Goal: Task Accomplishment & Management: Complete application form

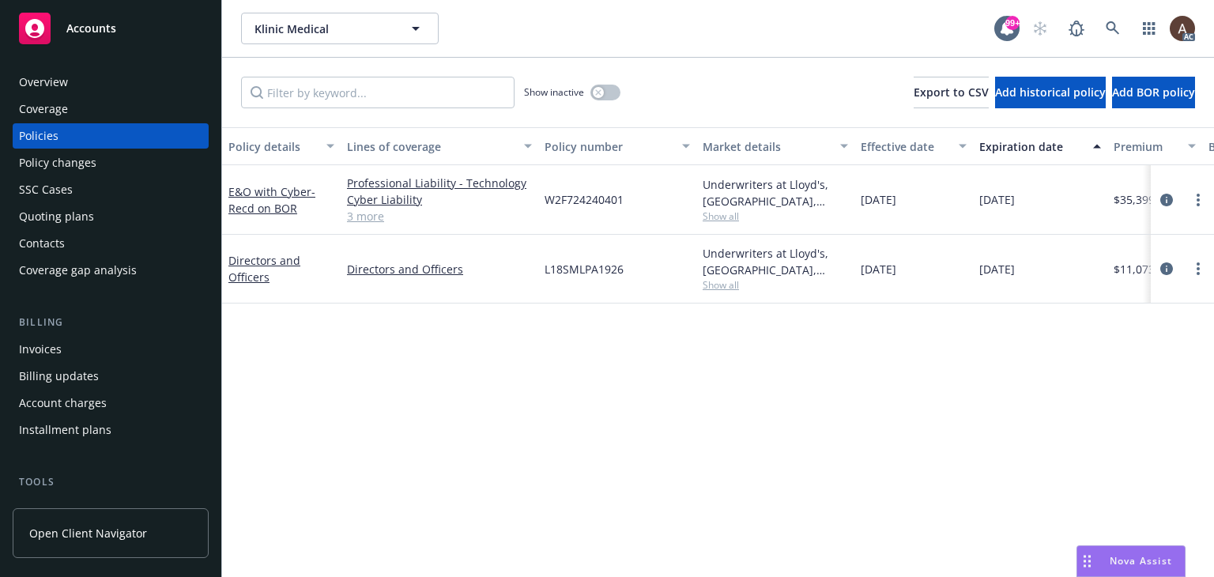
click at [106, 167] on div "Policy changes" at bounding box center [110, 162] width 183 height 25
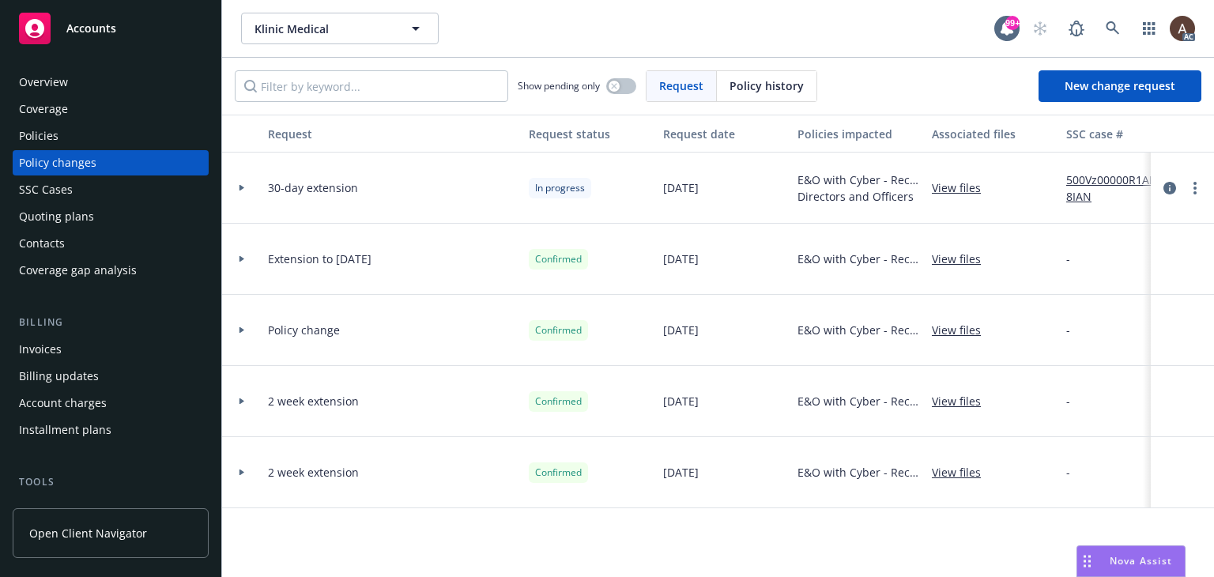
click at [237, 190] on div at bounding box center [241, 188] width 27 height 6
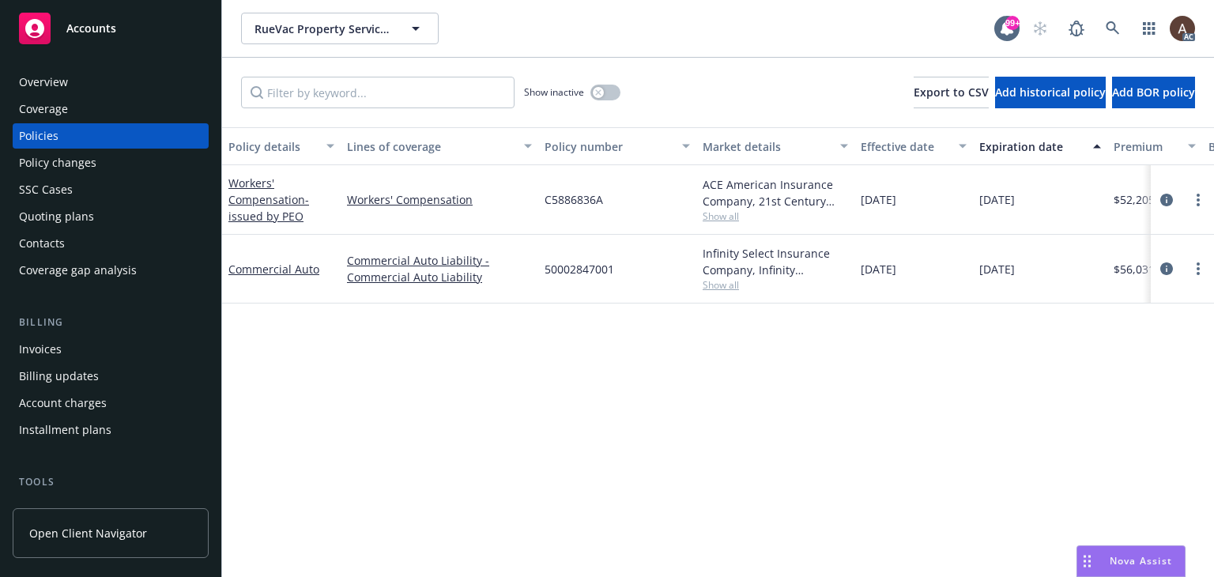
click at [104, 162] on div "Policy changes" at bounding box center [110, 162] width 183 height 25
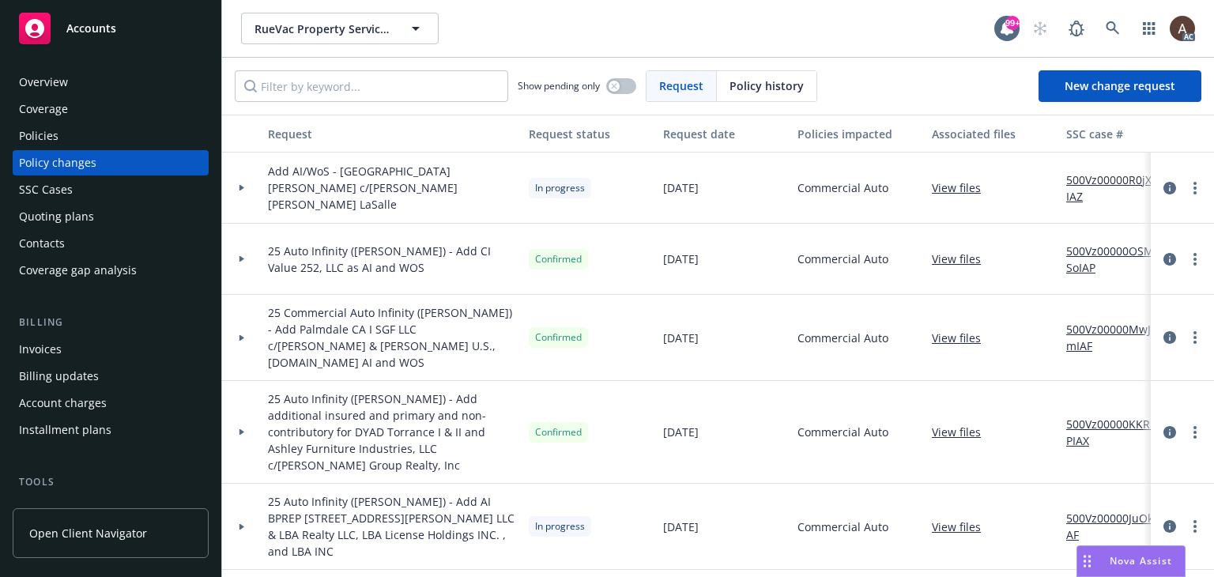
click at [243, 189] on icon at bounding box center [242, 188] width 6 height 6
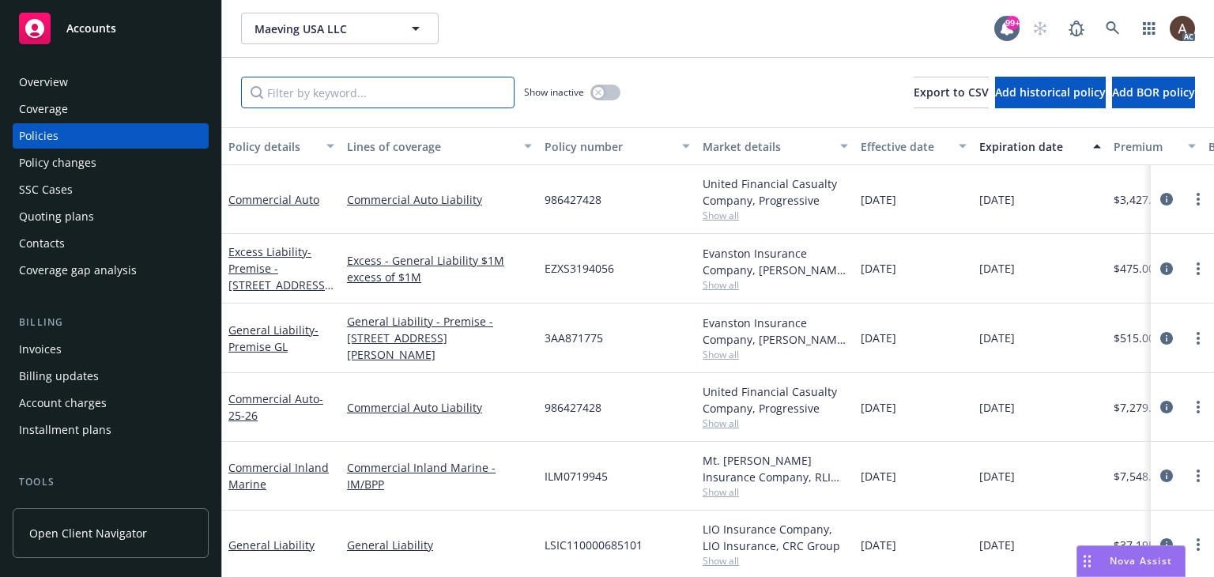
click at [422, 92] on input "Filter by keyword..." at bounding box center [377, 93] width 273 height 32
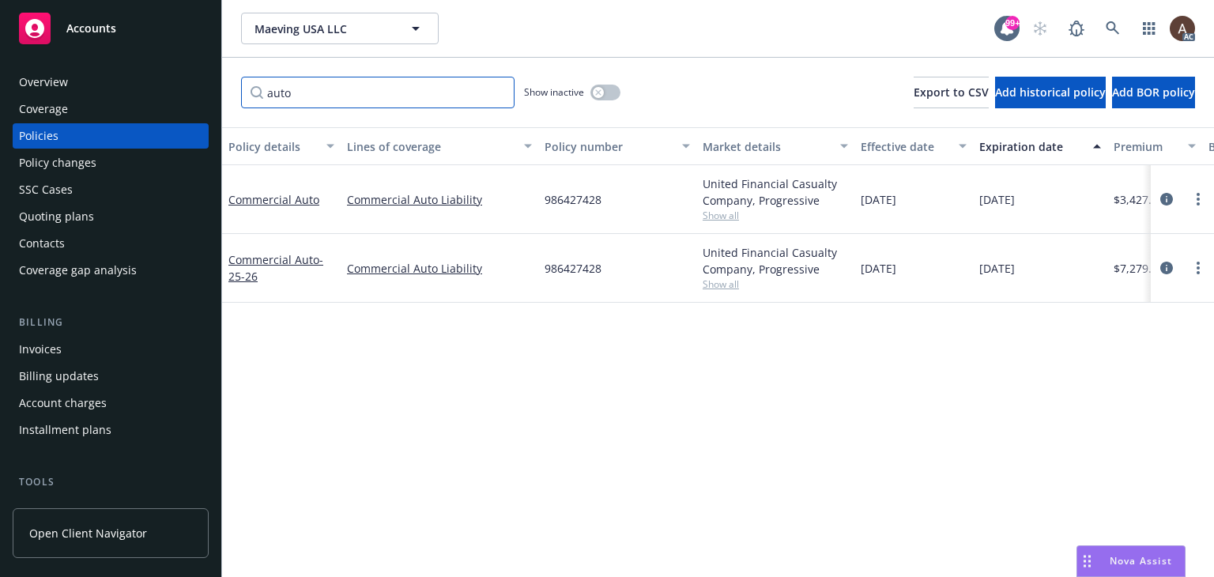
type input "auto"
click at [82, 160] on div "Policy changes" at bounding box center [57, 162] width 77 height 25
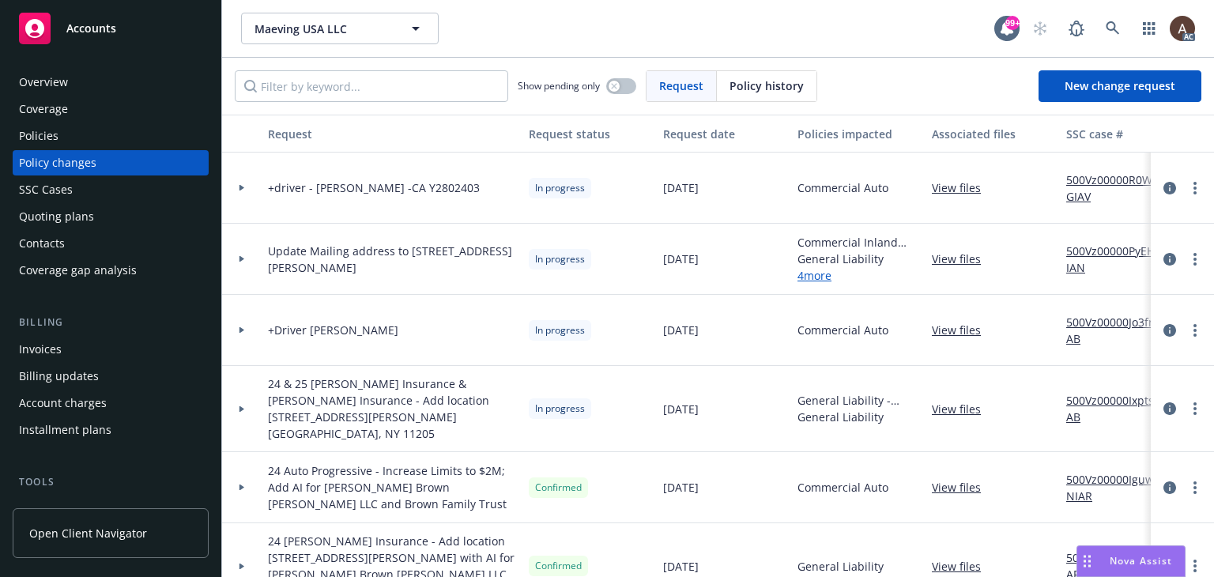
click at [240, 186] on icon at bounding box center [241, 188] width 5 height 6
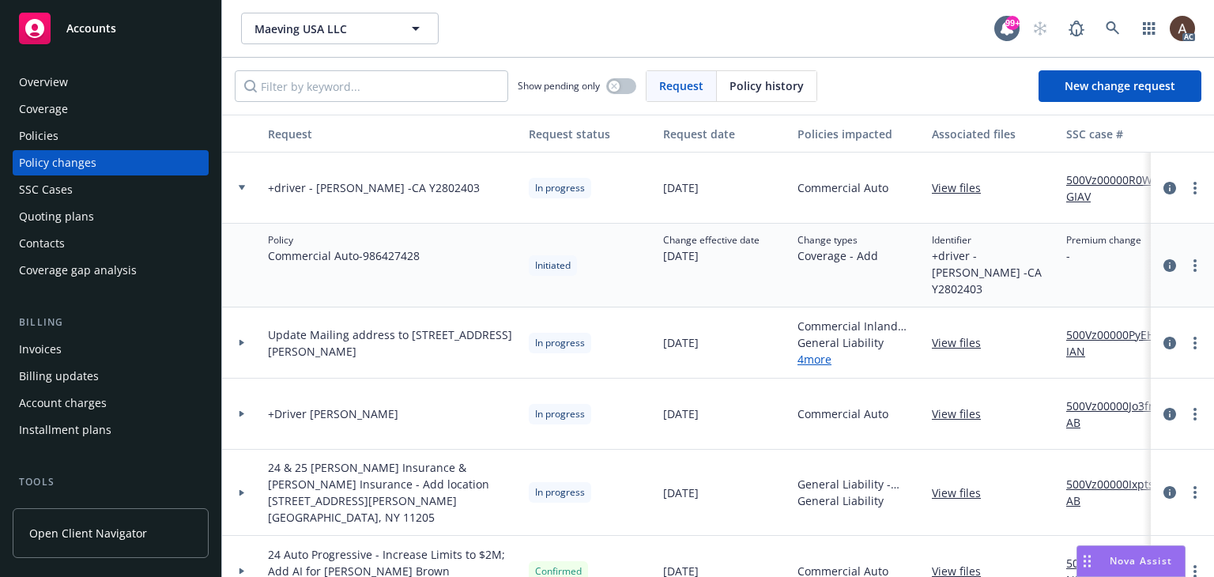
click at [241, 186] on icon at bounding box center [242, 187] width 6 height 5
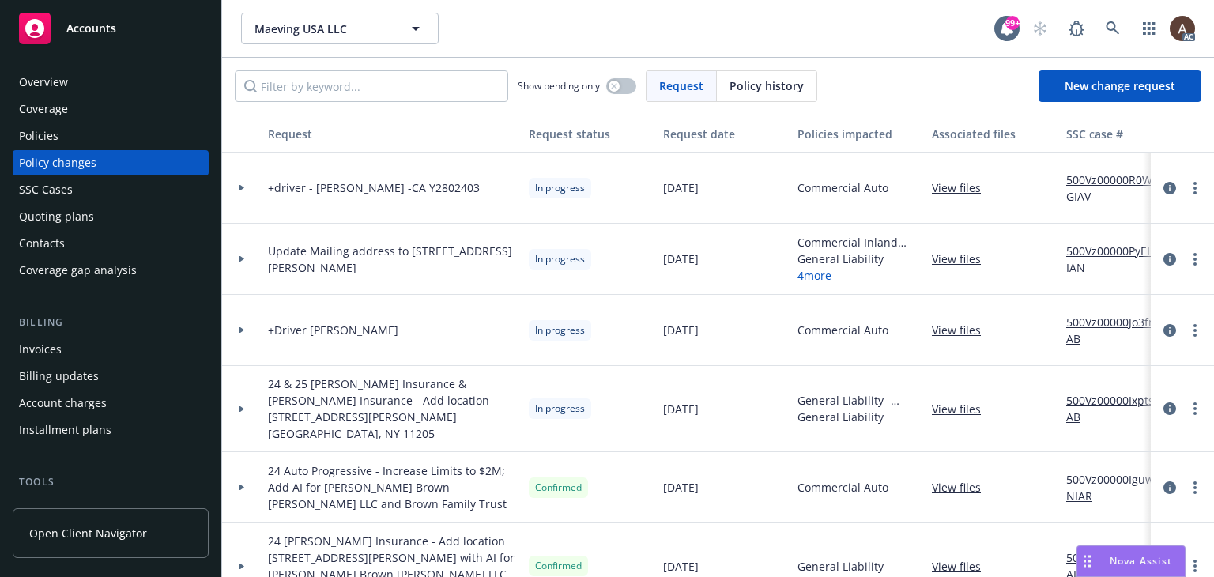
click at [235, 326] on div at bounding box center [242, 330] width 40 height 71
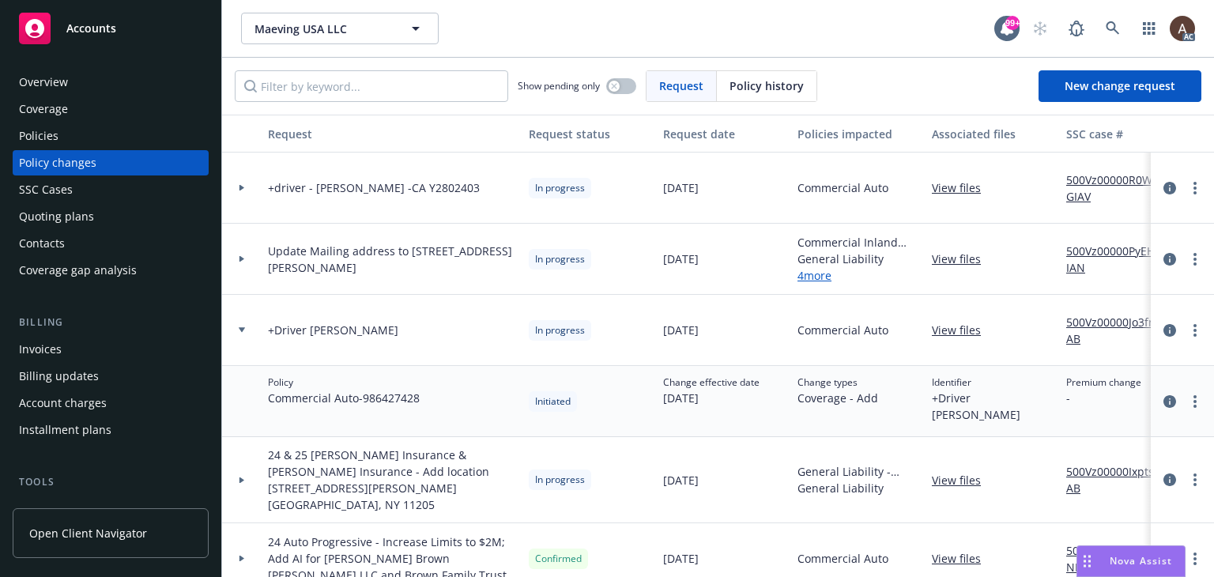
click at [235, 326] on div at bounding box center [242, 330] width 40 height 71
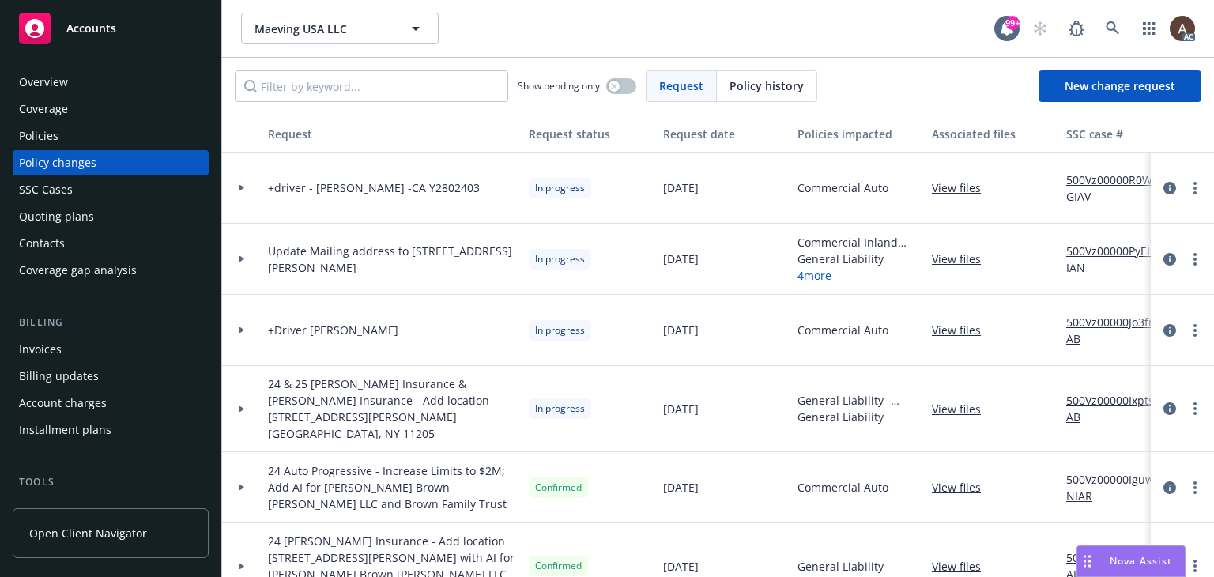
click at [241, 186] on icon at bounding box center [241, 188] width 5 height 6
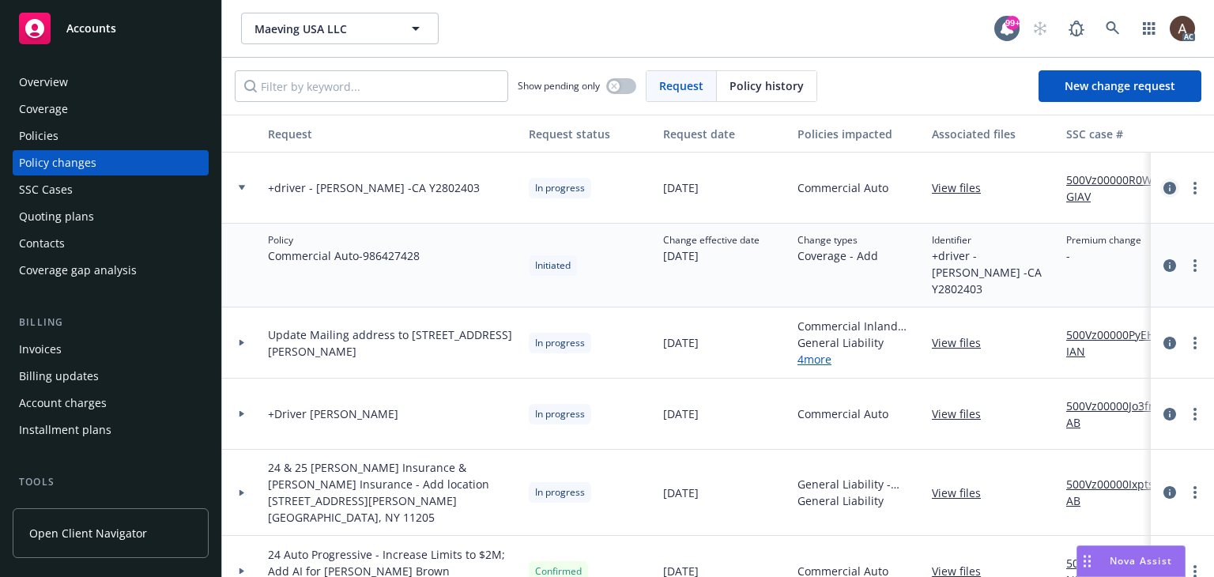
click at [1163, 188] on icon "circleInformation" at bounding box center [1169, 188] width 13 height 13
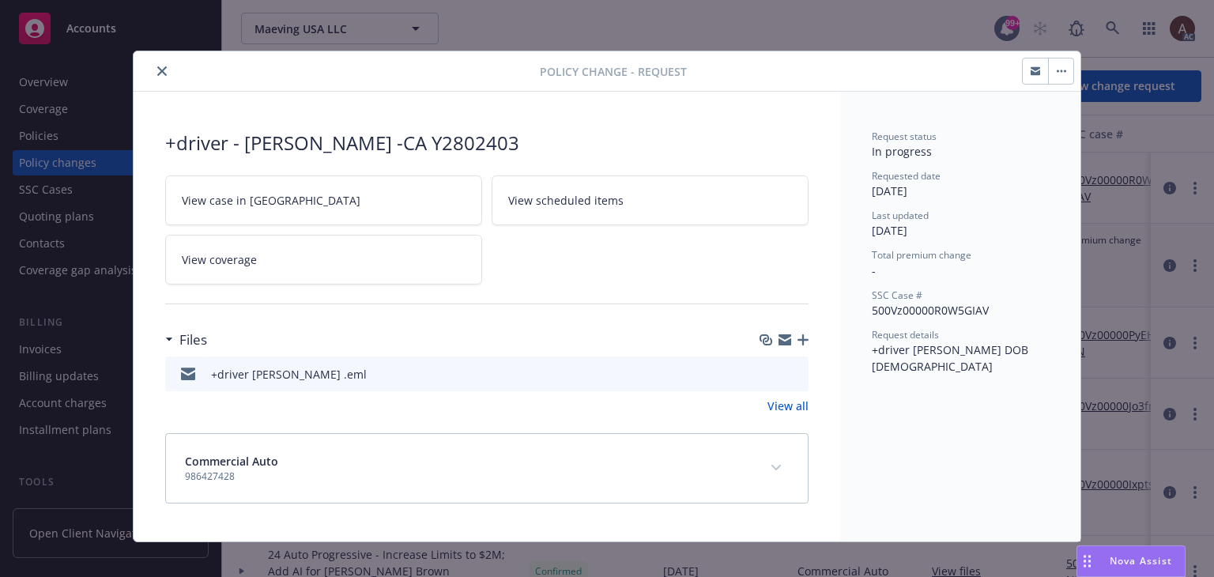
click at [793, 371] on icon "preview file" at bounding box center [793, 372] width 14 height 11
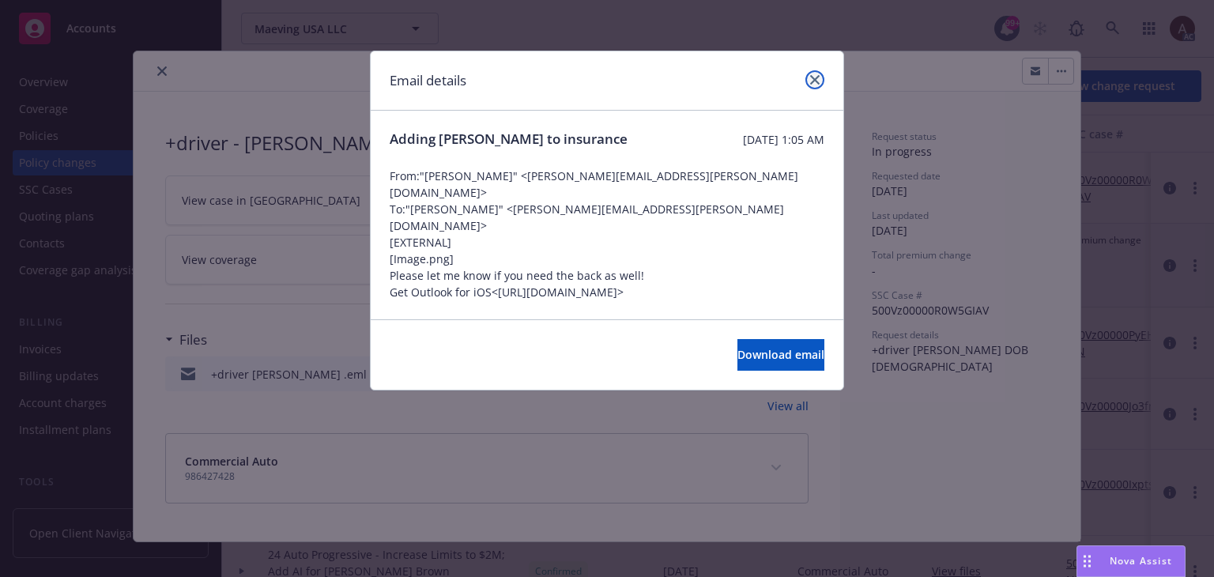
click at [816, 81] on icon "close" at bounding box center [814, 79] width 9 height 9
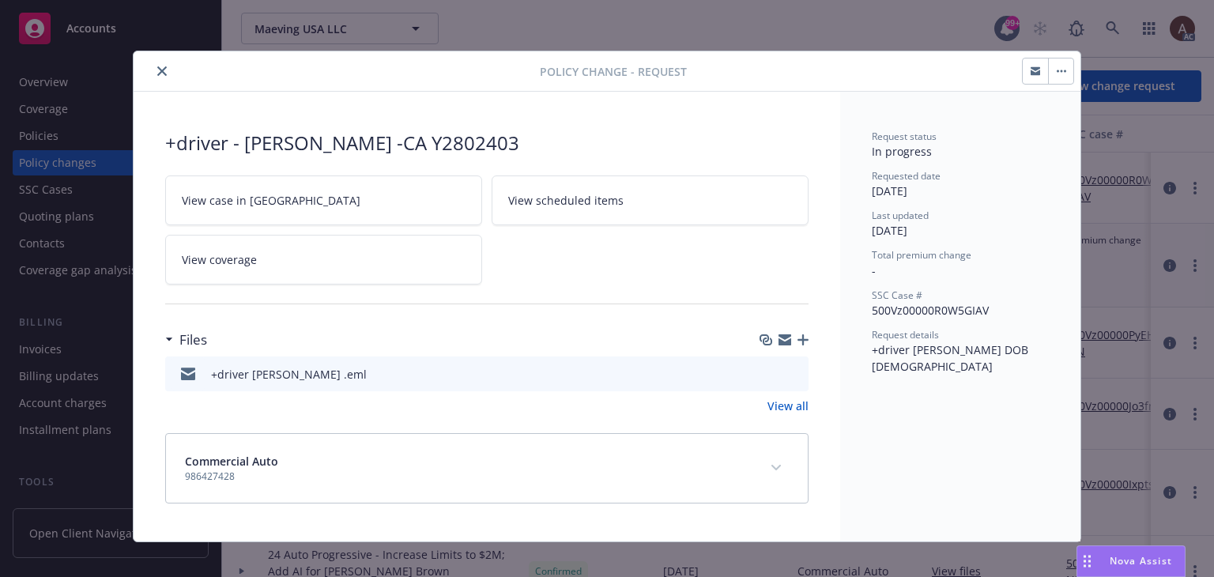
click at [157, 71] on icon "close" at bounding box center [161, 70] width 9 height 9
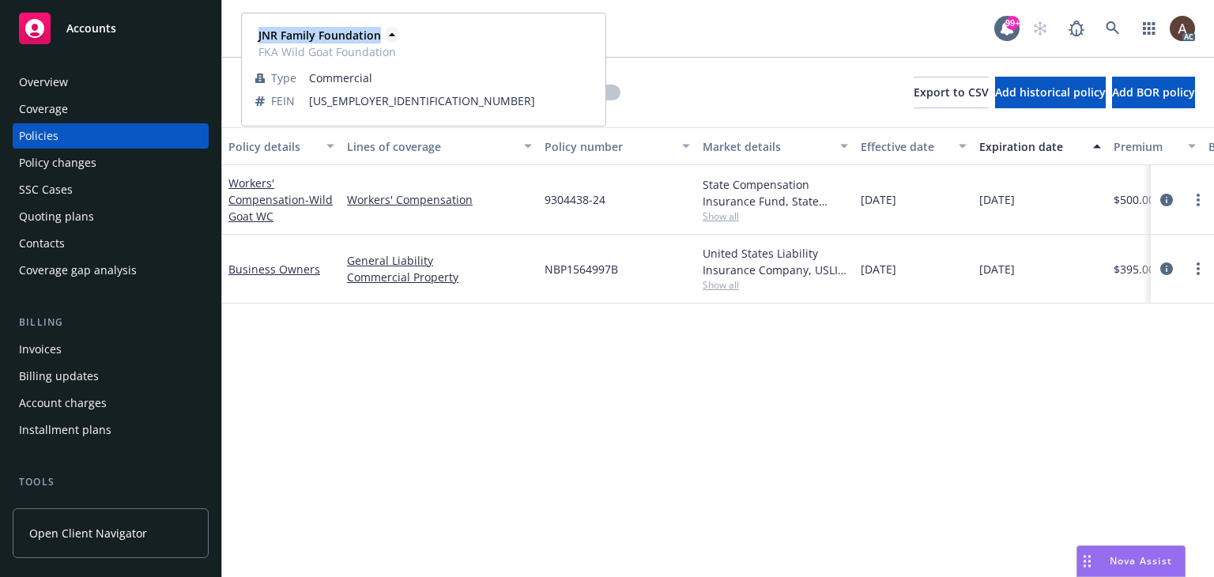
drag, startPoint x: 253, startPoint y: 39, endPoint x: 378, endPoint y: 40, distance: 124.8
click at [378, 40] on div "JNR Family Foundation FKA Wild Goat Foundation" at bounding box center [325, 44] width 147 height 40
copy strong "JNR Family Foundation"
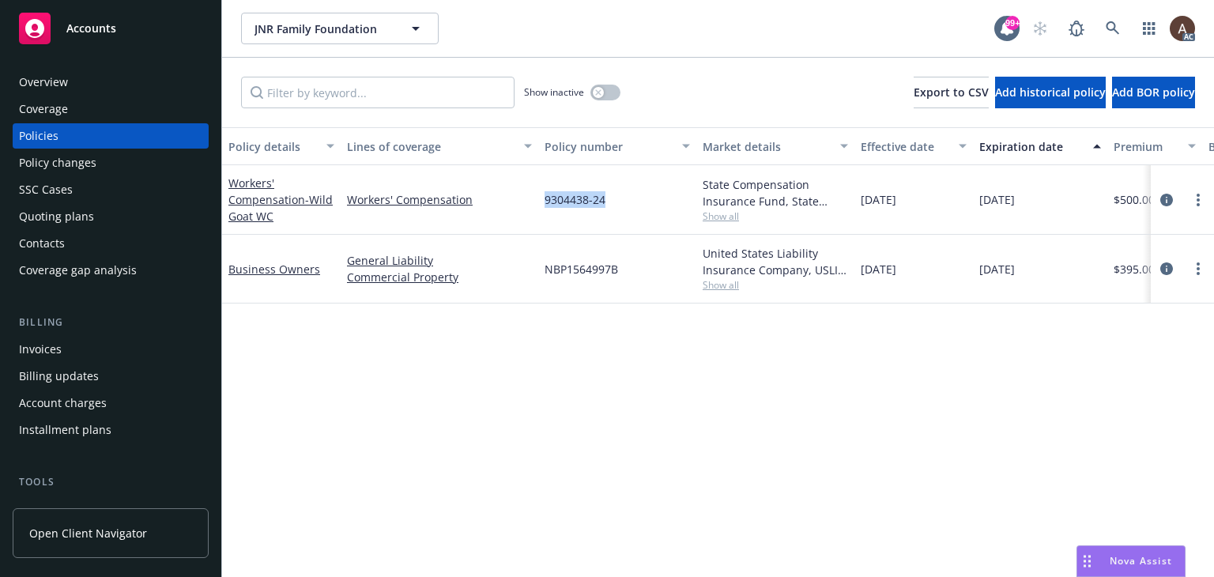
drag, startPoint x: 544, startPoint y: 198, endPoint x: 637, endPoint y: 198, distance: 93.2
click at [637, 198] on div "9304438-24" at bounding box center [617, 200] width 158 height 70
copy span "9304438-24"
click at [511, 397] on div "Policy details Lines of coverage Policy number Market details Effective date Ex…" at bounding box center [718, 352] width 992 height 450
click at [92, 160] on div "Policy changes" at bounding box center [57, 162] width 77 height 25
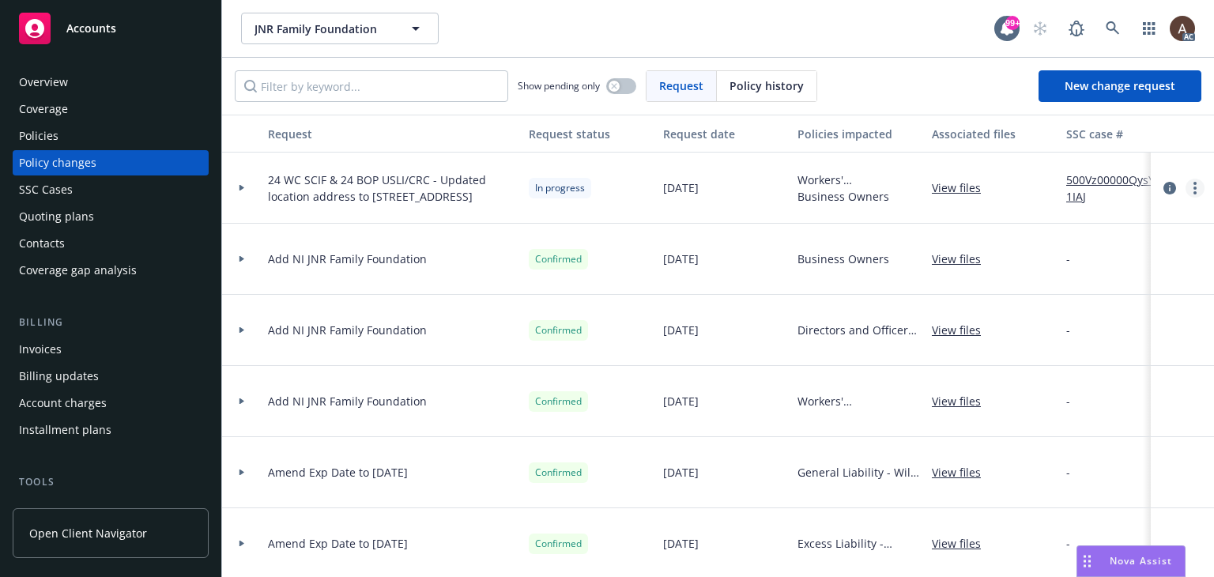
click at [1185, 187] on link "more" at bounding box center [1194, 188] width 19 height 19
click at [1036, 221] on link "Copy logging email" at bounding box center [1055, 221] width 271 height 32
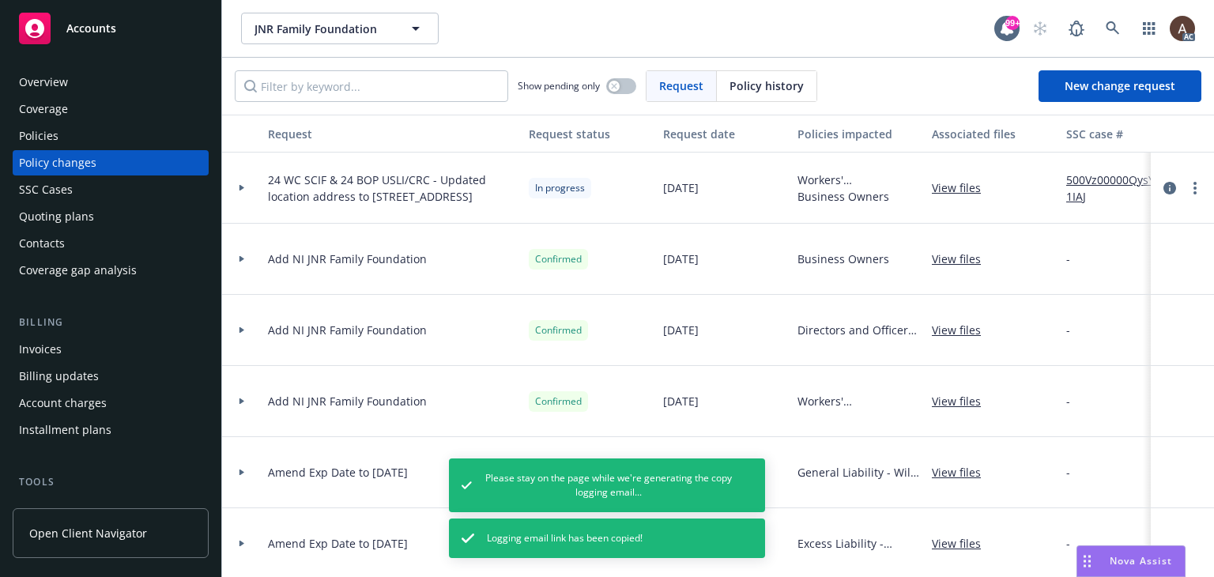
click at [241, 186] on icon at bounding box center [241, 188] width 5 height 6
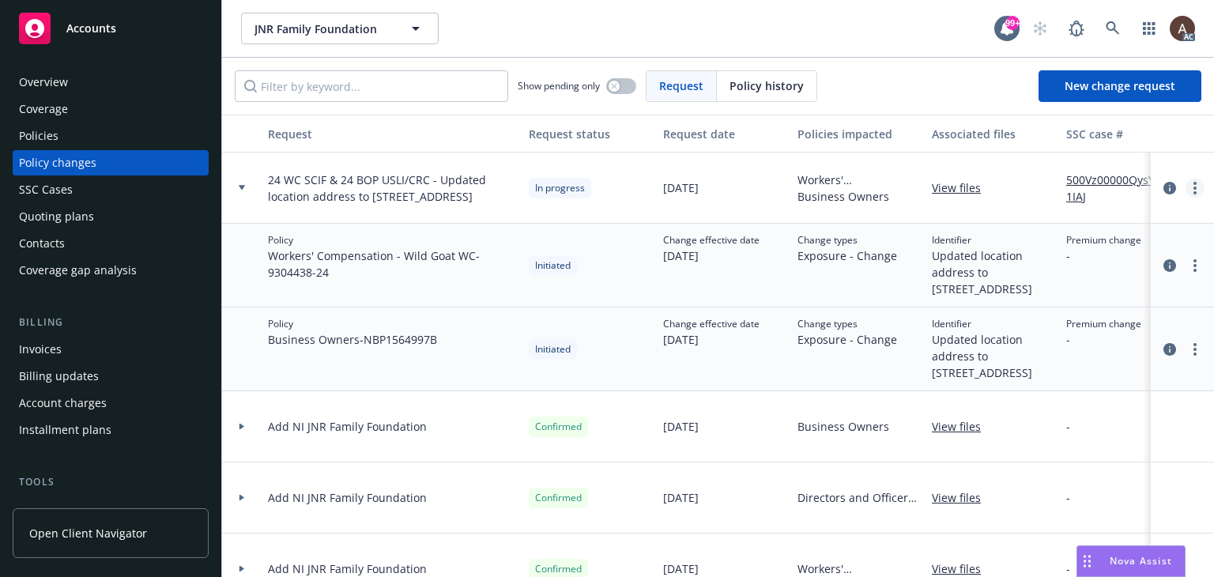
click at [1185, 191] on link "more" at bounding box center [1194, 188] width 19 height 19
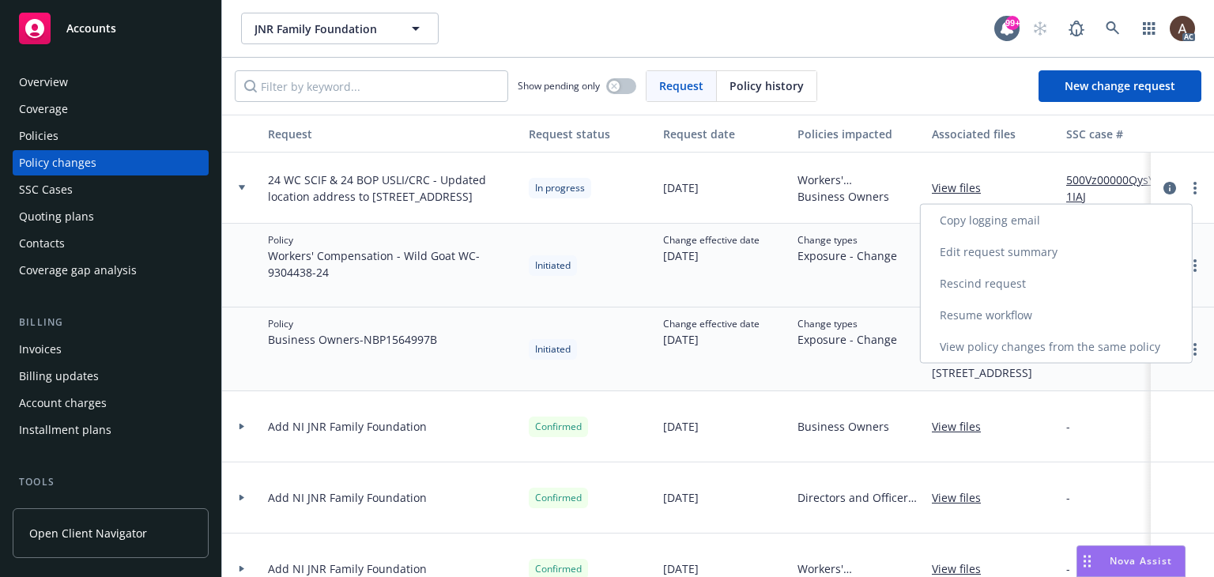
click at [999, 311] on link "Resume workflow" at bounding box center [1055, 315] width 271 height 32
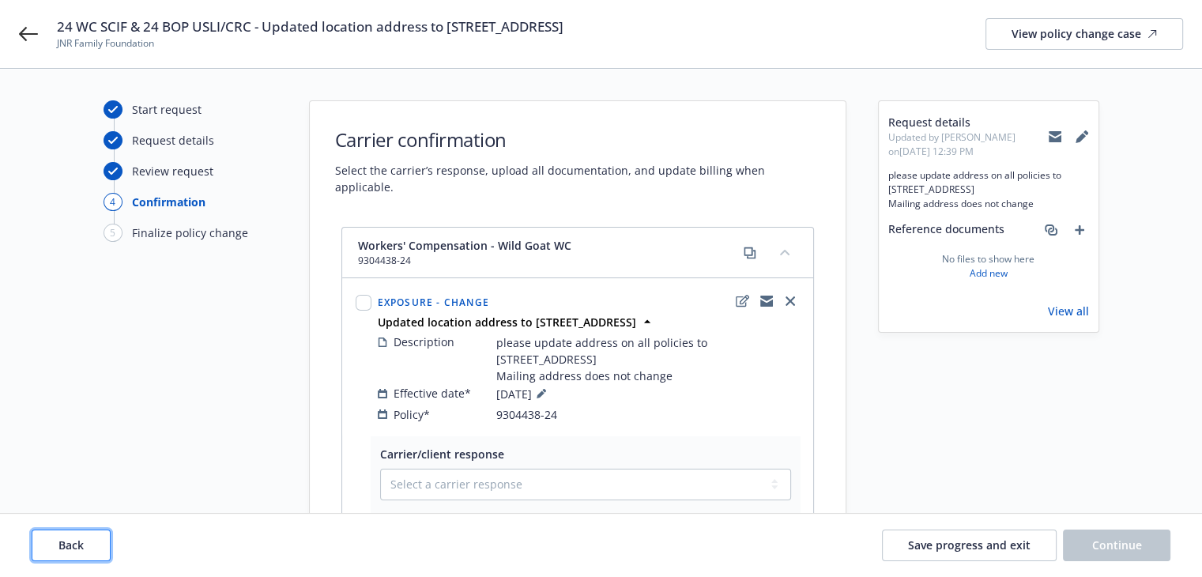
click at [89, 539] on button "Back" at bounding box center [71, 545] width 79 height 32
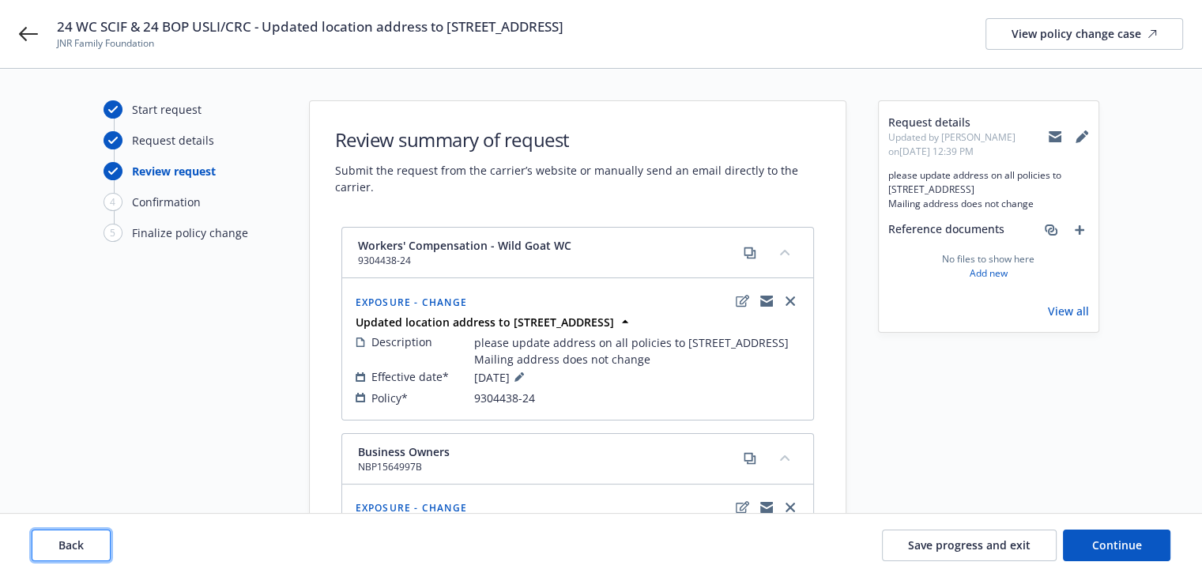
click at [89, 539] on button "Back" at bounding box center [71, 545] width 79 height 32
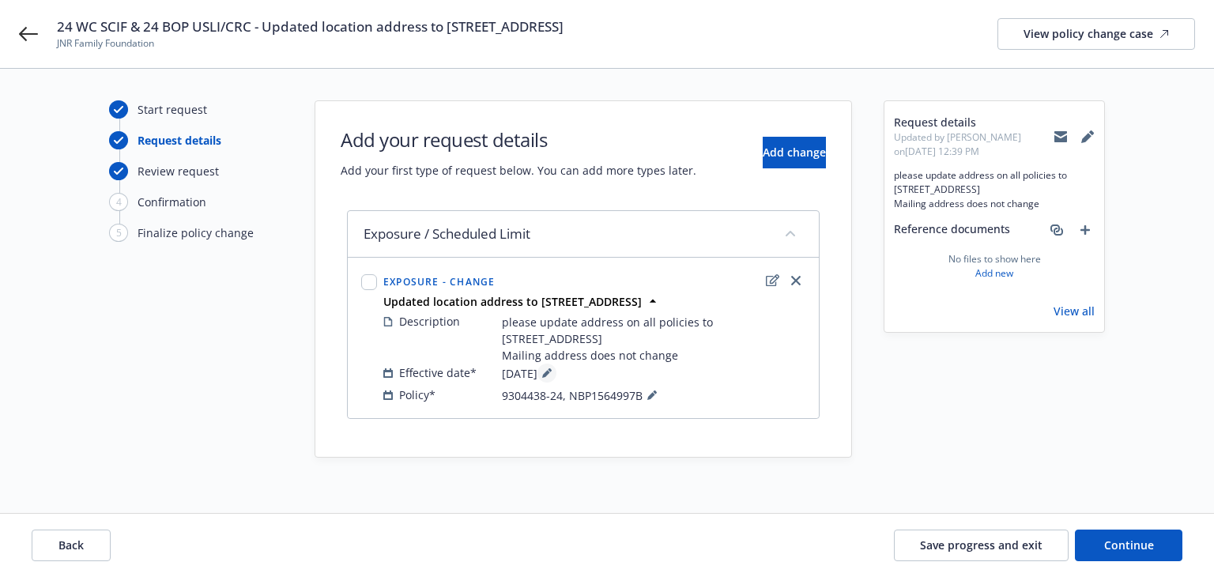
click at [551, 370] on icon at bounding box center [546, 372] width 9 height 9
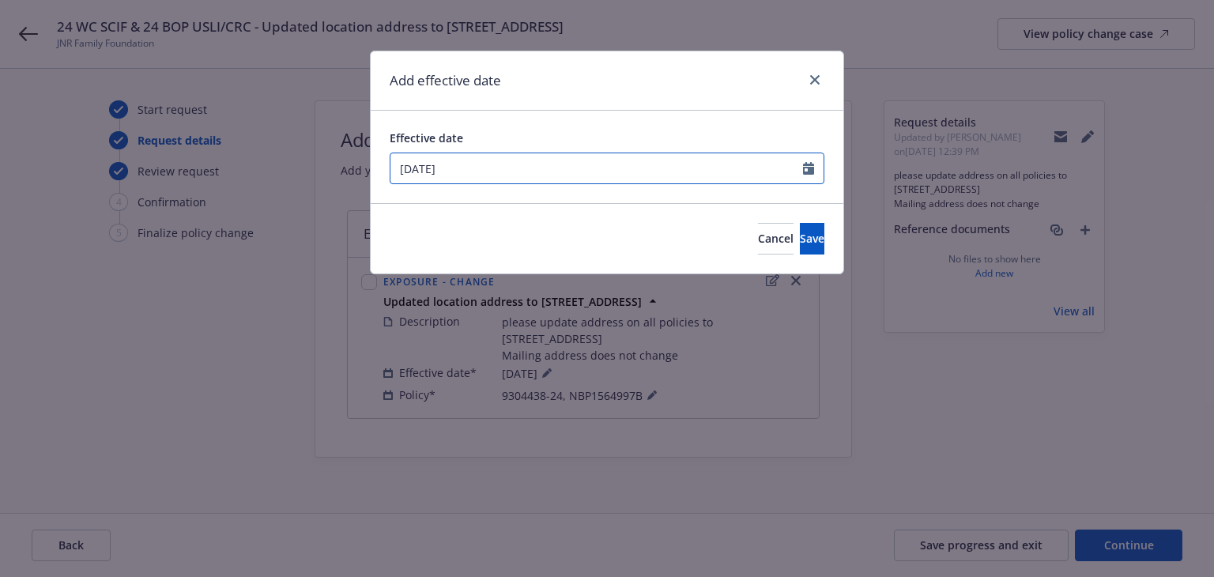
click at [481, 164] on input "08/20/2025" at bounding box center [596, 168] width 412 height 30
select select "8"
click at [758, 238] on button "Cancel" at bounding box center [776, 239] width 36 height 32
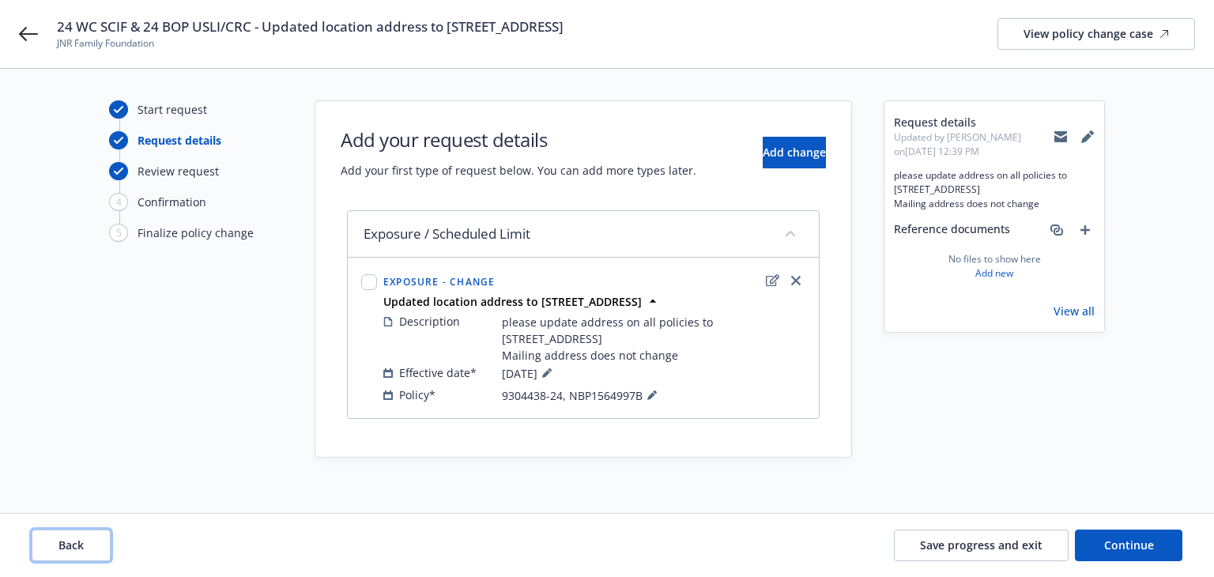
drag, startPoint x: 82, startPoint y: 536, endPoint x: 111, endPoint y: 465, distance: 76.9
click at [82, 537] on span "Back" at bounding box center [70, 544] width 25 height 15
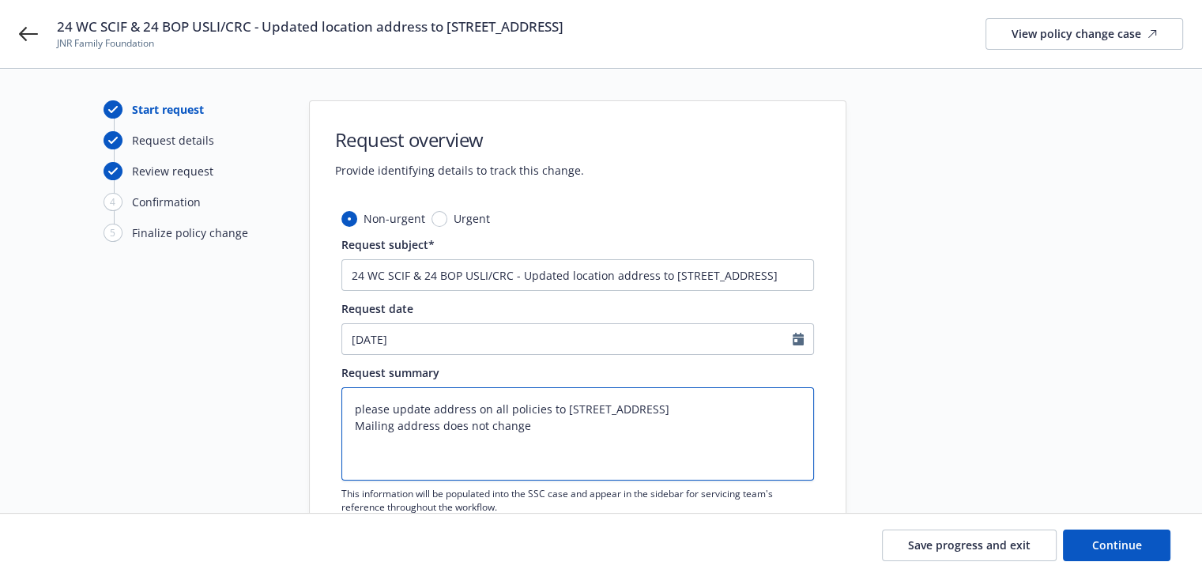
click at [351, 408] on textarea "please update address on all policies to 1360 19th Hole Drive Suite 207, Windso…" at bounding box center [577, 433] width 472 height 93
paste textarea "Eff 12/01/2024"
type textarea "x"
type textarea "Eff 12/01/2024please update address on all policies to 1360 19th Hole Drive Sui…"
type textarea "x"
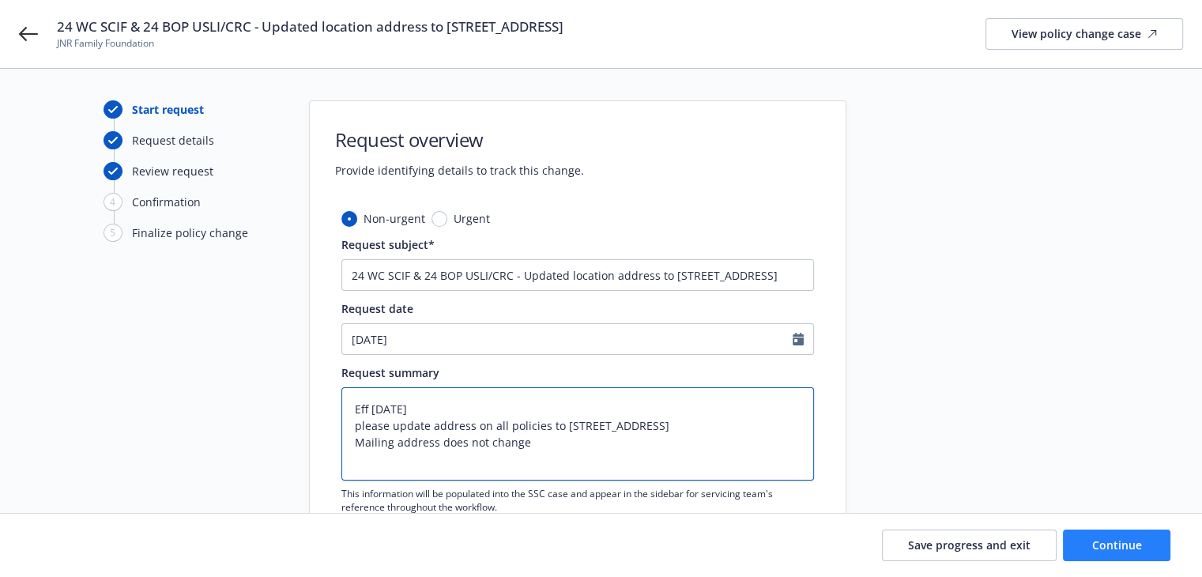
type textarea "Eff 12/01/2024 please update address on all policies to 1360 19th Hole Drive Su…"
click at [1114, 535] on button "Continue" at bounding box center [1116, 545] width 107 height 32
type textarea "x"
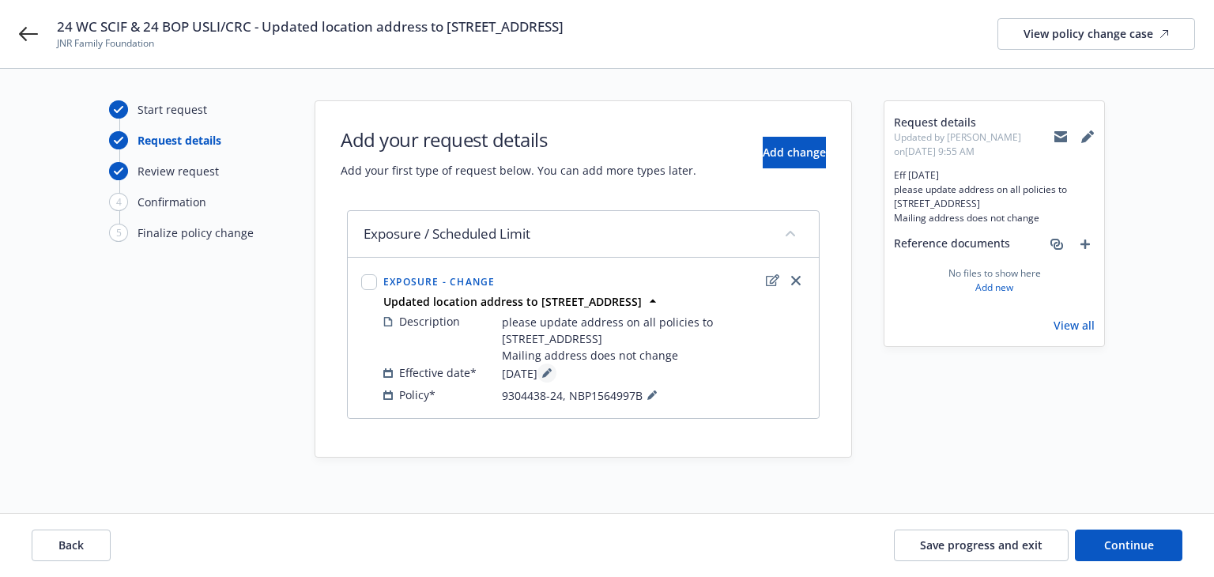
click at [550, 374] on icon at bounding box center [546, 374] width 8 height 8
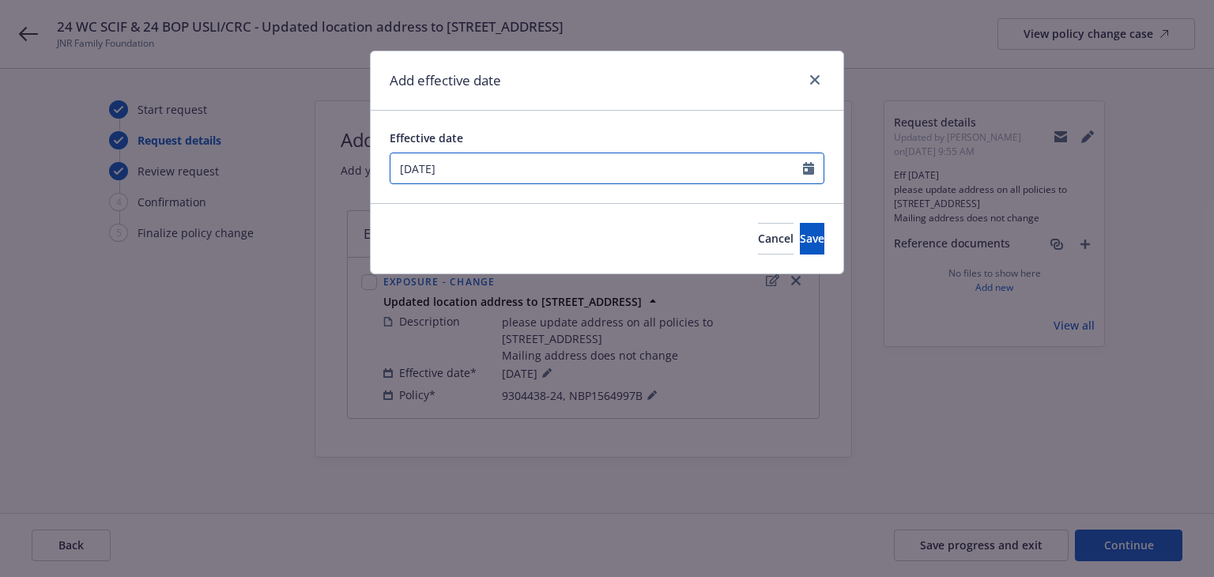
select select "8"
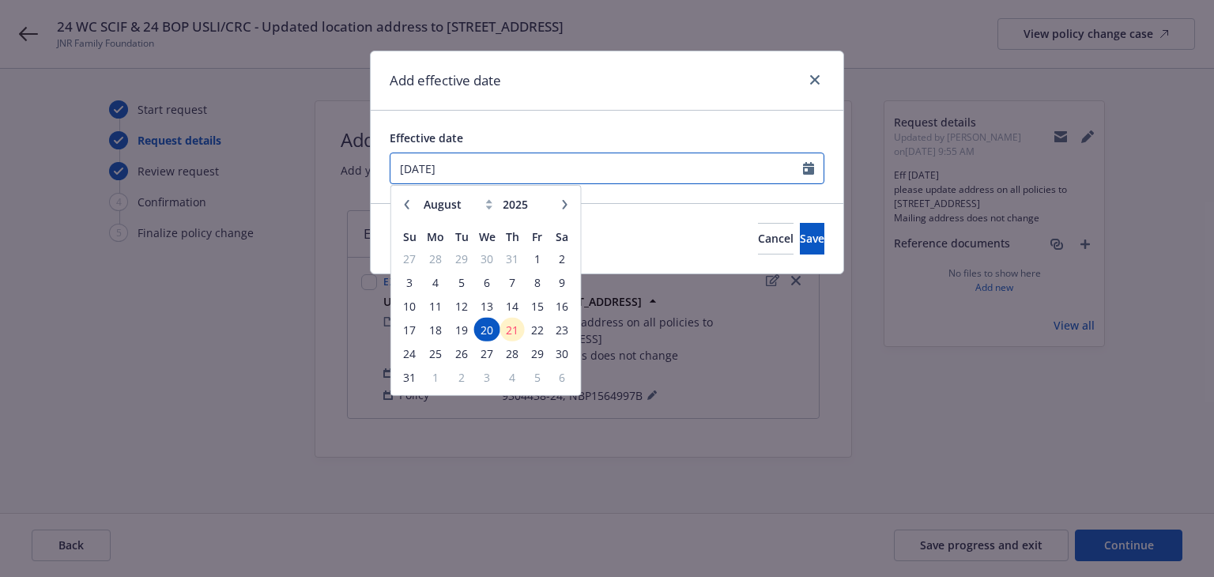
drag, startPoint x: 471, startPoint y: 170, endPoint x: 247, endPoint y: 164, distance: 223.7
click at [248, 164] on div "Add effective date Effective date 08/20/2025 January February March April May J…" at bounding box center [607, 288] width 1214 height 577
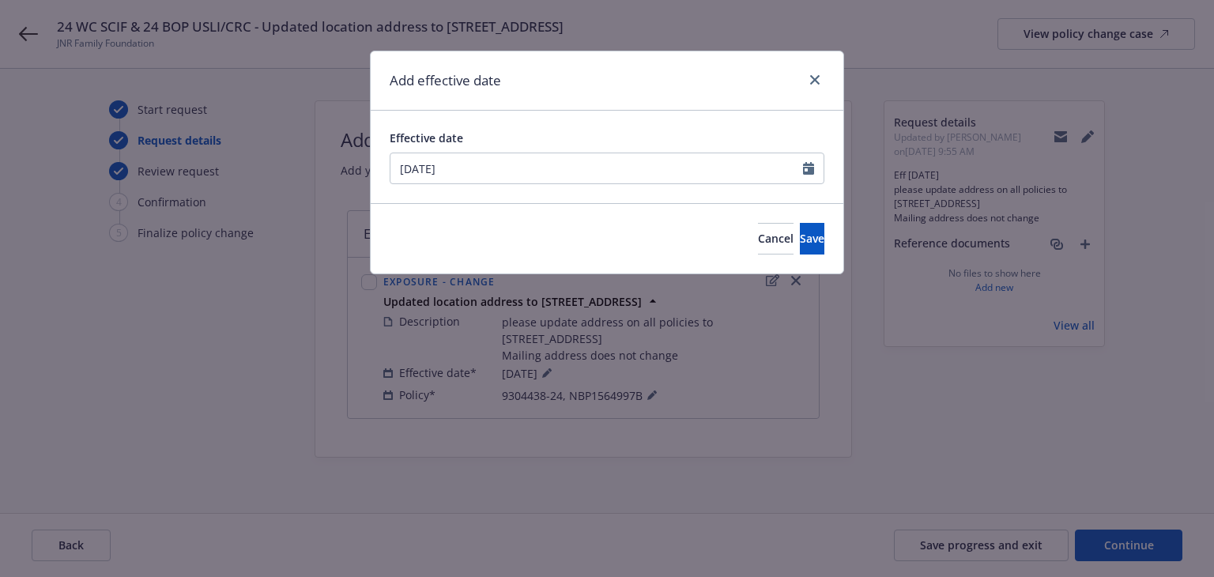
type input "12/01/2024"
click at [529, 67] on div "Add effective date" at bounding box center [607, 80] width 472 height 59
click at [800, 234] on button "Save" at bounding box center [812, 239] width 24 height 32
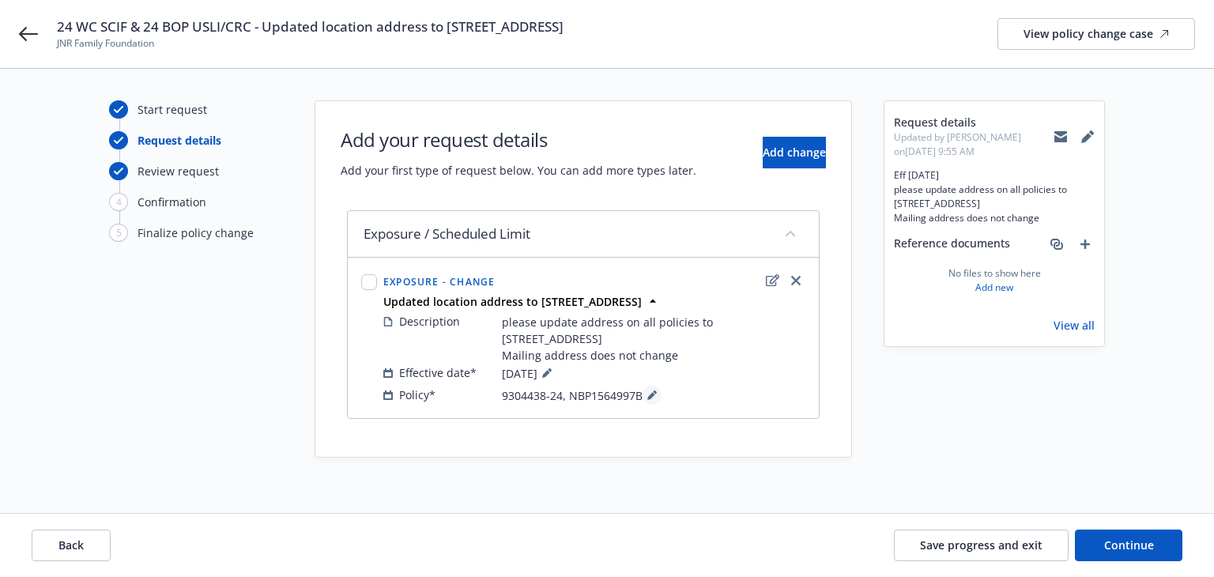
click at [652, 392] on icon at bounding box center [651, 394] width 9 height 9
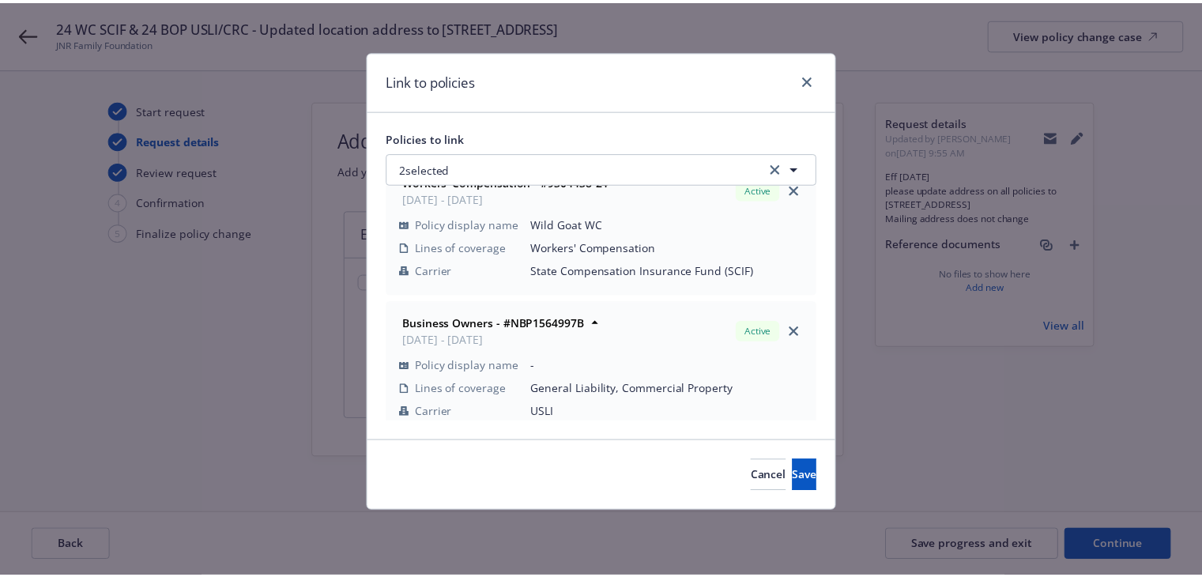
scroll to position [45, 0]
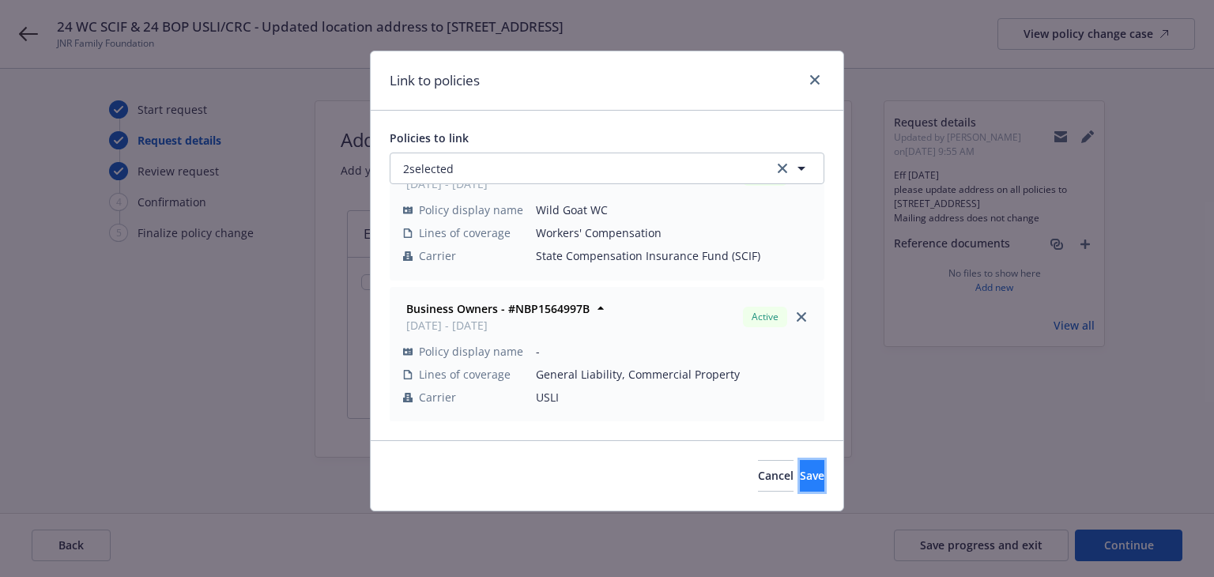
click at [800, 485] on button "Save" at bounding box center [812, 476] width 24 height 32
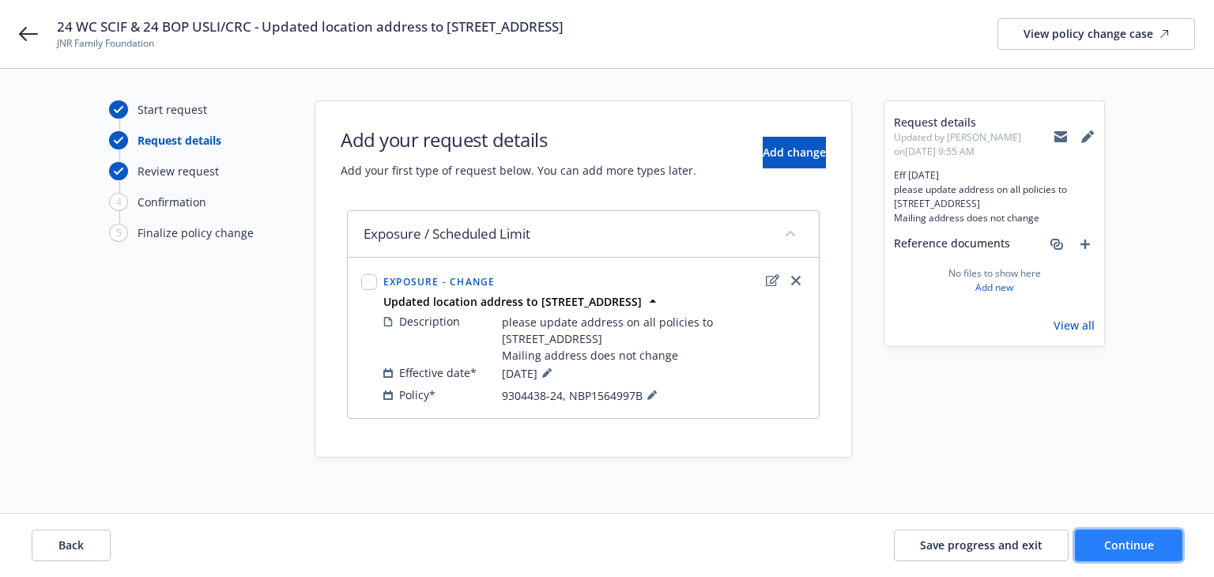
click at [1132, 554] on button "Continue" at bounding box center [1128, 545] width 107 height 32
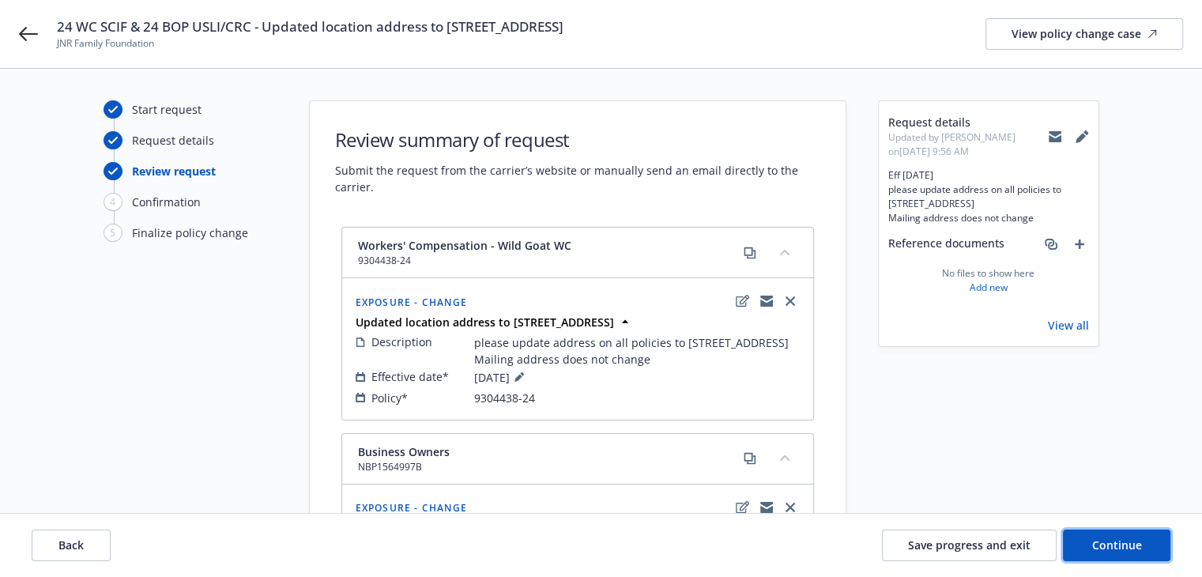
click at [1132, 549] on span "Continue" at bounding box center [1117, 544] width 50 height 15
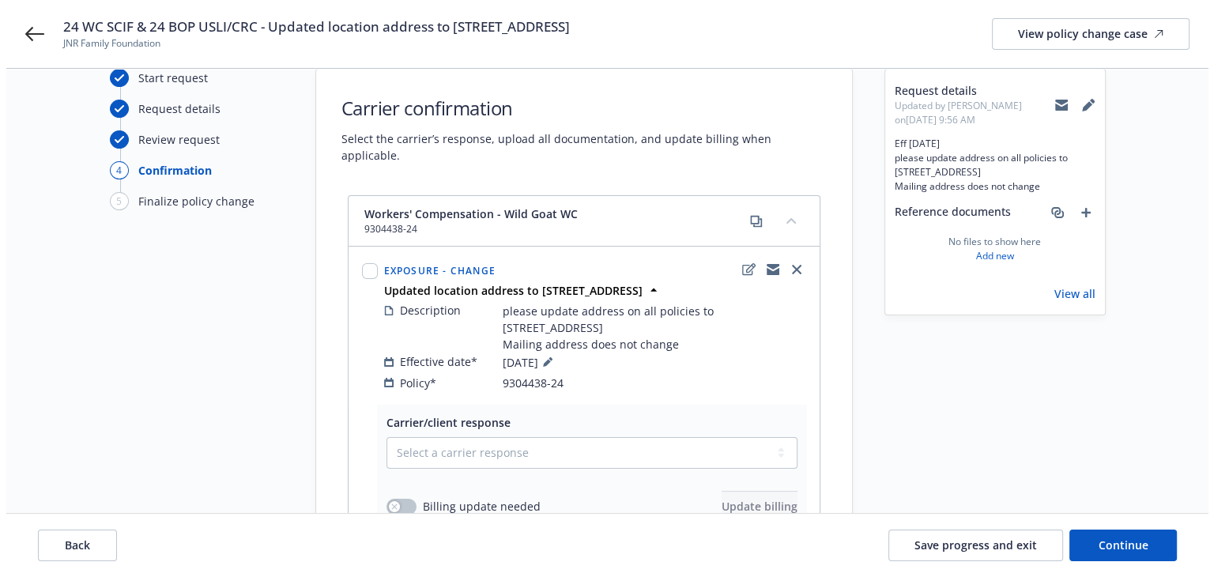
scroll to position [0, 0]
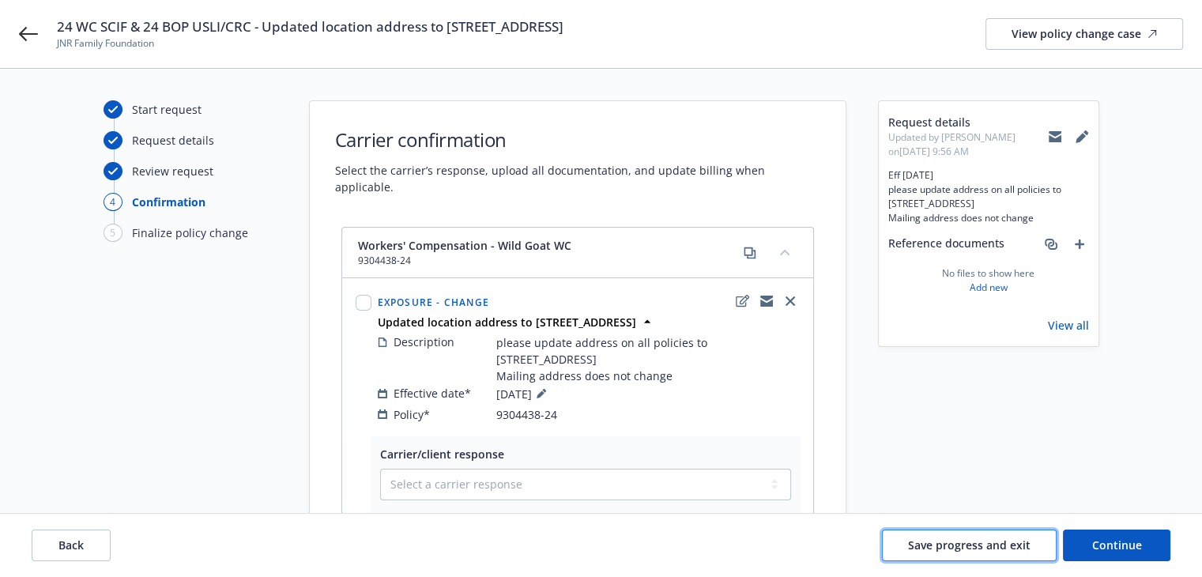
click at [1003, 539] on span "Save progress and exit" at bounding box center [969, 544] width 122 height 15
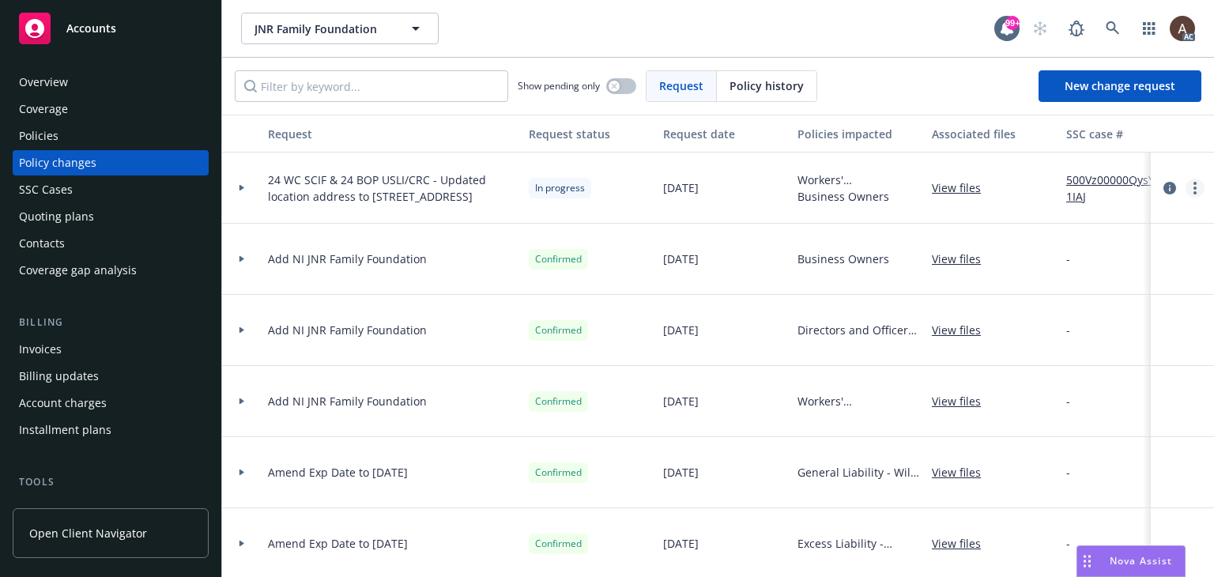
click at [1193, 186] on circle "more" at bounding box center [1194, 187] width 3 height 3
click at [1054, 213] on link "Copy logging email" at bounding box center [1055, 221] width 271 height 32
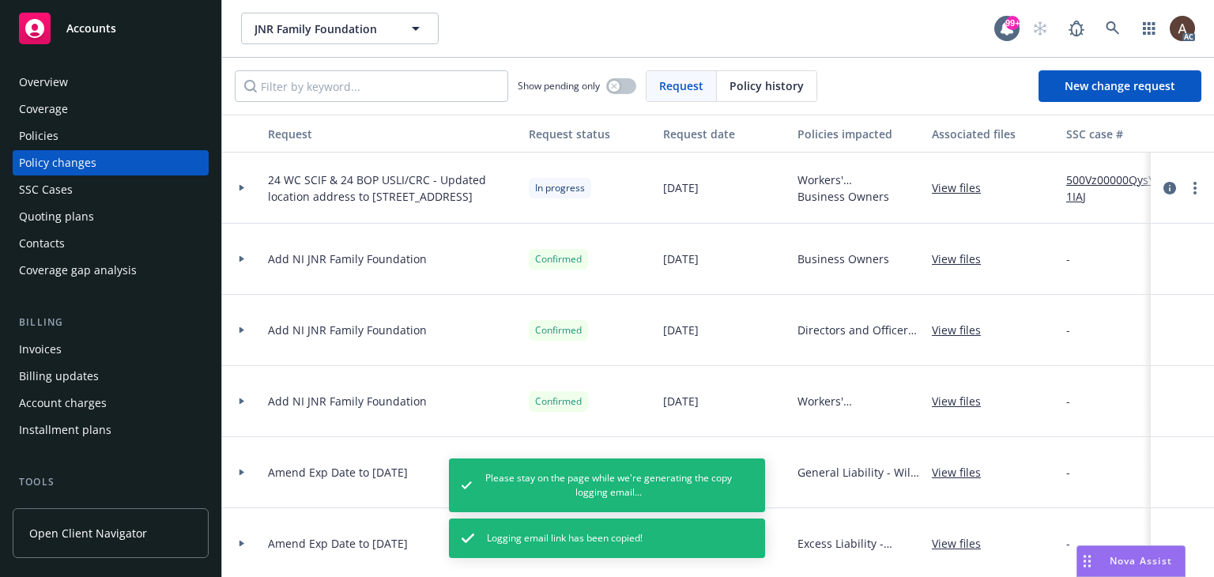
click at [69, 137] on div "Policies" at bounding box center [110, 135] width 183 height 25
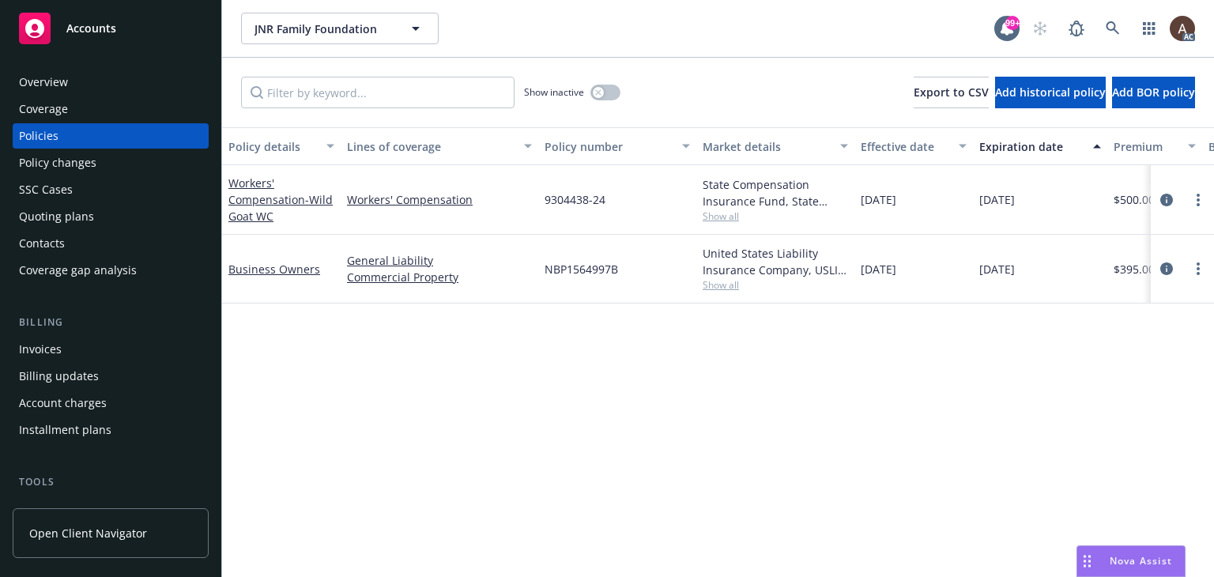
click at [559, 412] on div "Policy details Lines of coverage Policy number Market details Effective date Ex…" at bounding box center [718, 352] width 992 height 450
drag, startPoint x: 547, startPoint y: 269, endPoint x: 631, endPoint y: 271, distance: 84.6
click at [631, 271] on div "NBP1564997B" at bounding box center [617, 269] width 158 height 69
copy span "NBP1564997B"
click at [1164, 266] on icon "circleInformation" at bounding box center [1166, 268] width 13 height 13
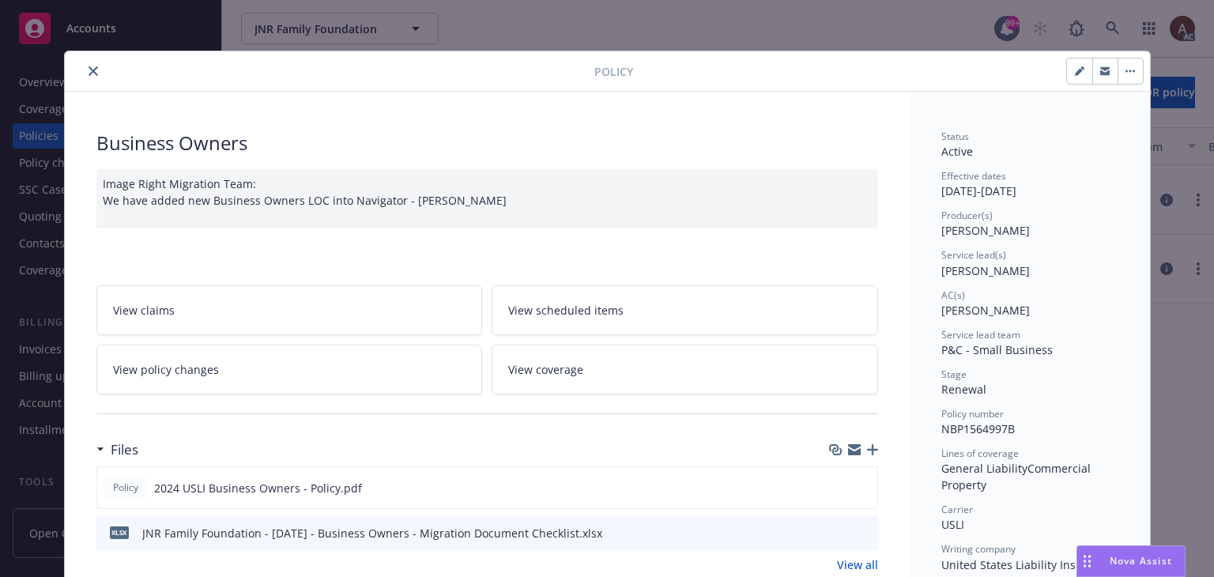
click at [88, 73] on icon "close" at bounding box center [92, 70] width 9 height 9
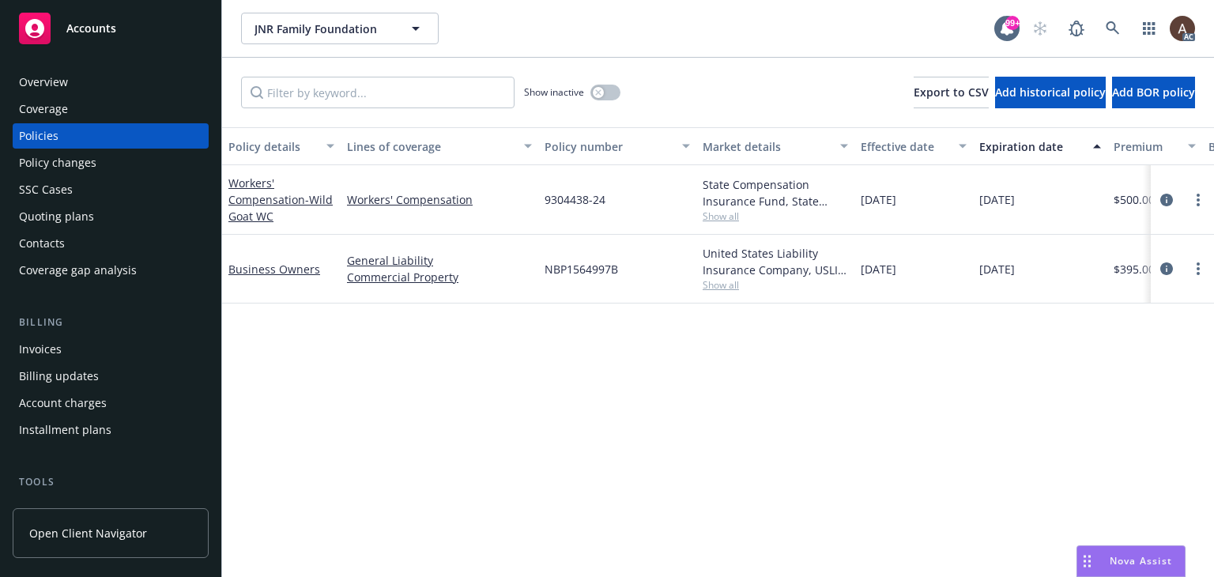
click at [106, 162] on div "Policy changes" at bounding box center [110, 162] width 183 height 25
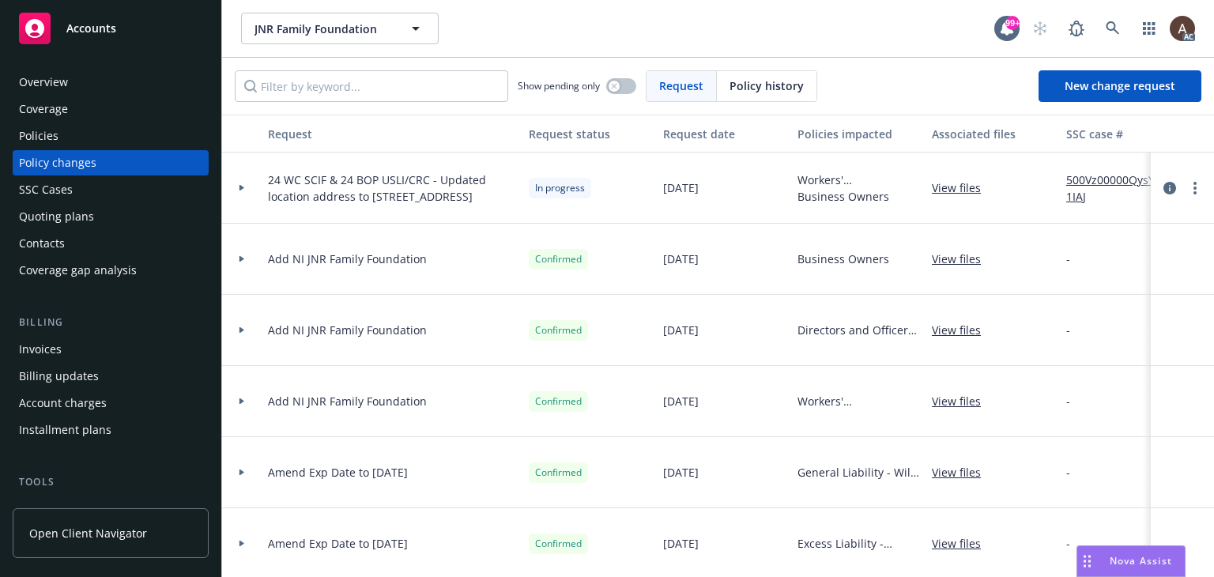
click at [241, 185] on icon at bounding box center [242, 188] width 6 height 6
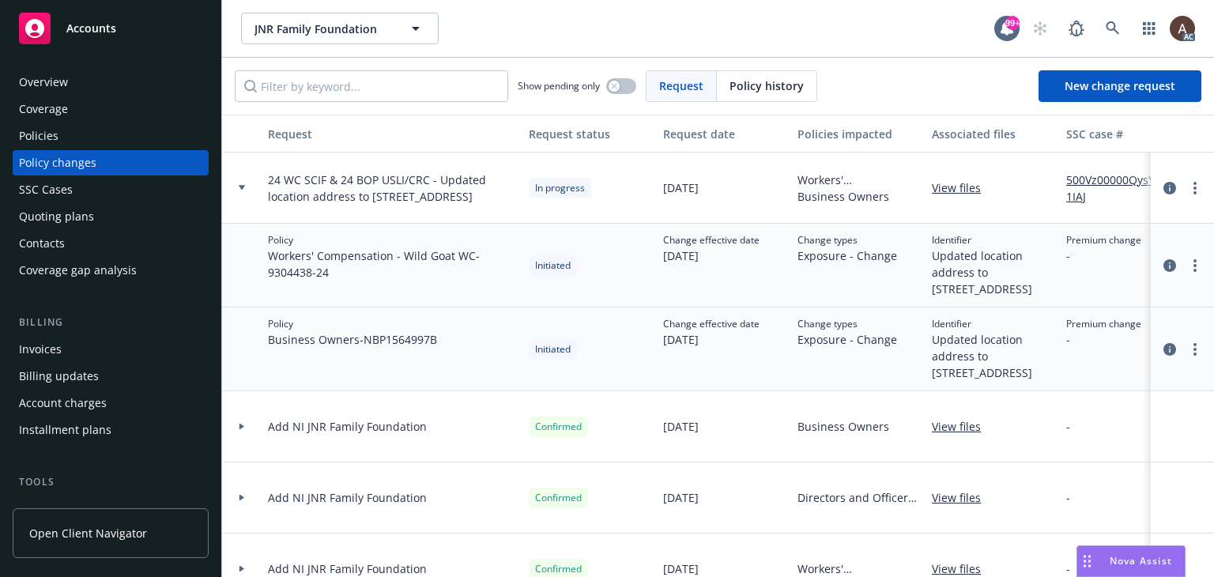
click at [241, 185] on icon at bounding box center [242, 187] width 6 height 5
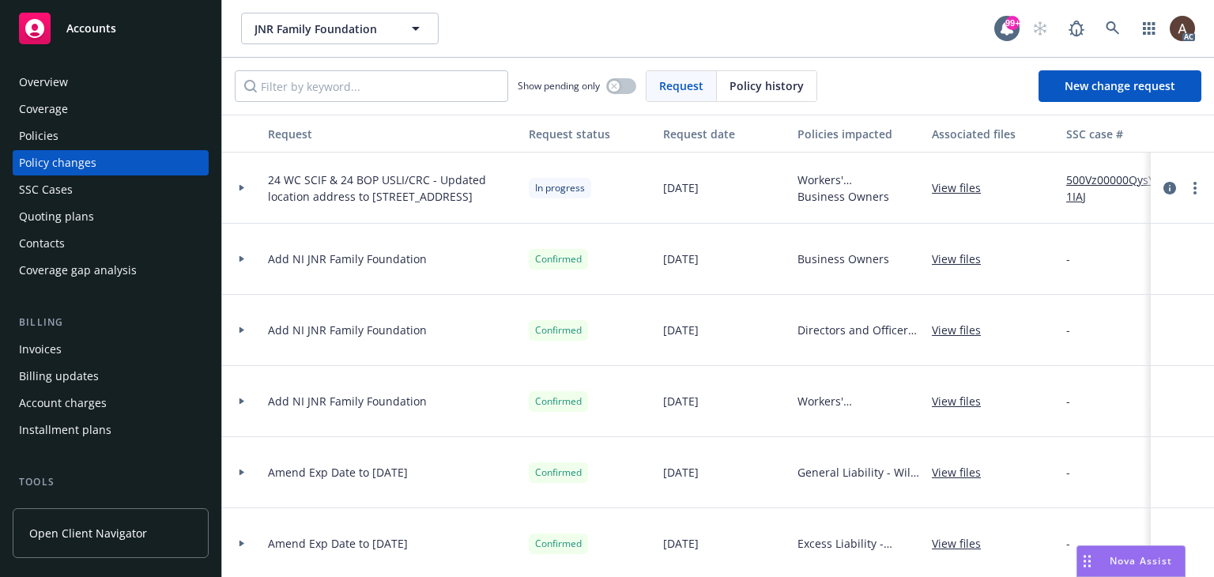
click at [240, 187] on icon at bounding box center [241, 188] width 5 height 6
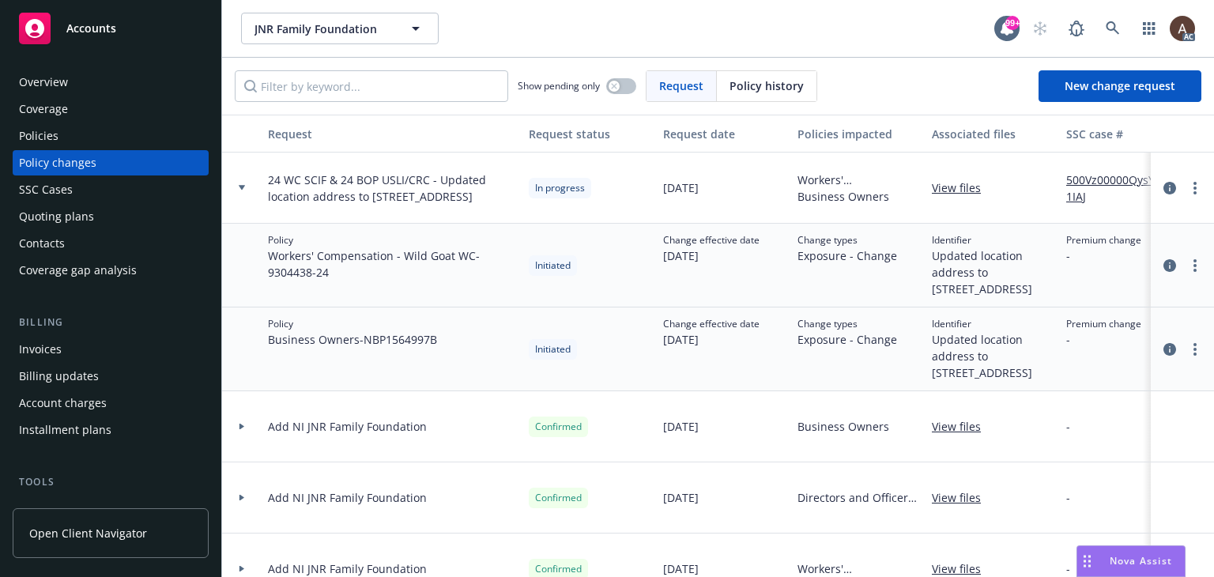
click at [240, 187] on icon at bounding box center [242, 187] width 6 height 5
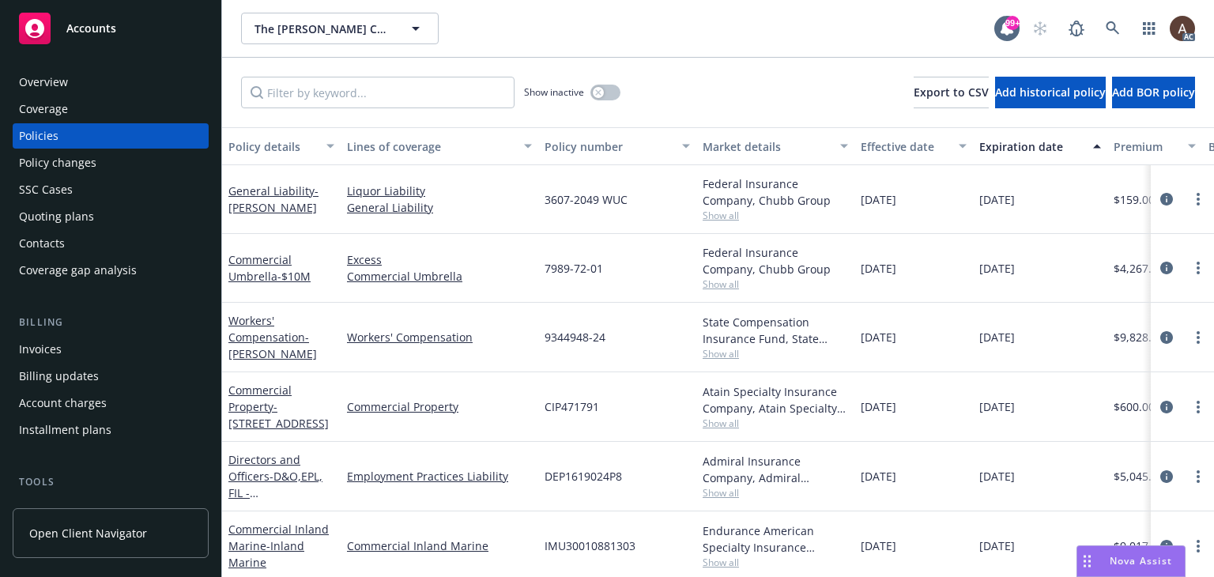
click at [107, 168] on div "Policy changes" at bounding box center [110, 162] width 183 height 25
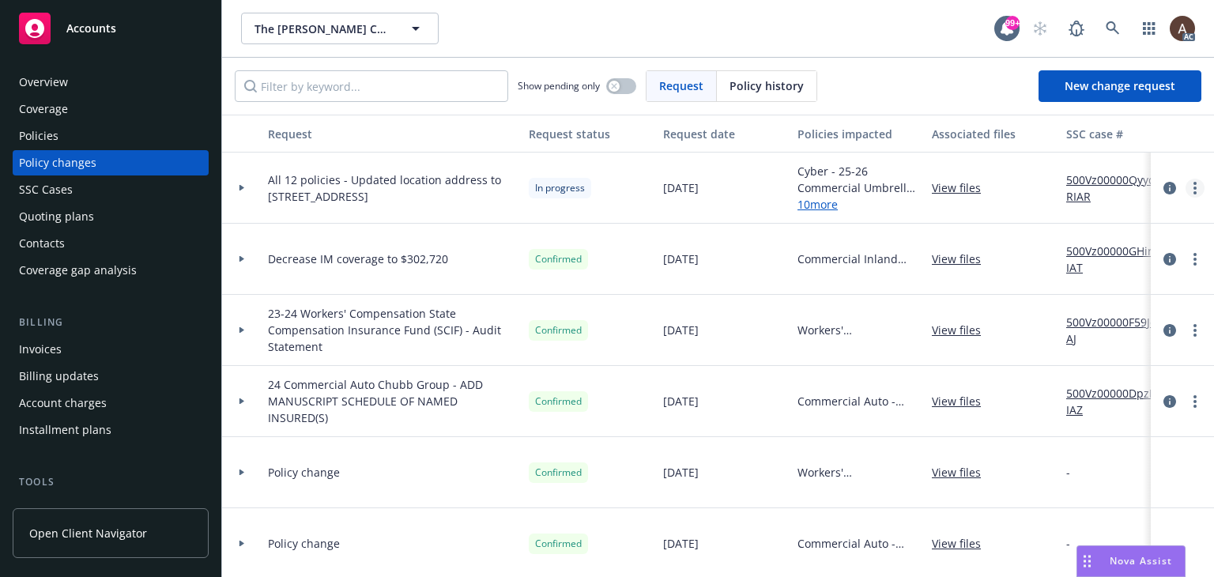
click at [1193, 189] on icon "more" at bounding box center [1194, 188] width 3 height 13
click at [1003, 314] on link "Resume workflow" at bounding box center [1055, 315] width 271 height 32
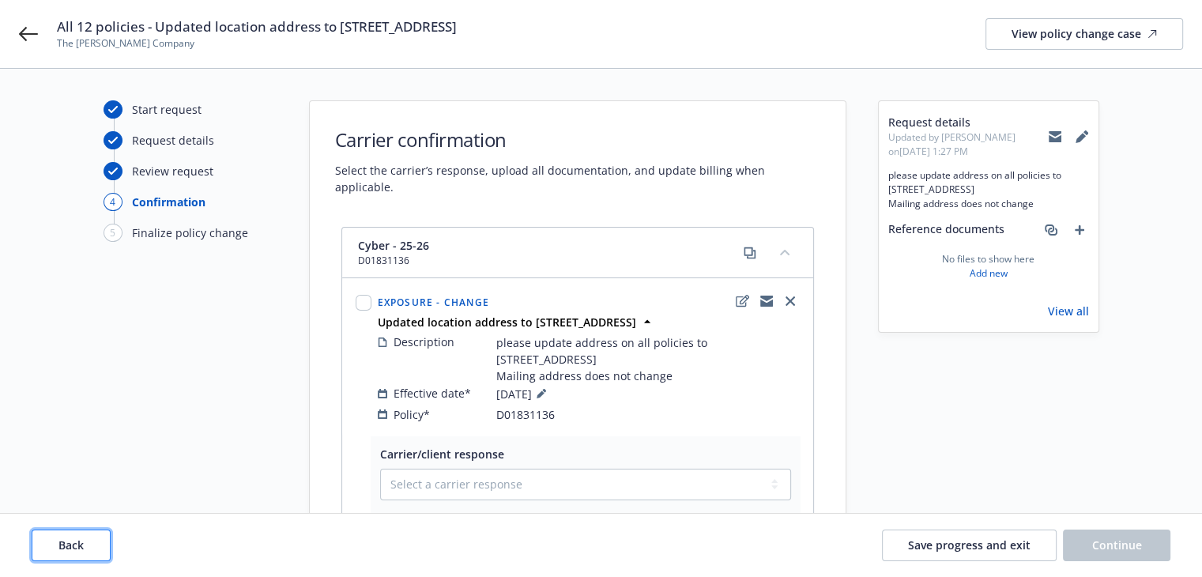
click at [85, 548] on button "Back" at bounding box center [71, 545] width 79 height 32
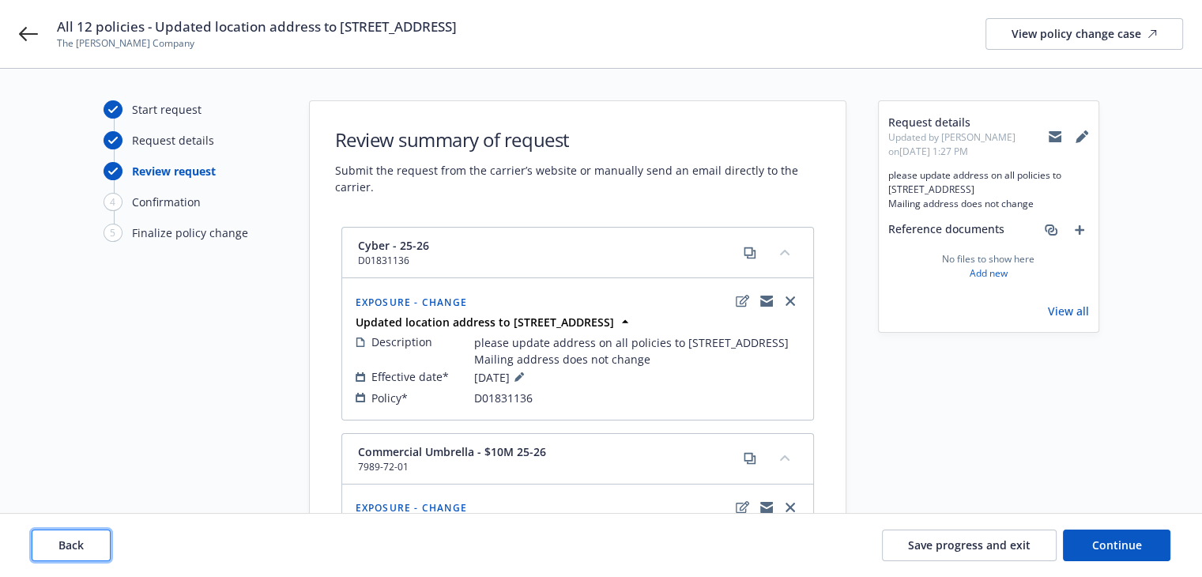
click at [85, 548] on button "Back" at bounding box center [71, 545] width 79 height 32
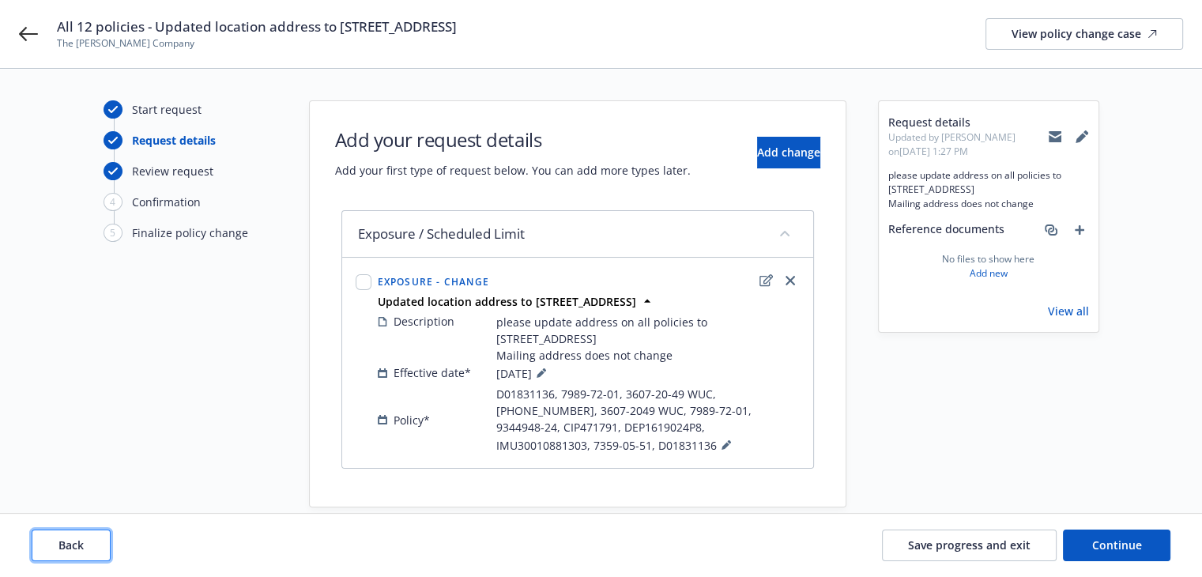
click at [85, 548] on button "Back" at bounding box center [71, 545] width 79 height 32
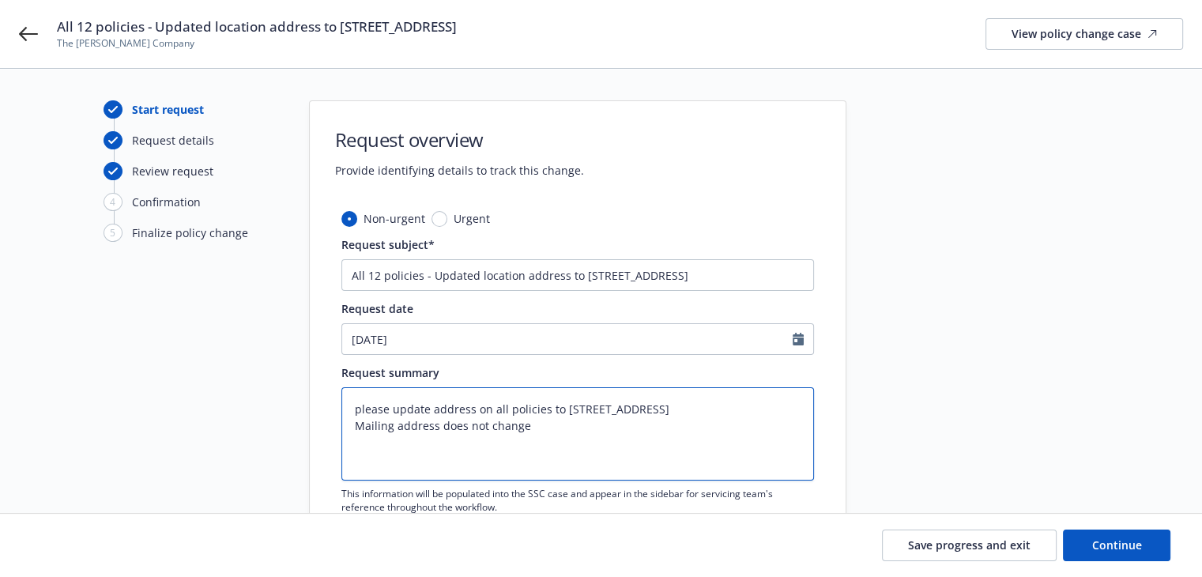
click at [353, 413] on textarea "please update address on all policies to 1360 19th Hole Drive Suite 207, Windso…" at bounding box center [577, 433] width 472 height 93
paste textarea "Eff 12/01/2024"
type textarea "Eff 12/01/2024please update address on all policies to 1360 19th Hole Drive Sui…"
type textarea "x"
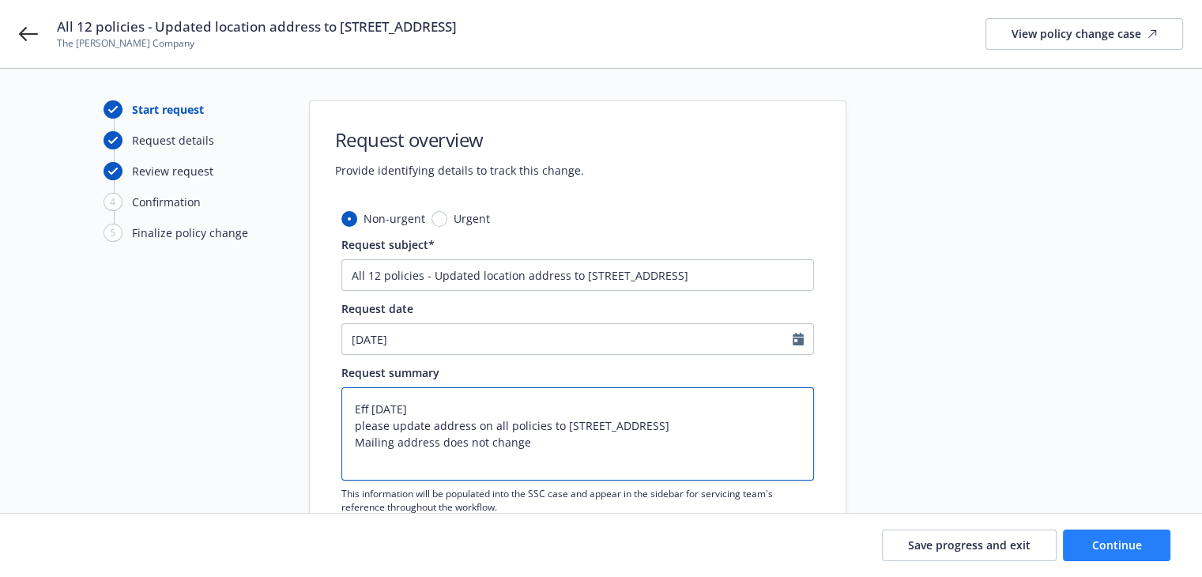
type textarea "Eff 12/01/2024 please update address on all policies to 1360 19th Hole Drive Su…"
click at [1086, 554] on button "Continue" at bounding box center [1116, 545] width 107 height 32
type textarea "x"
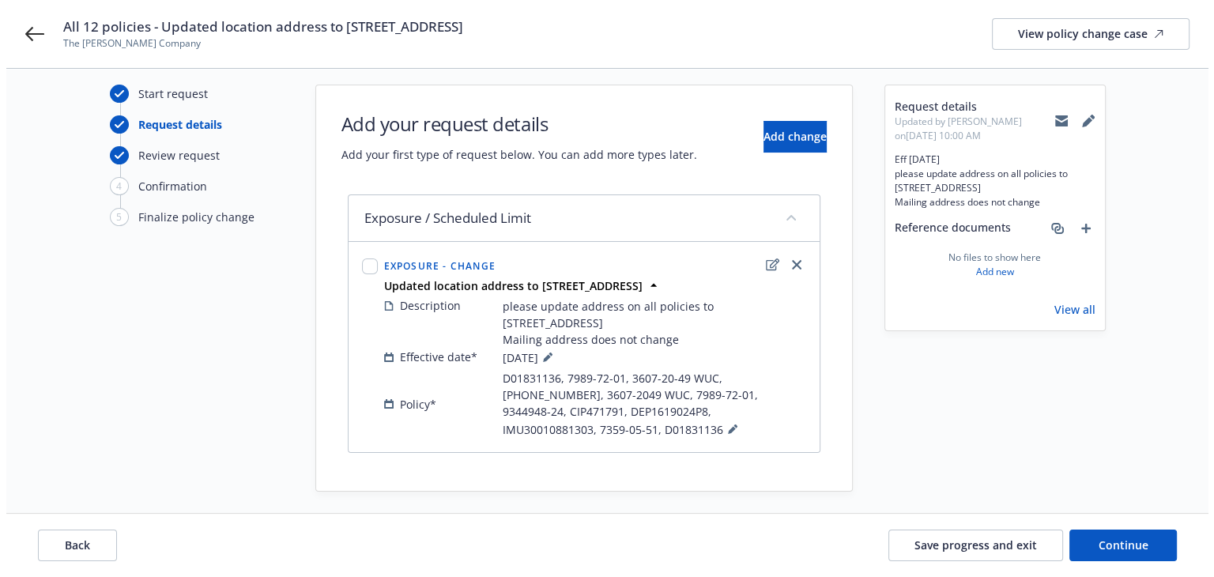
scroll to position [24, 0]
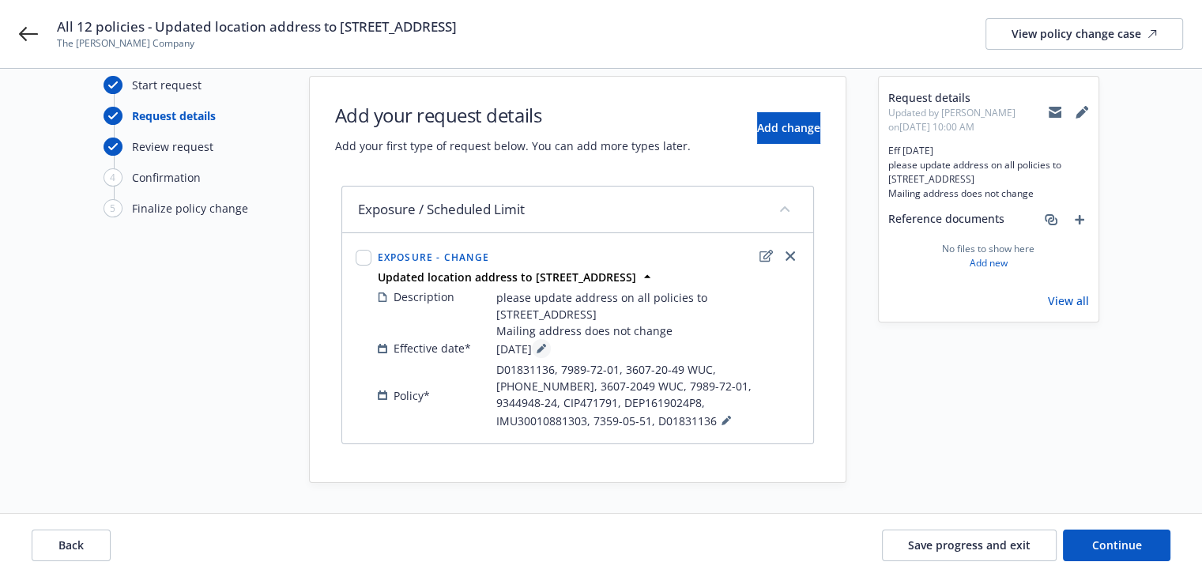
click at [546, 345] on icon at bounding box center [540, 348] width 9 height 9
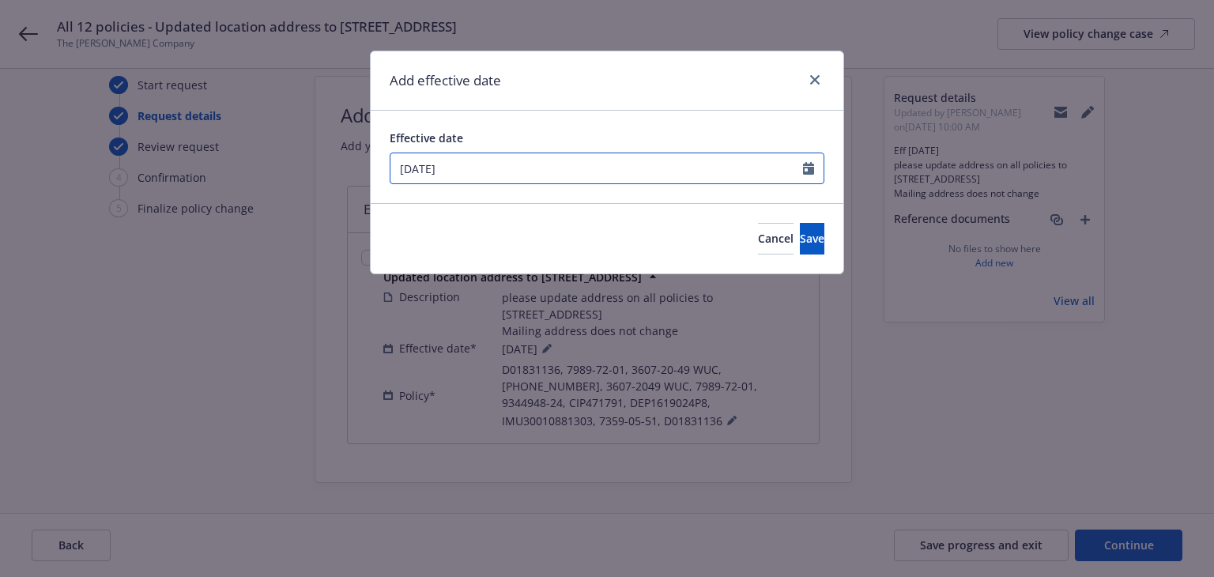
click at [487, 178] on input "08/20/2025" at bounding box center [596, 168] width 412 height 30
select select "8"
drag, startPoint x: 484, startPoint y: 171, endPoint x: 1, endPoint y: 155, distance: 483.8
click at [17, 168] on div "Add effective date Effective date 08/20/2025 January February March April May J…" at bounding box center [607, 288] width 1214 height 577
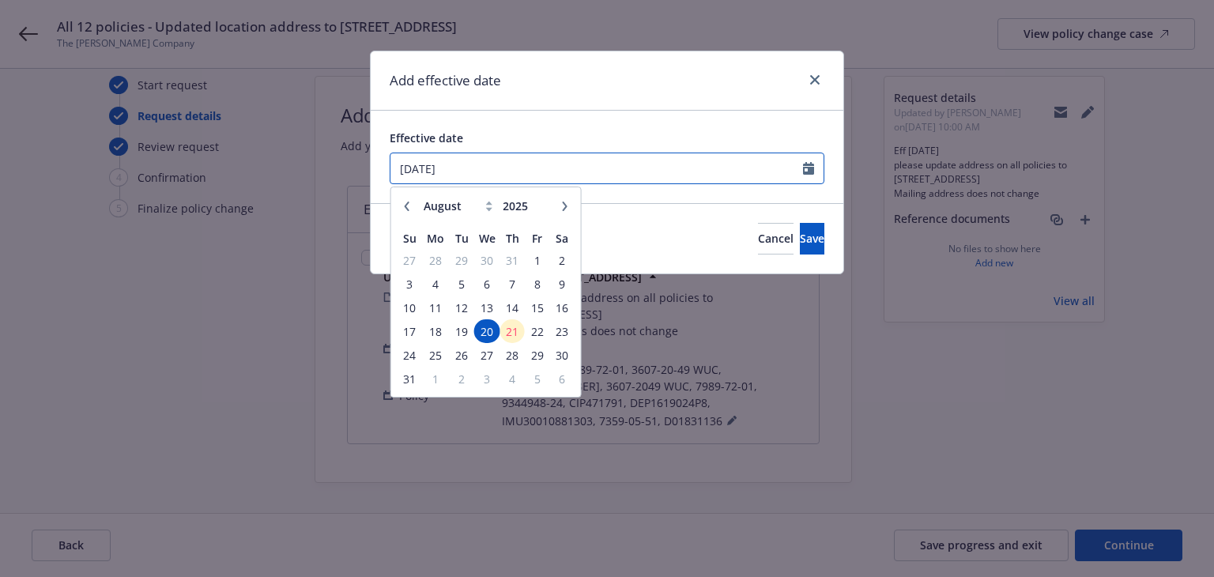
type input "12/01/2024"
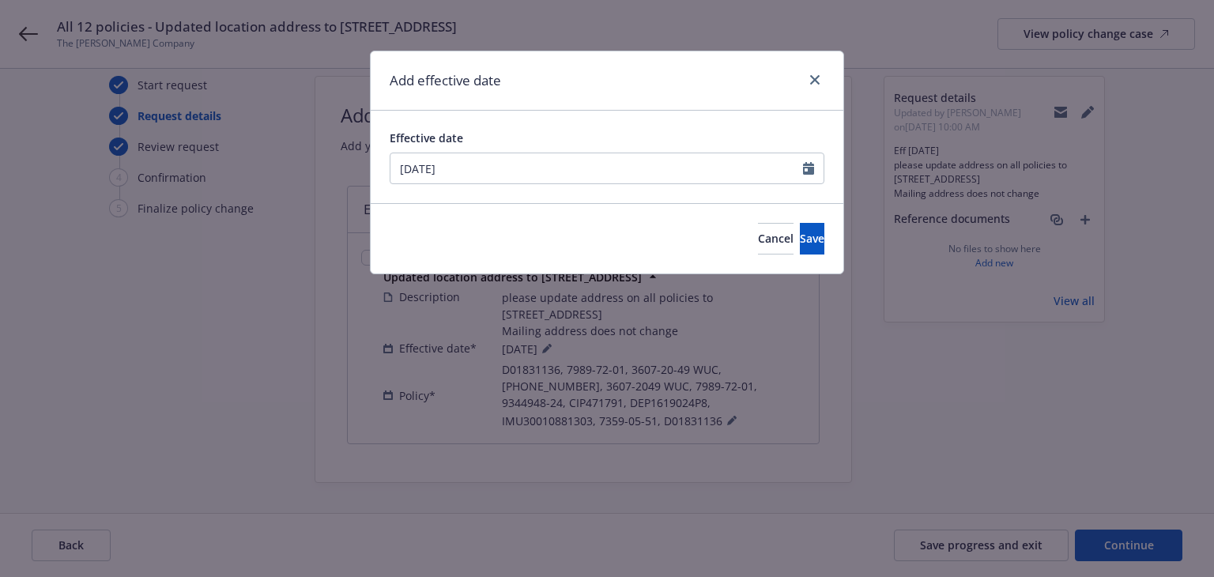
click at [544, 83] on div "Add effective date" at bounding box center [607, 80] width 472 height 59
click at [800, 239] on button "Save" at bounding box center [812, 239] width 24 height 32
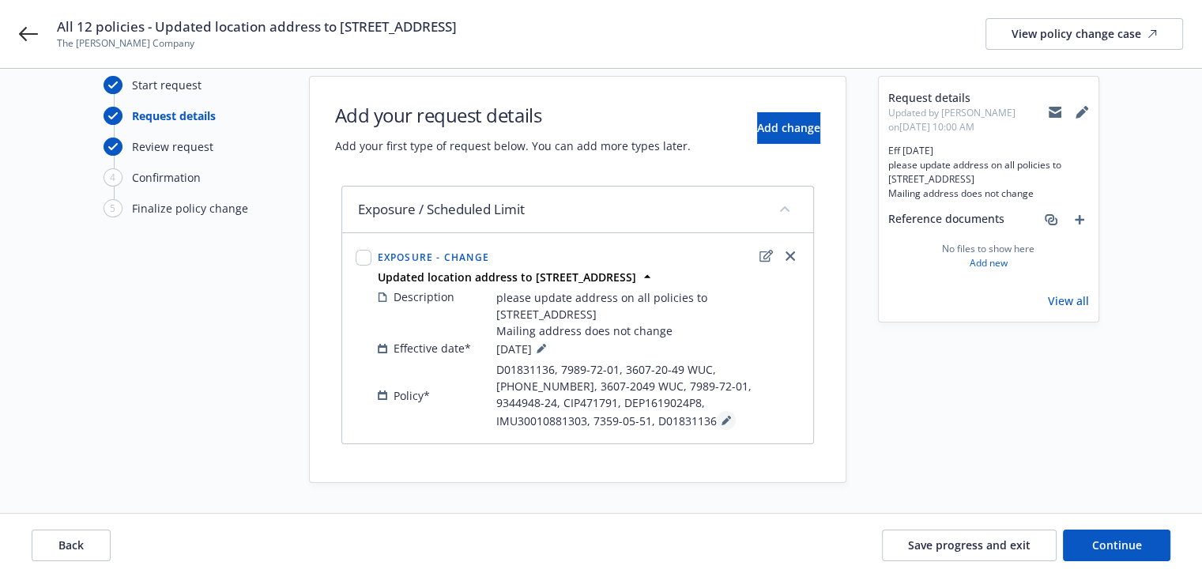
click at [721, 416] on icon at bounding box center [725, 420] width 9 height 9
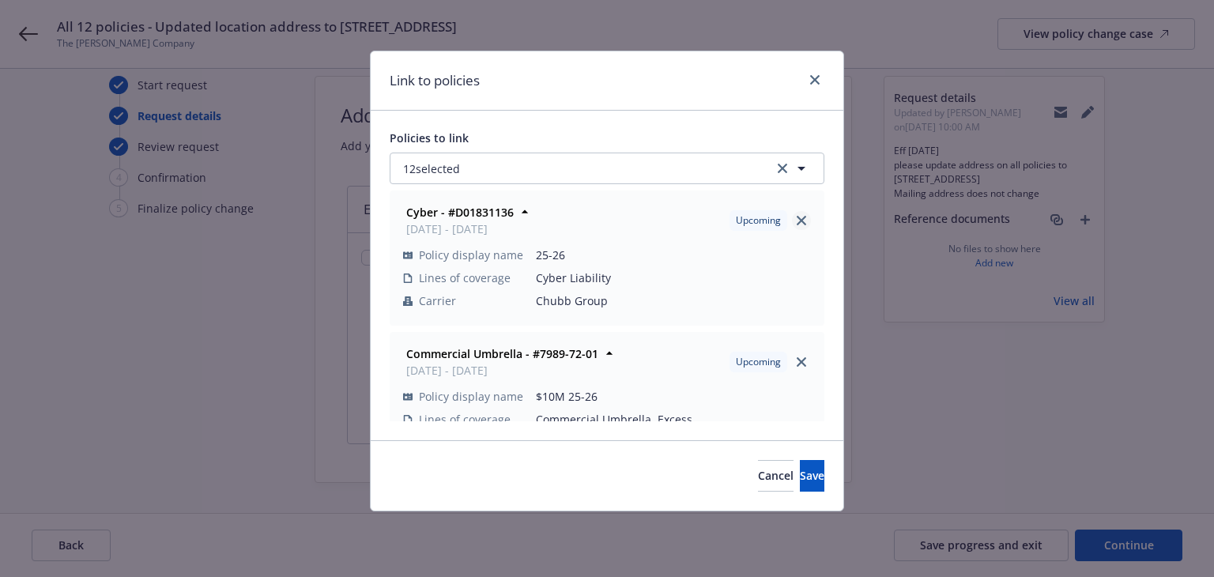
click at [796, 222] on icon "close" at bounding box center [800, 220] width 9 height 9
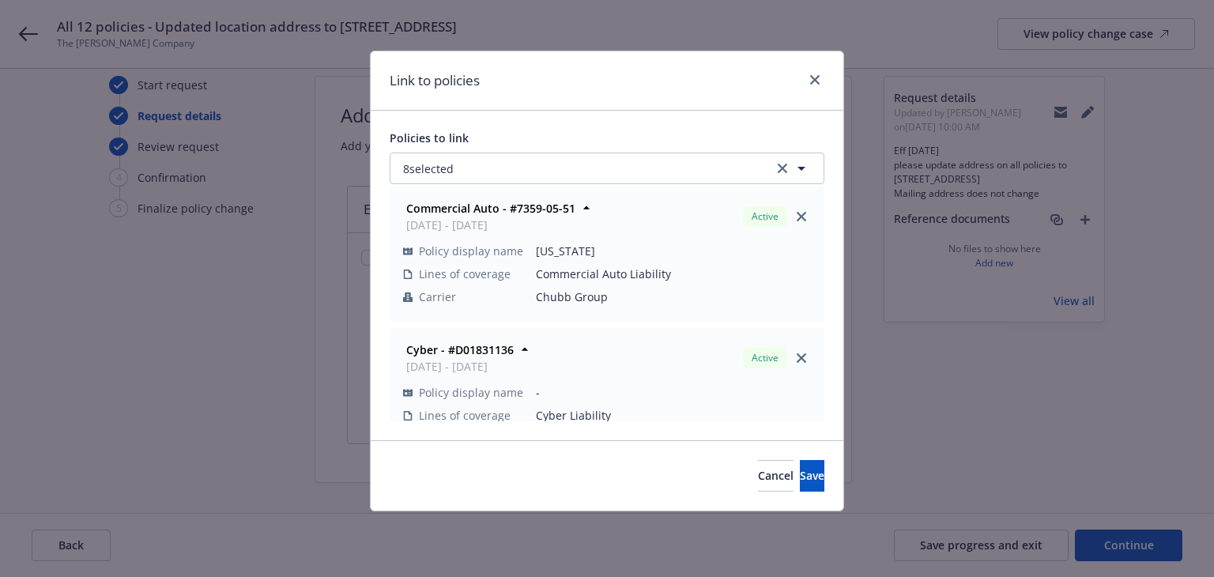
scroll to position [908, 0]
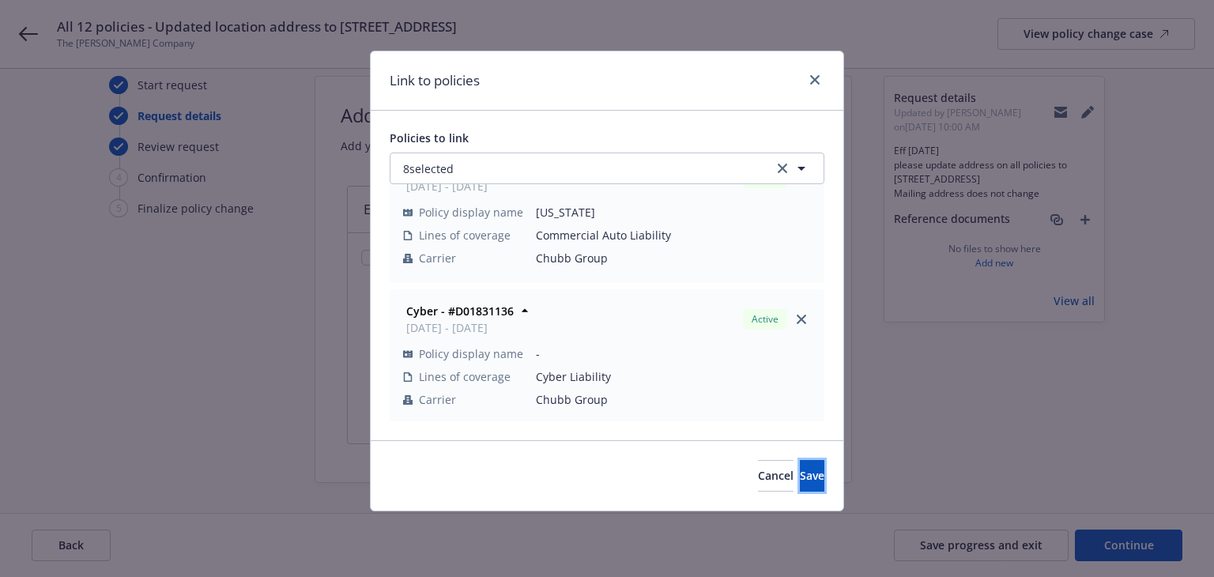
click at [800, 469] on span "Save" at bounding box center [812, 475] width 24 height 15
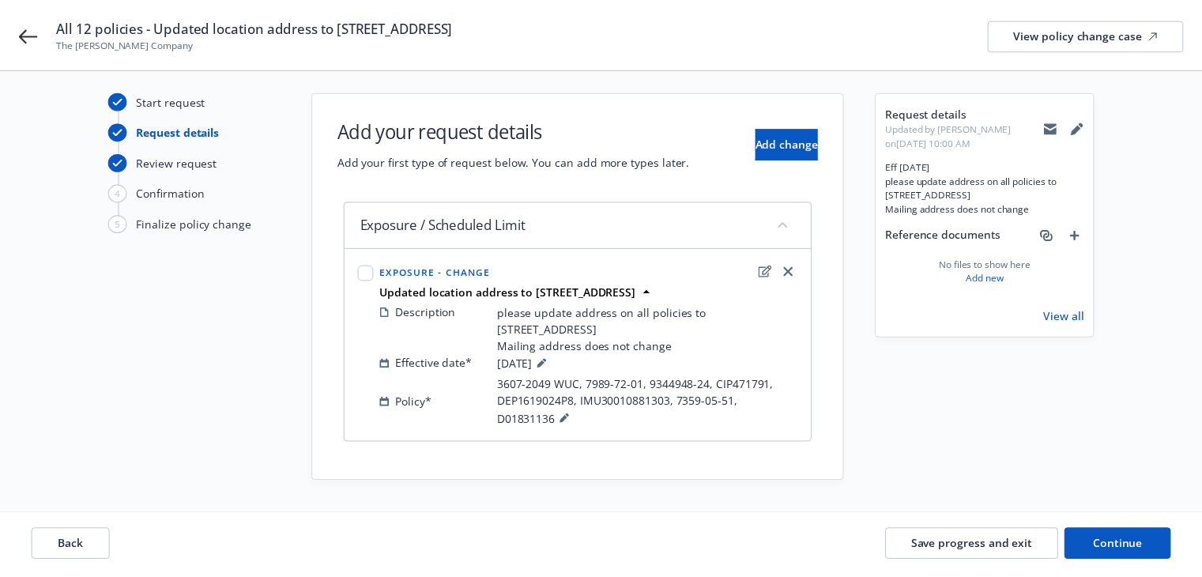
scroll to position [8, 0]
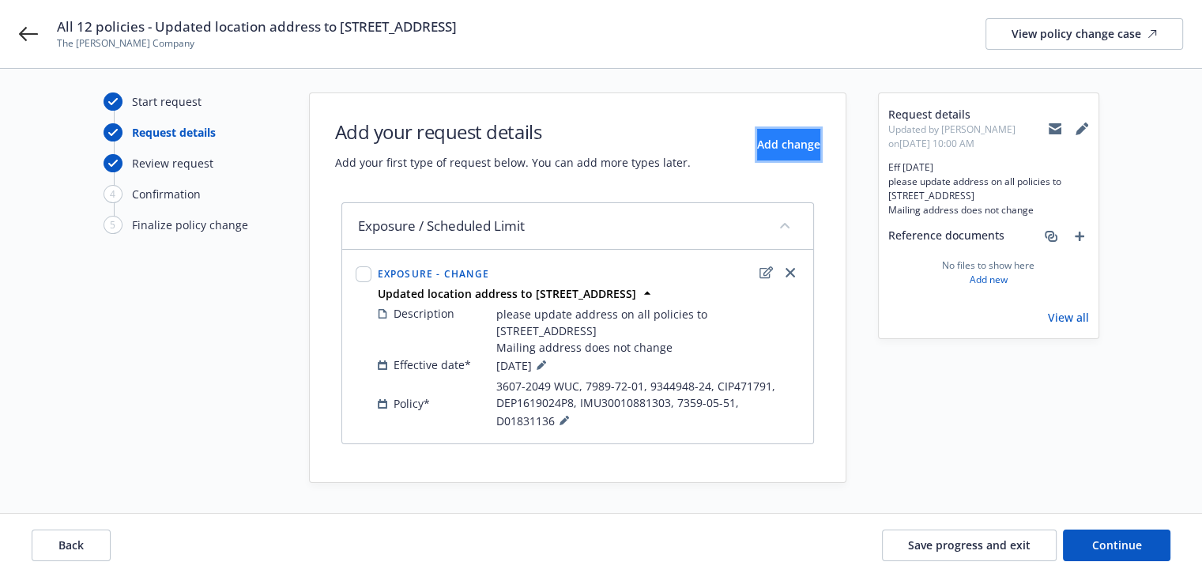
click at [757, 152] on button "Add change" at bounding box center [788, 145] width 63 height 32
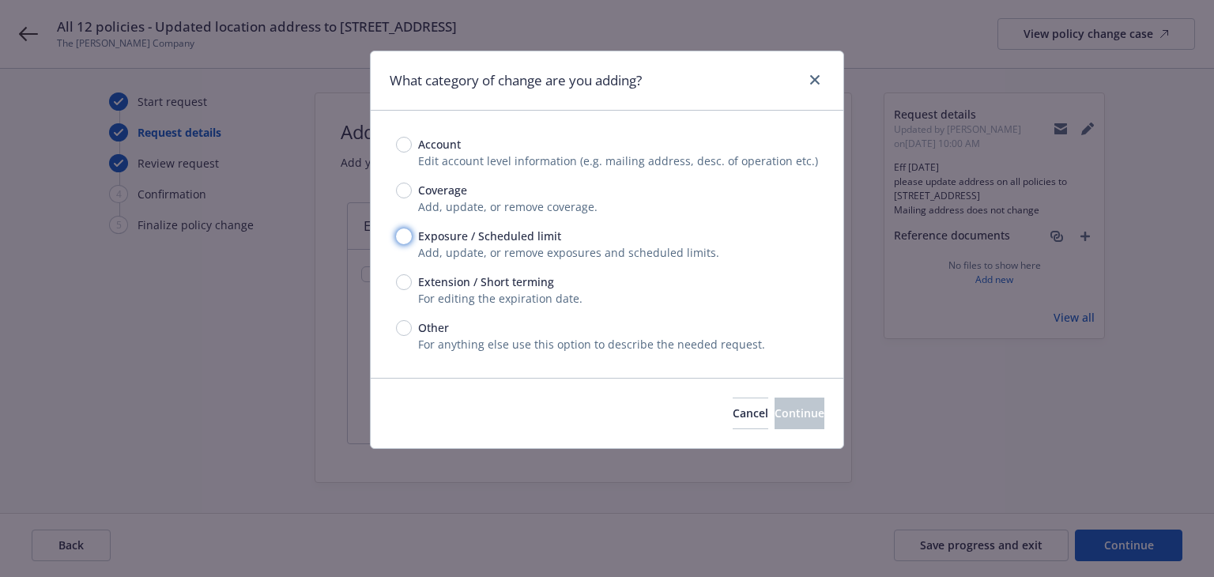
click at [406, 238] on input "Exposure / Scheduled limit" at bounding box center [404, 236] width 16 height 16
radio input "true"
click at [774, 418] on span "Continue" at bounding box center [799, 412] width 50 height 15
type textarea "x"
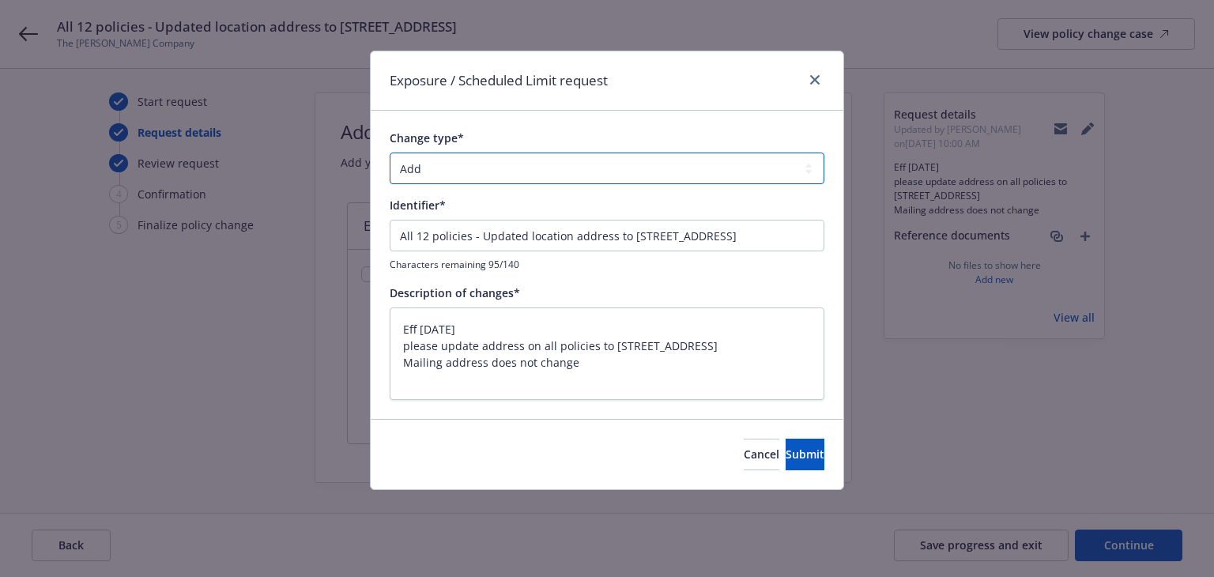
click at [446, 171] on select "Add Audit Change Remove" at bounding box center [607, 168] width 435 height 32
select select "CHANGE"
click at [390, 152] on select "Add Audit Change Remove" at bounding box center [607, 168] width 435 height 32
drag, startPoint x: 479, startPoint y: 236, endPoint x: 265, endPoint y: 232, distance: 214.2
click at [265, 232] on div "Exposure / Scheduled Limit request Change type* Add Audit Change Remove Identif…" at bounding box center [607, 288] width 1214 height 577
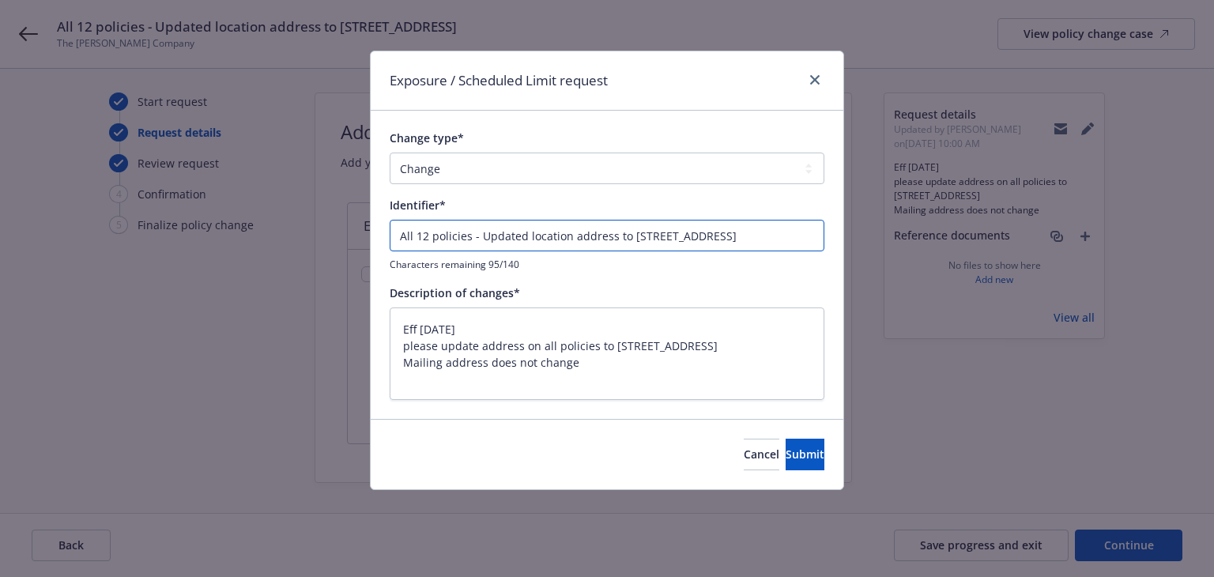
type textarea "x"
type input "Updated location address to 1360 19th Hole Drive Suite 207, Windsor, CA 95492"
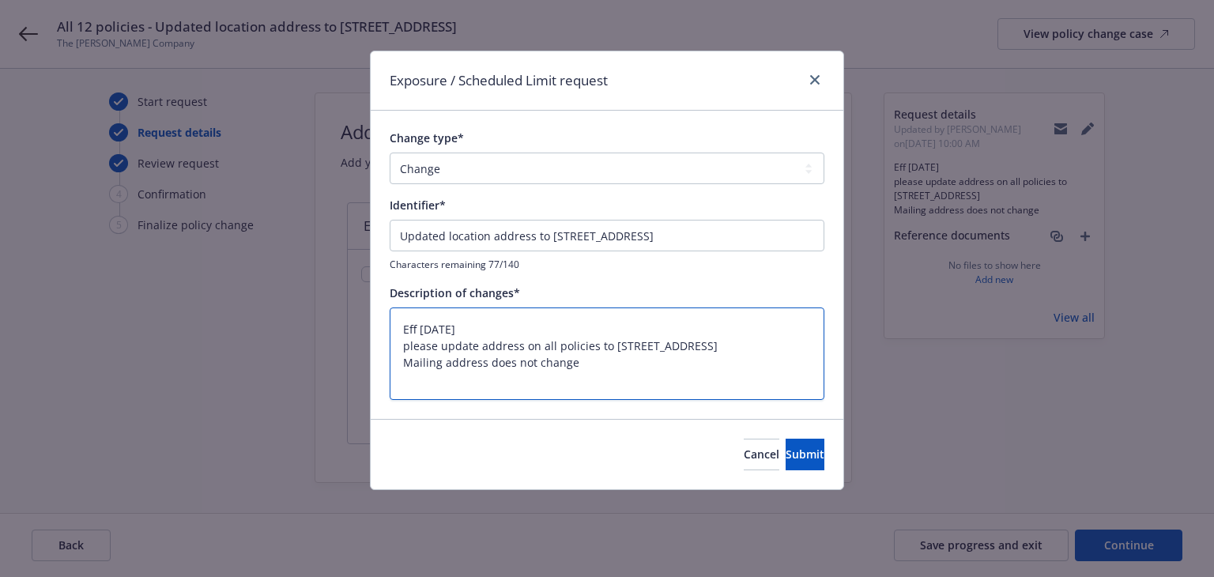
click at [499, 320] on textarea "Eff 12/01/2024 please update address on all policies to 1360 19th Hole Drive Su…" at bounding box center [607, 353] width 435 height 93
drag, startPoint x: 488, startPoint y: 326, endPoint x: 268, endPoint y: 311, distance: 220.9
click at [268, 311] on div "Exposure / Scheduled Limit request Change type* Add Audit Change Remove Identif…" at bounding box center [607, 288] width 1214 height 577
type textarea "x"
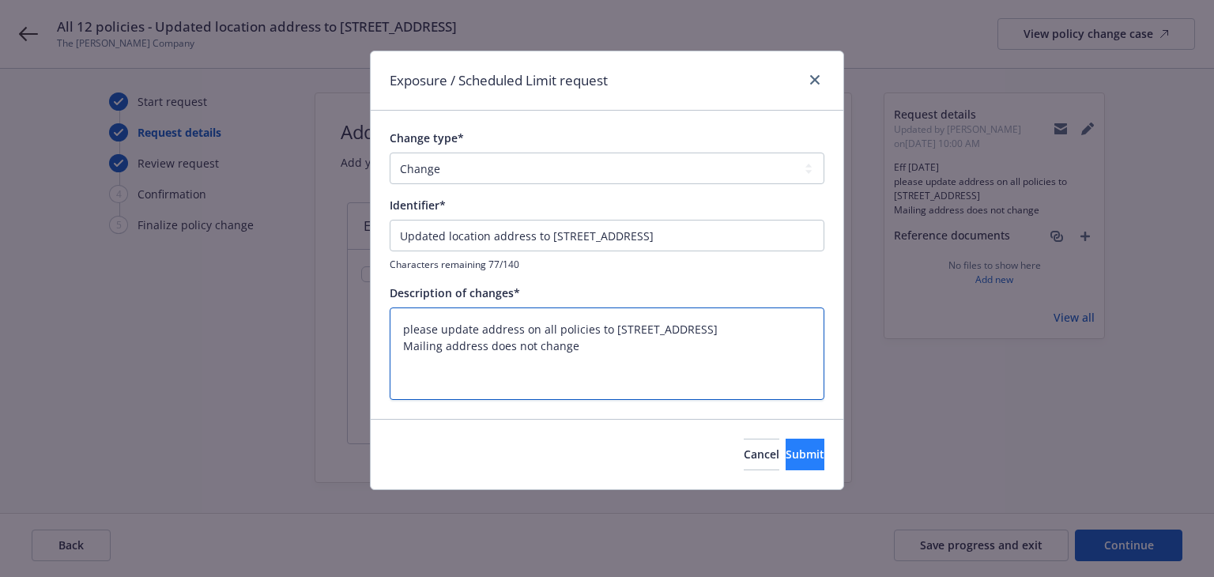
type textarea "please update address on all policies to 1360 19th Hole Drive Suite 207, Windso…"
click at [792, 454] on span "Submit" at bounding box center [804, 453] width 39 height 15
type textarea "x"
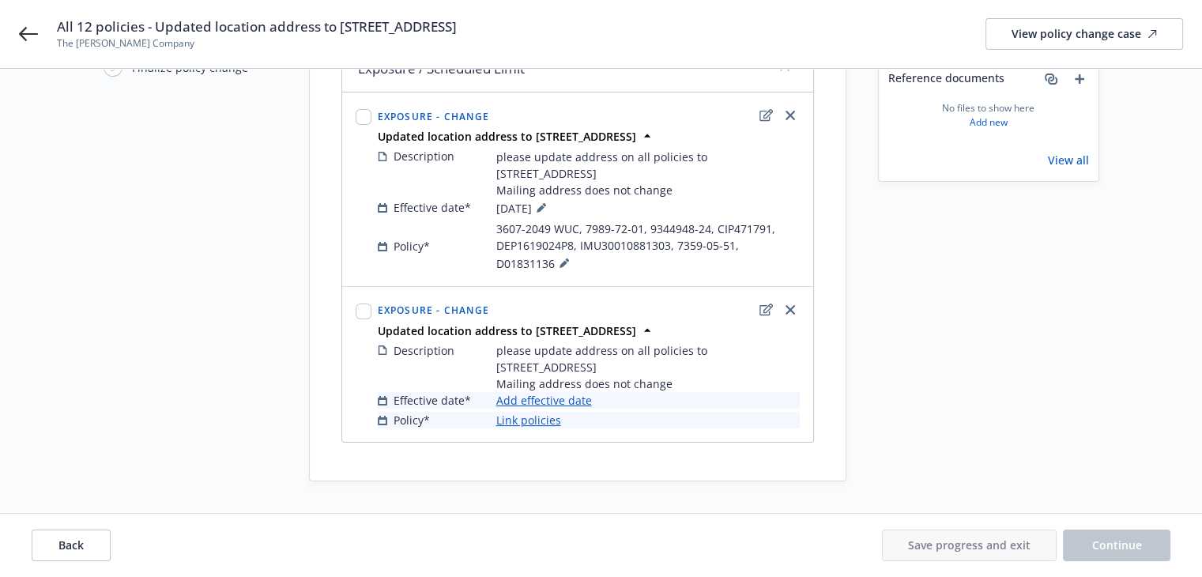
scroll to position [180, 0]
click at [534, 420] on link "Link policies" at bounding box center [528, 420] width 65 height 17
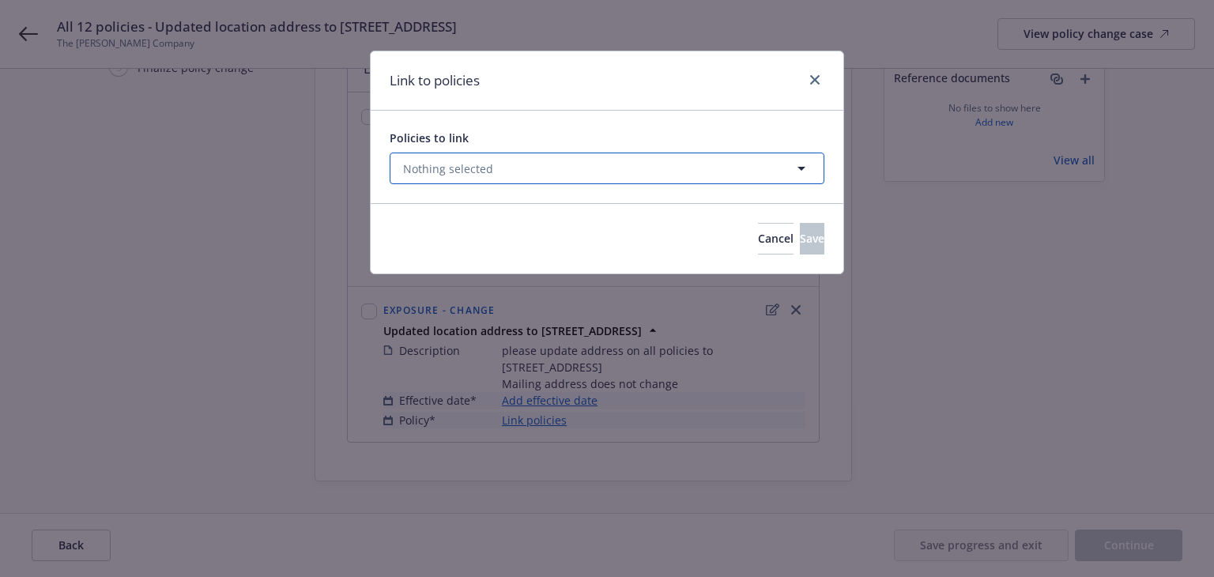
click at [552, 171] on button "Nothing selected" at bounding box center [607, 168] width 435 height 32
click at [749, 206] on select "All Active Upcoming Expired Cancelled" at bounding box center [746, 206] width 90 height 25
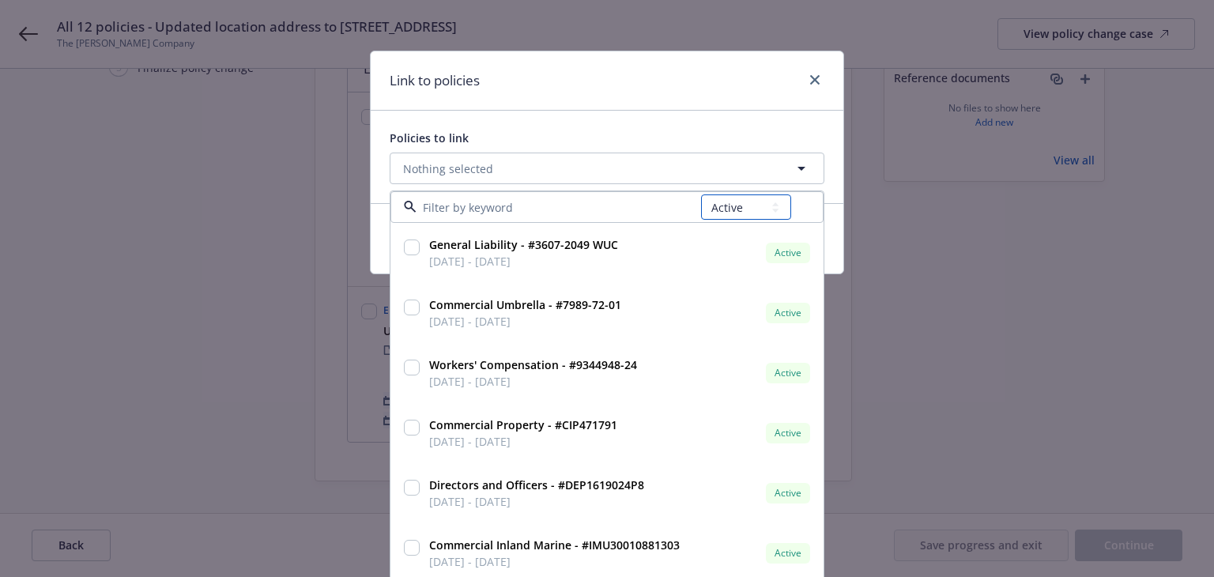
select select "UPCOMING"
click at [702, 194] on select "All Active Upcoming Expired Cancelled" at bounding box center [746, 206] width 90 height 25
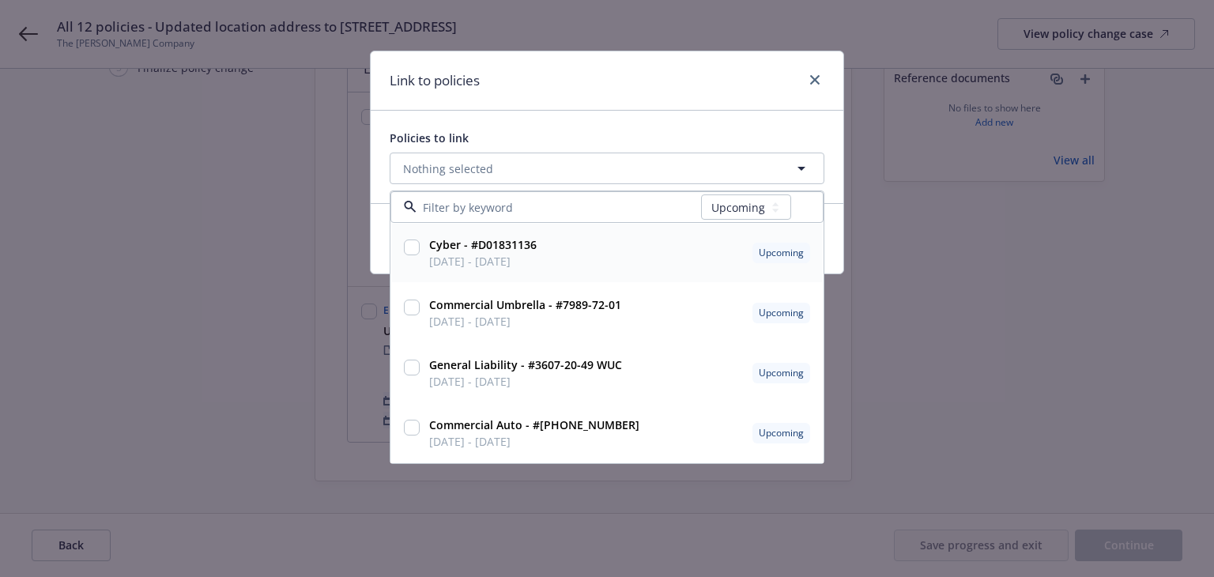
click at [607, 257] on div "Cyber - #D01831136 09/01/2025 - 09/01/2026 Upcoming" at bounding box center [618, 253] width 390 height 40
checkbox input "true"
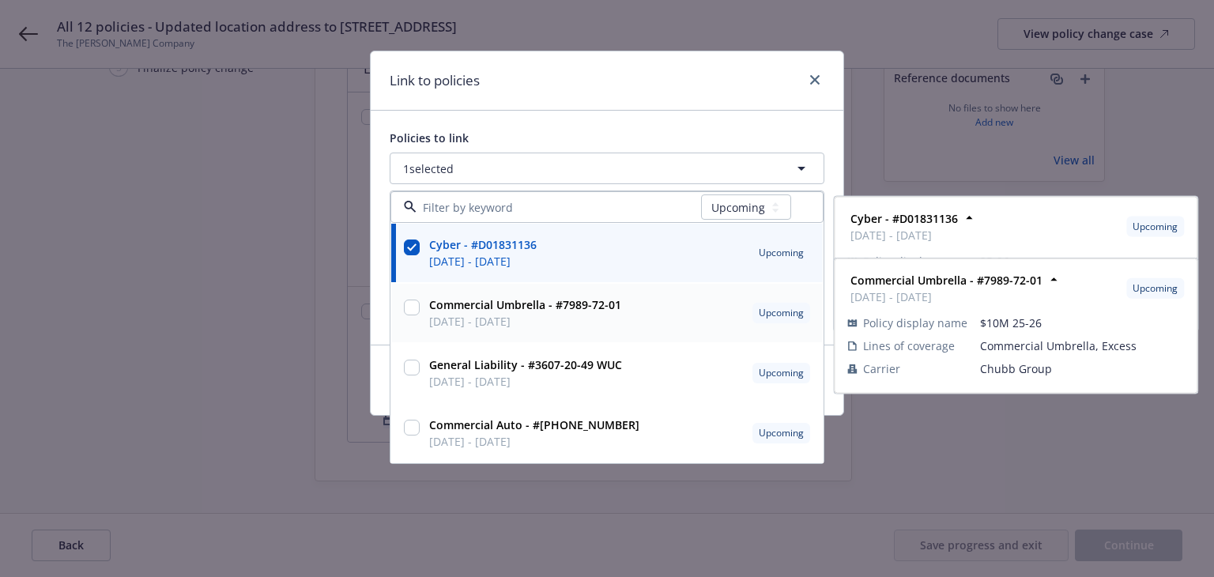
click at [617, 310] on strong "Commercial Umbrella - #7989-72-01" at bounding box center [525, 304] width 192 height 15
checkbox input "true"
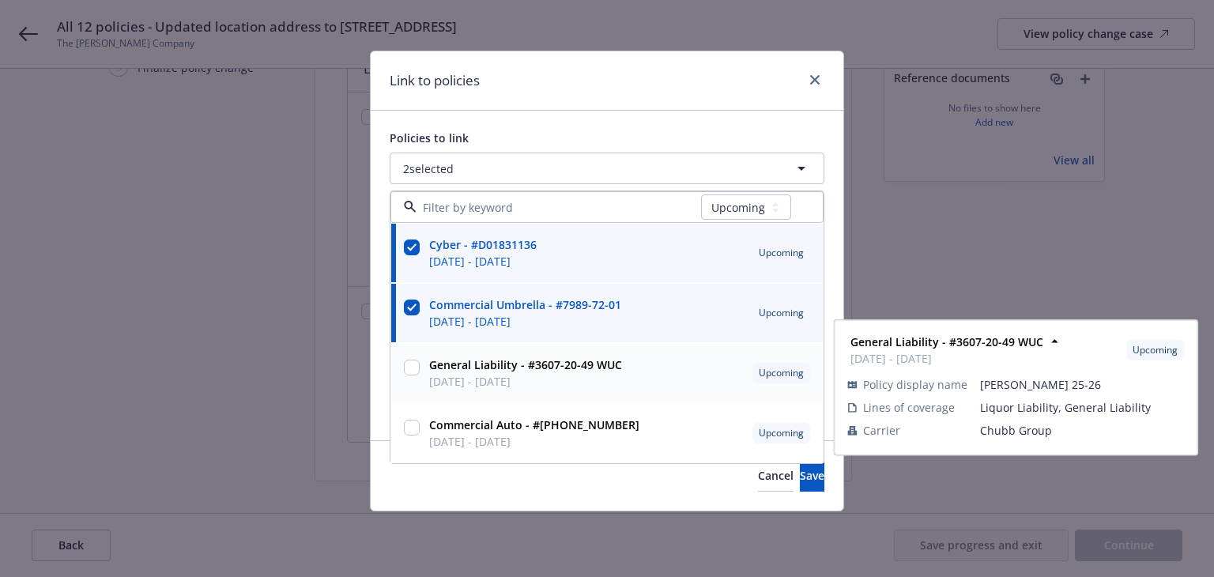
click at [607, 372] on span "General Liability - #3607-20-49 WUC" at bounding box center [525, 364] width 193 height 17
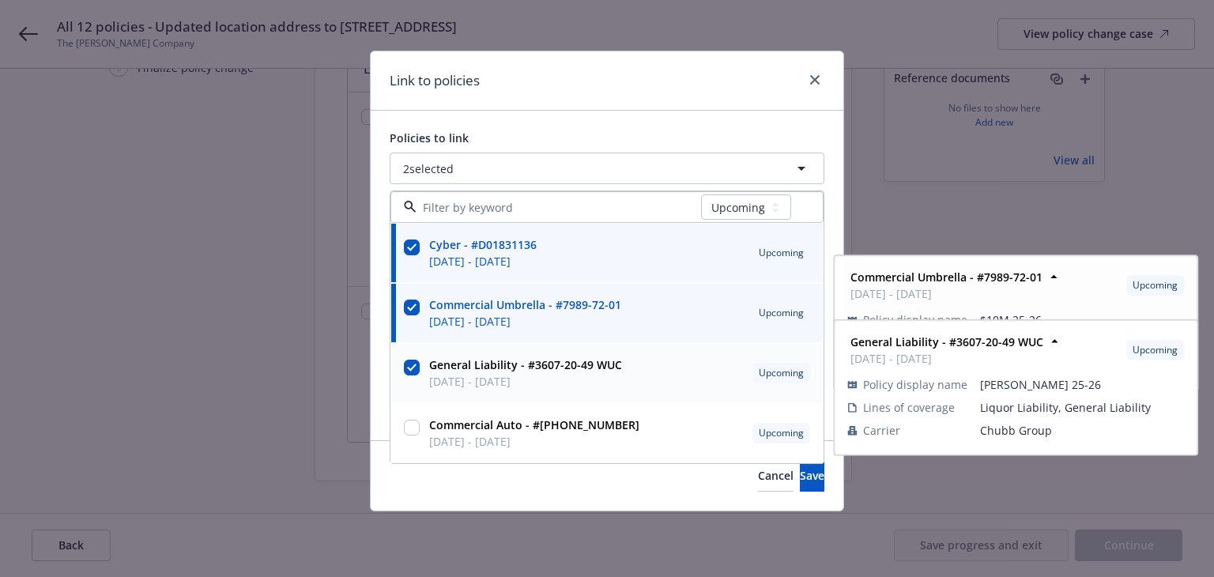
checkbox input "true"
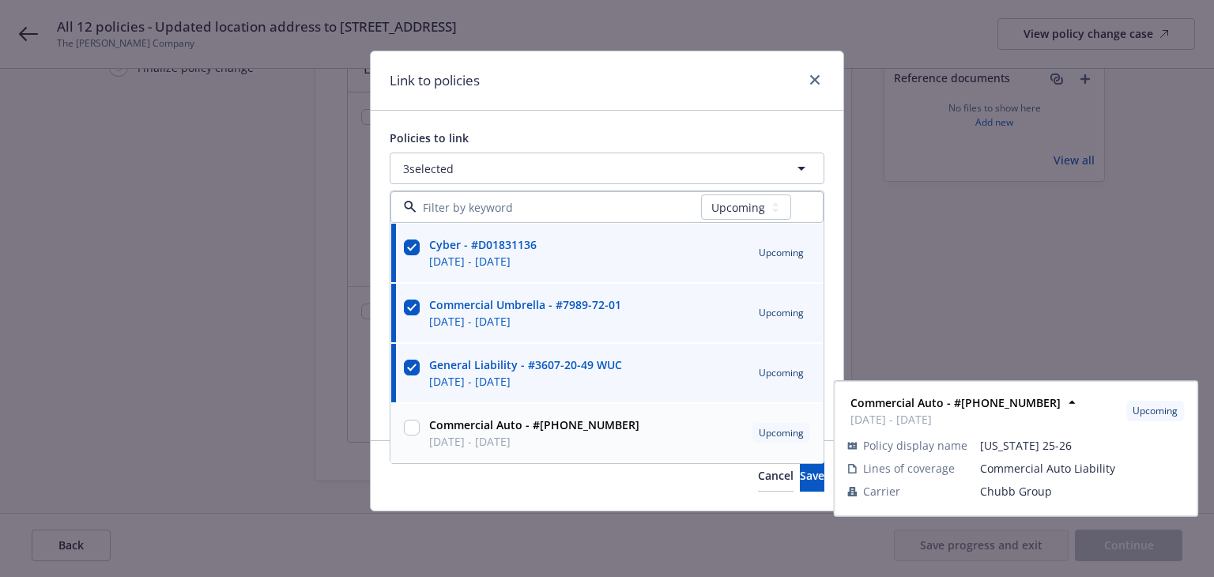
click at [607, 425] on strong "Commercial Auto - #(25)7359-05-51" at bounding box center [534, 424] width 210 height 15
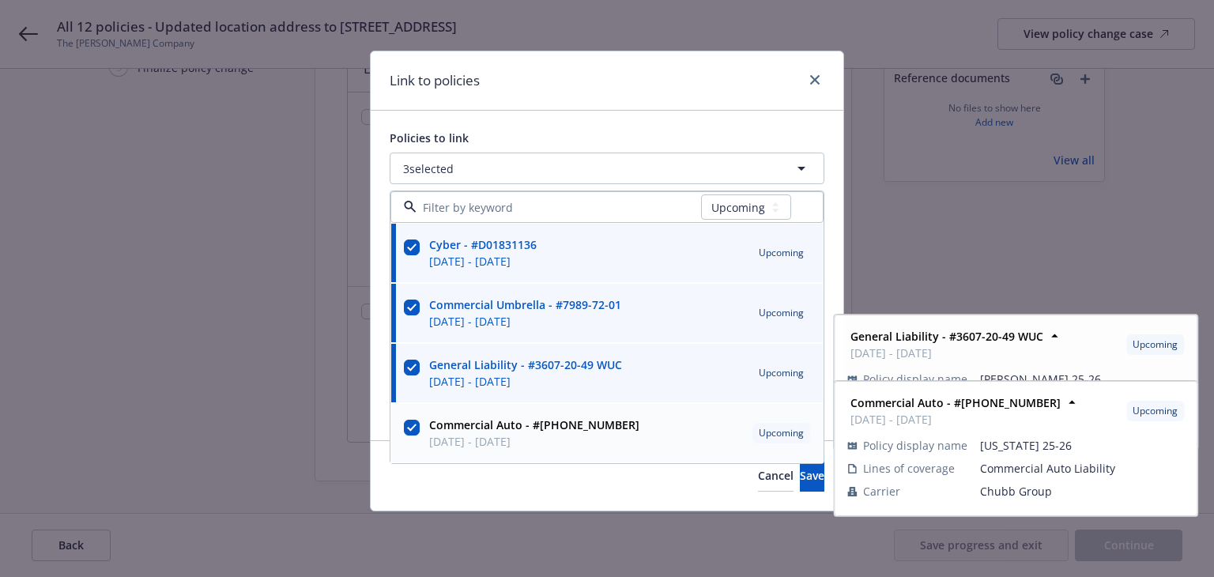
checkbox input "true"
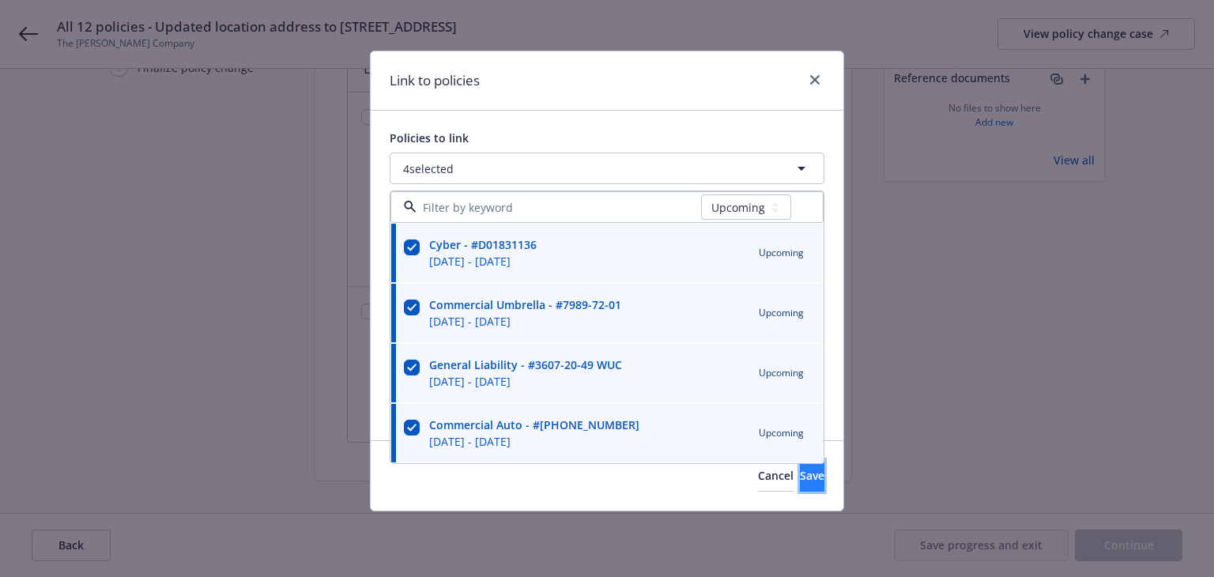
click at [800, 475] on span "Save" at bounding box center [812, 475] width 24 height 15
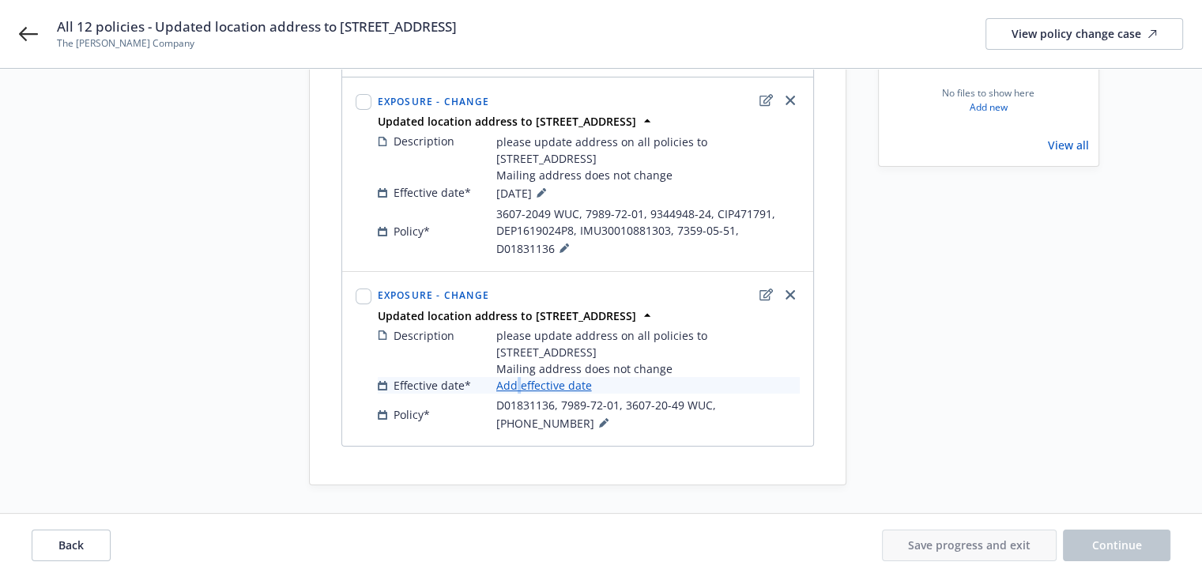
click at [518, 393] on link "Add effective date" at bounding box center [544, 385] width 96 height 17
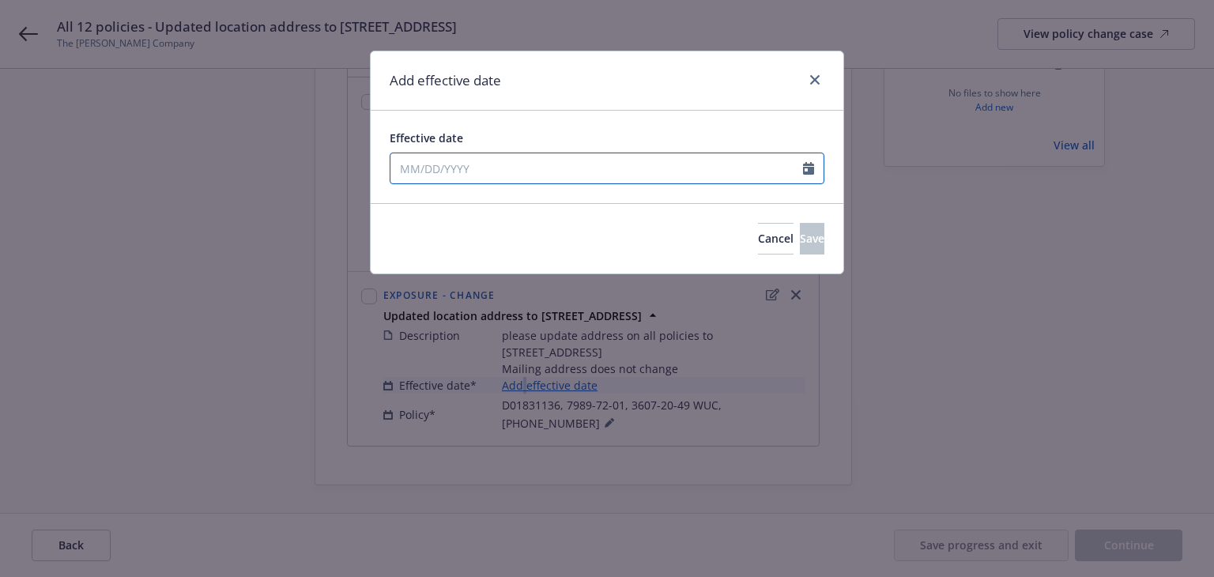
select select "8"
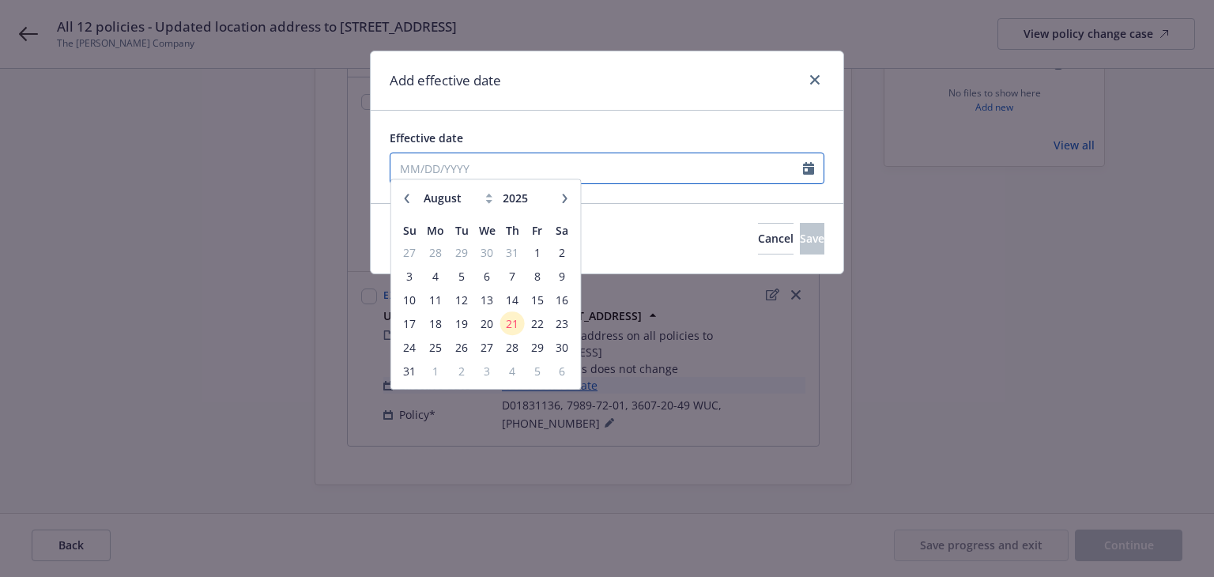
click at [588, 169] on input "Effective date" at bounding box center [596, 168] width 412 height 30
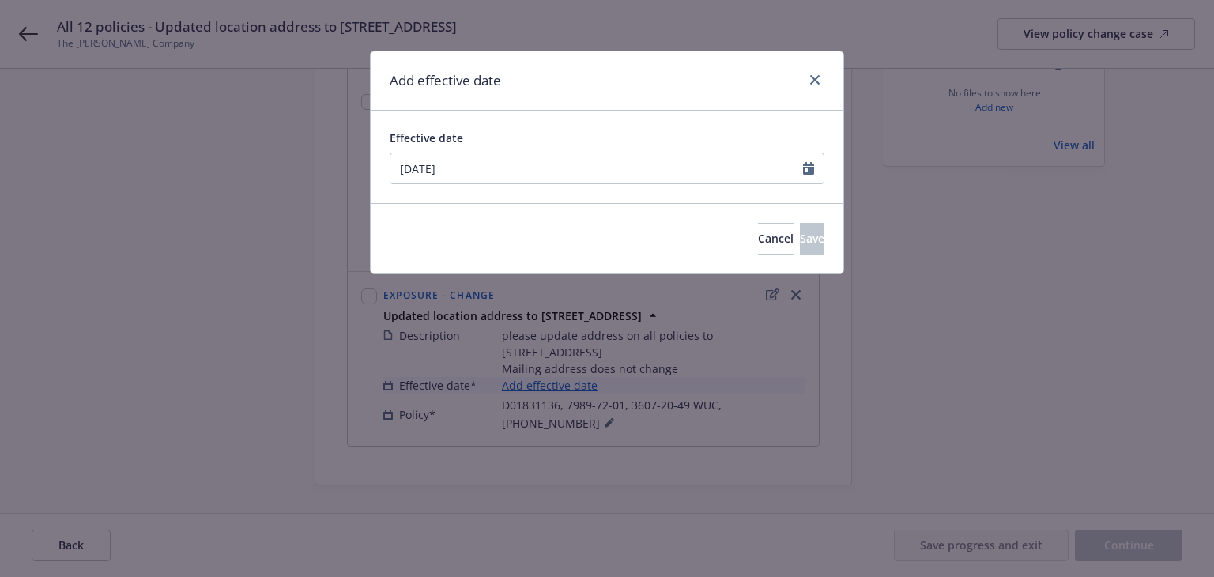
type input "09/01/2025"
click at [631, 104] on div "Add effective date" at bounding box center [607, 80] width 472 height 59
click at [800, 247] on button "Save" at bounding box center [812, 239] width 24 height 32
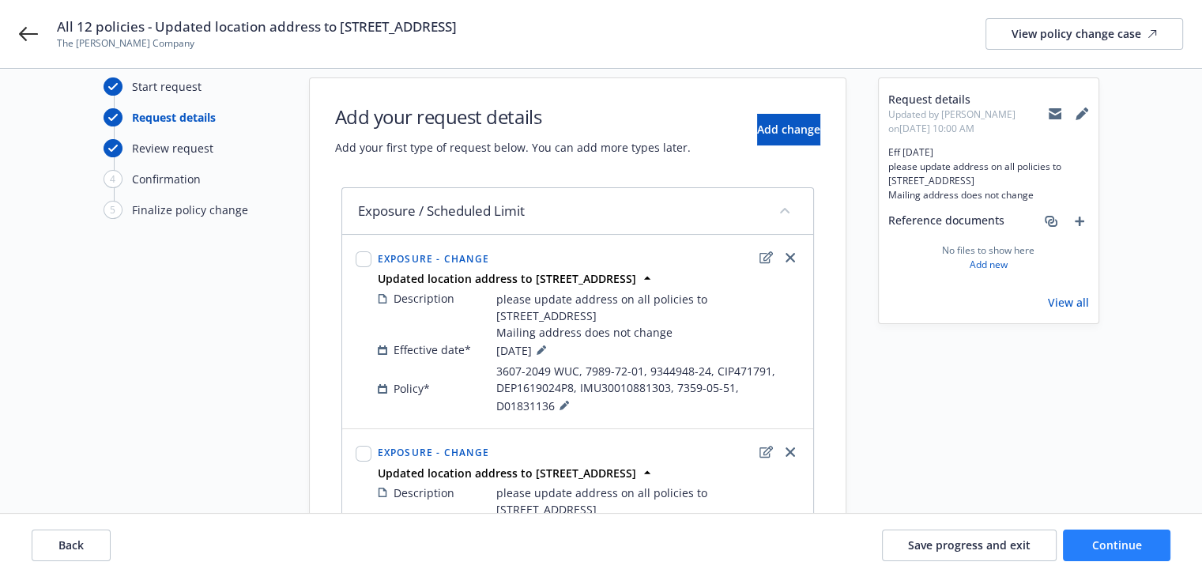
scroll to position [22, 0]
click at [1091, 537] on button "Continue" at bounding box center [1116, 545] width 107 height 32
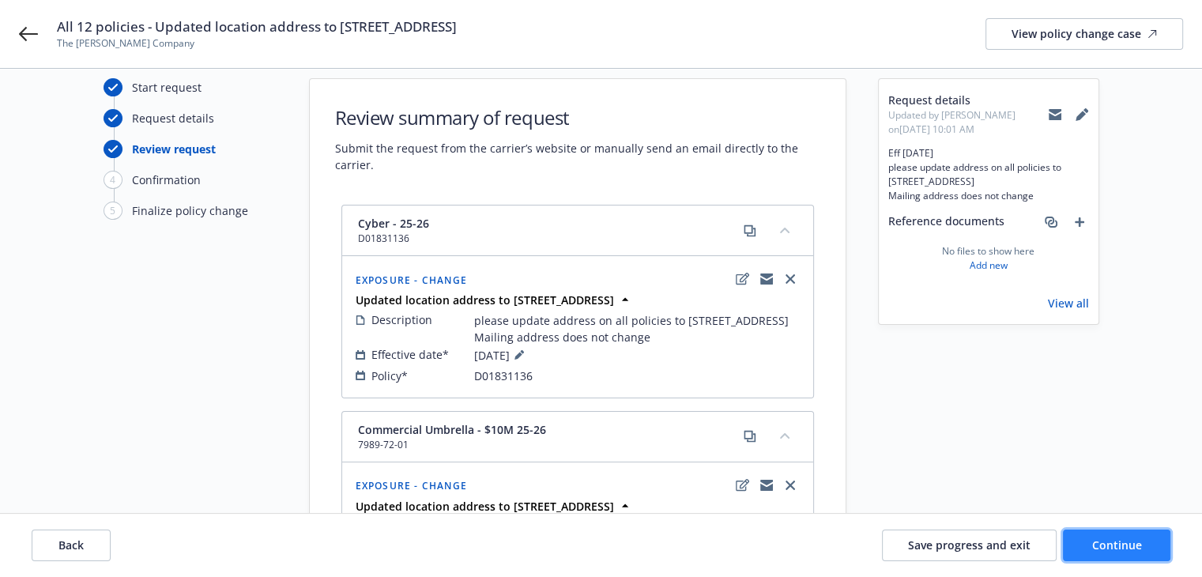
click at [1092, 538] on span "Continue" at bounding box center [1117, 544] width 50 height 15
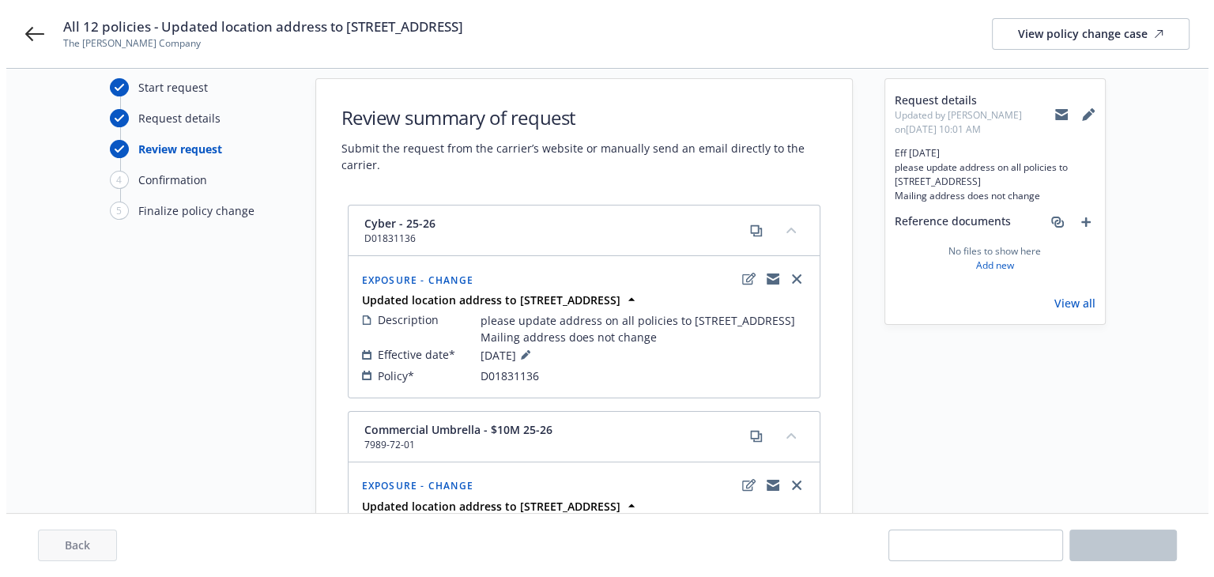
scroll to position [0, 0]
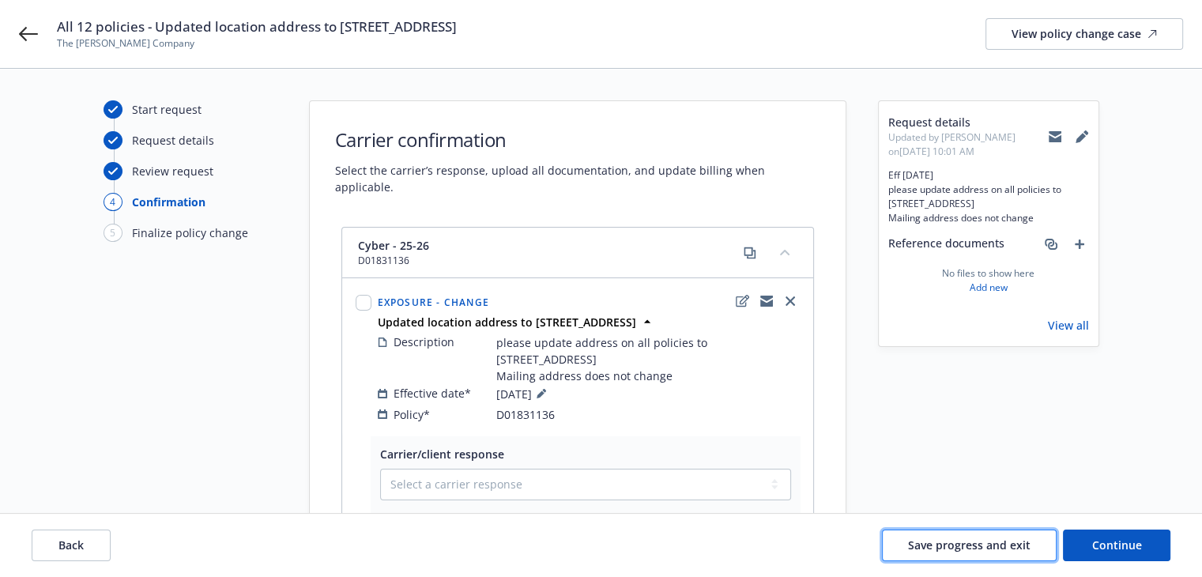
click at [952, 544] on span "Save progress and exit" at bounding box center [969, 544] width 122 height 15
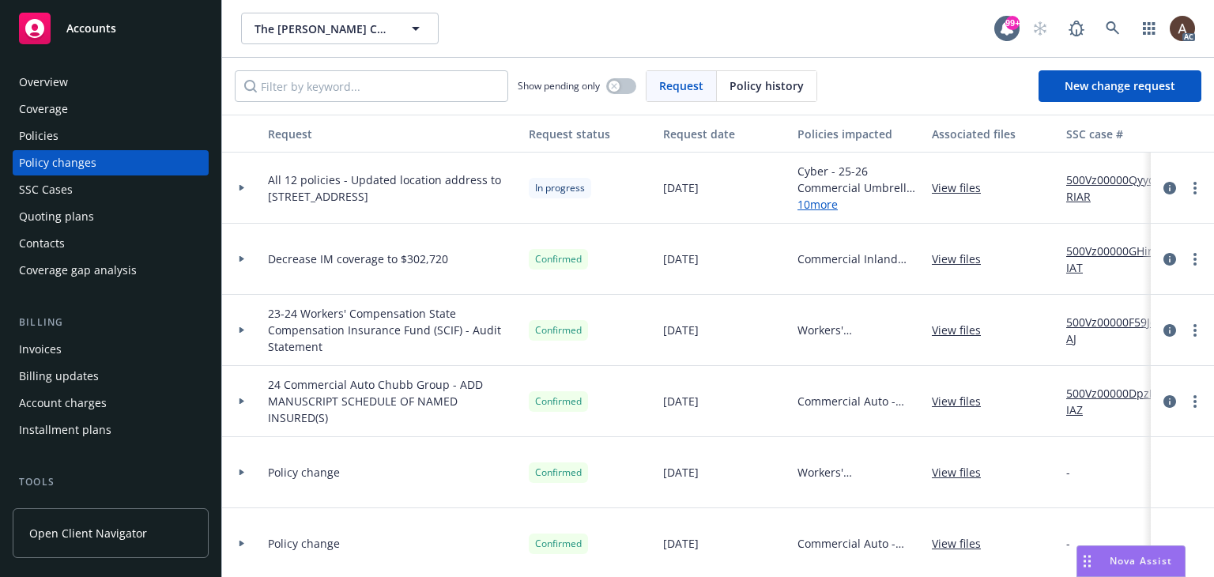
click at [110, 138] on div "Policies" at bounding box center [110, 135] width 183 height 25
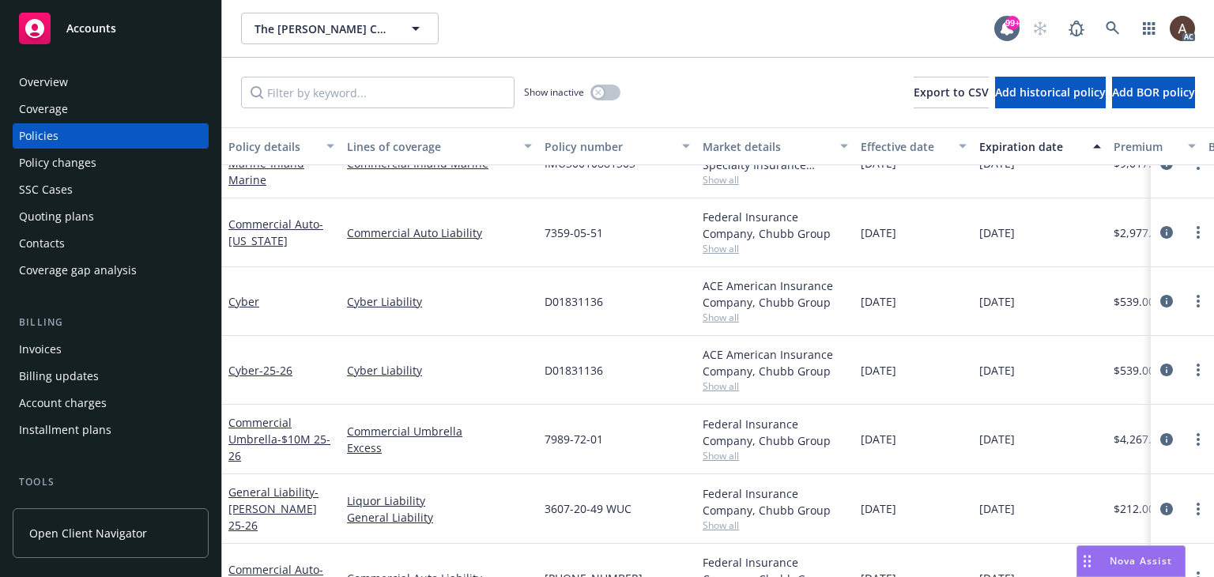
scroll to position [395, 0]
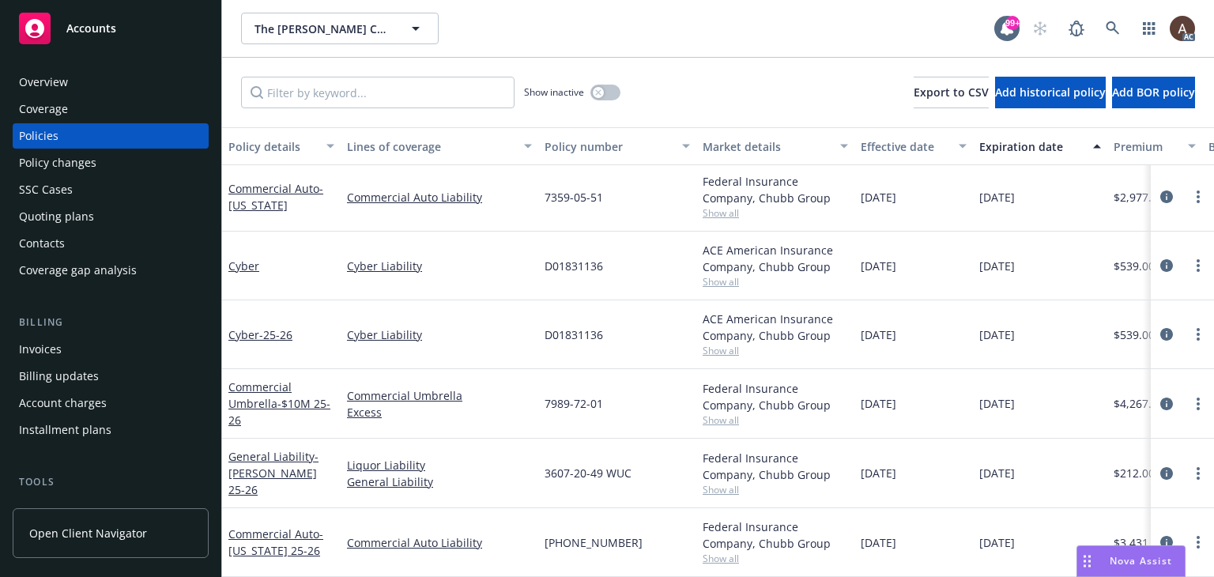
drag, startPoint x: 894, startPoint y: 322, endPoint x: 902, endPoint y: 544, distance: 221.4
click at [902, 536] on div "Commercial Inland Marine - Inland Marine Commercial Inland Marine IMU3001088130…" at bounding box center [984, 314] width 1525 height 442
click at [872, 332] on span "09/01/2025" at bounding box center [878, 334] width 36 height 17
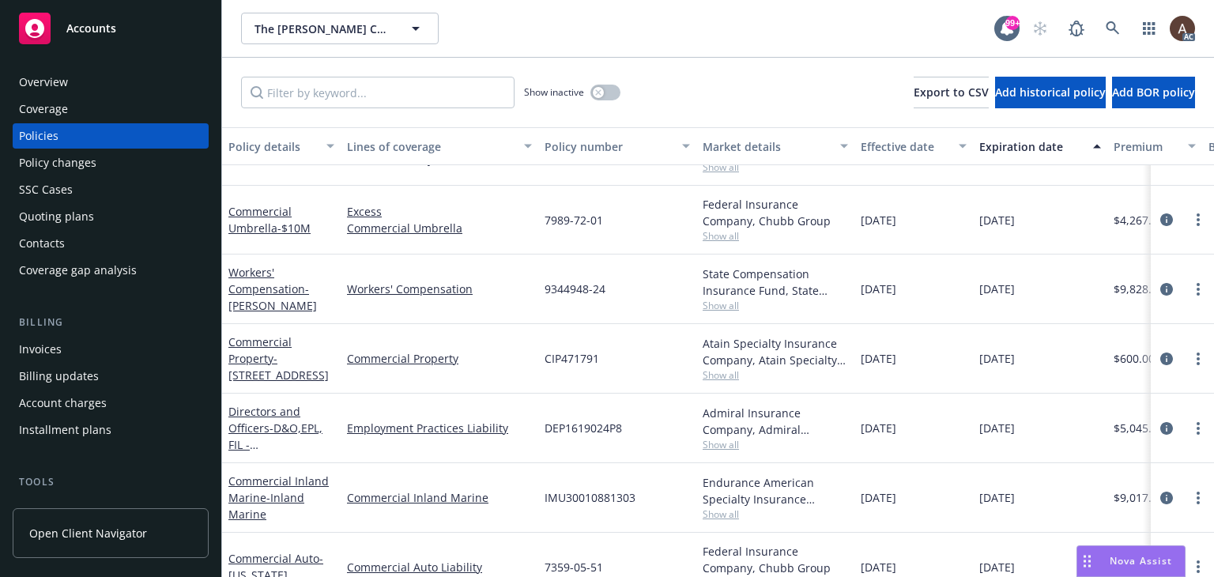
scroll to position [0, 0]
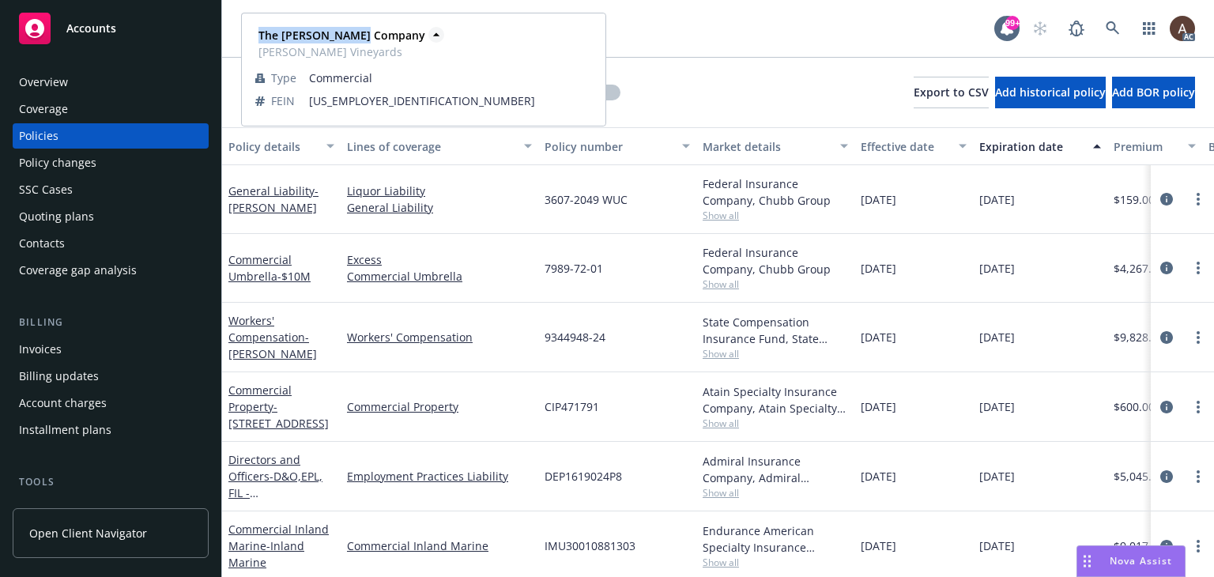
drag, startPoint x: 258, startPoint y: 34, endPoint x: 364, endPoint y: 39, distance: 106.8
click at [364, 39] on strong "The Capra Company" at bounding box center [341, 35] width 167 height 15
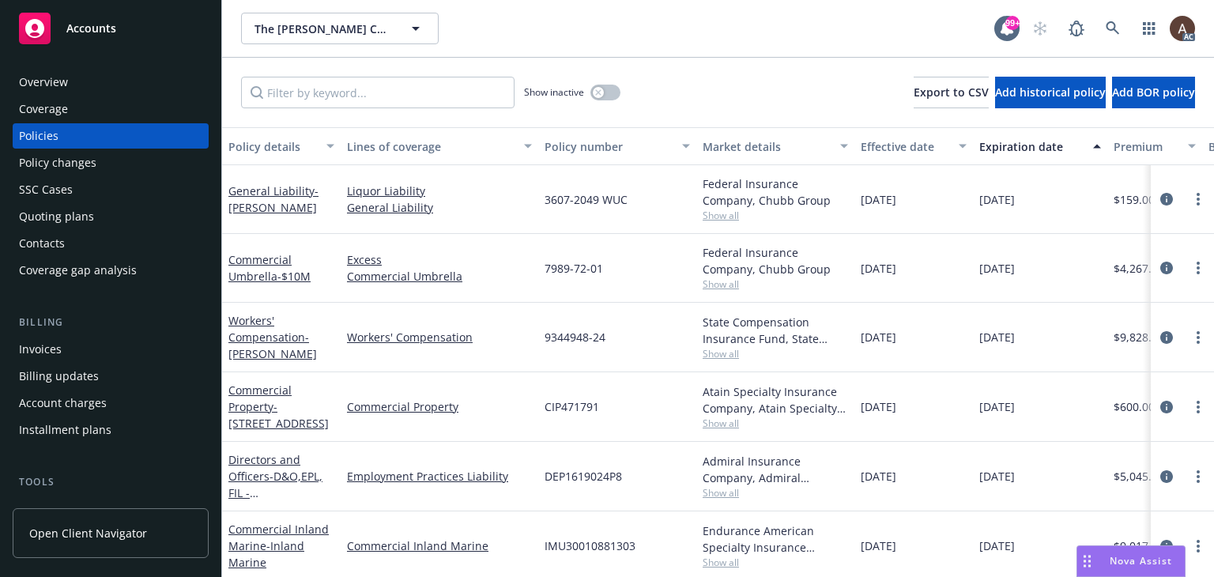
copy strong "The Capra Company"
click at [1160, 201] on icon "circleInformation" at bounding box center [1166, 199] width 13 height 13
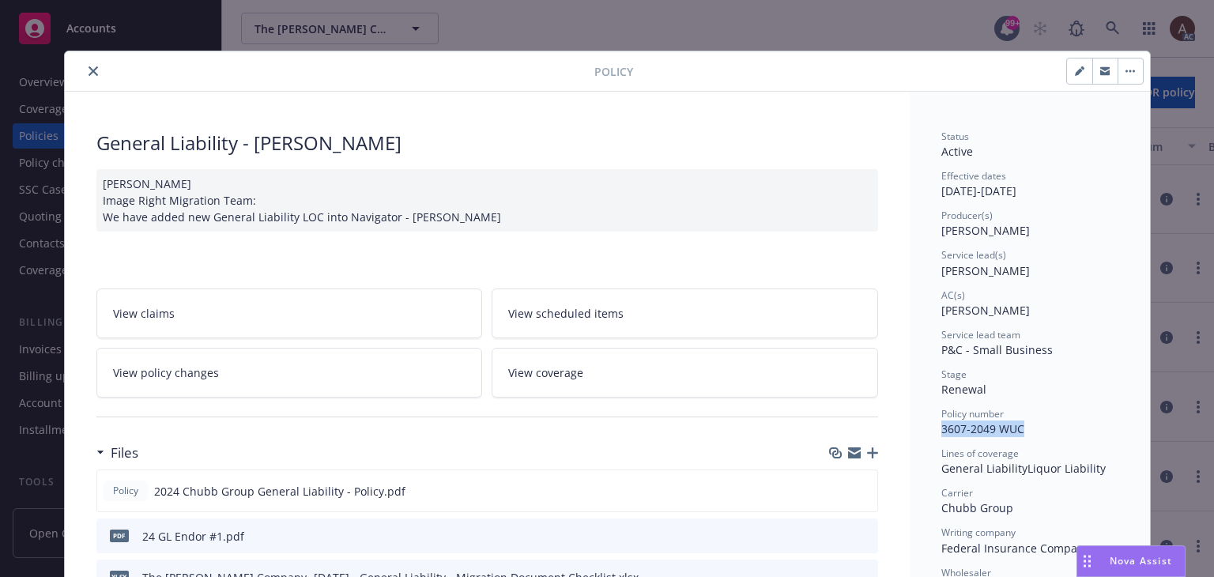
drag, startPoint x: 935, startPoint y: 427, endPoint x: 1042, endPoint y: 428, distance: 107.5
click at [1042, 428] on div "Policy number 3607-2049 WUC" at bounding box center [1029, 422] width 177 height 30
copy span "3607-2049 WUC"
click at [90, 71] on icon "close" at bounding box center [92, 70] width 9 height 9
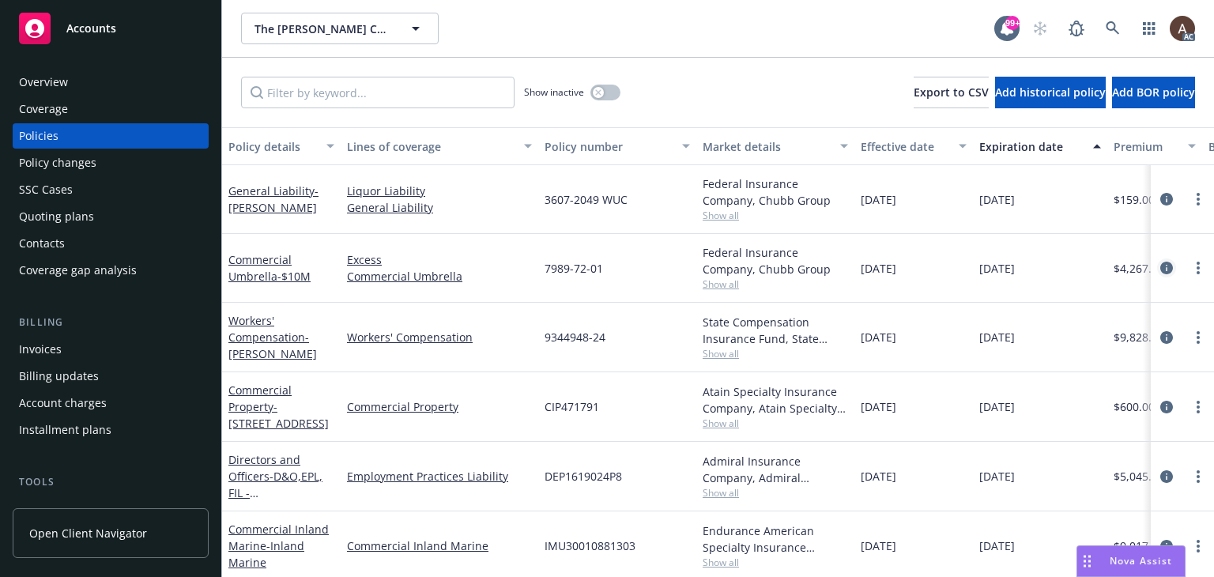
click at [1160, 268] on icon "circleInformation" at bounding box center [1166, 268] width 13 height 13
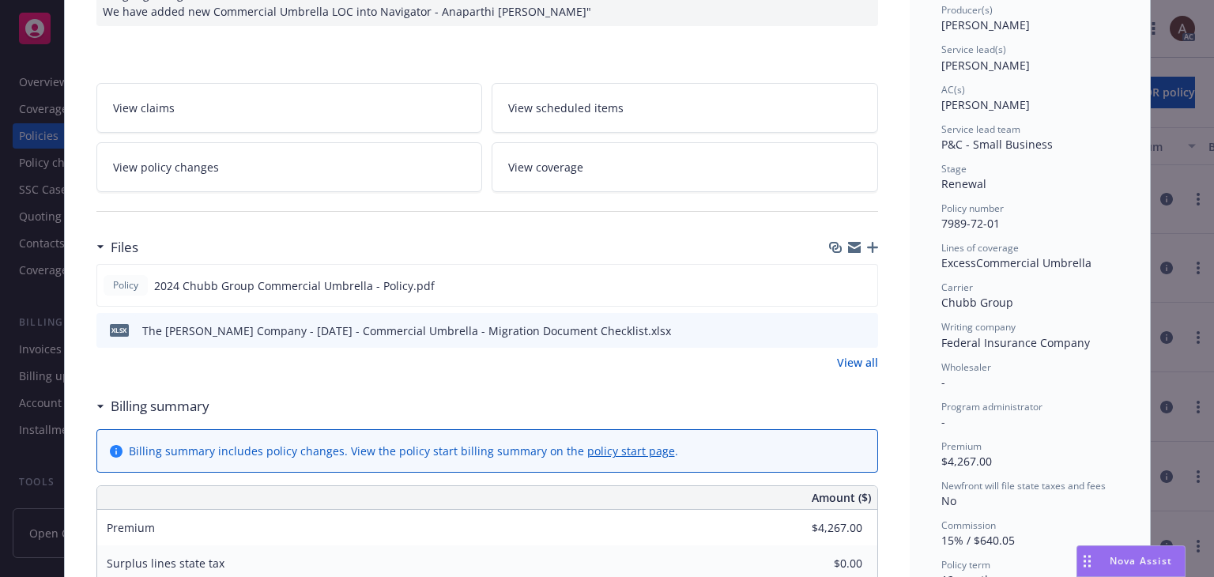
scroll to position [47, 0]
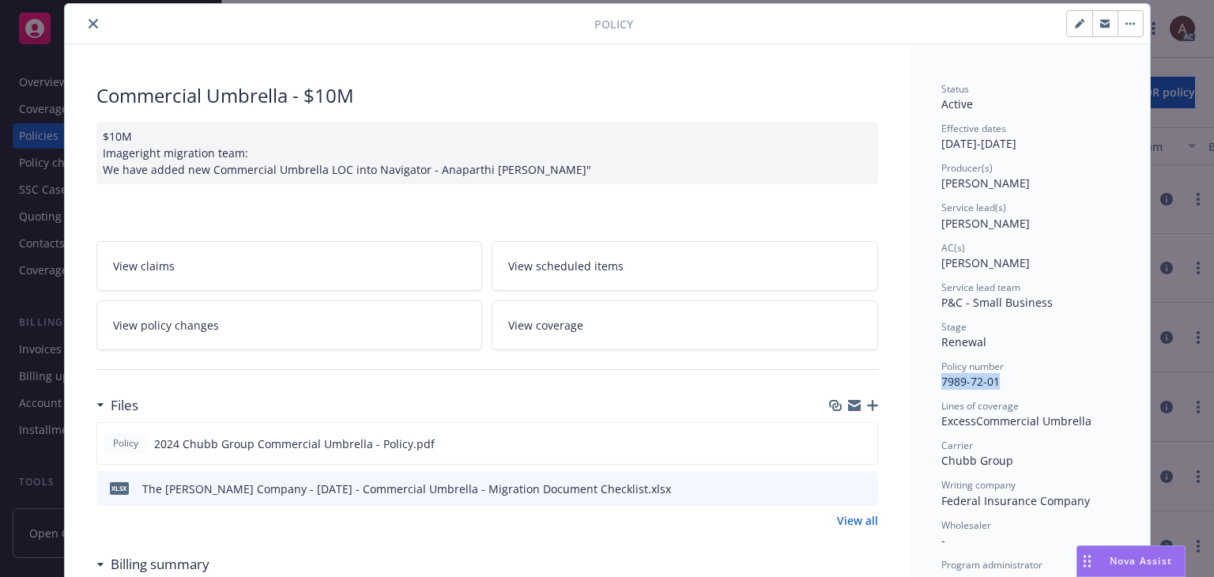
drag, startPoint x: 943, startPoint y: 381, endPoint x: 1018, endPoint y: 381, distance: 75.1
click at [1018, 381] on div "Policy number 7989-72-01" at bounding box center [1029, 374] width 177 height 30
copy span "7989-72-01"
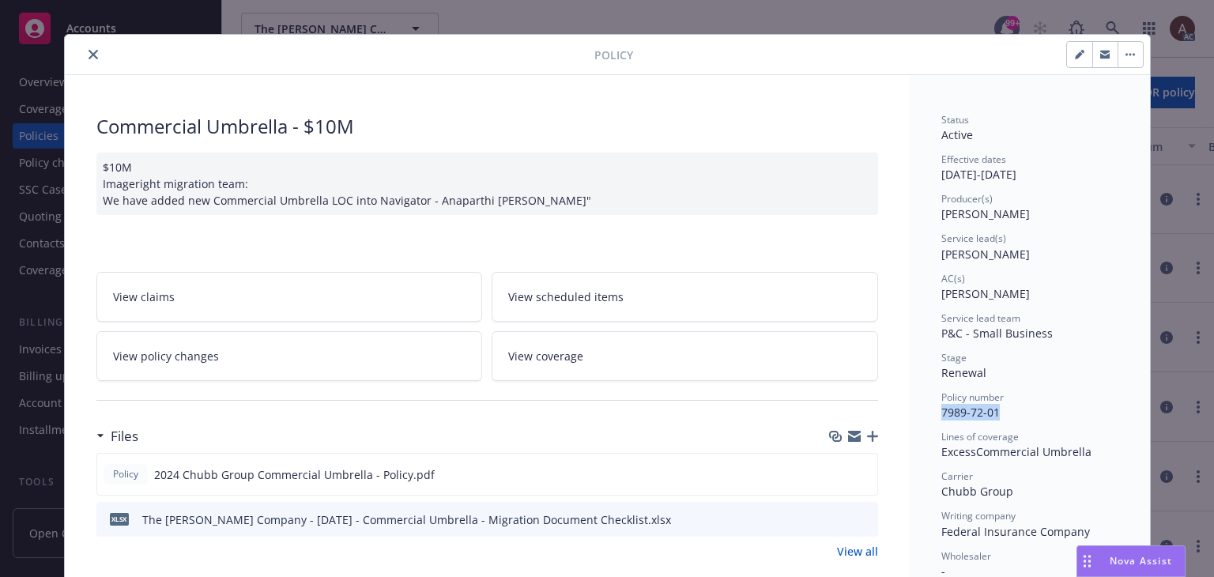
scroll to position [0, 0]
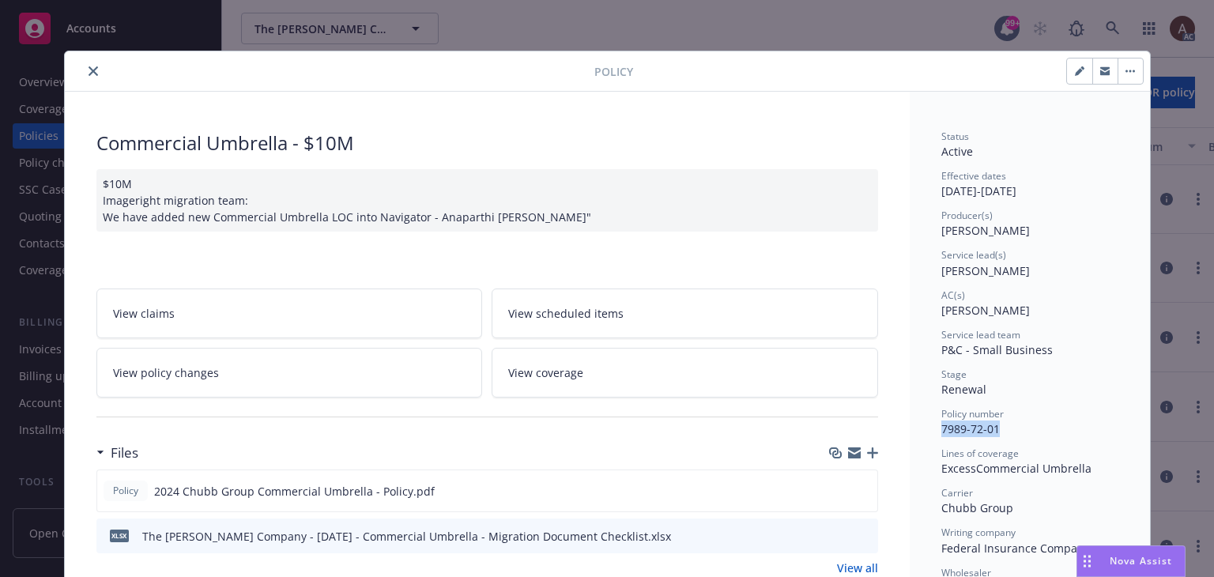
click at [88, 71] on icon "close" at bounding box center [92, 70] width 9 height 9
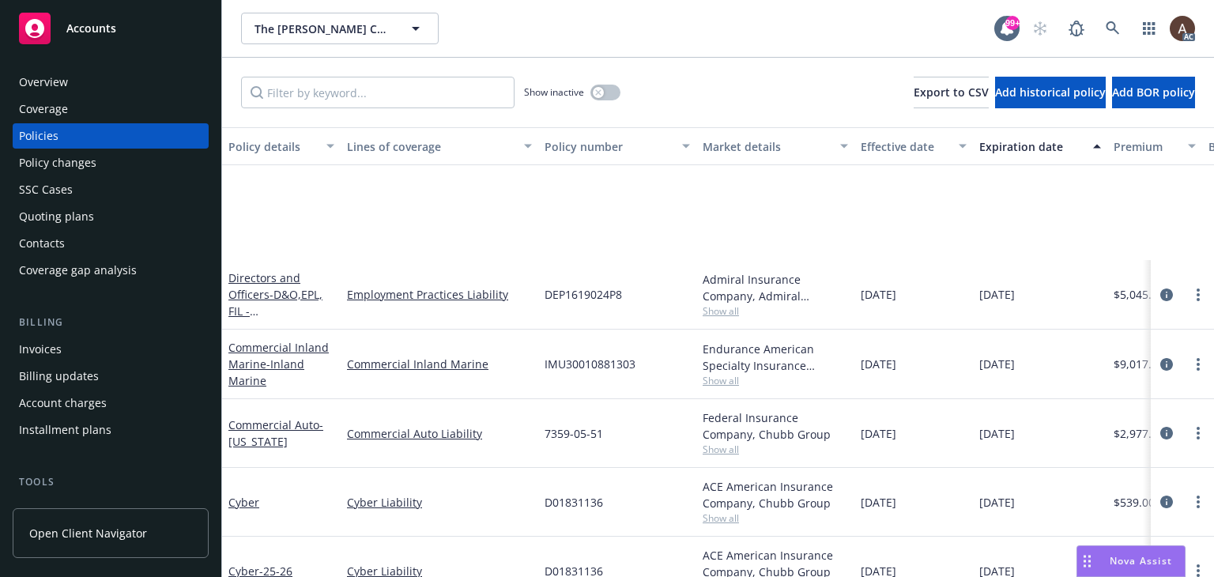
scroll to position [316, 0]
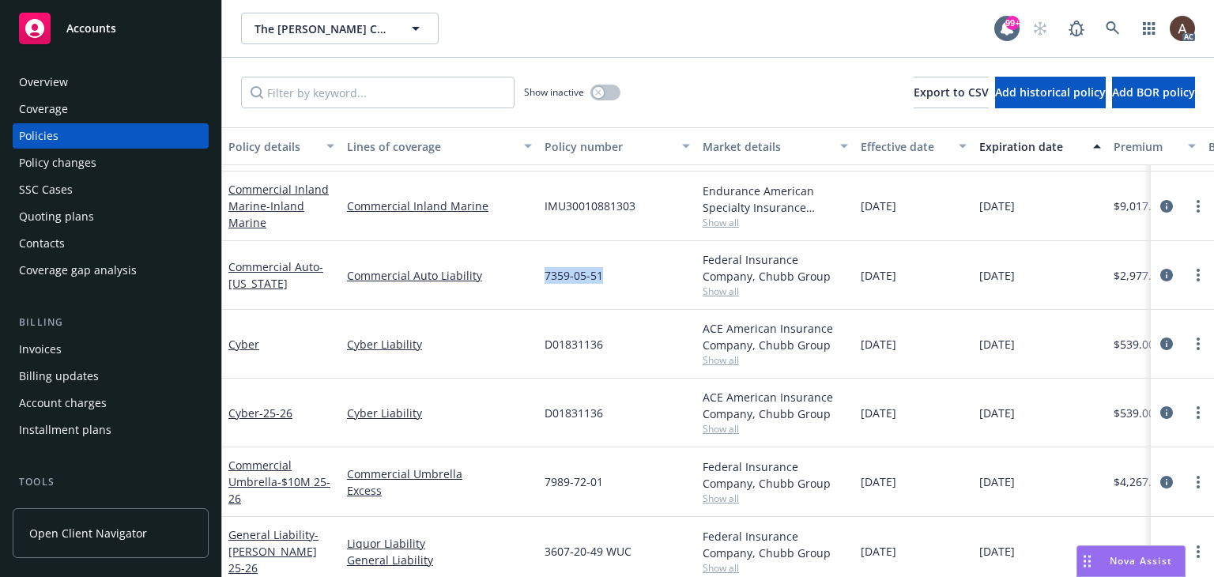
drag, startPoint x: 541, startPoint y: 273, endPoint x: 611, endPoint y: 279, distance: 69.7
click at [611, 279] on div "7359-05-51" at bounding box center [617, 275] width 158 height 69
copy span "7359-05-51"
drag, startPoint x: 544, startPoint y: 342, endPoint x: 615, endPoint y: 348, distance: 71.4
click at [615, 348] on div "D01831136" at bounding box center [617, 344] width 158 height 69
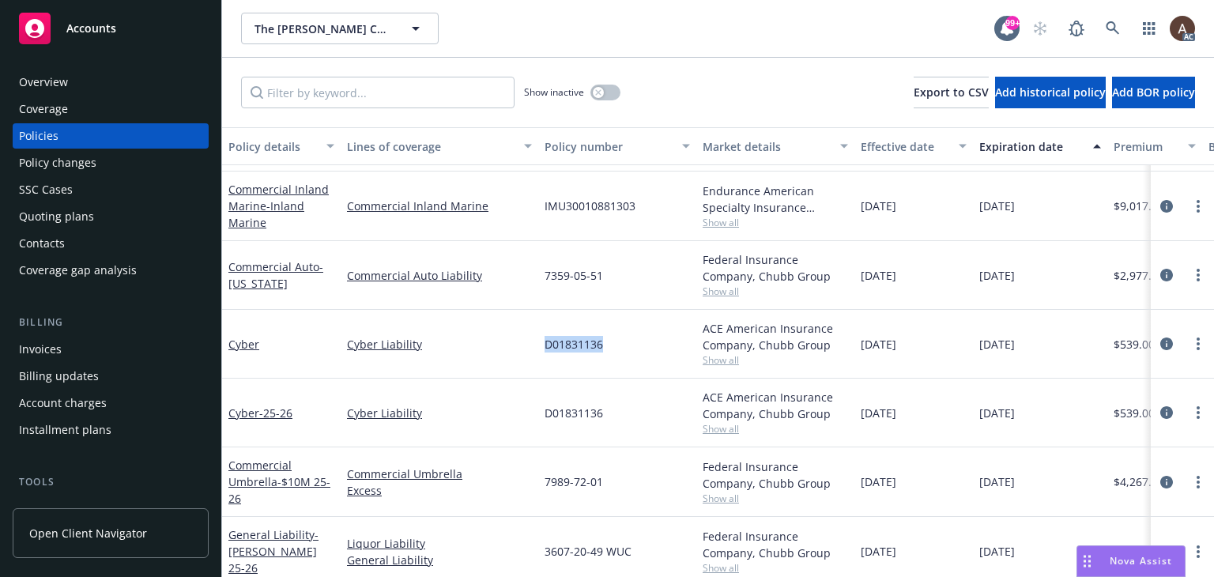
copy span "D01831136"
click at [1160, 341] on icon "circleInformation" at bounding box center [1166, 343] width 13 height 13
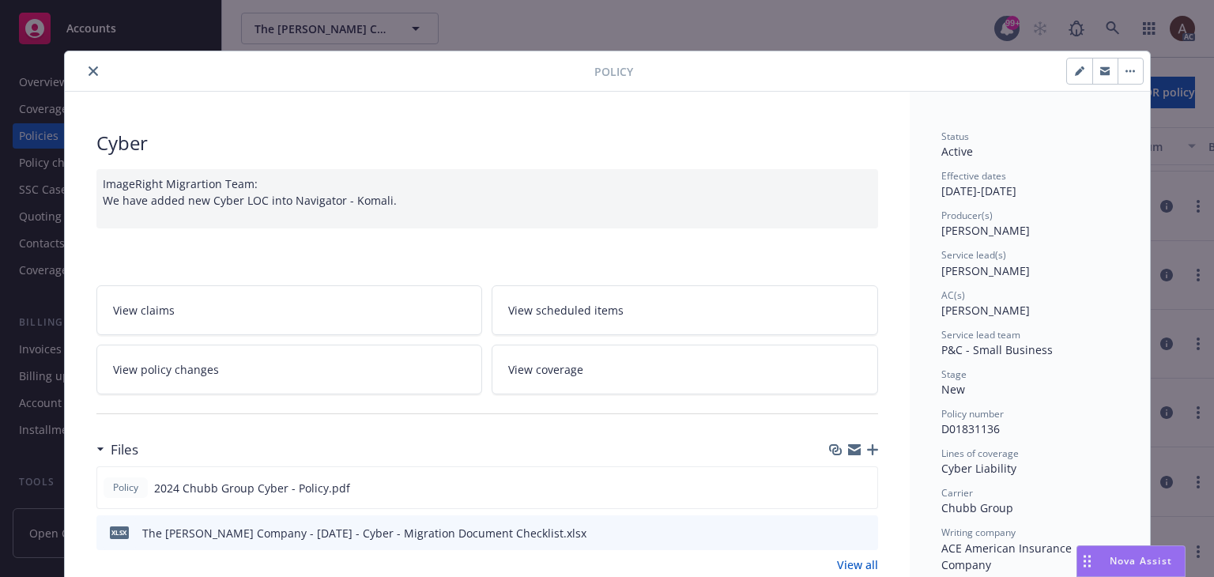
drag, startPoint x: 88, startPoint y: 70, endPoint x: 77, endPoint y: 70, distance: 11.1
click at [88, 70] on icon "close" at bounding box center [92, 70] width 9 height 9
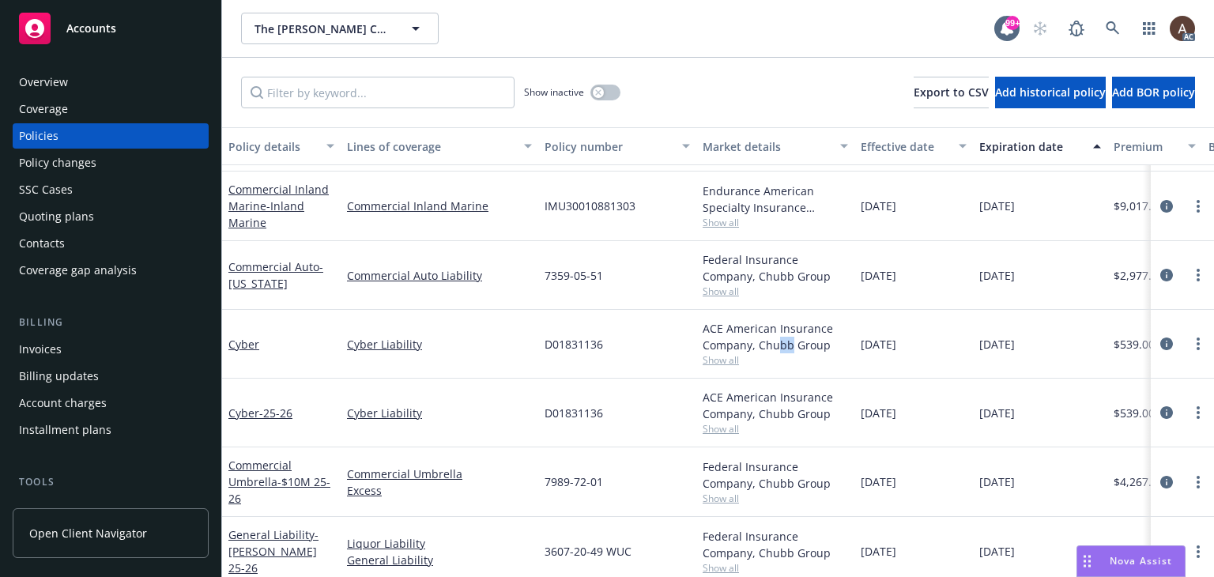
drag, startPoint x: 774, startPoint y: 341, endPoint x: 792, endPoint y: 342, distance: 17.5
click at [792, 342] on div "ACE American Insurance Company, Chubb Group" at bounding box center [774, 336] width 145 height 33
click at [577, 412] on span "D01831136" at bounding box center [573, 413] width 58 height 17
drag, startPoint x: 547, startPoint y: 412, endPoint x: 607, endPoint y: 415, distance: 60.1
click at [607, 415] on div "D01831136" at bounding box center [617, 412] width 158 height 69
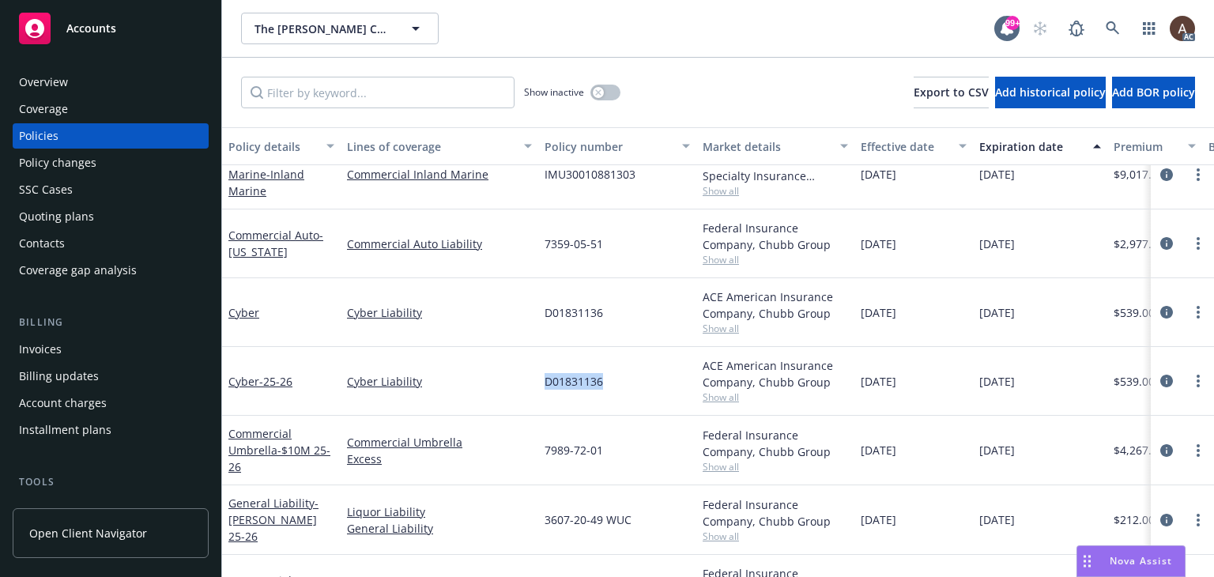
scroll to position [395, 0]
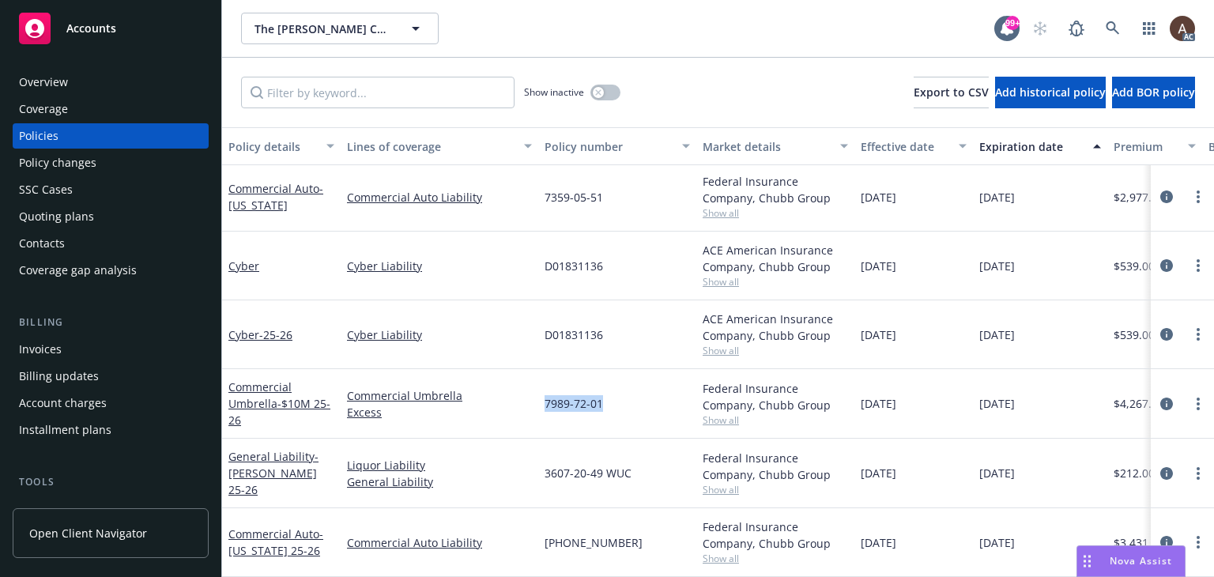
drag, startPoint x: 518, startPoint y: 396, endPoint x: 600, endPoint y: 402, distance: 82.4
click at [600, 402] on div "Commercial Umbrella - $10M 25-26 Commercial Umbrella Excess 7989-72-01 Federal …" at bounding box center [984, 404] width 1525 height 70
drag, startPoint x: 544, startPoint y: 462, endPoint x: 626, endPoint y: 465, distance: 81.4
click at [626, 465] on span "3607-20-49 WUC" at bounding box center [587, 473] width 87 height 17
drag, startPoint x: 552, startPoint y: 532, endPoint x: 635, endPoint y: 534, distance: 83.0
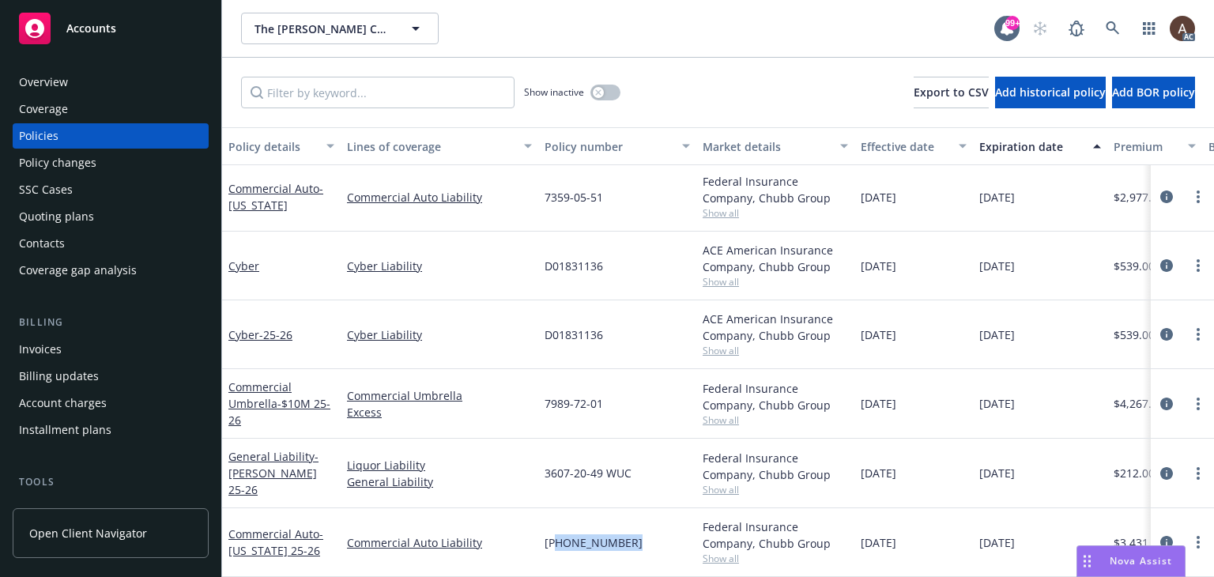
click at [635, 534] on div "(25)7359-05-51" at bounding box center [617, 542] width 158 height 69
click at [567, 327] on span "D01831136" at bounding box center [573, 334] width 58 height 17
click at [568, 395] on span "7989-72-01" at bounding box center [573, 403] width 58 height 17
drag, startPoint x: 555, startPoint y: 327, endPoint x: 578, endPoint y: 354, distance: 35.8
click at [588, 329] on span "D01831136" at bounding box center [573, 334] width 58 height 17
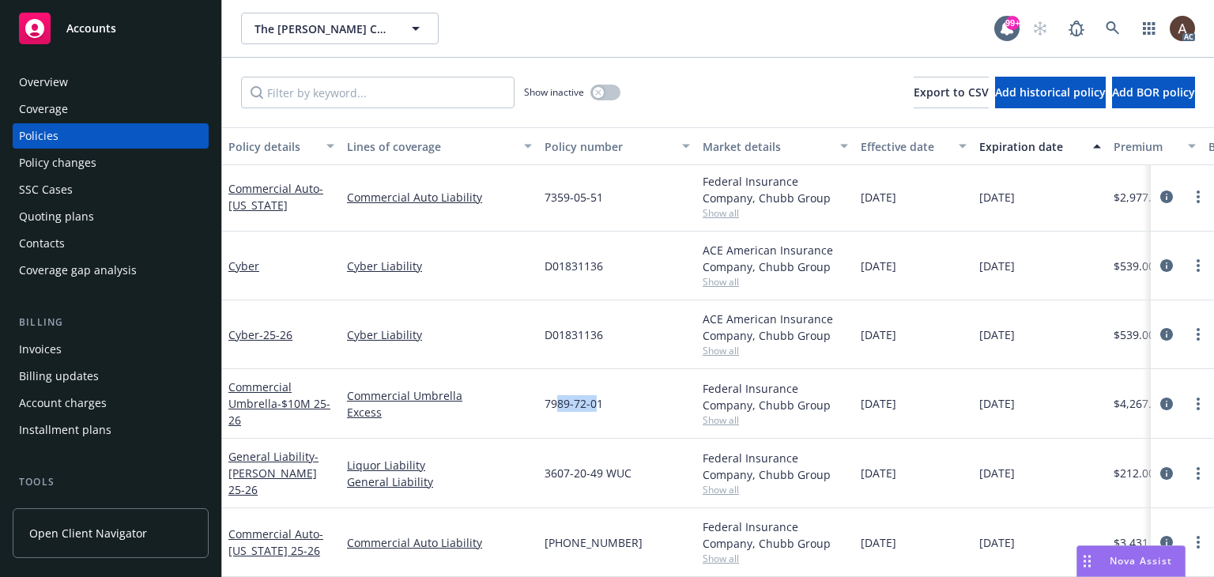
drag, startPoint x: 555, startPoint y: 394, endPoint x: 594, endPoint y: 400, distance: 39.1
click at [594, 400] on span "7989-72-01" at bounding box center [573, 403] width 58 height 17
drag, startPoint x: 559, startPoint y: 464, endPoint x: 594, endPoint y: 471, distance: 35.5
click at [594, 467] on span "3607-20-49 WUC" at bounding box center [587, 473] width 87 height 17
drag, startPoint x: 574, startPoint y: 523, endPoint x: 594, endPoint y: 526, distance: 20.8
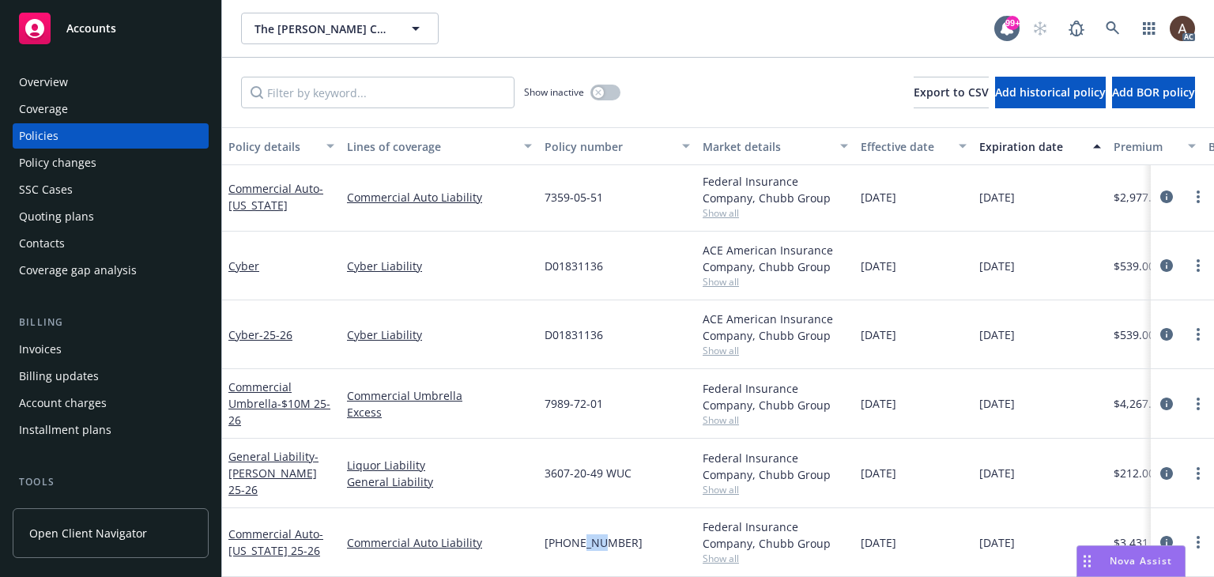
click at [594, 534] on span "(25)7359-05-51" at bounding box center [593, 542] width 98 height 17
click at [114, 169] on div "Policy changes" at bounding box center [110, 162] width 183 height 25
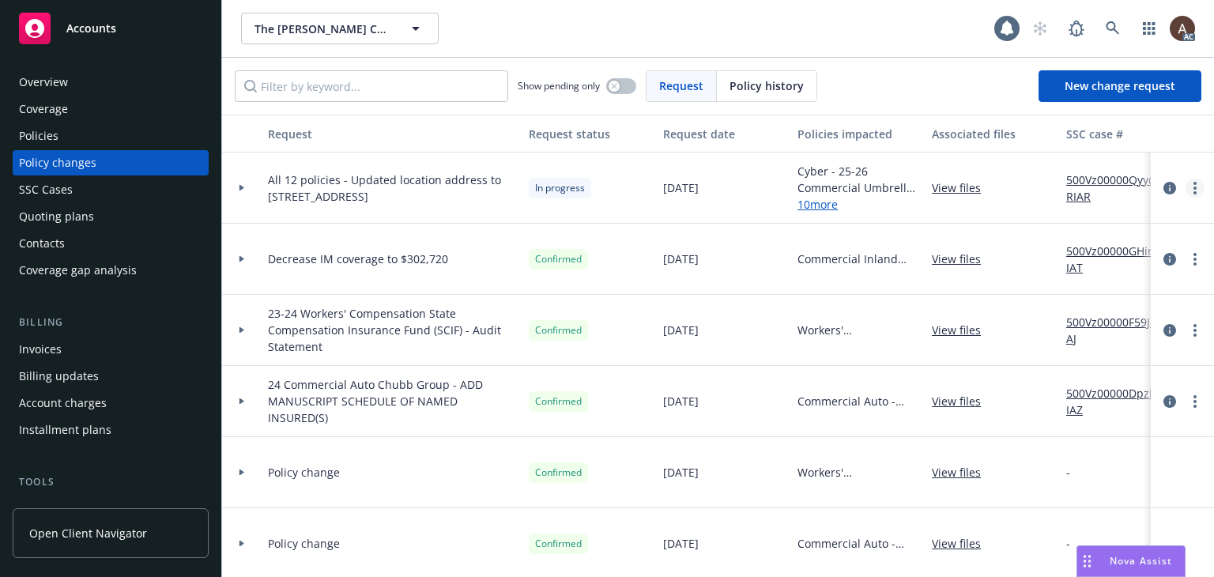
click at [1193, 186] on icon "more" at bounding box center [1194, 188] width 3 height 13
click at [1023, 221] on link "Copy logging email" at bounding box center [1055, 221] width 271 height 32
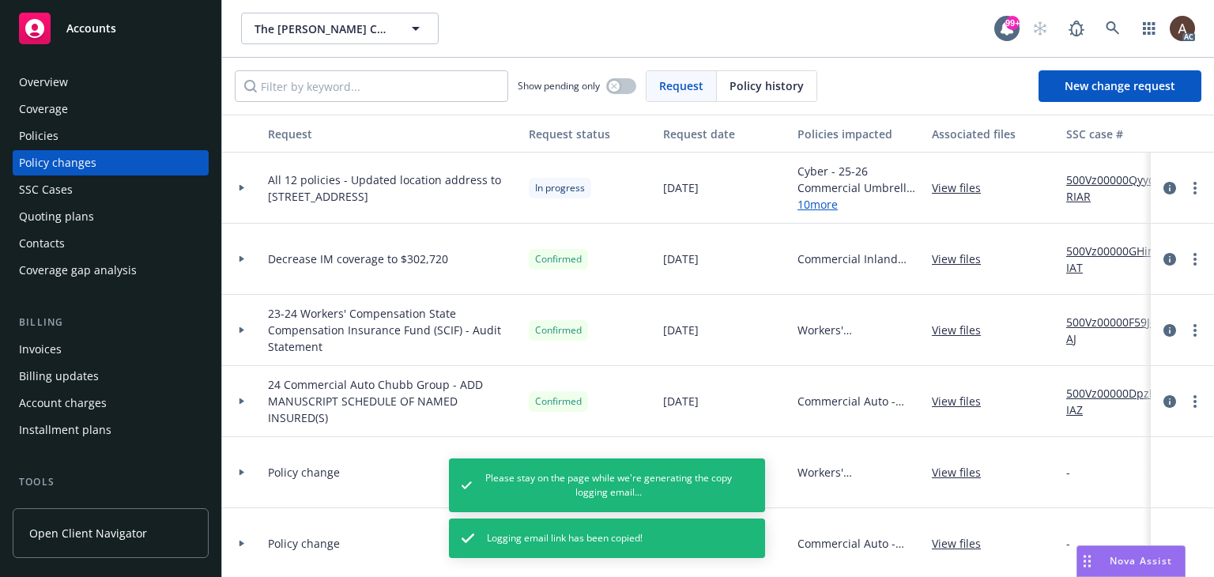
click at [80, 134] on div "Policies" at bounding box center [110, 135] width 183 height 25
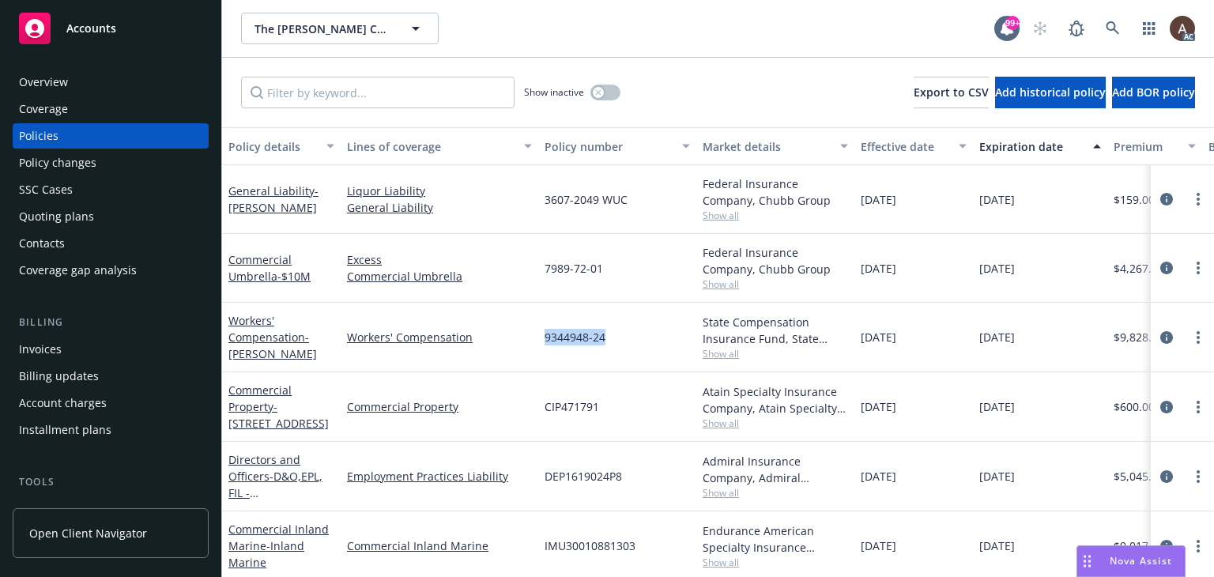
drag, startPoint x: 543, startPoint y: 338, endPoint x: 610, endPoint y: 338, distance: 67.2
click at [610, 338] on div "9344948-24" at bounding box center [617, 338] width 158 height 70
copy span "9344948-24"
click at [1160, 341] on icon "circleInformation" at bounding box center [1166, 337] width 13 height 13
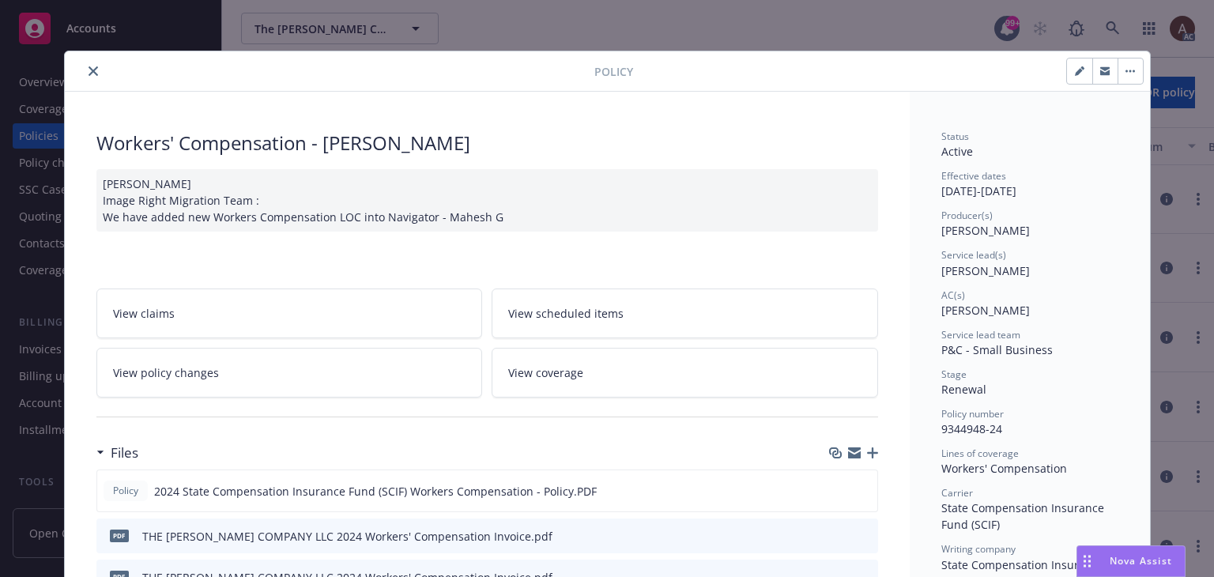
click at [88, 70] on icon "close" at bounding box center [92, 70] width 9 height 9
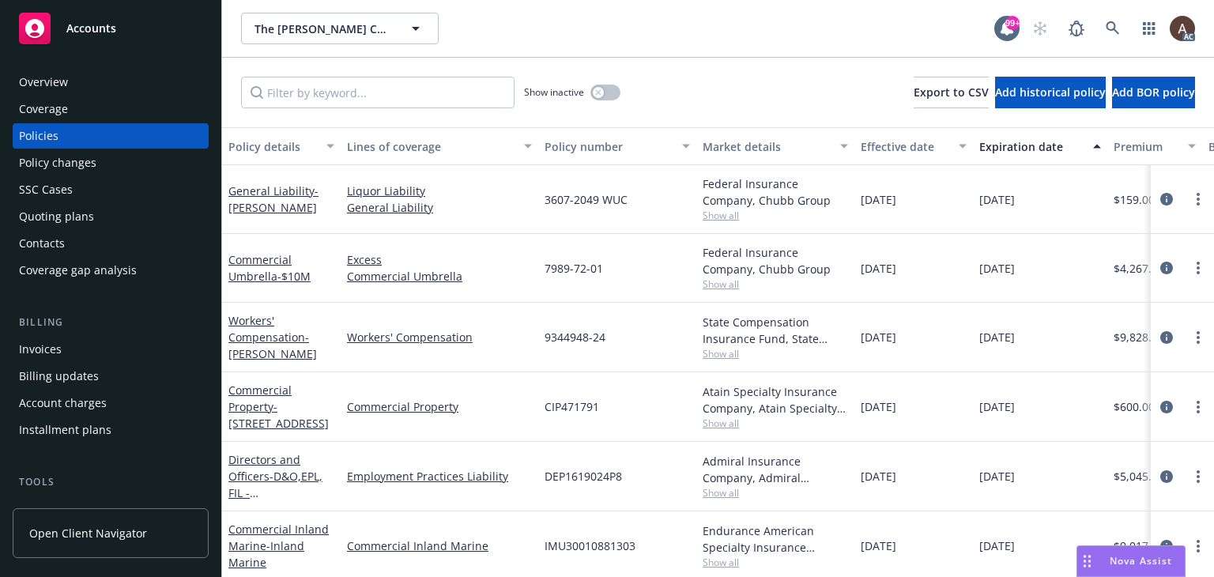
scroll to position [237, 0]
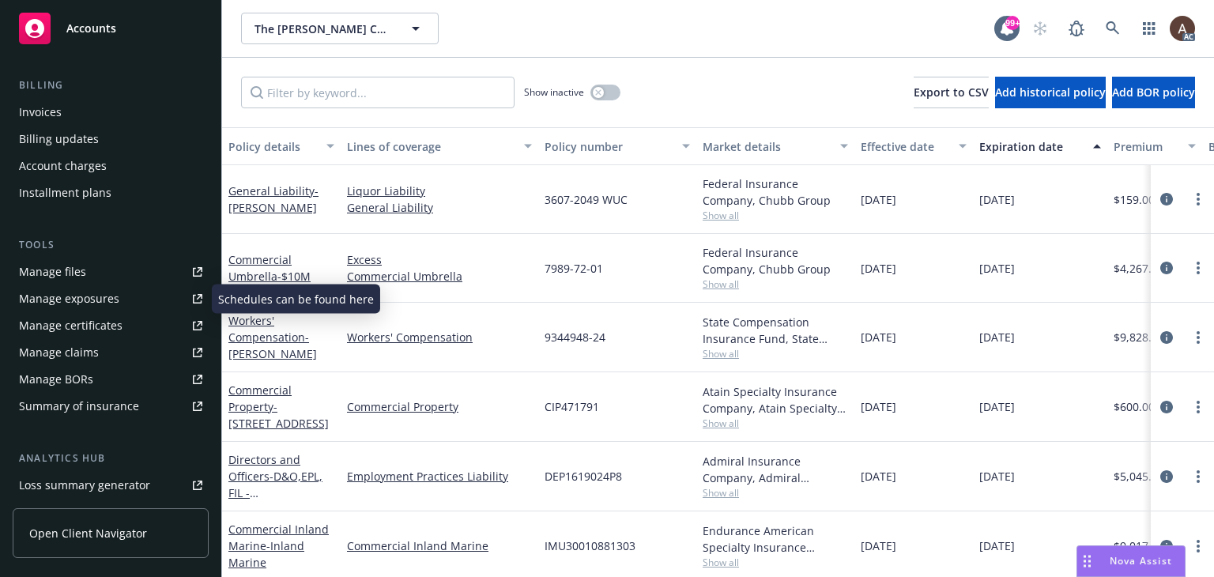
click at [107, 302] on div "Manage exposures" at bounding box center [69, 298] width 100 height 25
drag, startPoint x: 563, startPoint y: 337, endPoint x: 598, endPoint y: 336, distance: 35.6
click at [598, 336] on span "9344948-24" at bounding box center [574, 337] width 61 height 17
click at [547, 415] on div "CIP471791" at bounding box center [617, 407] width 158 height 70
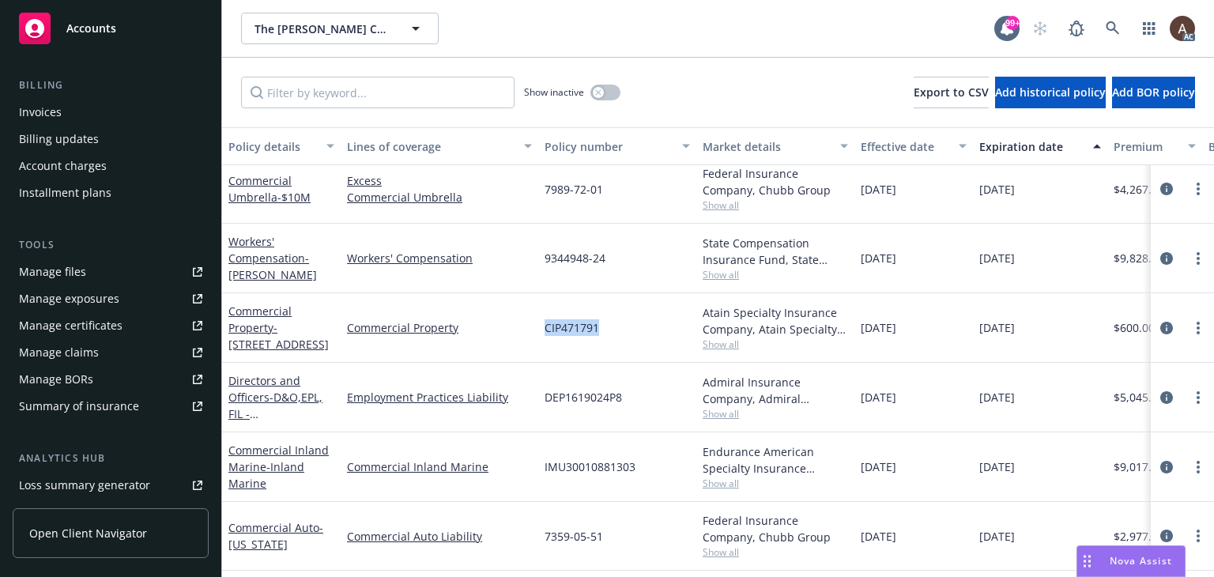
drag, startPoint x: 544, startPoint y: 328, endPoint x: 600, endPoint y: 334, distance: 56.5
click at [600, 334] on div "CIP471791" at bounding box center [617, 328] width 158 height 70
copy span "CIP471791"
click at [1160, 327] on icon "circleInformation" at bounding box center [1166, 328] width 13 height 13
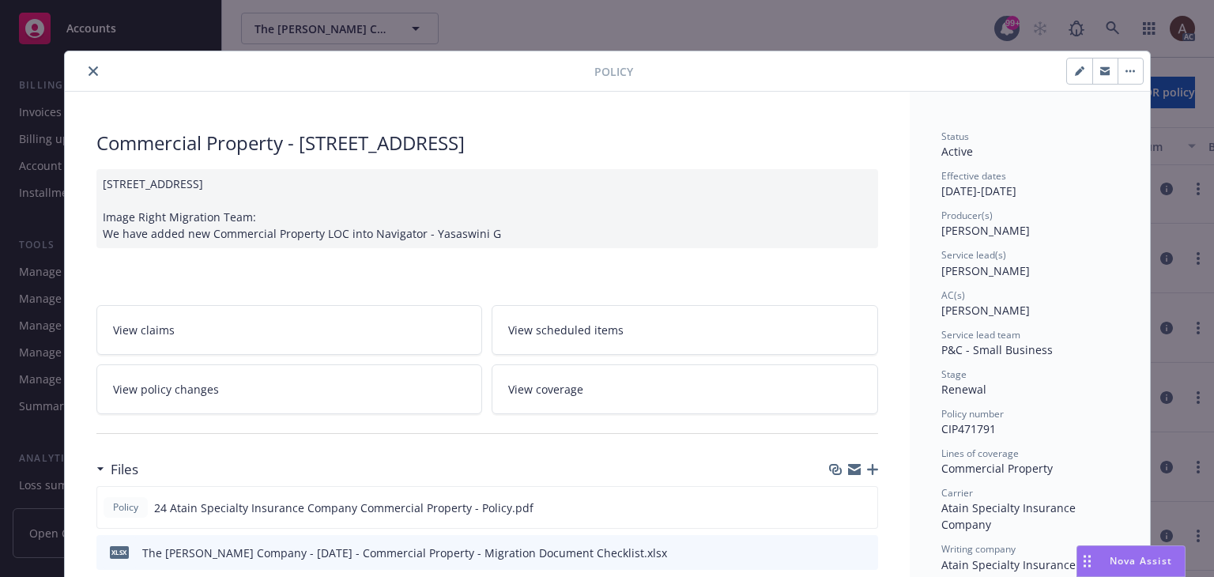
click at [88, 69] on icon "close" at bounding box center [92, 70] width 9 height 9
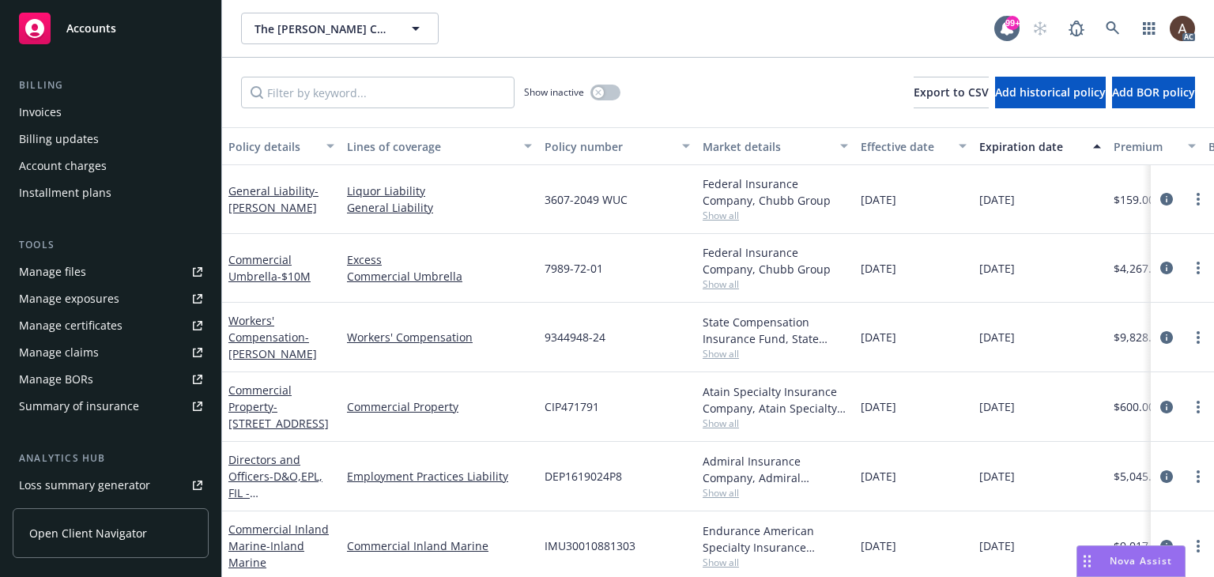
scroll to position [79, 0]
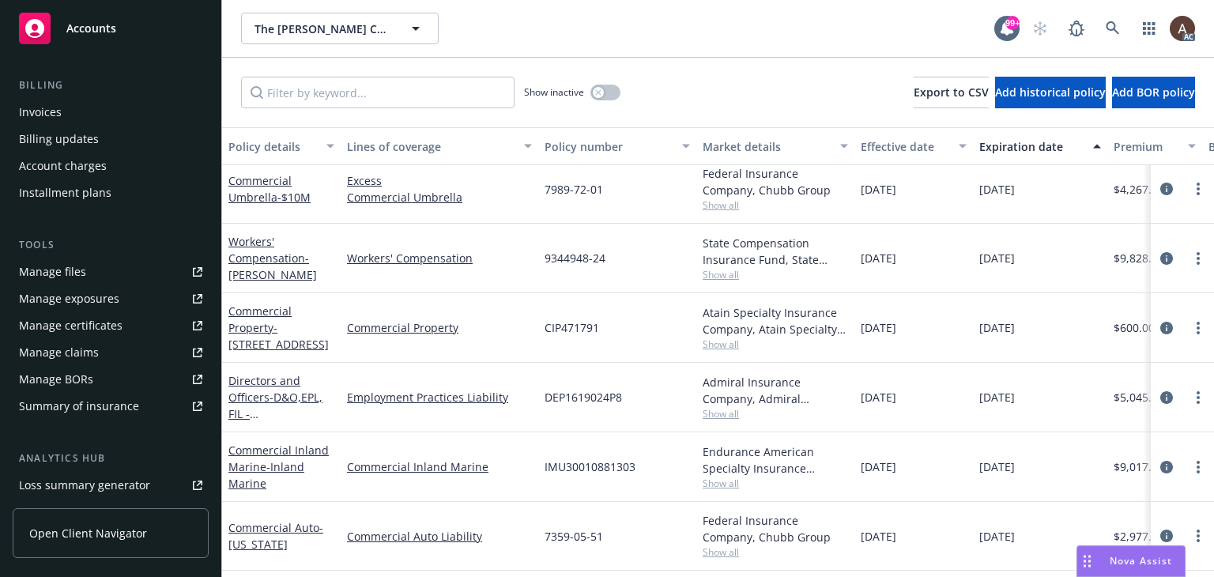
drag, startPoint x: 781, startPoint y: 337, endPoint x: 806, endPoint y: 341, distance: 25.6
click at [806, 341] on span "Show all" at bounding box center [774, 343] width 145 height 13
click at [786, 311] on div "Atain Specialty Insurance Company, Atain Specialty Insurance Company, Burns & W…" at bounding box center [774, 320] width 145 height 33
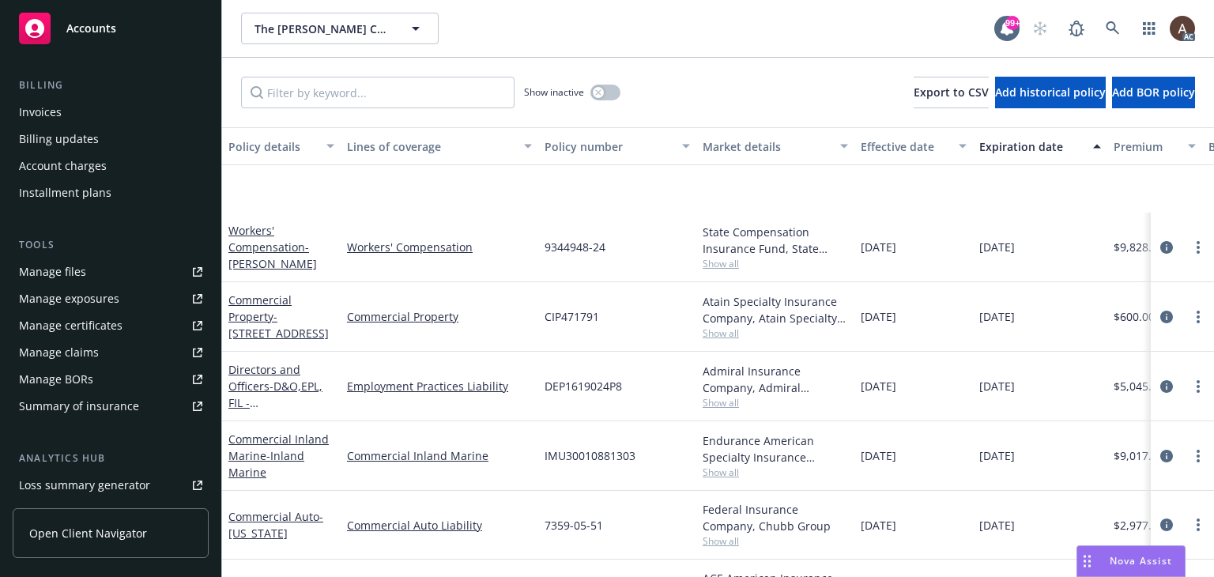
scroll to position [237, 0]
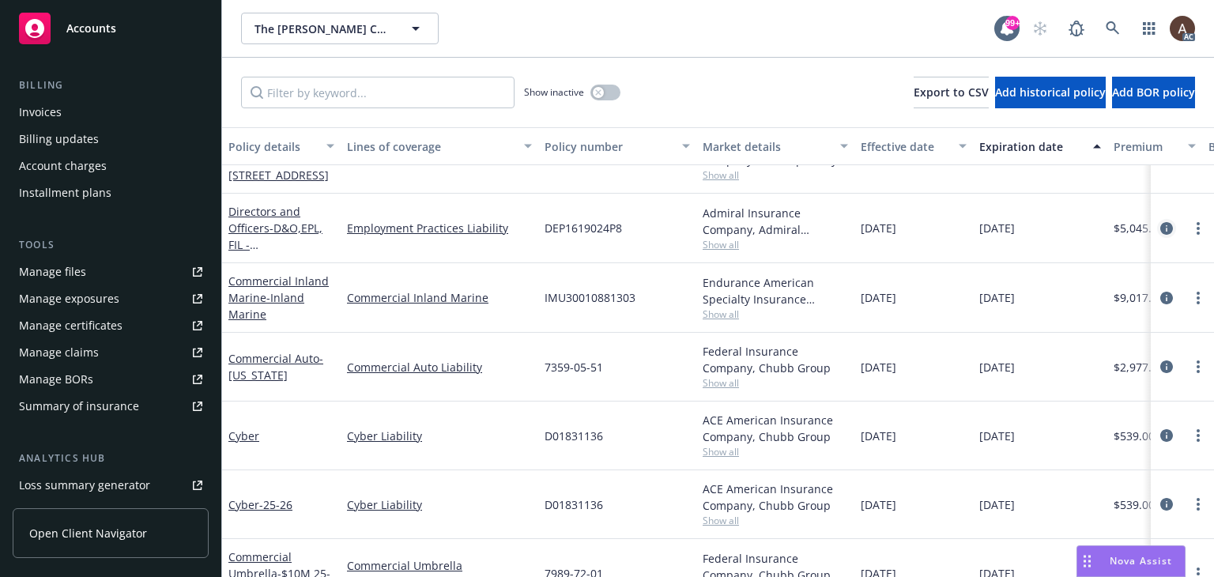
click at [1160, 228] on icon "circleInformation" at bounding box center [1166, 228] width 13 height 13
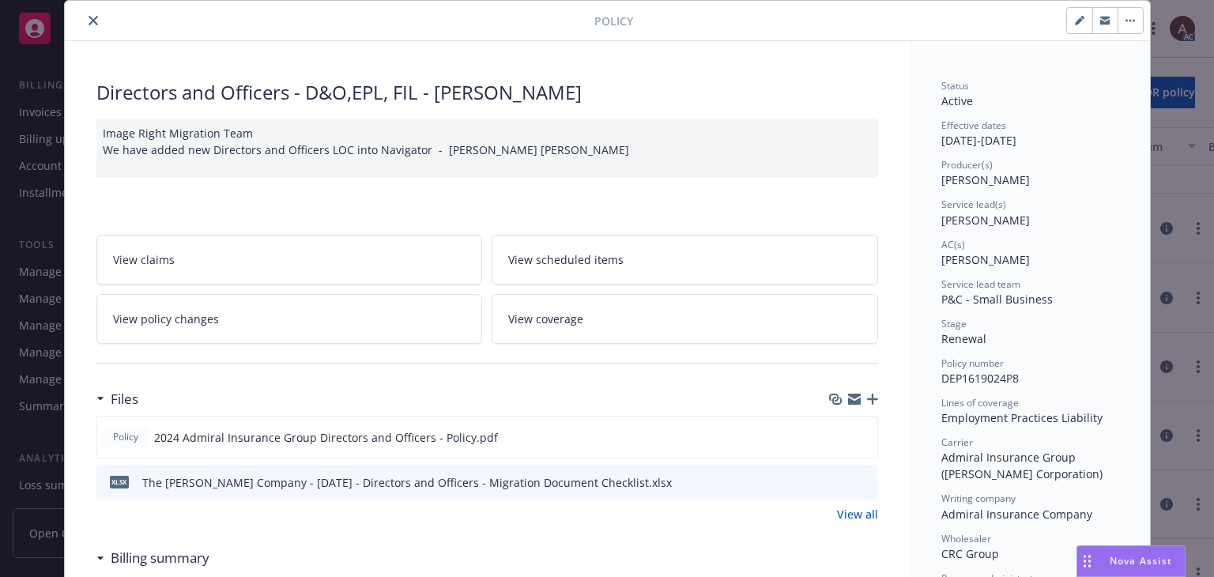
scroll to position [79, 0]
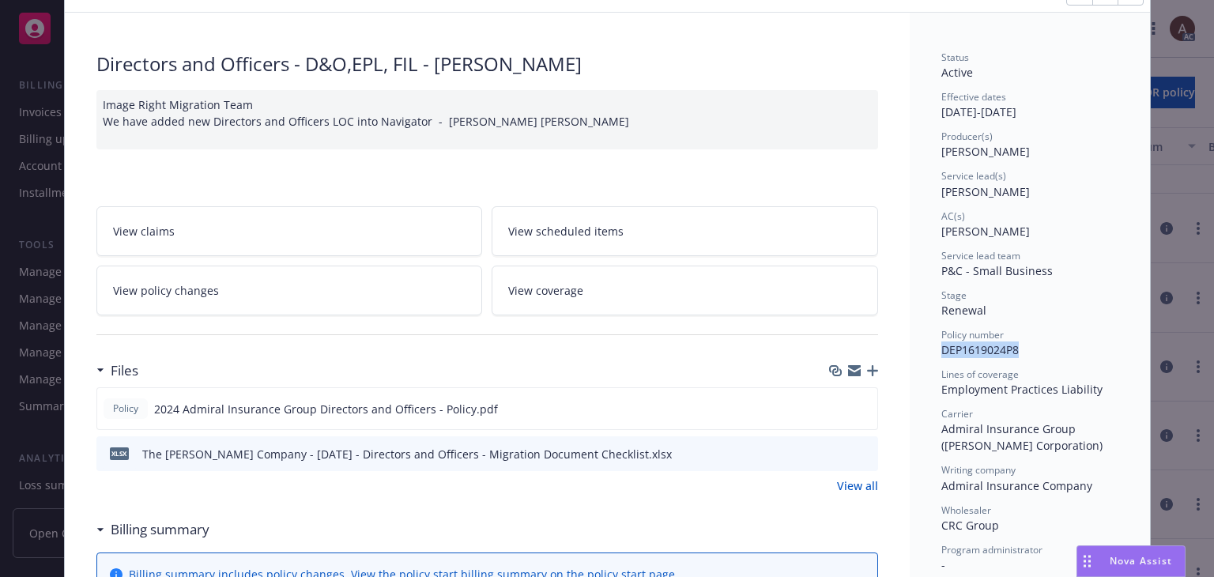
drag, startPoint x: 935, startPoint y: 356, endPoint x: 1018, endPoint y: 353, distance: 83.0
click at [1018, 353] on div "Policy number DEP1619024P8" at bounding box center [1029, 343] width 177 height 30
copy span "DEP1619024P8"
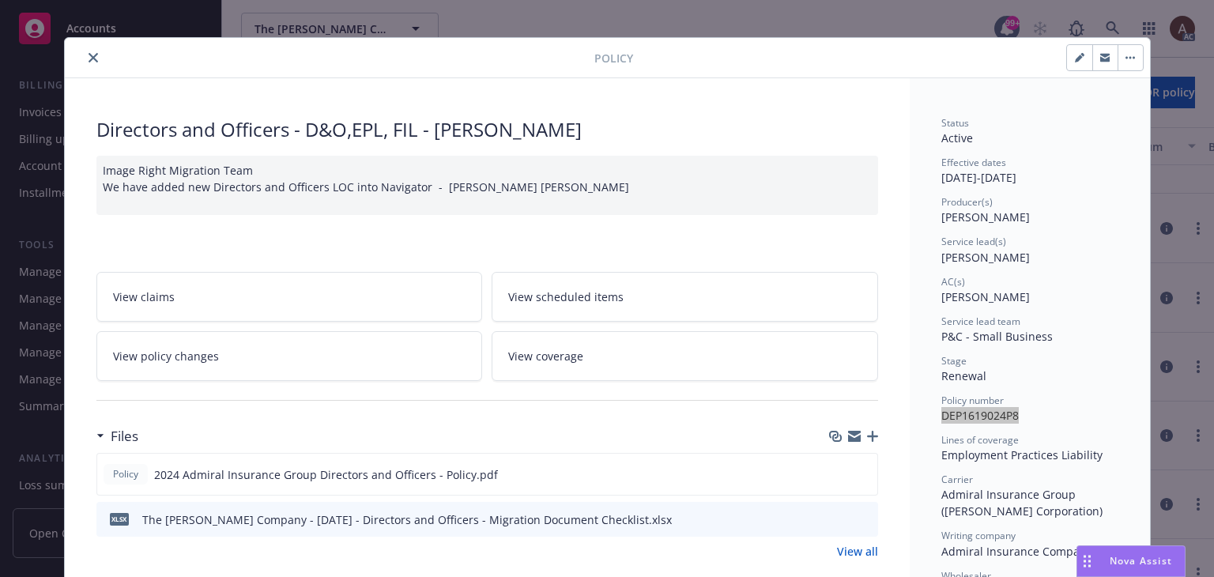
scroll to position [0, 0]
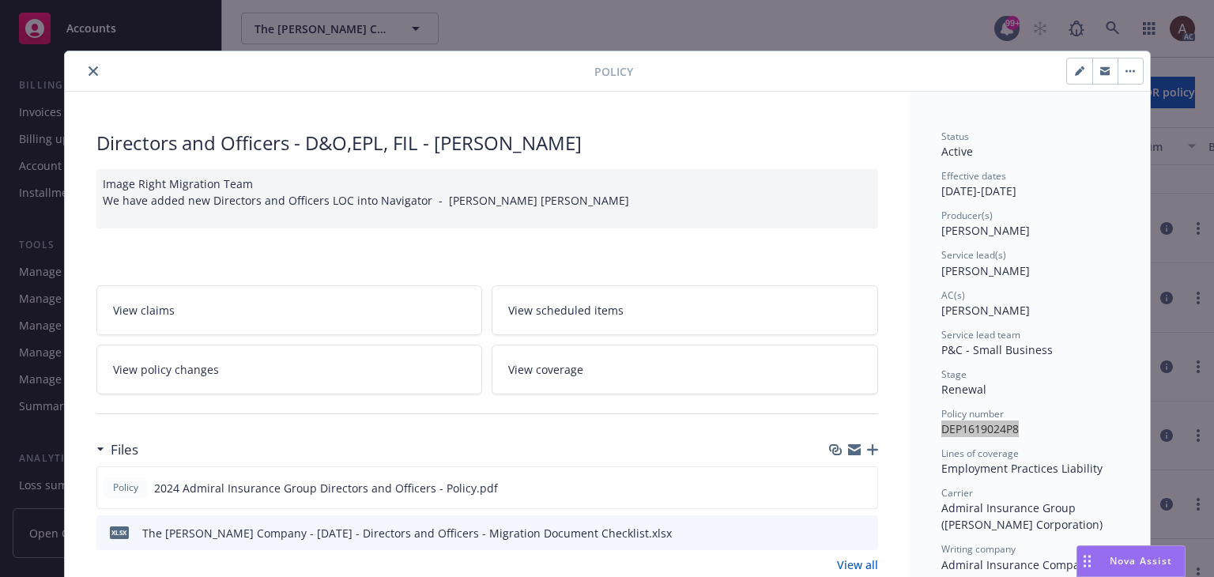
click at [88, 73] on icon "close" at bounding box center [92, 70] width 9 height 9
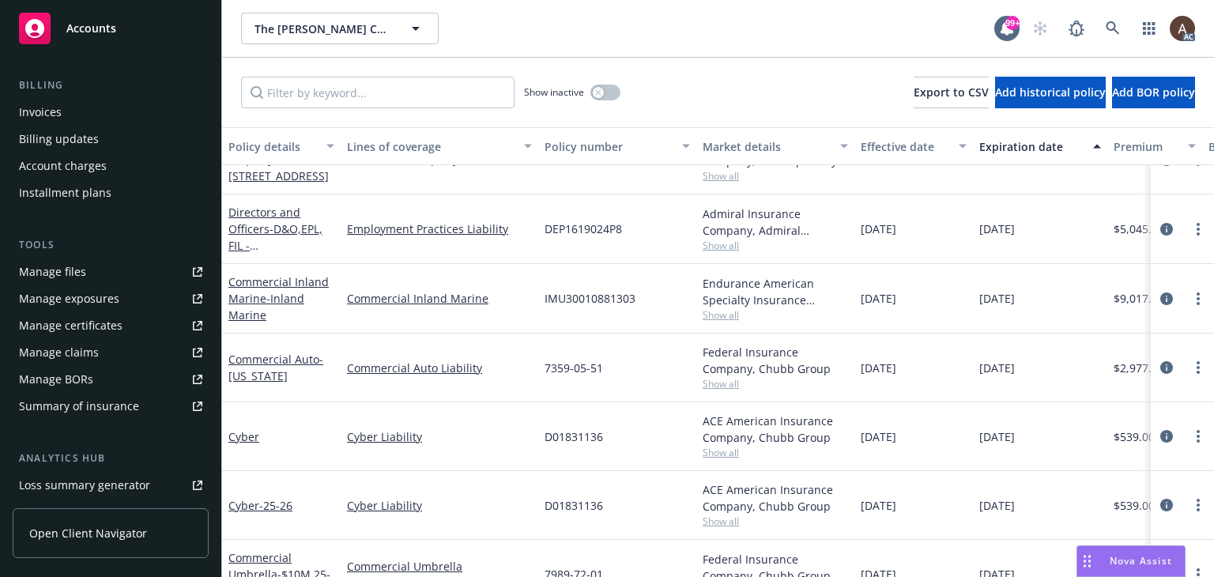
scroll to position [237, 0]
drag, startPoint x: 1156, startPoint y: 299, endPoint x: 905, endPoint y: 299, distance: 251.3
click at [1160, 299] on icon "circleInformation" at bounding box center [1166, 298] width 13 height 13
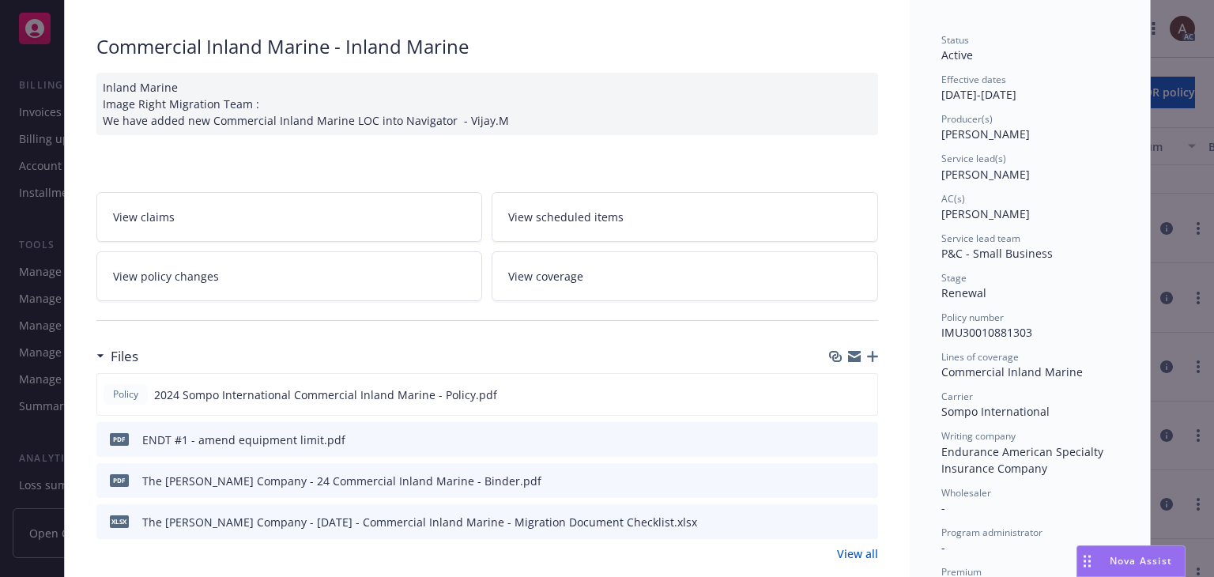
scroll to position [79, 0]
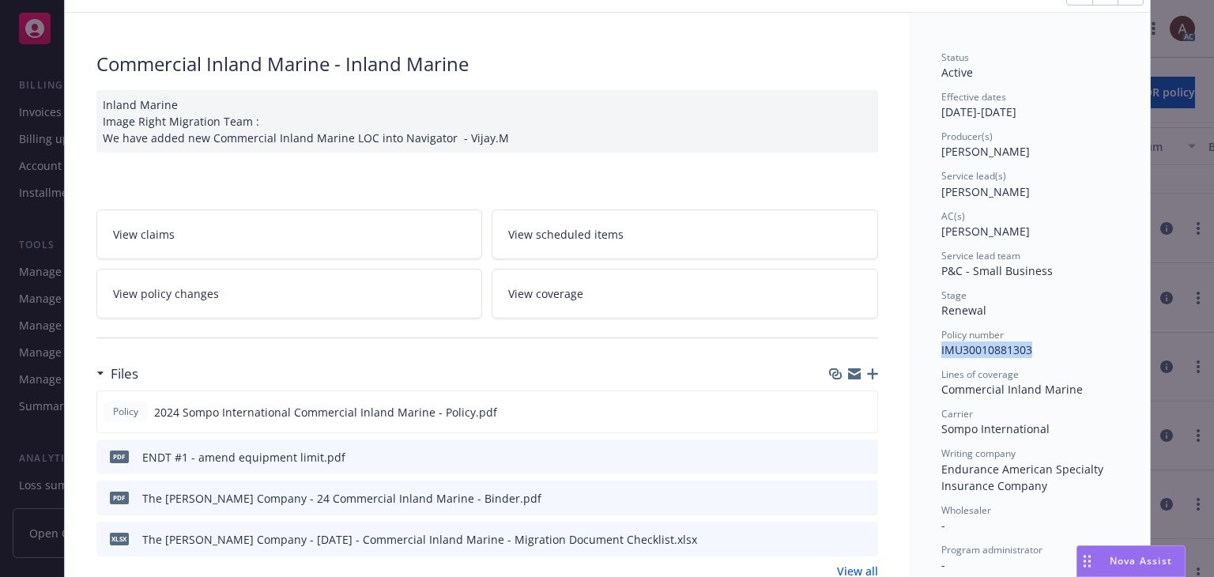
drag, startPoint x: 936, startPoint y: 349, endPoint x: 1041, endPoint y: 351, distance: 105.1
click at [1041, 351] on div "Policy number IMU30010881303" at bounding box center [1029, 343] width 177 height 30
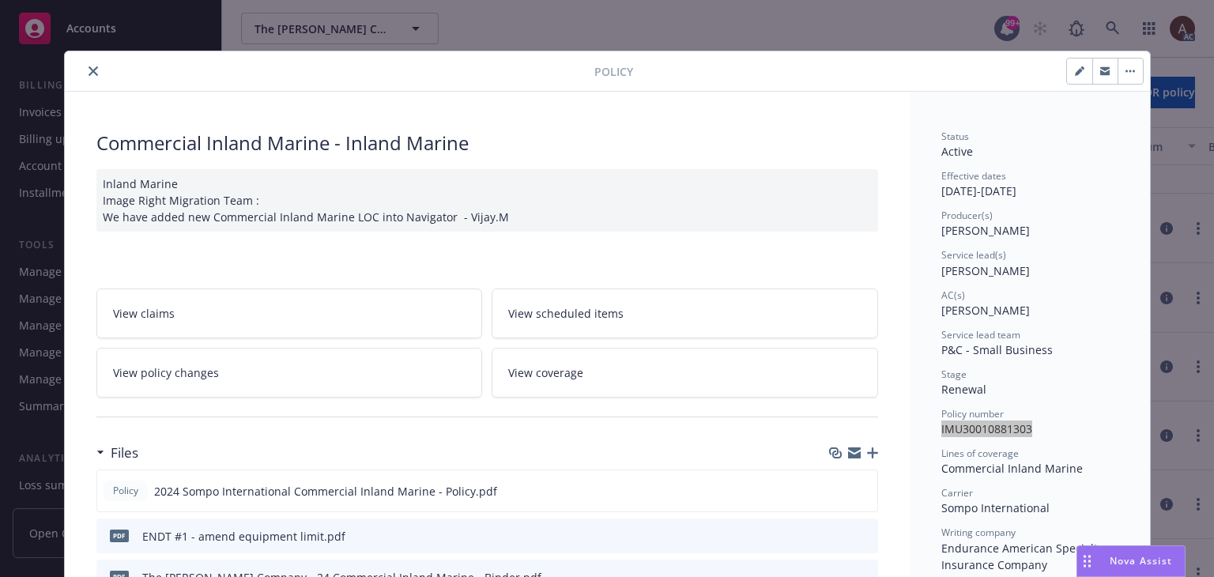
click at [88, 73] on icon "close" at bounding box center [92, 70] width 9 height 9
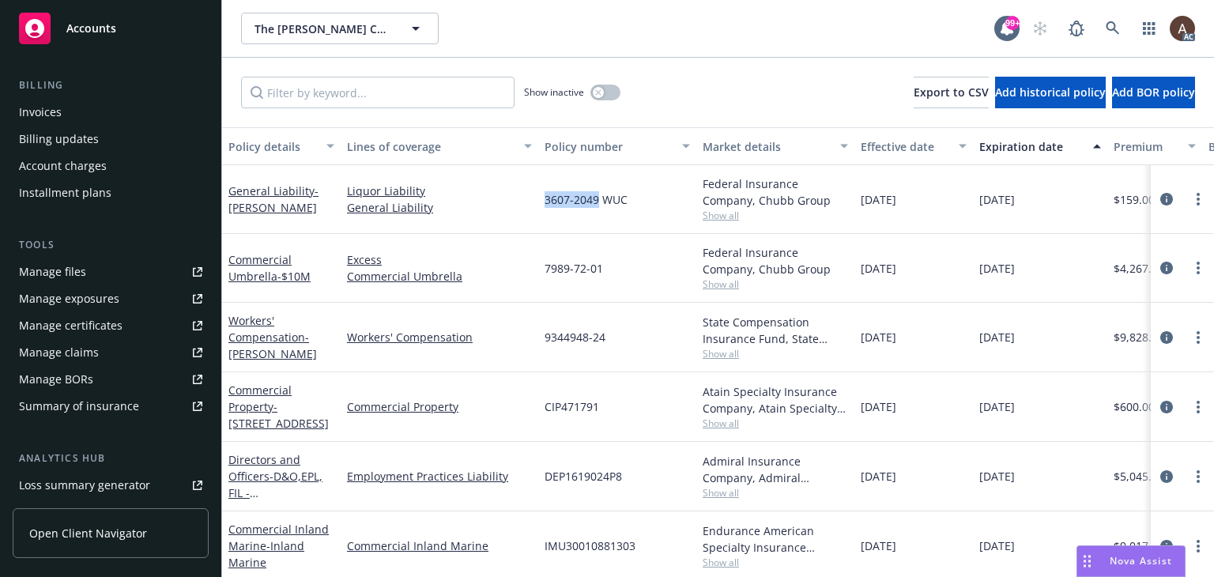
drag, startPoint x: 544, startPoint y: 200, endPoint x: 596, endPoint y: 203, distance: 51.5
click at [596, 203] on span "3607-2049 WUC" at bounding box center [585, 199] width 83 height 17
drag, startPoint x: 553, startPoint y: 269, endPoint x: 593, endPoint y: 276, distance: 40.8
click at [593, 276] on span "7989-72-01" at bounding box center [573, 268] width 58 height 17
click at [585, 326] on div "9344948-24" at bounding box center [617, 338] width 158 height 70
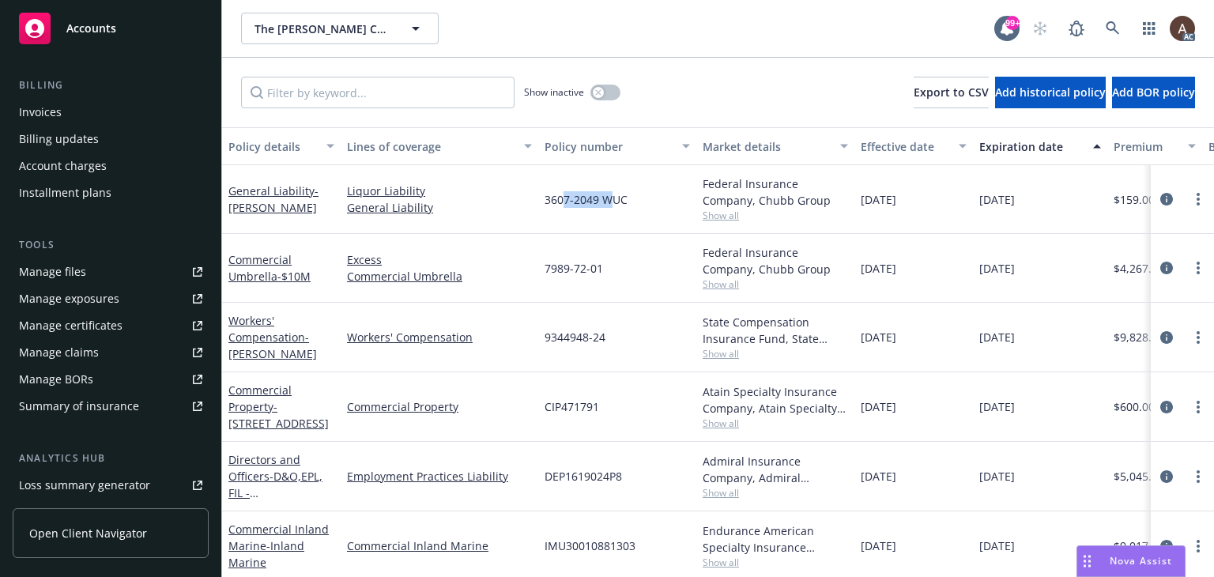
drag, startPoint x: 563, startPoint y: 198, endPoint x: 613, endPoint y: 203, distance: 50.8
click at [613, 203] on span "3607-2049 WUC" at bounding box center [585, 199] width 83 height 17
drag, startPoint x: 572, startPoint y: 266, endPoint x: 613, endPoint y: 271, distance: 41.4
click at [613, 271] on div "7989-72-01" at bounding box center [617, 268] width 158 height 69
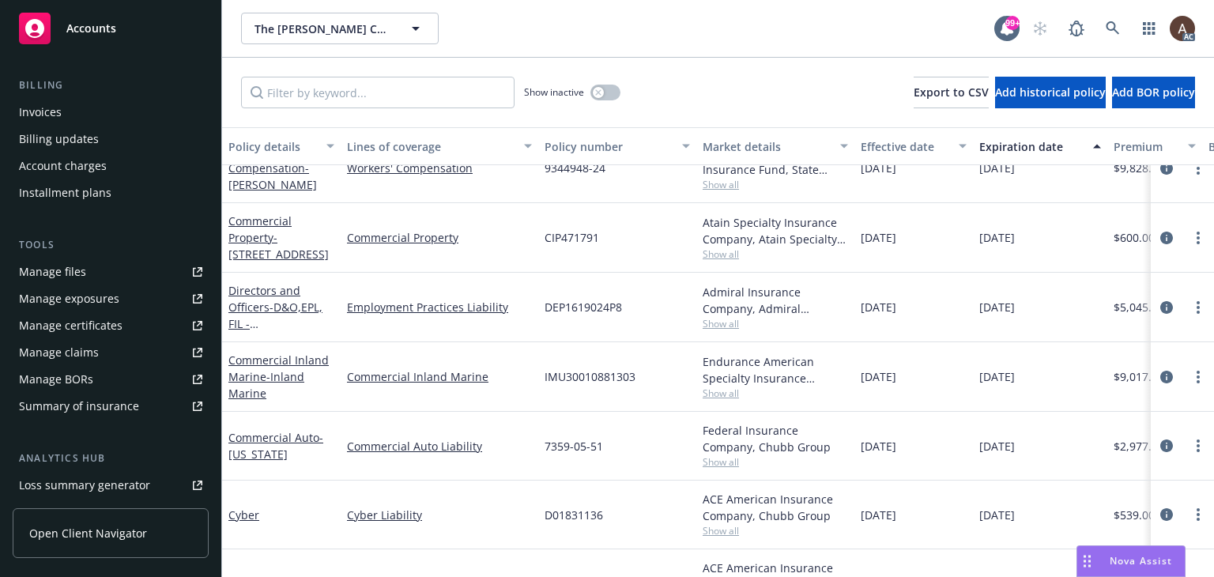
scroll to position [316, 0]
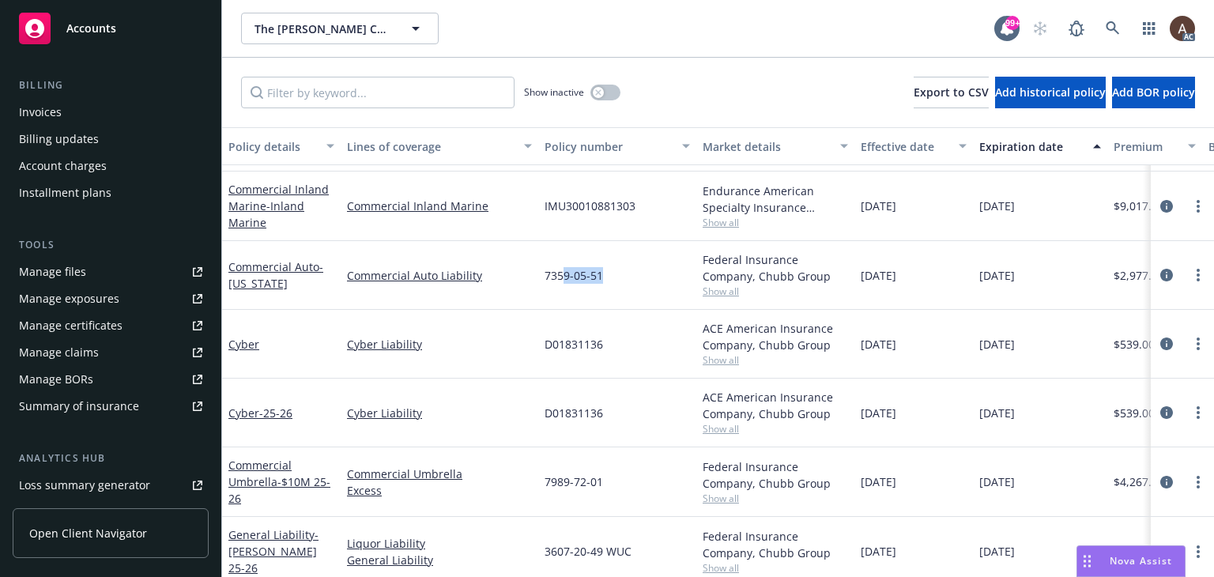
drag, startPoint x: 566, startPoint y: 271, endPoint x: 600, endPoint y: 282, distance: 36.5
click at [600, 279] on span "7359-05-51" at bounding box center [573, 275] width 58 height 17
drag, startPoint x: 553, startPoint y: 341, endPoint x: 585, endPoint y: 343, distance: 31.6
click at [585, 343] on span "D01831136" at bounding box center [573, 344] width 58 height 17
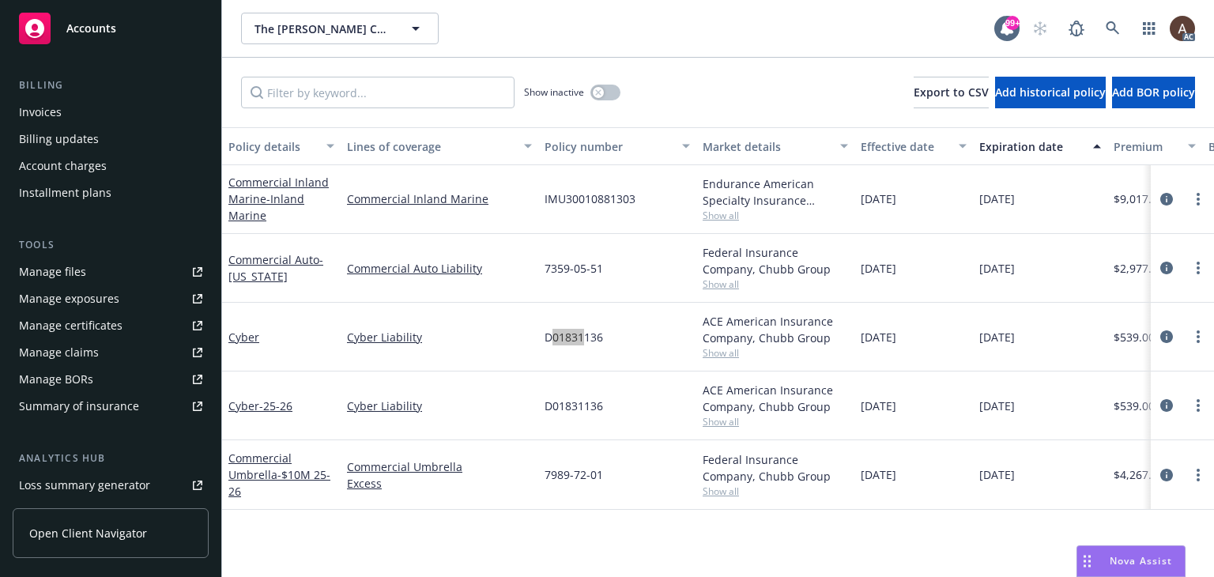
scroll to position [0, 0]
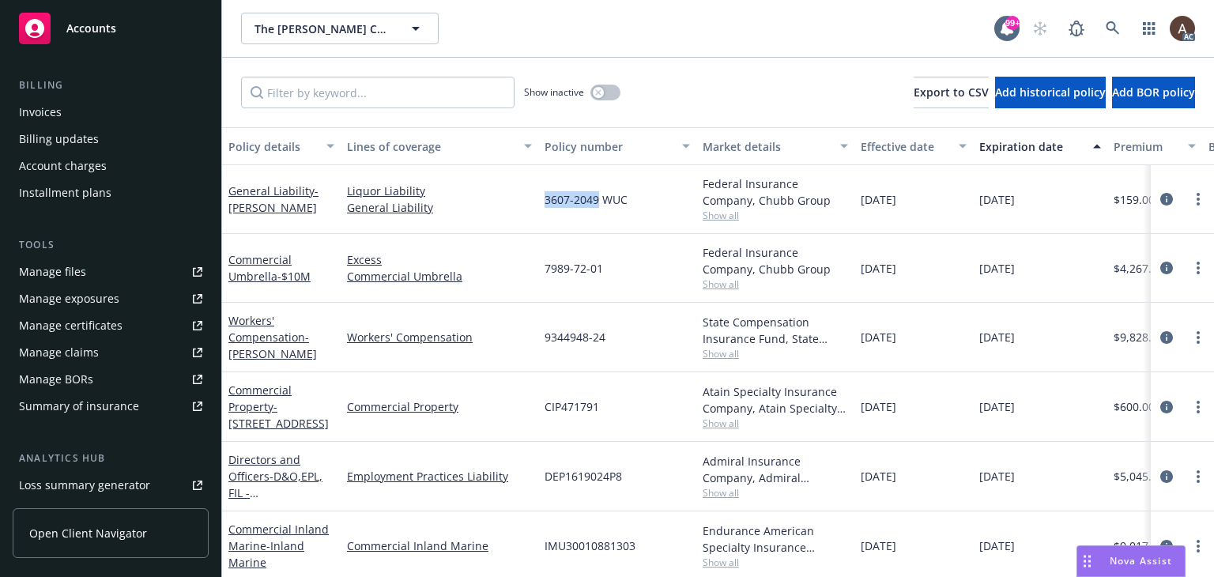
drag, startPoint x: 547, startPoint y: 201, endPoint x: 597, endPoint y: 201, distance: 49.8
click at [597, 201] on span "3607-2049 WUC" at bounding box center [585, 199] width 83 height 17
copy span "3607-2049"
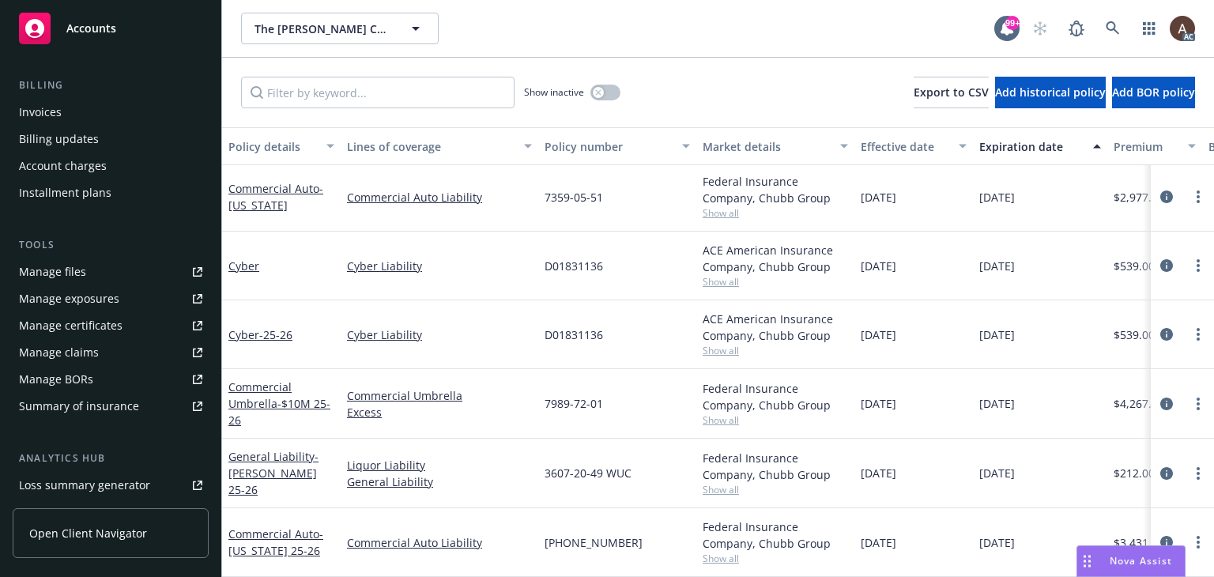
scroll to position [395, 0]
drag, startPoint x: 566, startPoint y: 533, endPoint x: 597, endPoint y: 540, distance: 31.6
click at [597, 540] on div "(25)7359-05-51" at bounding box center [617, 542] width 158 height 69
drag, startPoint x: 572, startPoint y: 460, endPoint x: 613, endPoint y: 467, distance: 41.7
click at [613, 467] on span "3607-20-49 WUC" at bounding box center [587, 473] width 87 height 17
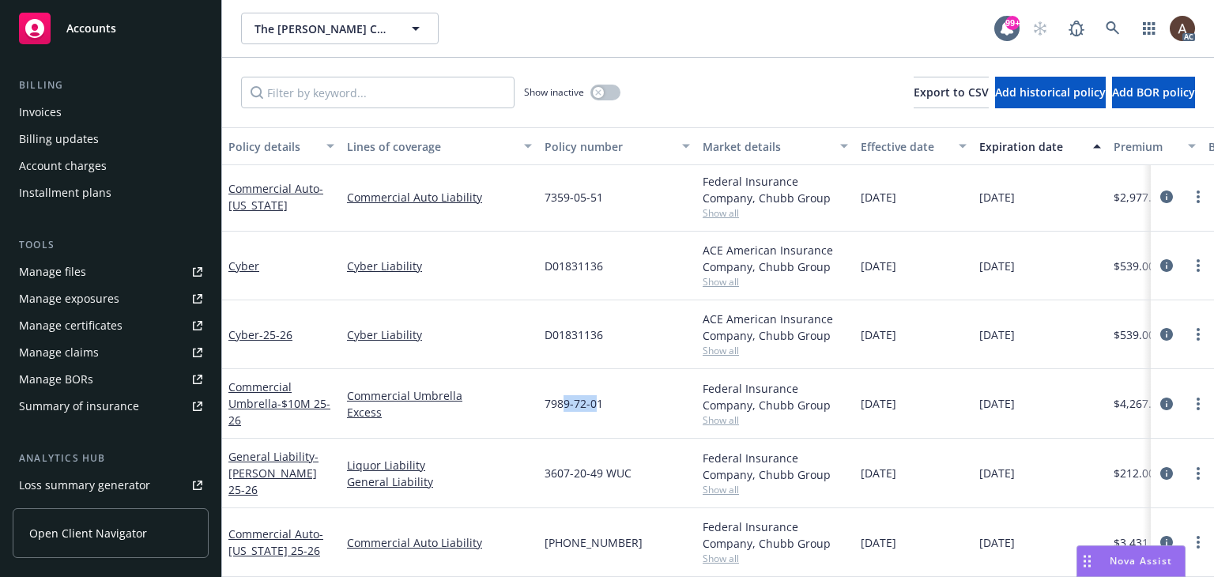
drag, startPoint x: 566, startPoint y: 397, endPoint x: 596, endPoint y: 406, distance: 31.5
click at [596, 406] on div "7989-72-01" at bounding box center [617, 404] width 158 height 70
click at [553, 333] on span "D01831136" at bounding box center [573, 334] width 58 height 17
drag, startPoint x: 547, startPoint y: 326, endPoint x: 613, endPoint y: 333, distance: 66.7
click at [613, 333] on div "D01831136" at bounding box center [617, 334] width 158 height 69
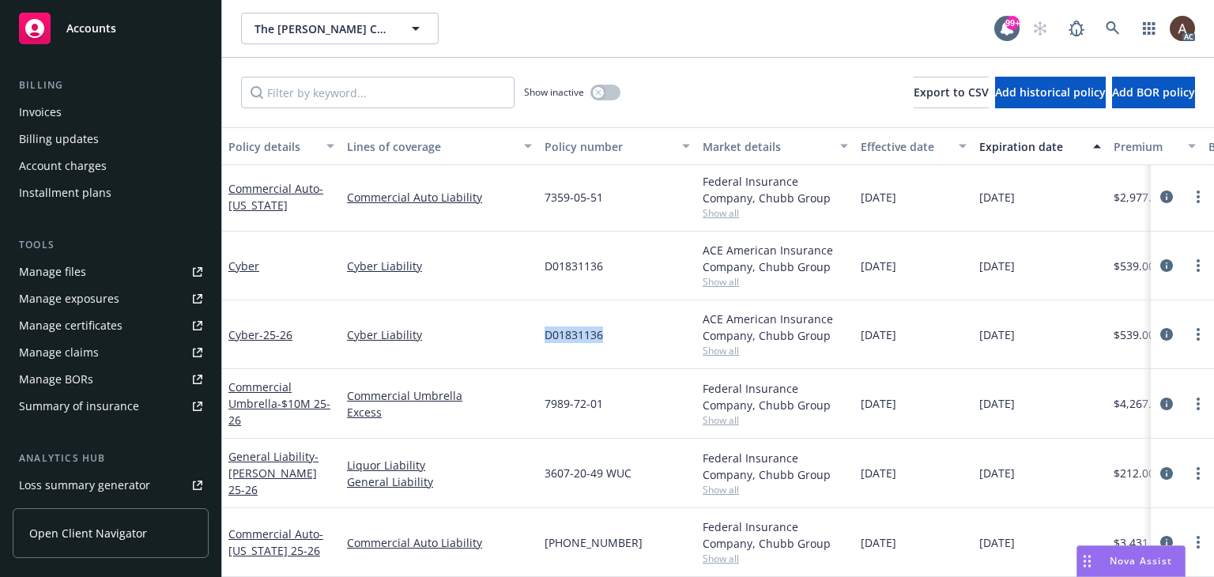
copy span "D01831136"
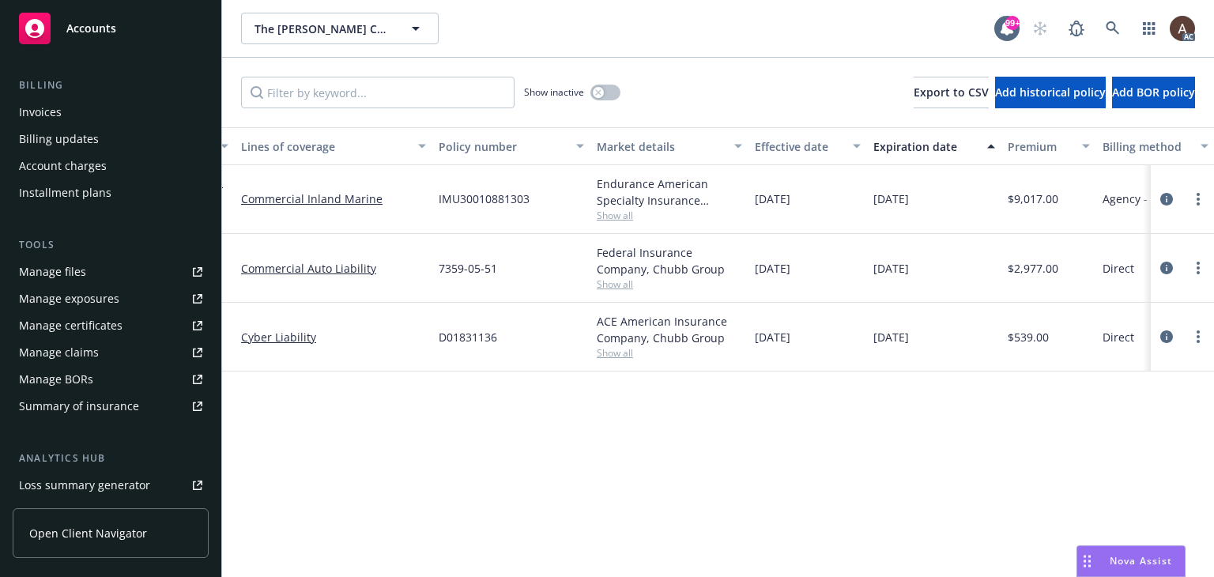
scroll to position [0, 106]
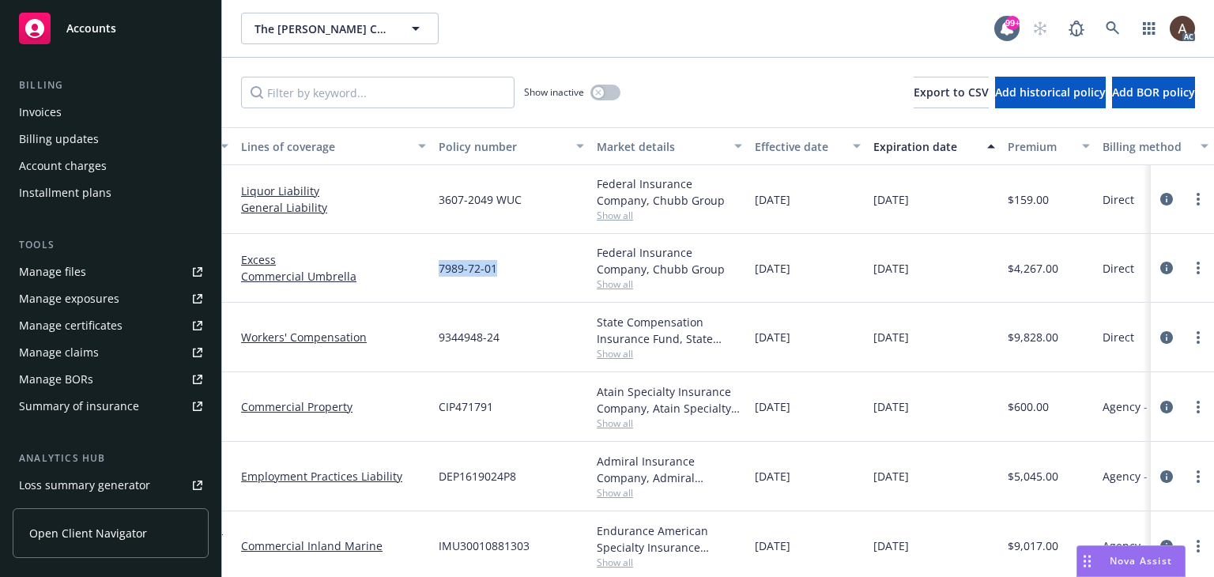
drag, startPoint x: 439, startPoint y: 268, endPoint x: 496, endPoint y: 269, distance: 57.7
click at [496, 269] on div "7989-72-01" at bounding box center [511, 268] width 158 height 69
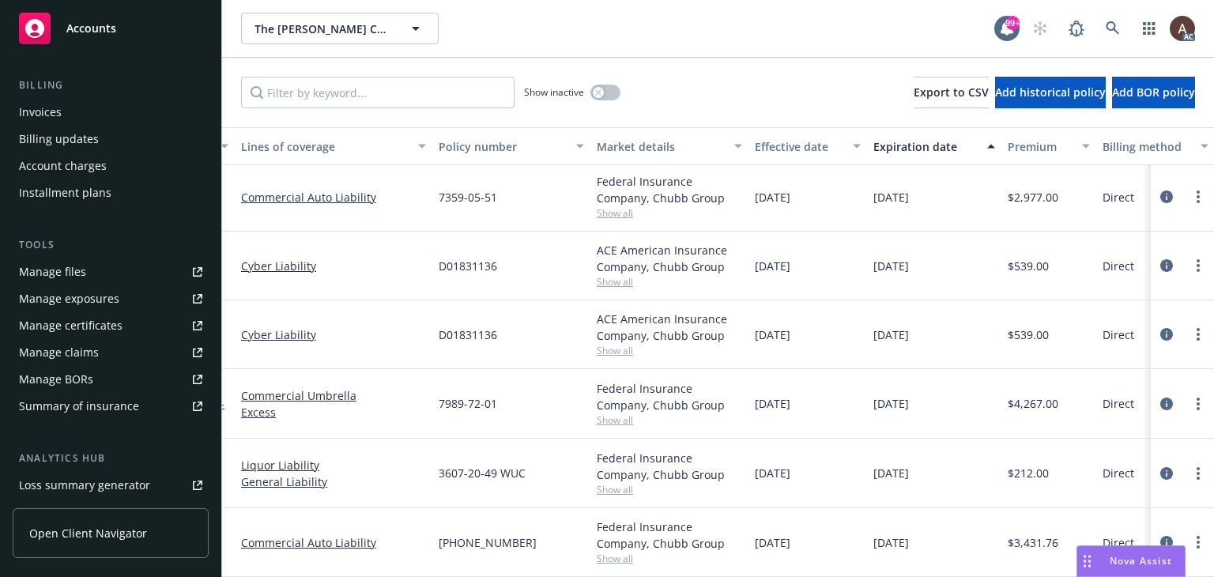
scroll to position [395, 106]
drag, startPoint x: 434, startPoint y: 261, endPoint x: 512, endPoint y: 261, distance: 78.2
click at [512, 261] on div "D01831136" at bounding box center [511, 265] width 158 height 69
click at [511, 269] on div "D01831136" at bounding box center [511, 265] width 158 height 69
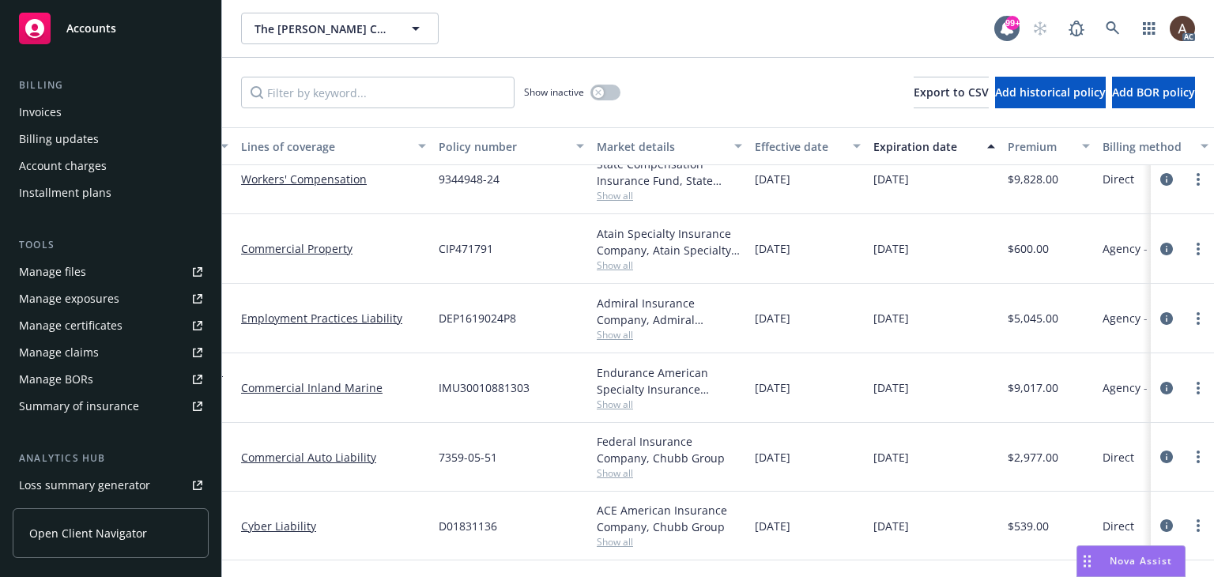
scroll to position [0, 106]
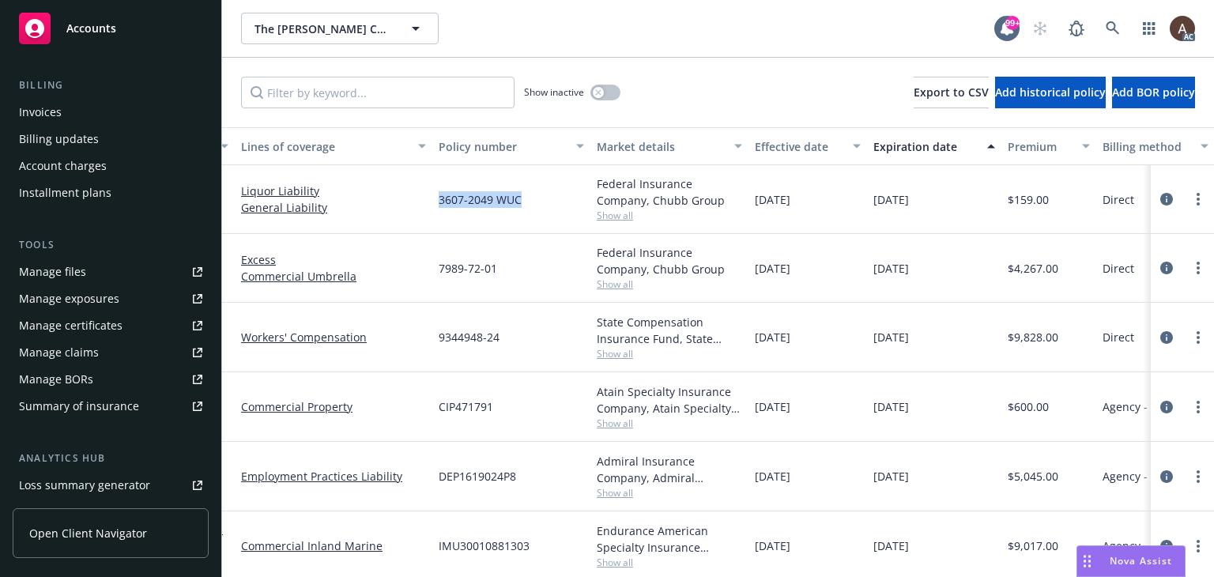
drag, startPoint x: 439, startPoint y: 205, endPoint x: 533, endPoint y: 207, distance: 94.8
click at [533, 207] on div "3607-2049 WUC" at bounding box center [511, 199] width 158 height 69
drag, startPoint x: 437, startPoint y: 269, endPoint x: 519, endPoint y: 277, distance: 82.6
click at [519, 277] on div "7989-72-01" at bounding box center [511, 268] width 158 height 69
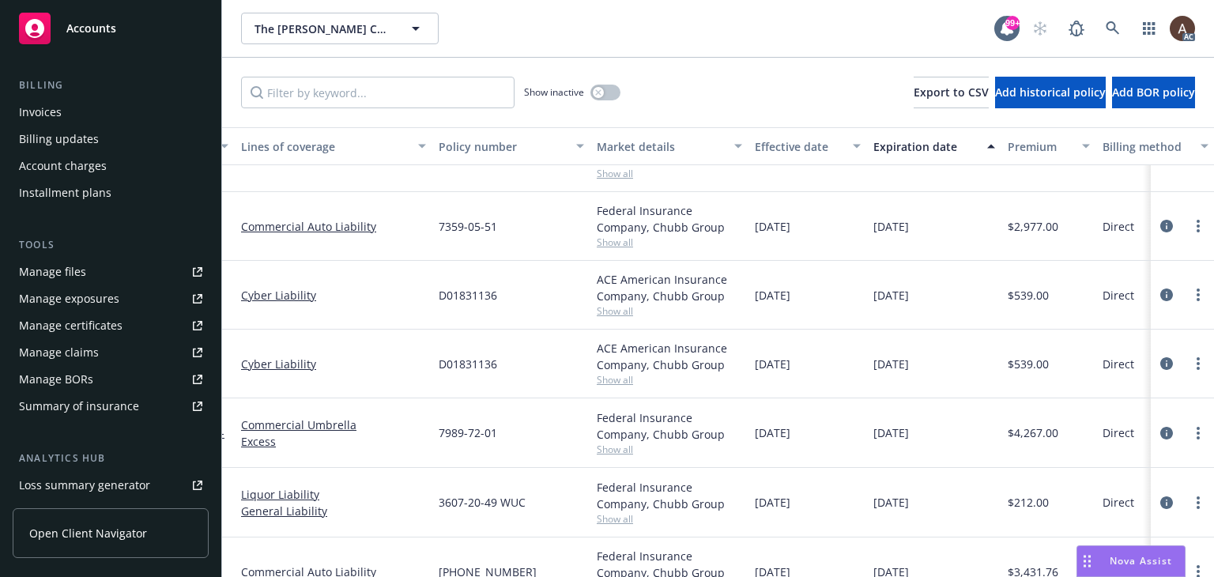
scroll to position [395, 106]
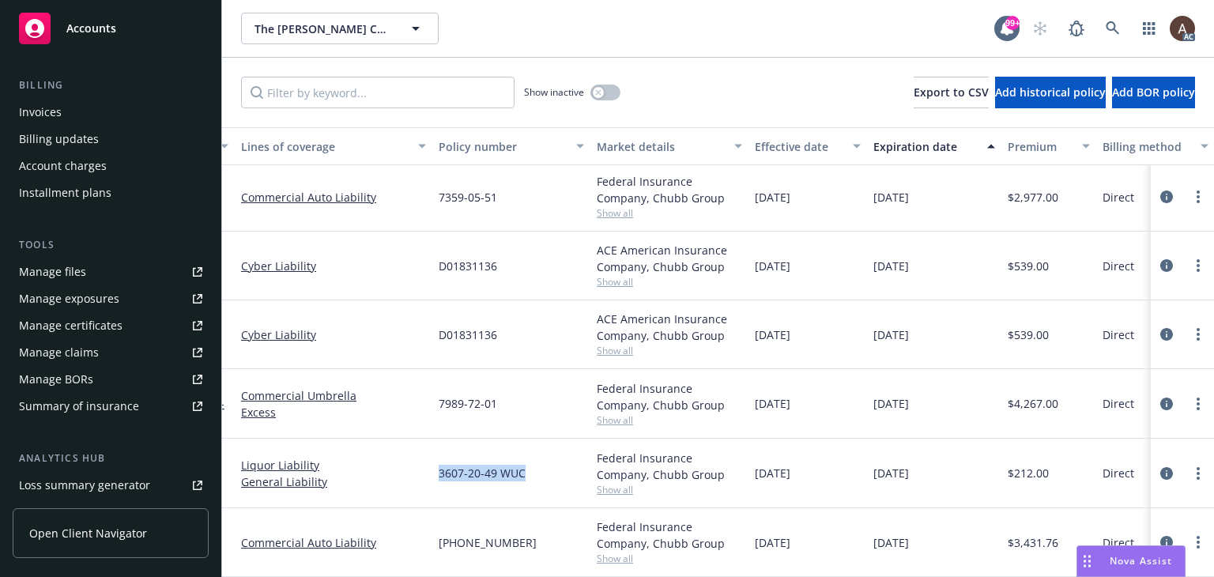
drag, startPoint x: 440, startPoint y: 465, endPoint x: 524, endPoint y: 465, distance: 83.7
click at [524, 465] on div "3607-20-49 WUC" at bounding box center [511, 474] width 158 height 70
drag, startPoint x: 440, startPoint y: 396, endPoint x: 486, endPoint y: 404, distance: 46.5
click at [486, 404] on div "7989-72-01" at bounding box center [511, 404] width 158 height 70
drag, startPoint x: 433, startPoint y: 530, endPoint x: 545, endPoint y: 535, distance: 112.3
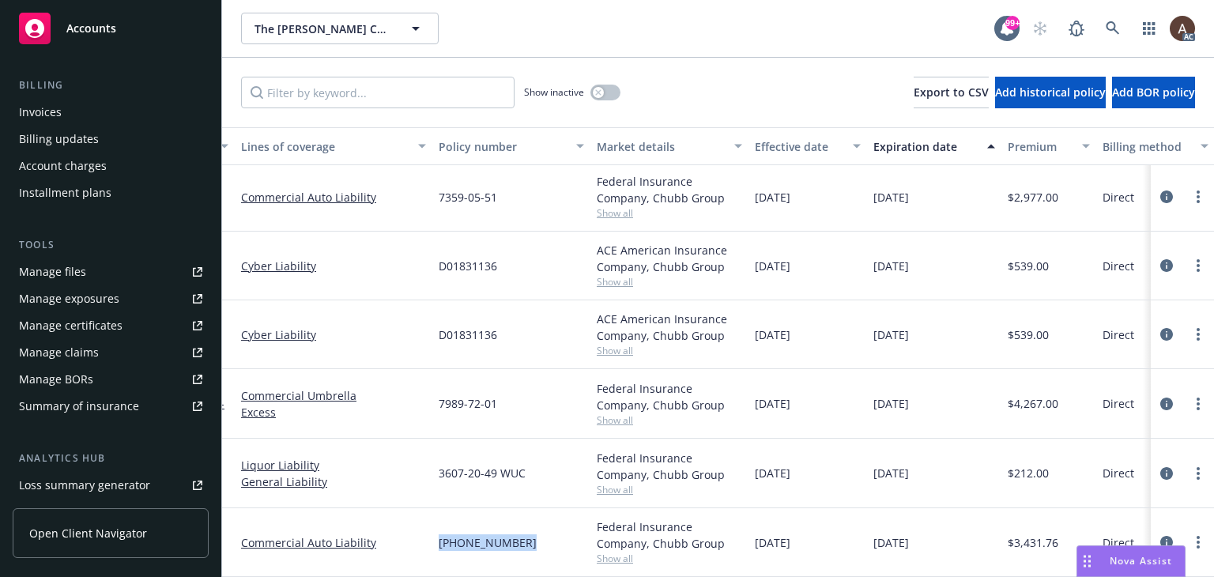
click at [545, 535] on div "(25)7359-05-51" at bounding box center [511, 542] width 158 height 69
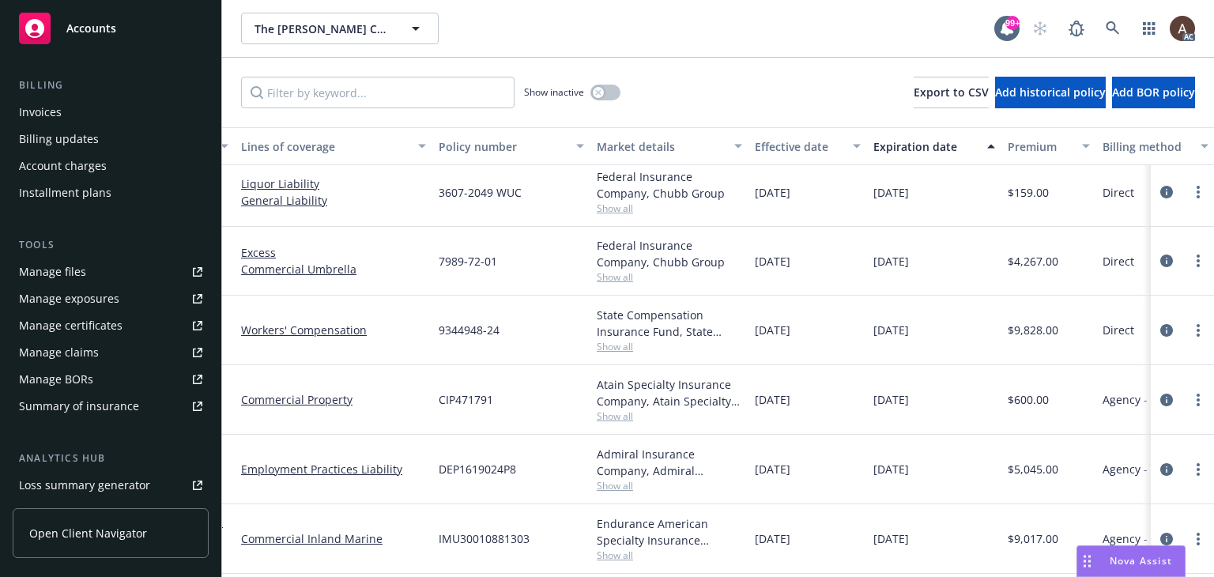
scroll to position [0, 106]
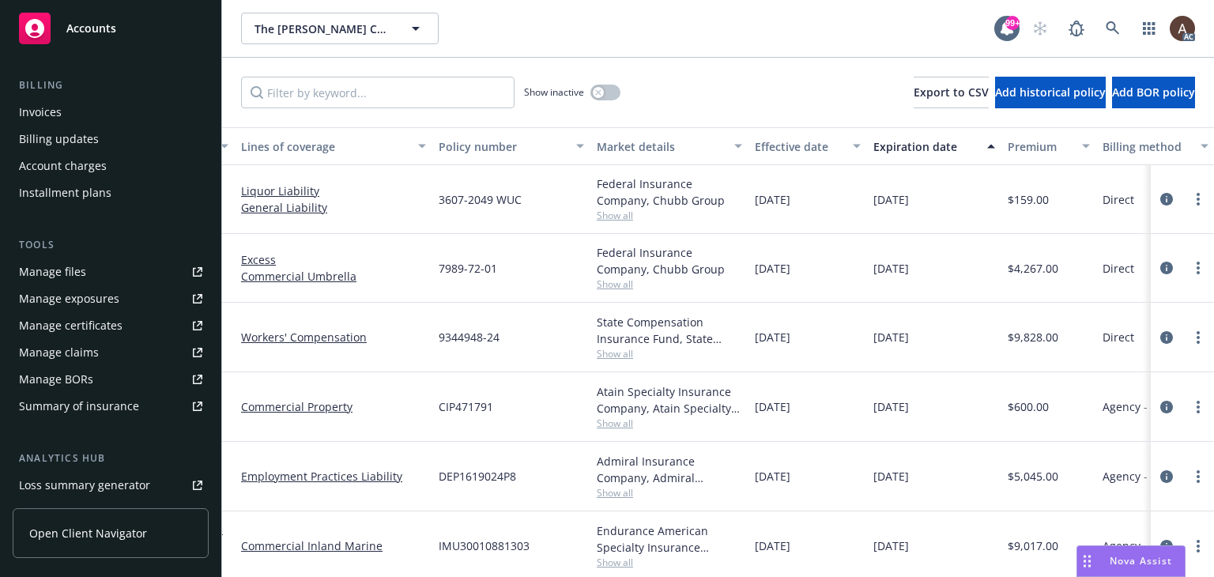
drag, startPoint x: 1154, startPoint y: 405, endPoint x: 1095, endPoint y: 250, distance: 165.8
click at [1160, 405] on icon "circleInformation" at bounding box center [1166, 407] width 13 height 13
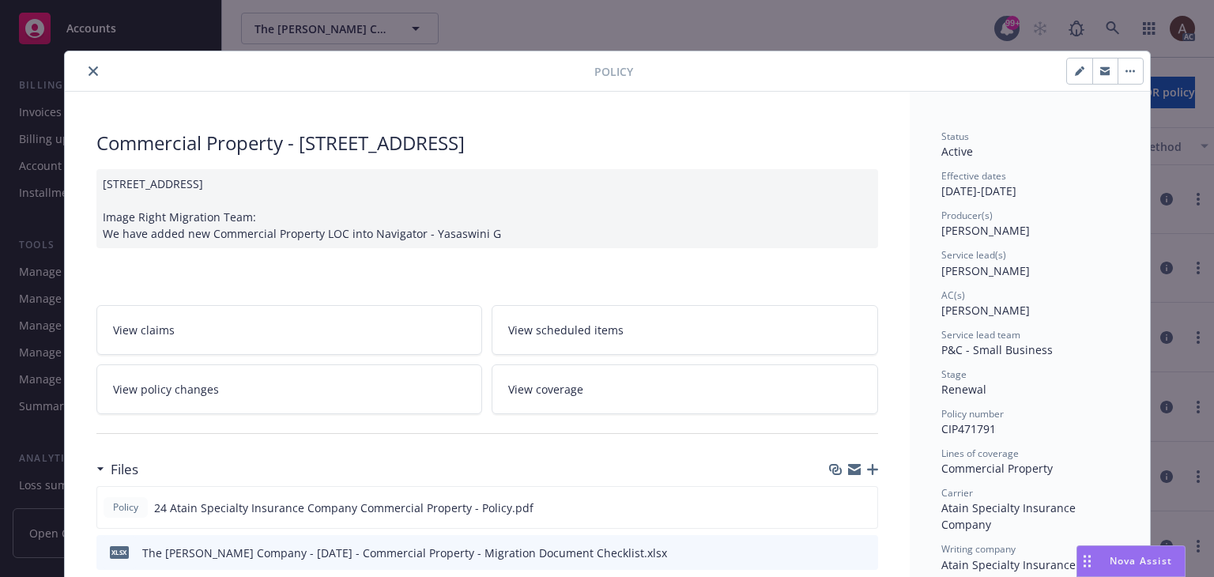
scroll to position [237, 0]
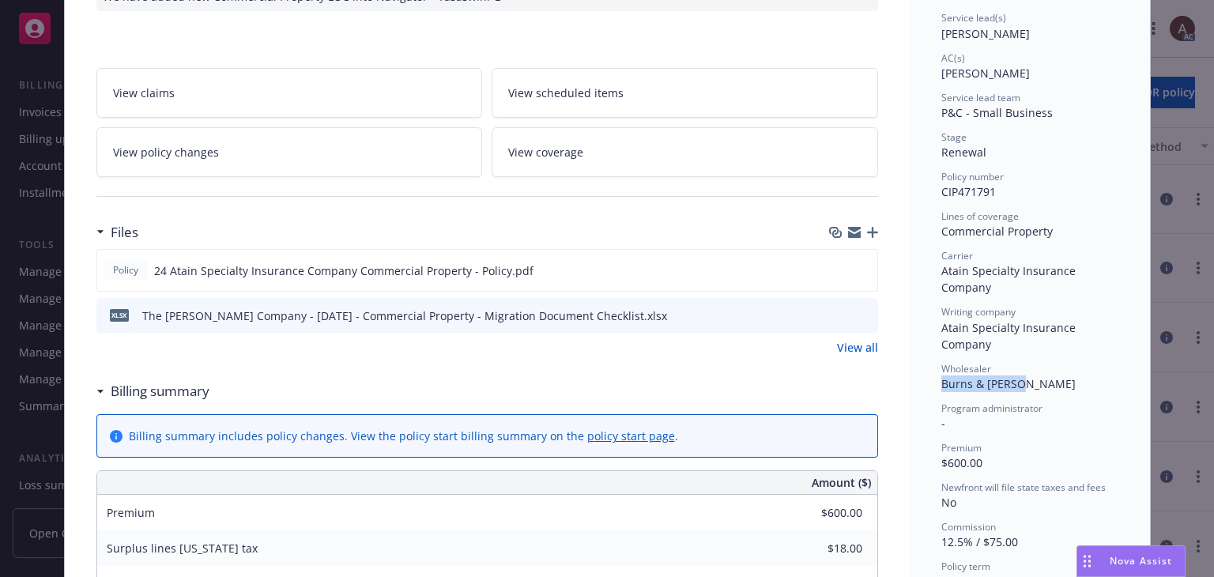
drag, startPoint x: 935, startPoint y: 383, endPoint x: 1021, endPoint y: 386, distance: 85.4
click at [1021, 386] on div "Wholesaler Burns & Wilcox" at bounding box center [1029, 377] width 177 height 30
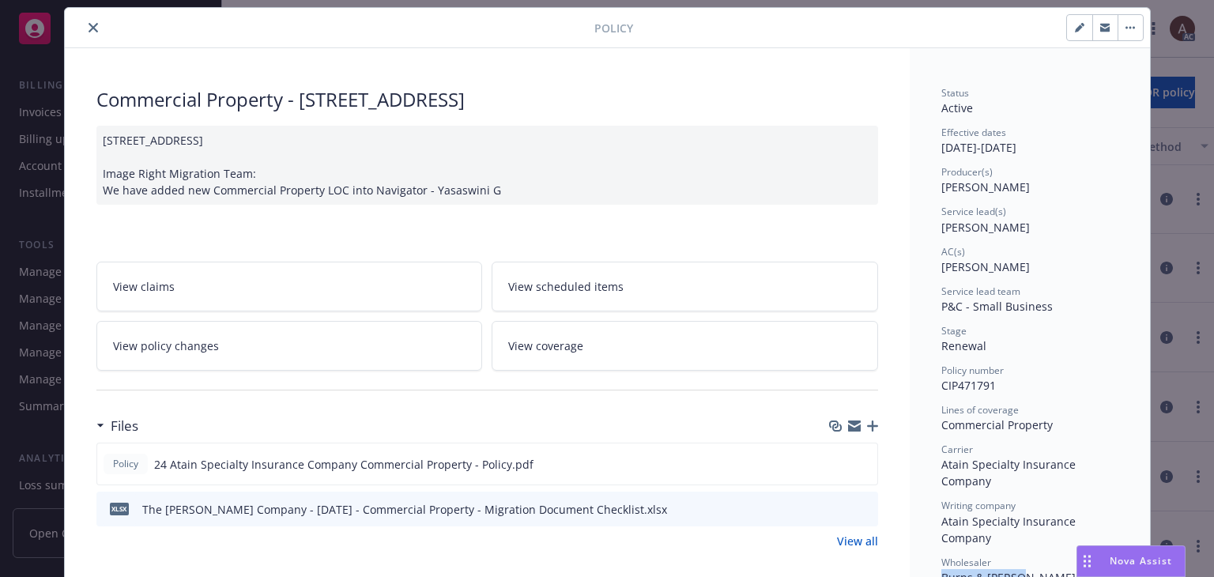
scroll to position [0, 0]
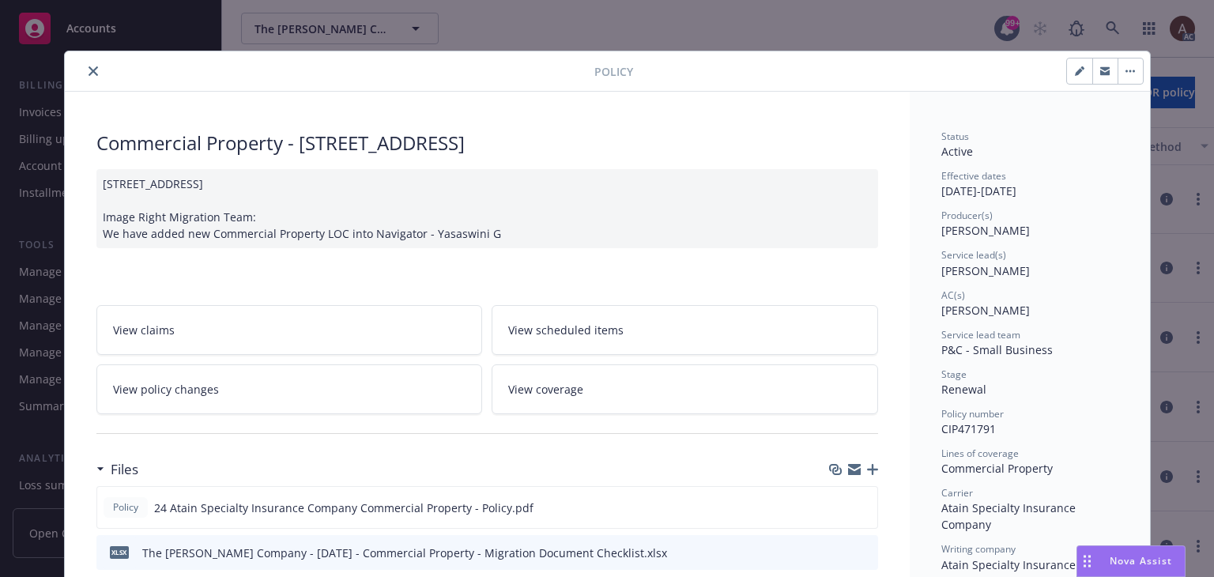
click at [88, 73] on icon "close" at bounding box center [92, 70] width 9 height 9
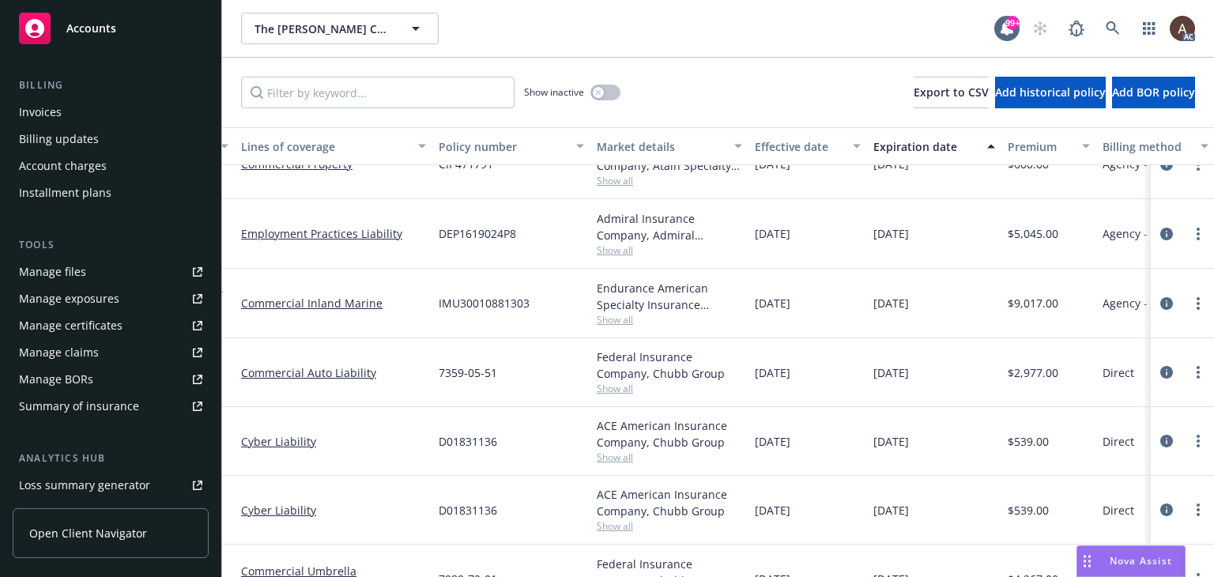
scroll to position [158, 106]
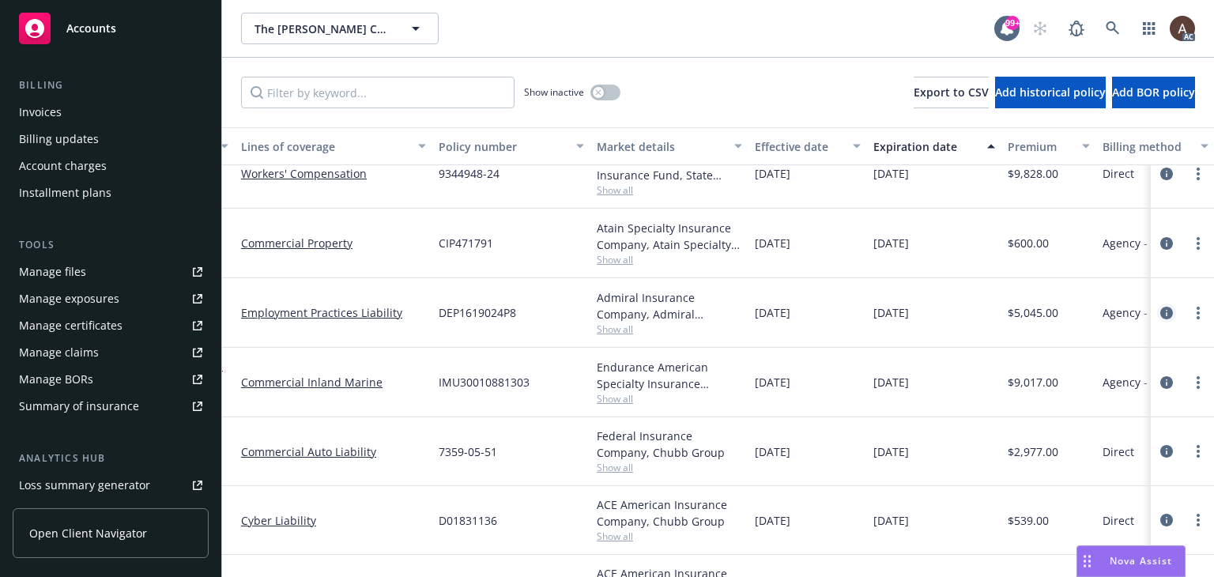
click at [1160, 309] on icon "circleInformation" at bounding box center [1166, 313] width 13 height 13
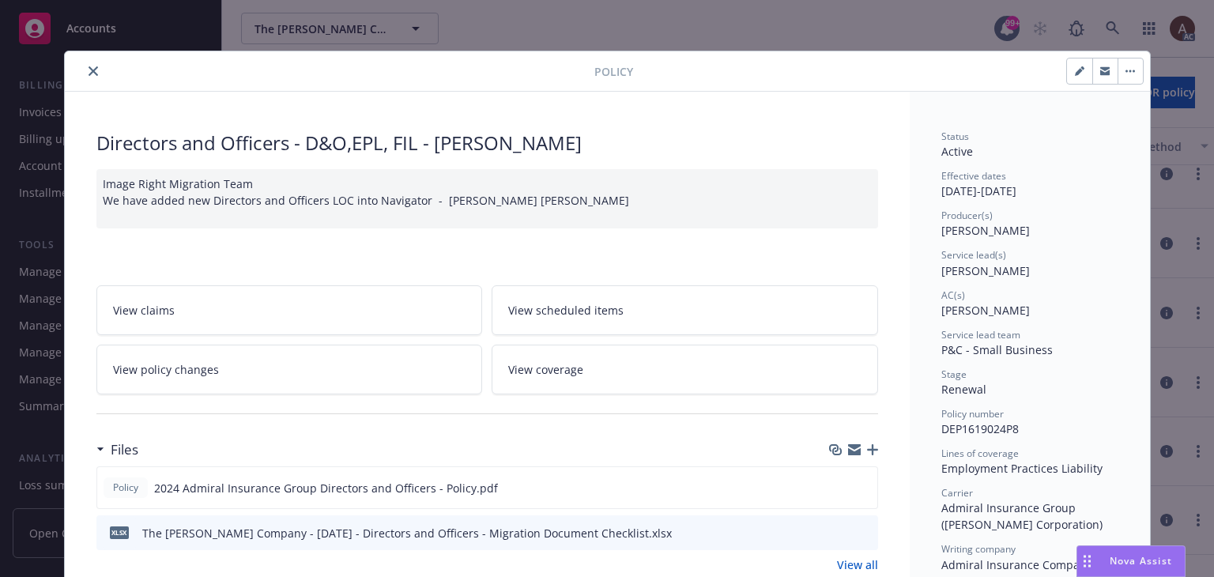
drag, startPoint x: 87, startPoint y: 73, endPoint x: 7, endPoint y: 86, distance: 80.8
click at [88, 73] on icon "close" at bounding box center [92, 70] width 9 height 9
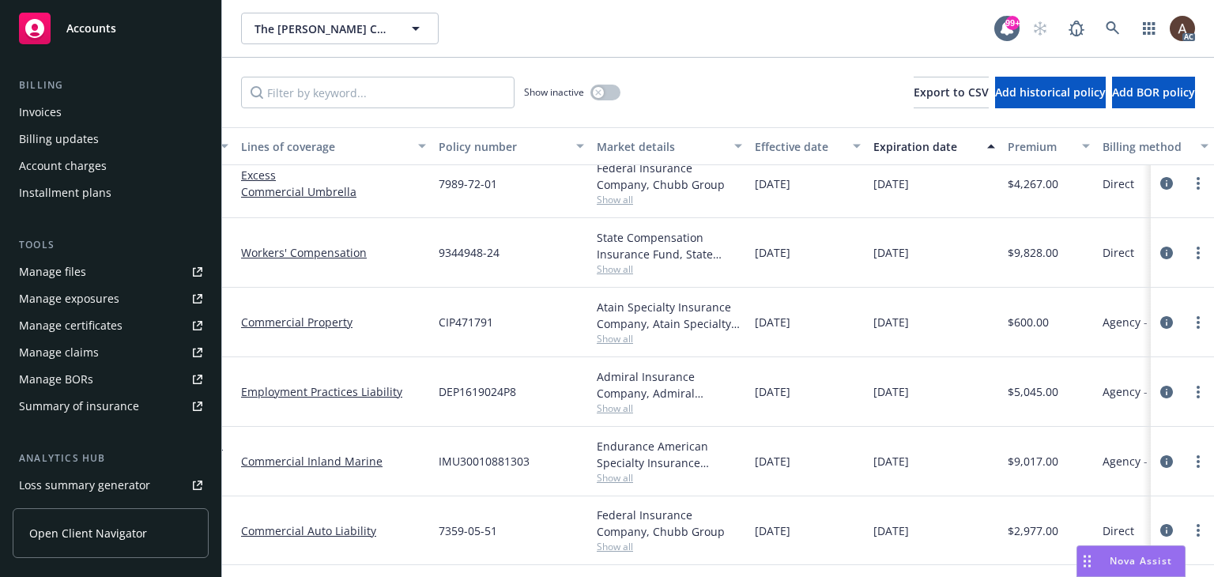
scroll to position [237, 106]
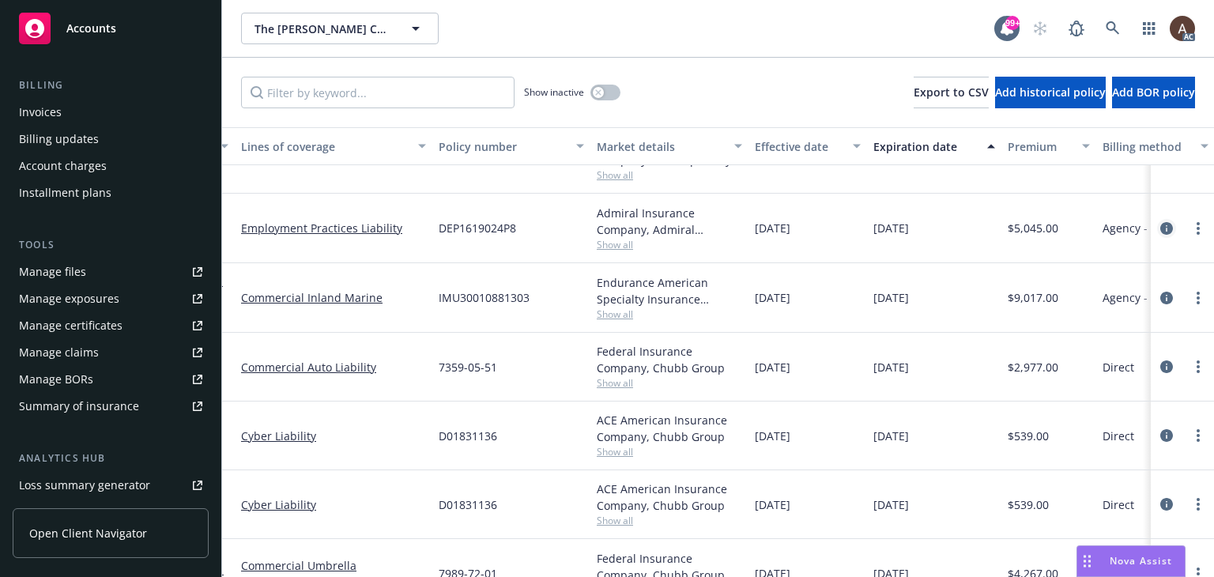
click at [1160, 224] on icon "circleInformation" at bounding box center [1166, 228] width 13 height 13
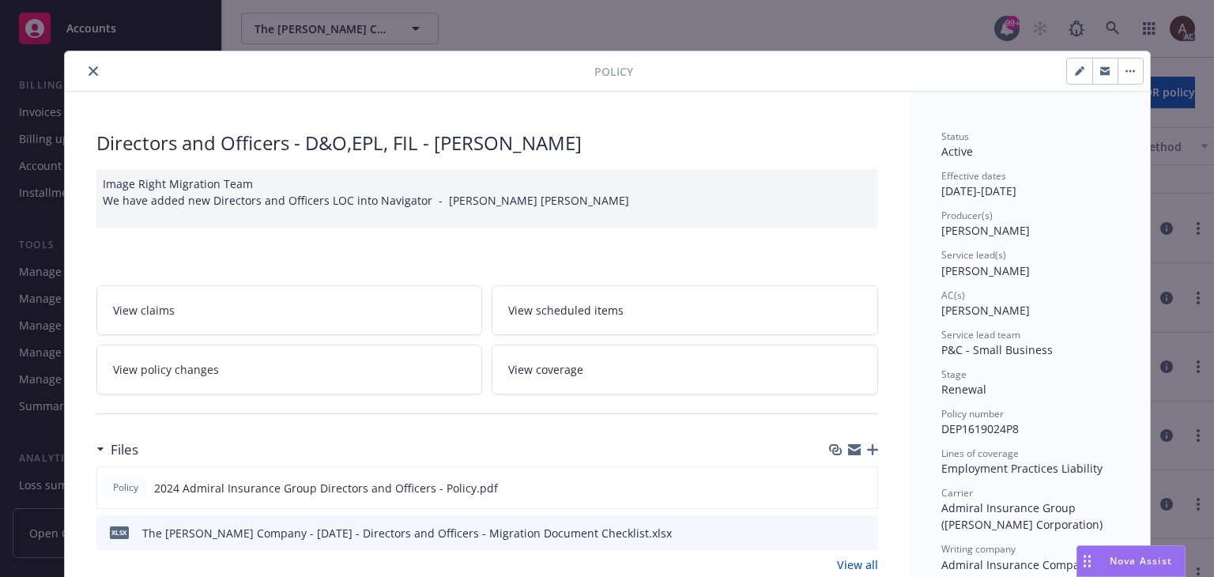
scroll to position [47, 0]
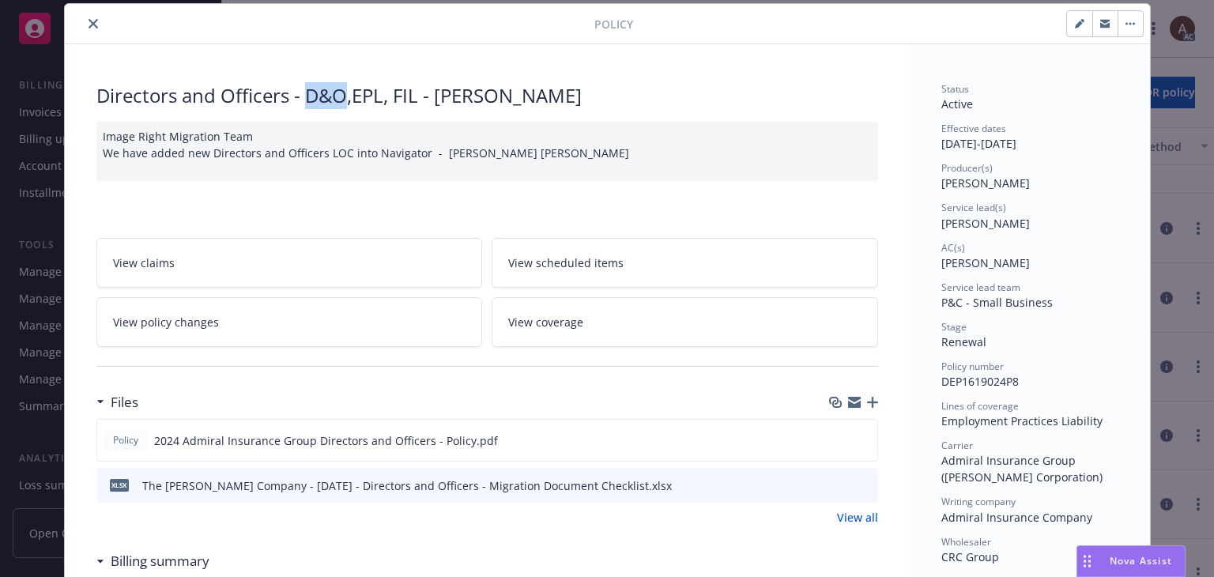
drag, startPoint x: 301, startPoint y: 98, endPoint x: 338, endPoint y: 100, distance: 37.2
click at [338, 100] on div "Directors and Officers - D&O,EPL, FIL - Capra" at bounding box center [486, 95] width 781 height 27
click at [88, 23] on icon "close" at bounding box center [92, 23] width 9 height 9
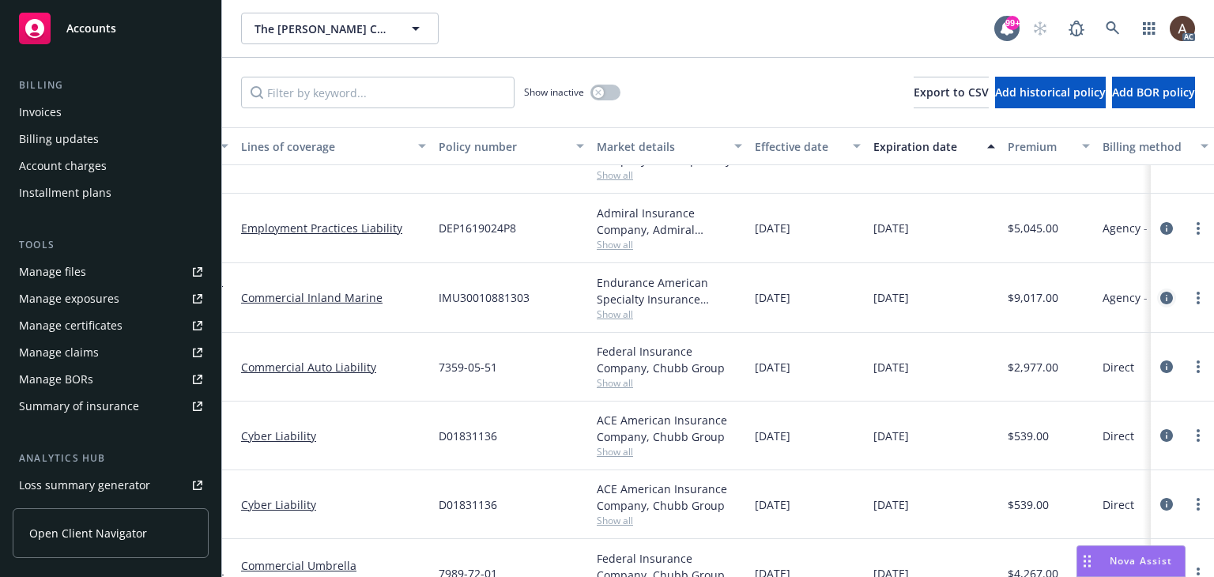
click at [1160, 295] on icon "circleInformation" at bounding box center [1166, 298] width 13 height 13
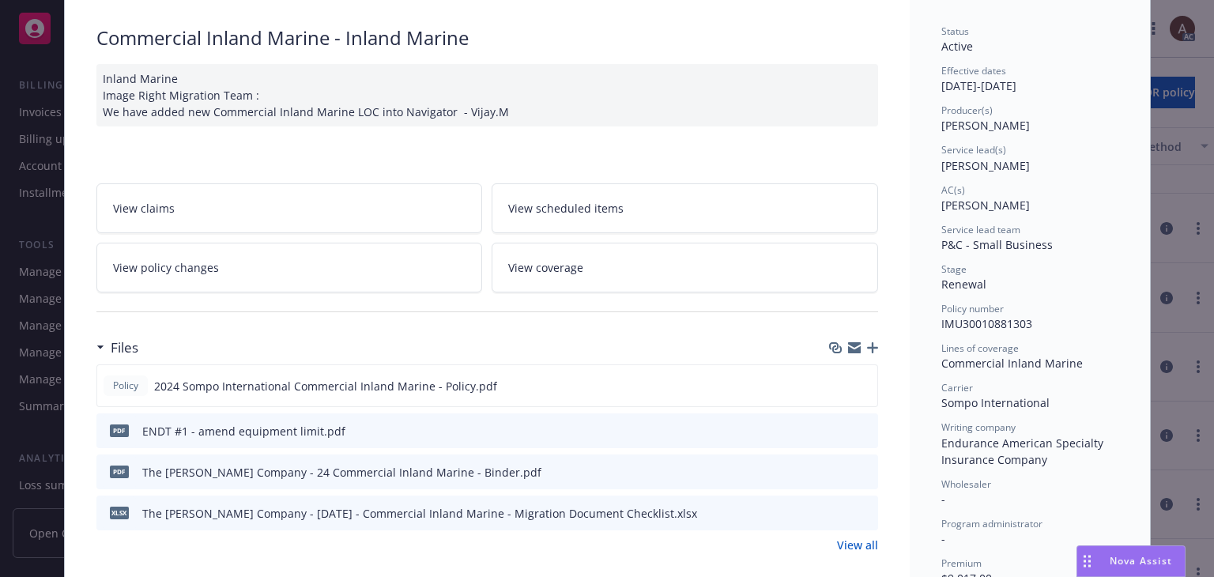
scroll to position [237, 0]
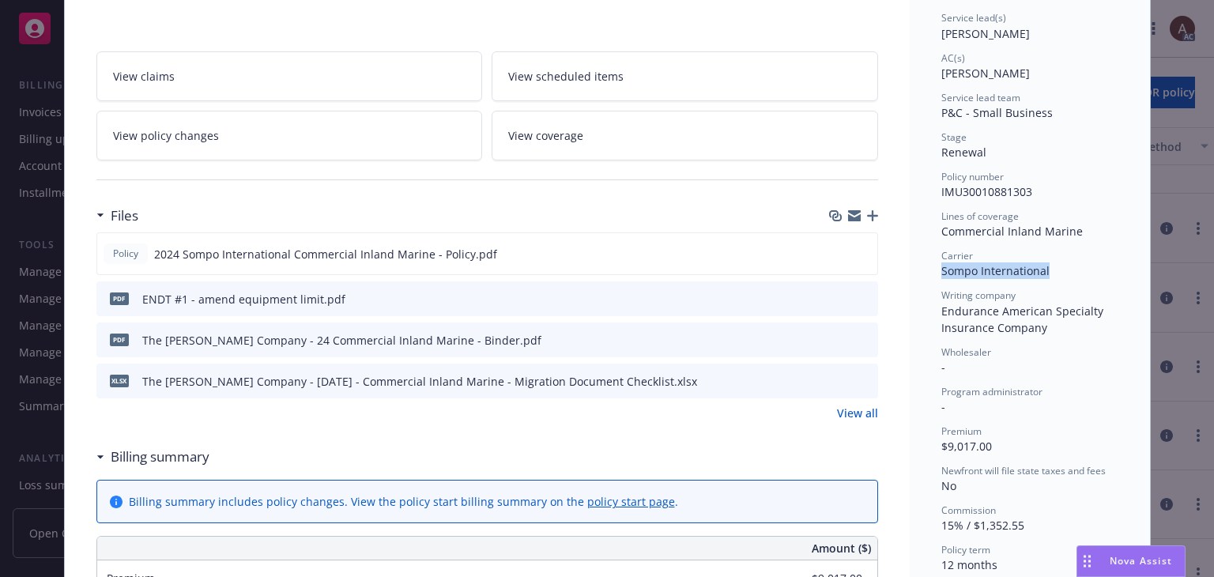
drag, startPoint x: 949, startPoint y: 271, endPoint x: 1058, endPoint y: 269, distance: 109.0
click at [1058, 269] on div "Carrier Sompo International" at bounding box center [1029, 264] width 177 height 30
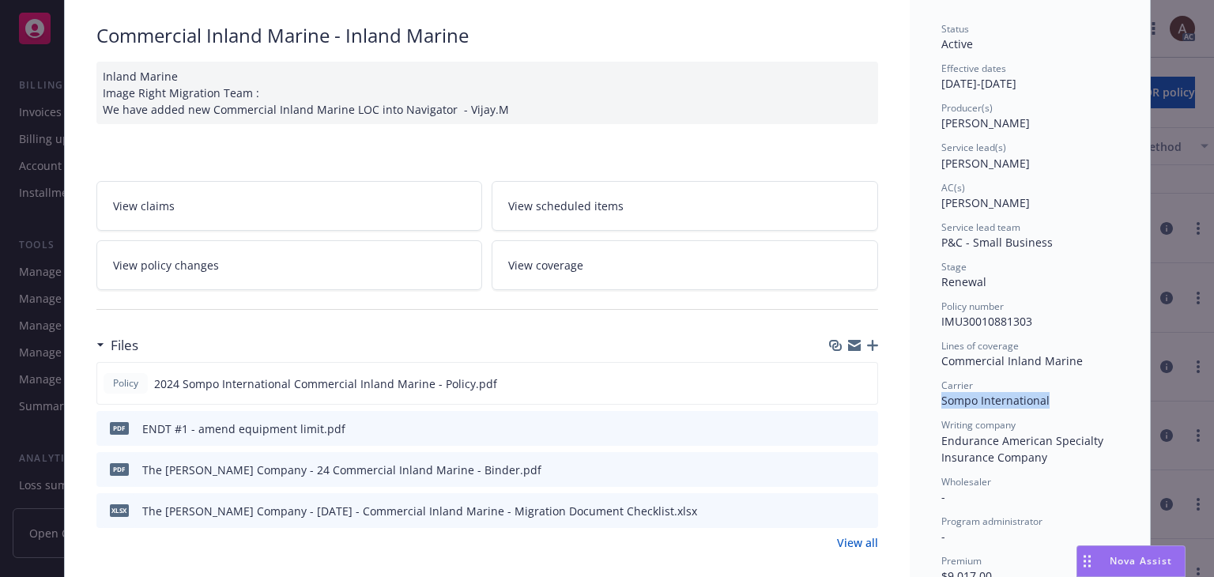
scroll to position [0, 0]
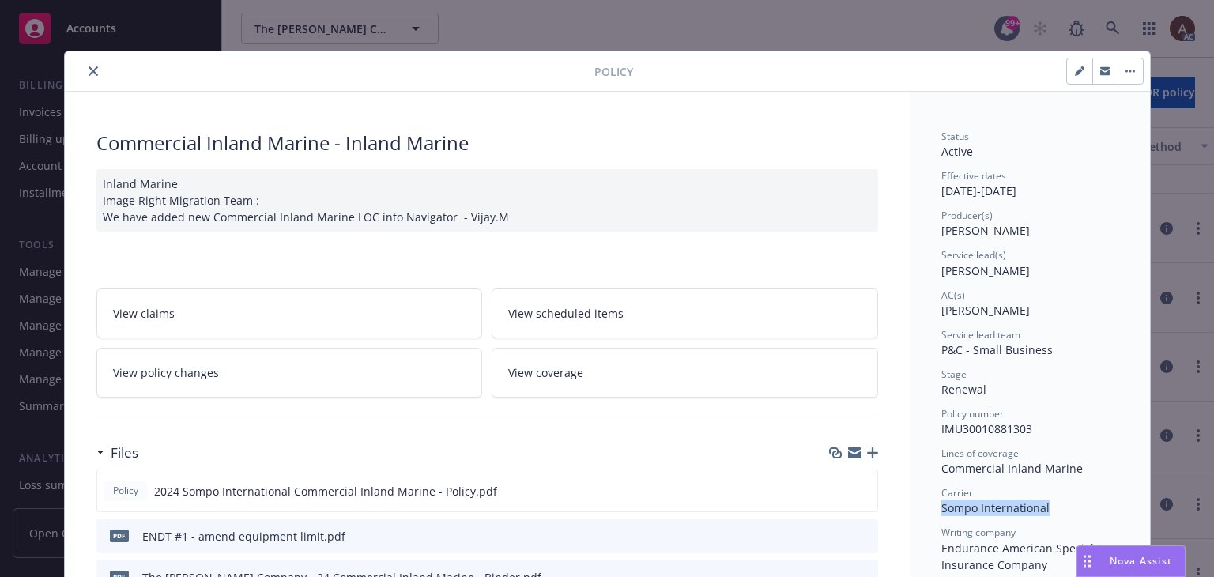
click at [88, 72] on icon "close" at bounding box center [92, 70] width 9 height 9
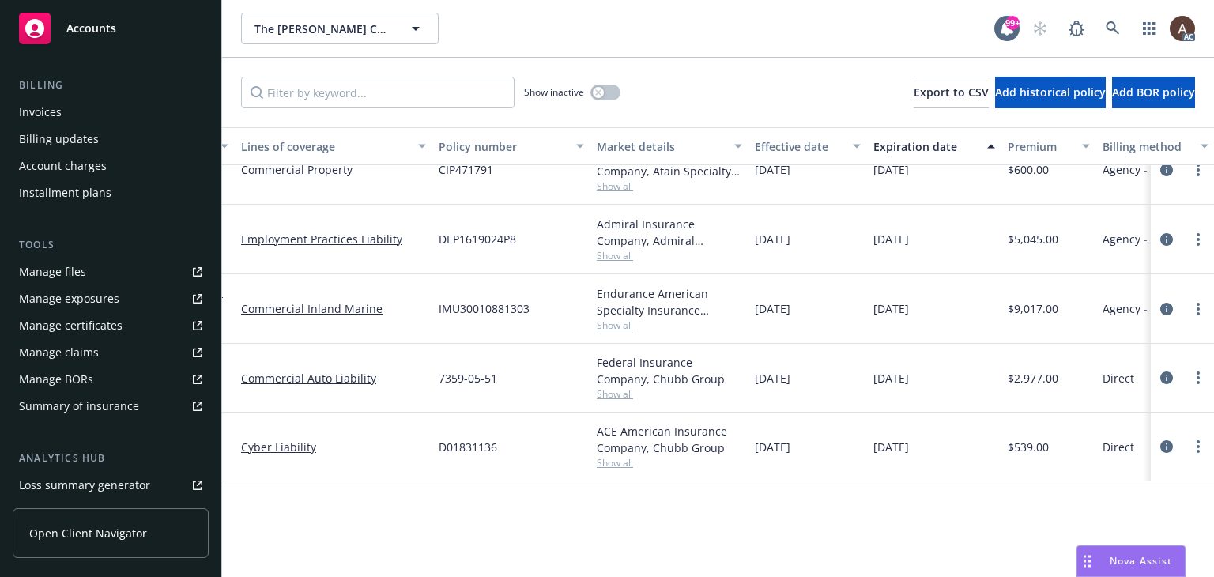
scroll to position [0, 106]
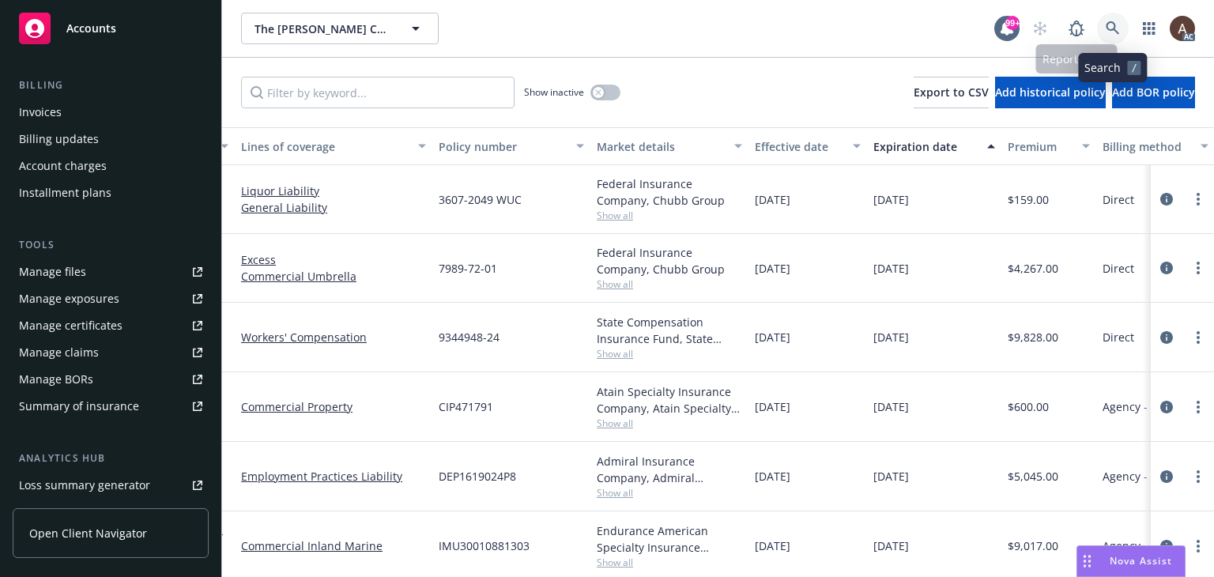
click at [1106, 26] on icon at bounding box center [1111, 27] width 13 height 13
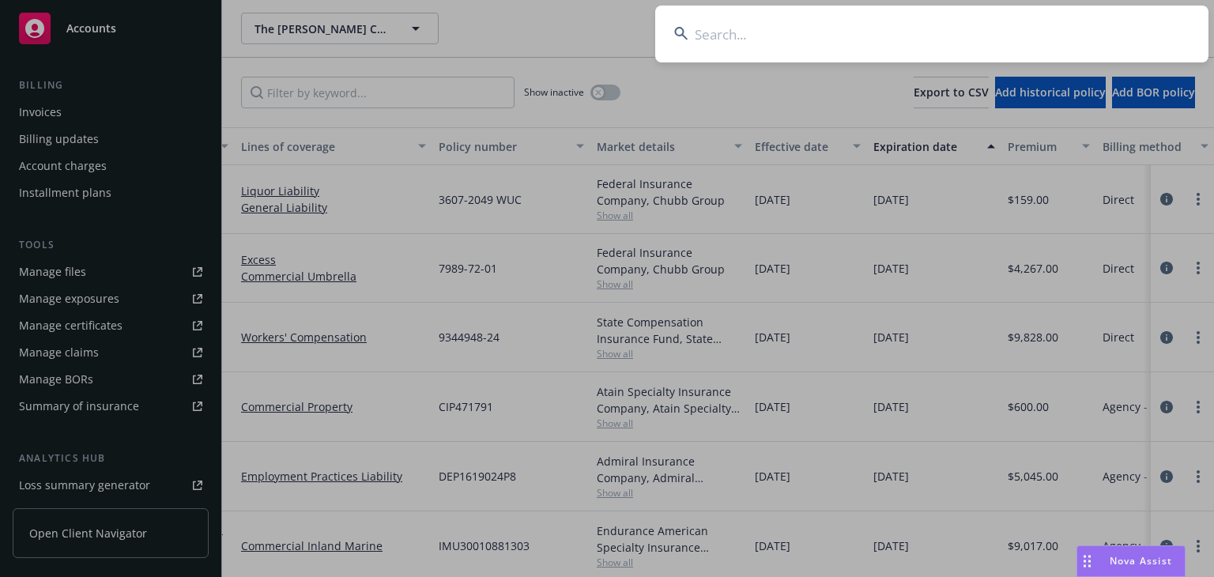
click at [886, 45] on input at bounding box center [931, 34] width 553 height 57
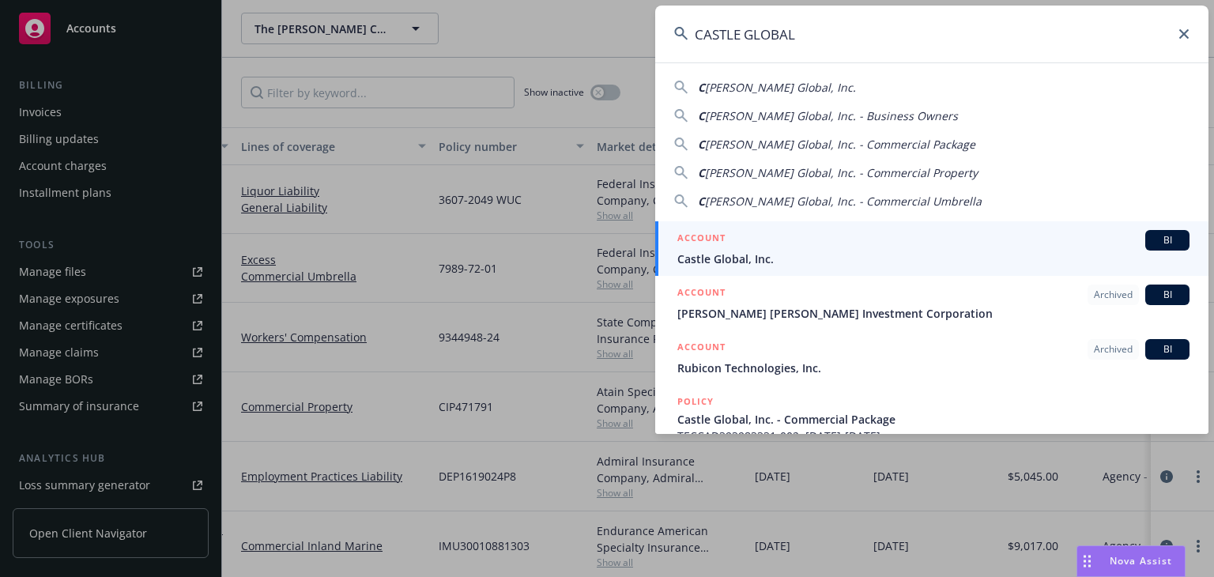
type input "CASTLE GLOBAL"
click at [770, 250] on span "Castle Global, Inc." at bounding box center [933, 258] width 512 height 17
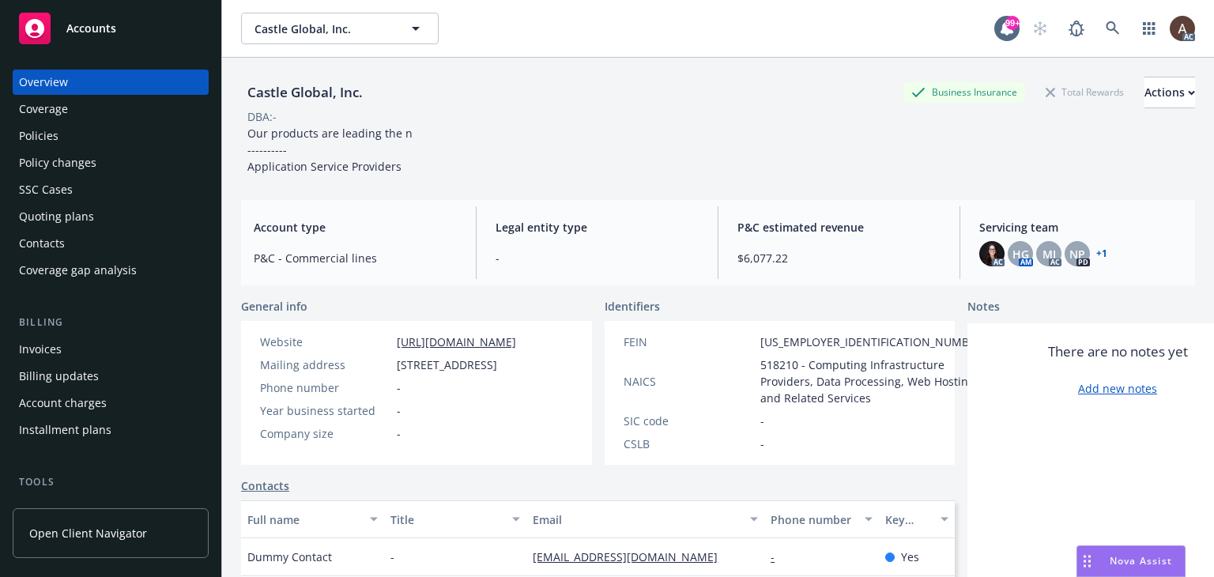
click at [72, 138] on div "Policies" at bounding box center [110, 135] width 183 height 25
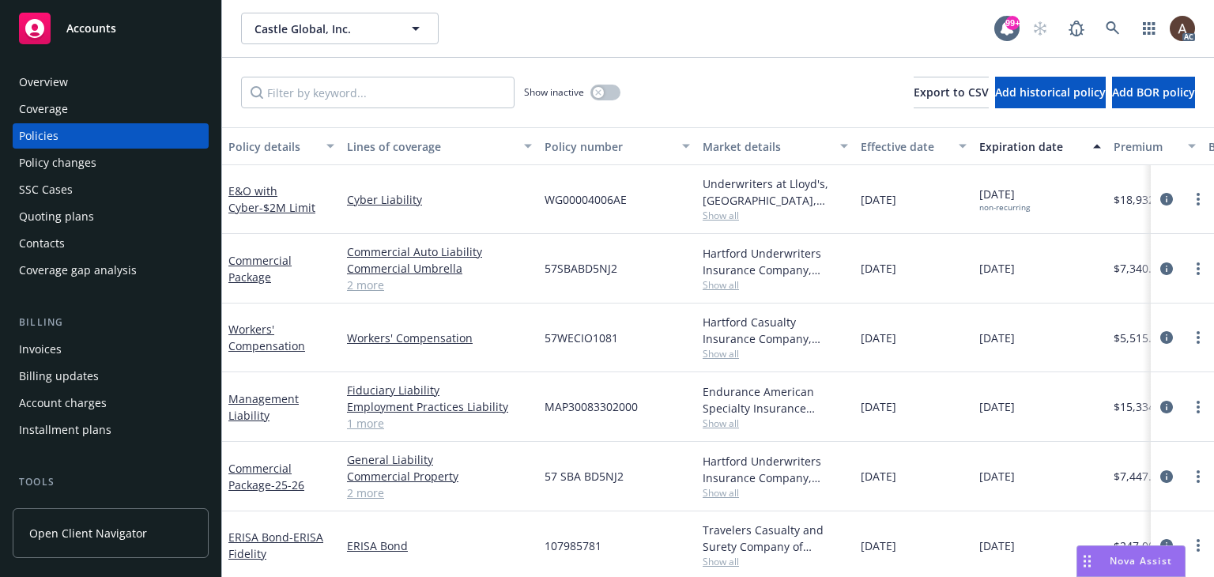
scroll to position [14, 0]
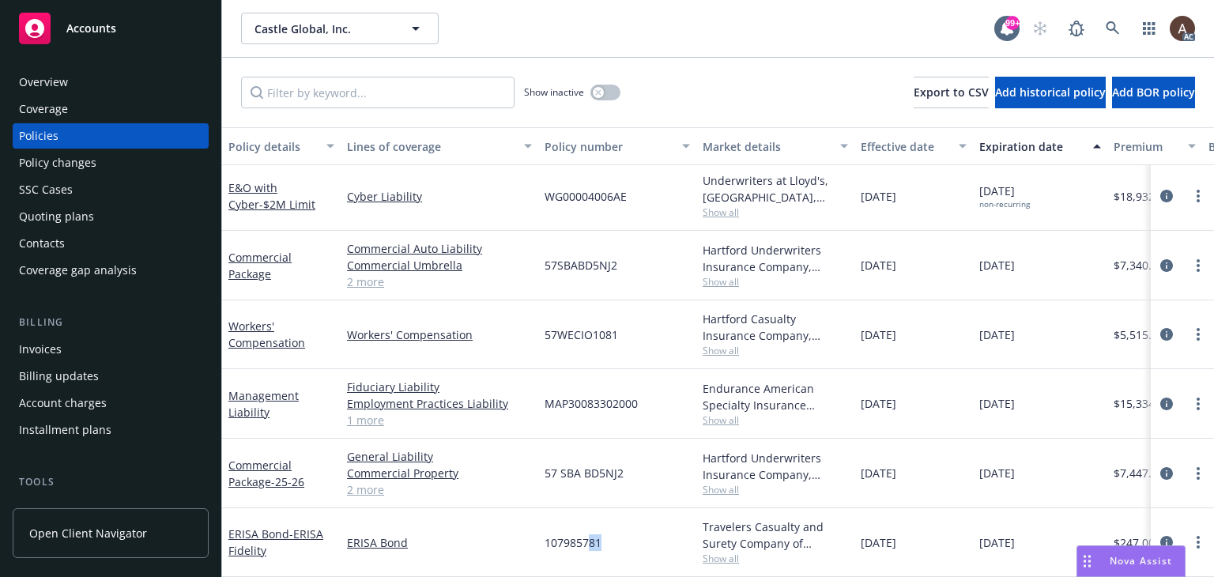
drag, startPoint x: 589, startPoint y: 527, endPoint x: 603, endPoint y: 529, distance: 14.4
click at [603, 529] on div "107985781" at bounding box center [617, 542] width 158 height 69
click at [104, 167] on div "Policy changes" at bounding box center [110, 162] width 183 height 25
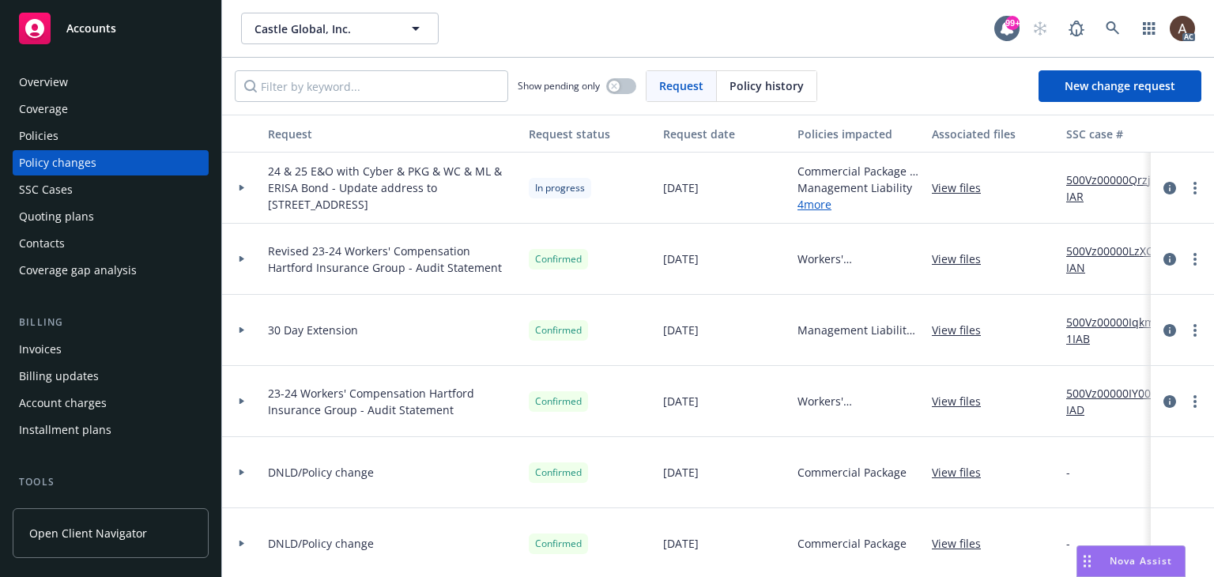
click at [242, 188] on icon at bounding box center [241, 188] width 5 height 6
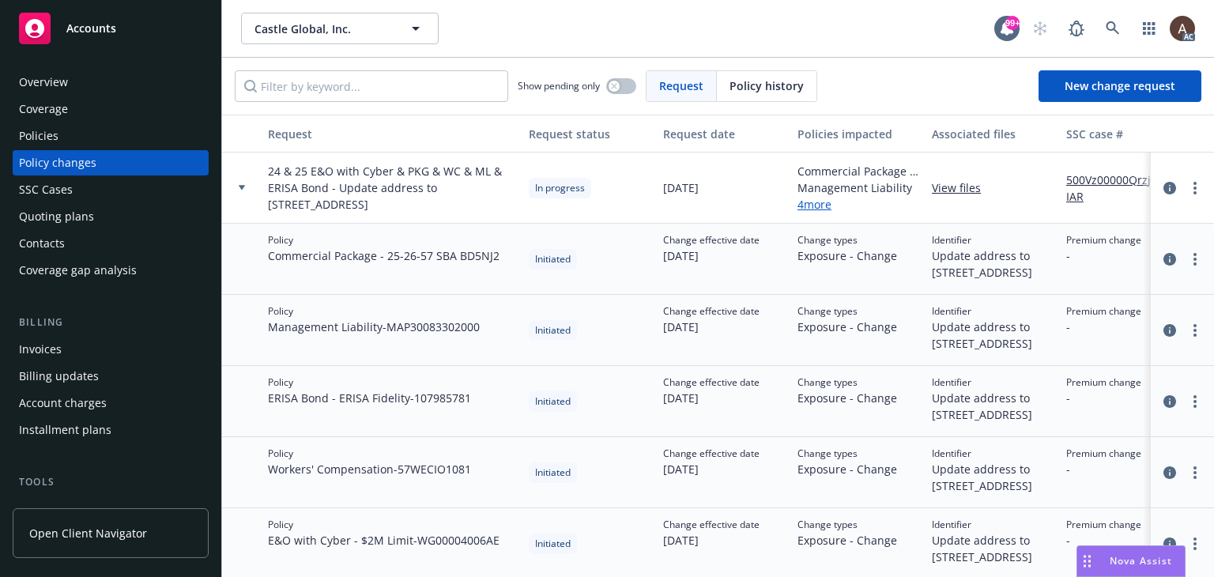
click at [1093, 178] on link "500Vz00000QrzjCIAR" at bounding box center [1119, 187] width 106 height 33
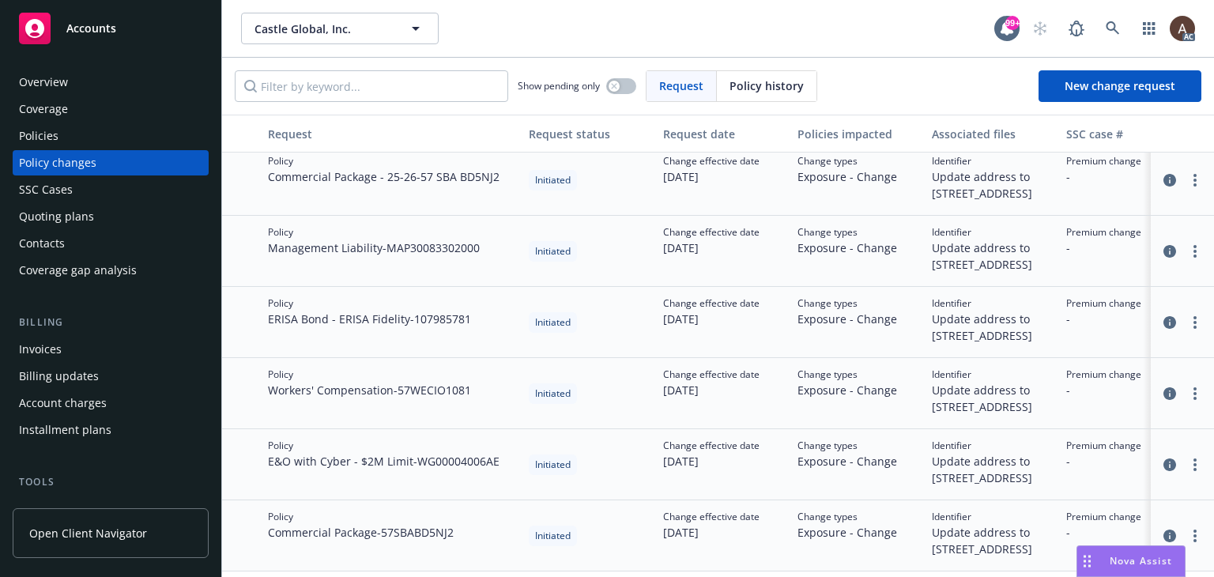
scroll to position [79, 0]
drag, startPoint x: 267, startPoint y: 378, endPoint x: 329, endPoint y: 387, distance: 62.2
click at [329, 358] on div "Policy ERISA Bond - ERISA Fidelity - 107985781" at bounding box center [392, 322] width 261 height 71
click at [75, 127] on div "Policies" at bounding box center [110, 135] width 183 height 25
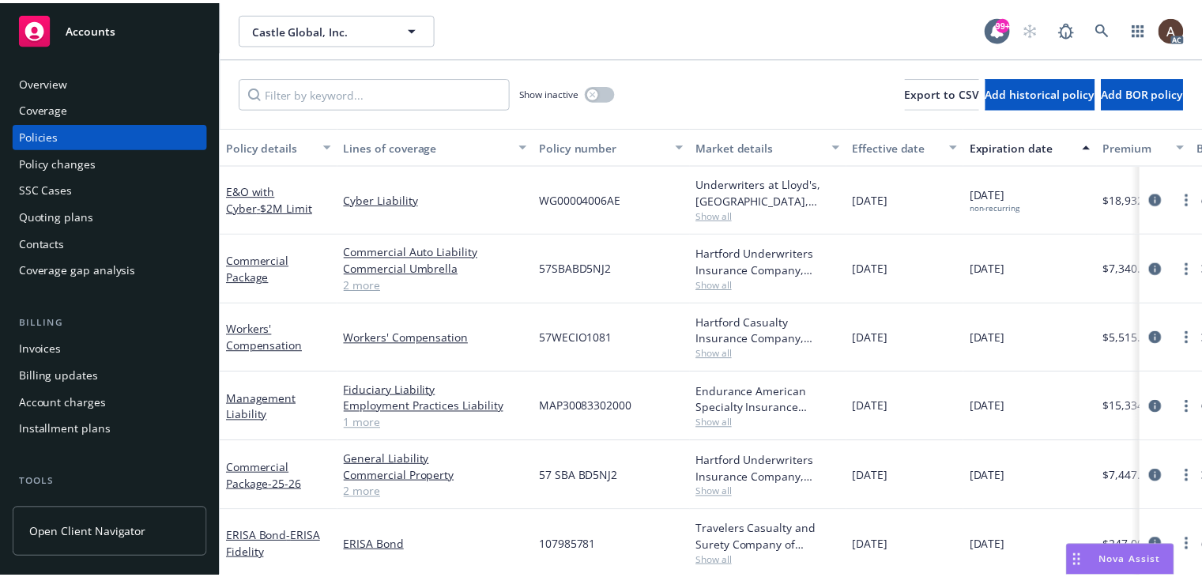
scroll to position [14, 0]
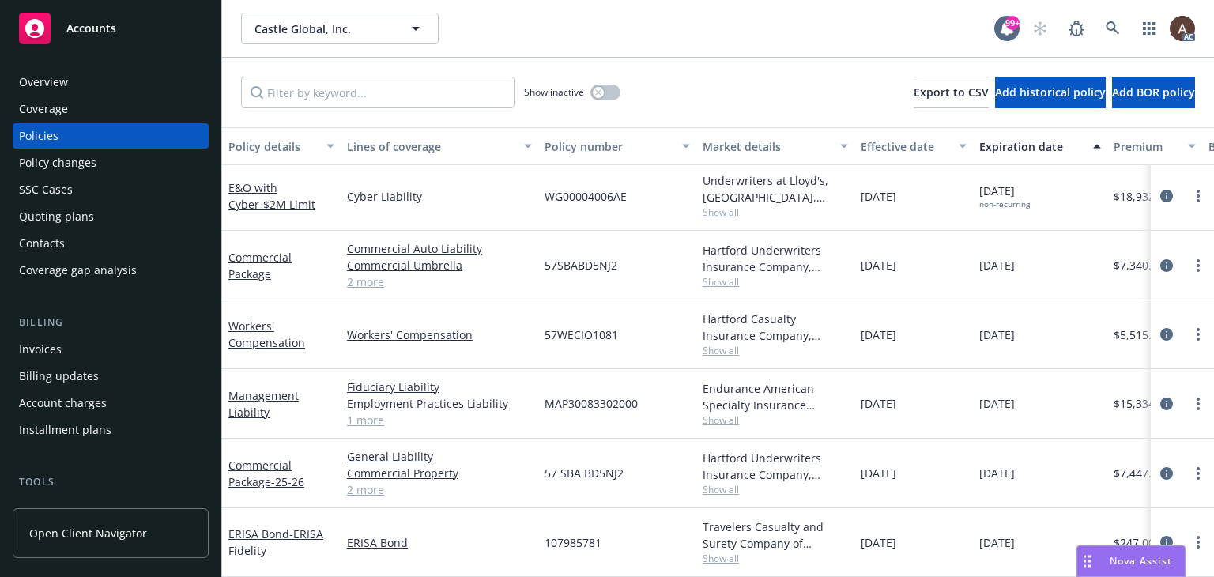
click at [68, 160] on div "Policy changes" at bounding box center [57, 162] width 77 height 25
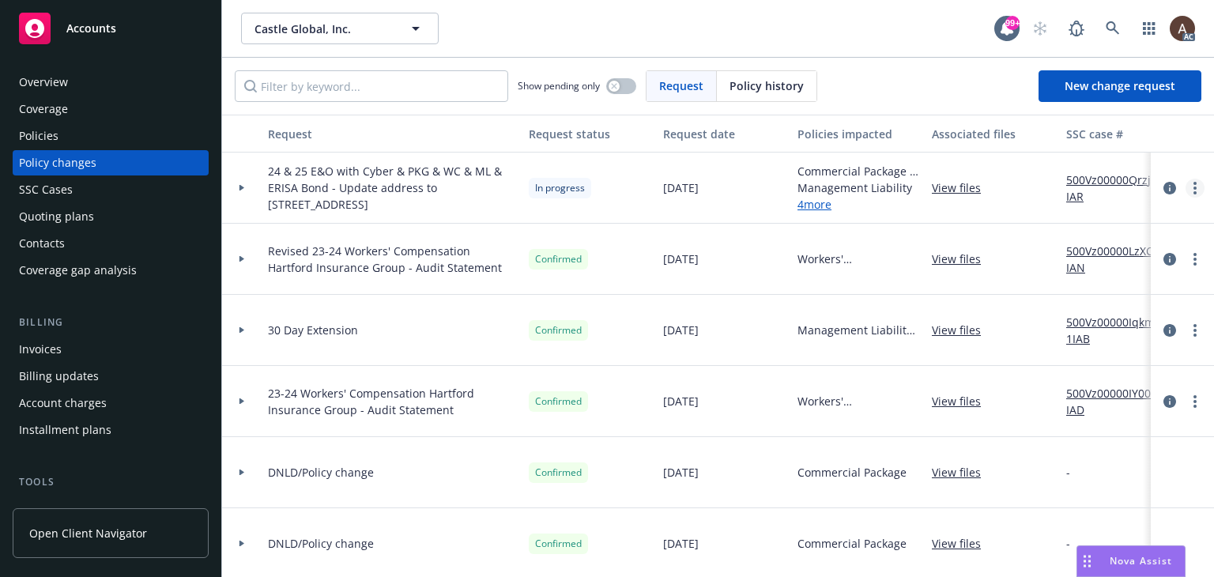
click at [1185, 188] on link "more" at bounding box center [1194, 188] width 19 height 19
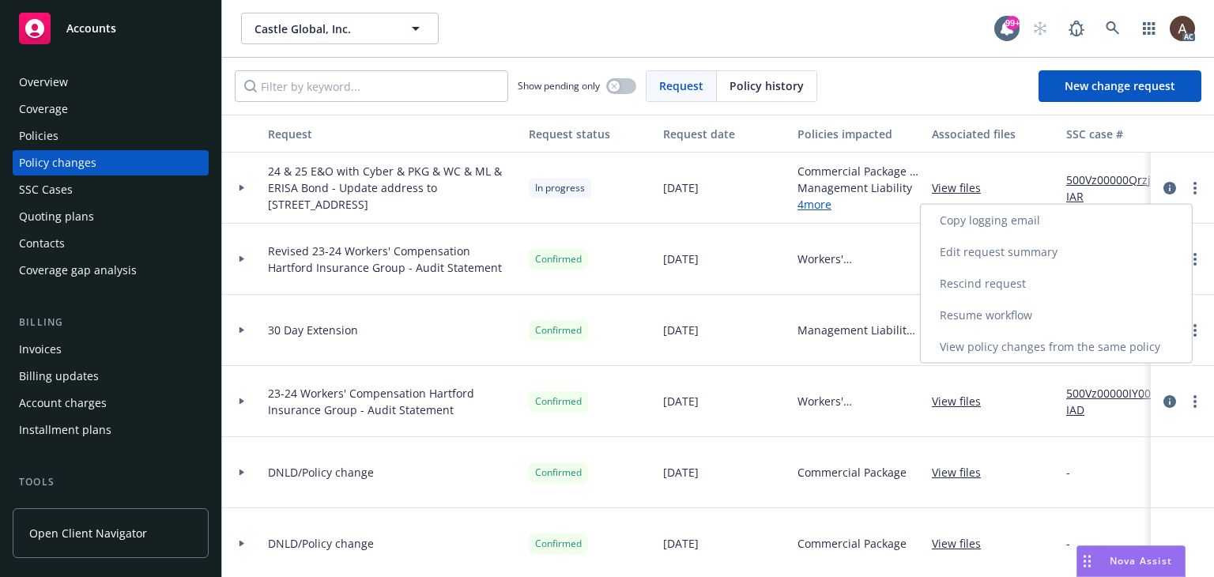
click at [992, 311] on link "Resume workflow" at bounding box center [1055, 315] width 271 height 32
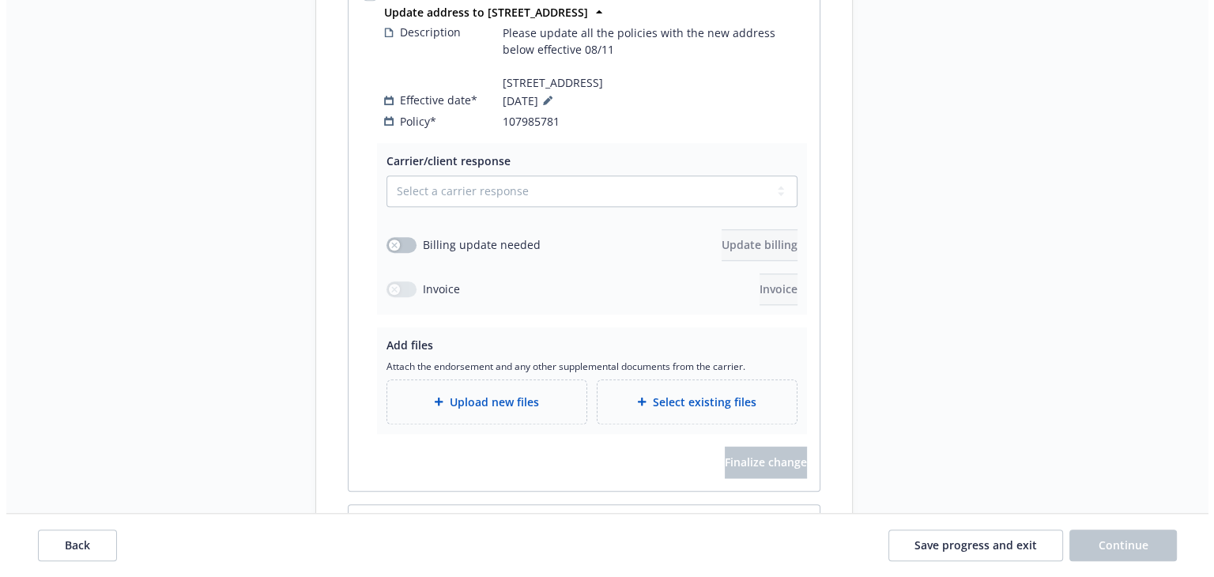
scroll to position [1501, 0]
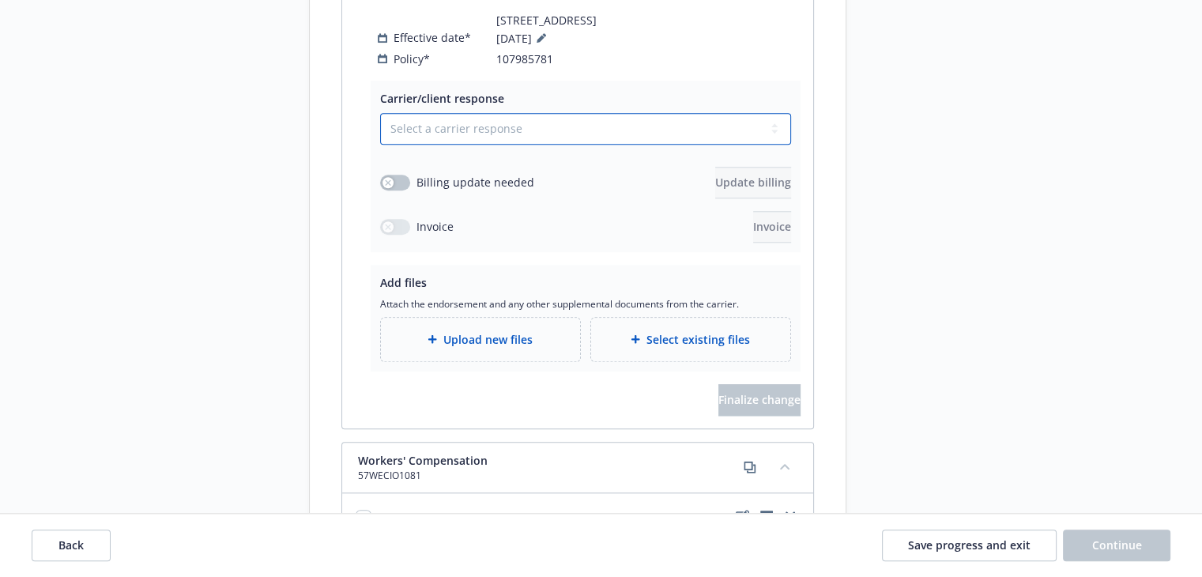
click at [452, 145] on select "Select a carrier response Accepted Accepted with revision No endorsement needed…" at bounding box center [585, 129] width 411 height 32
select select "ACCEPTED"
click at [380, 142] on select "Select a carrier response Accepted Accepted with revision No endorsement needed…" at bounding box center [585, 129] width 411 height 32
click at [468, 348] on span "Upload new files" at bounding box center [487, 339] width 89 height 17
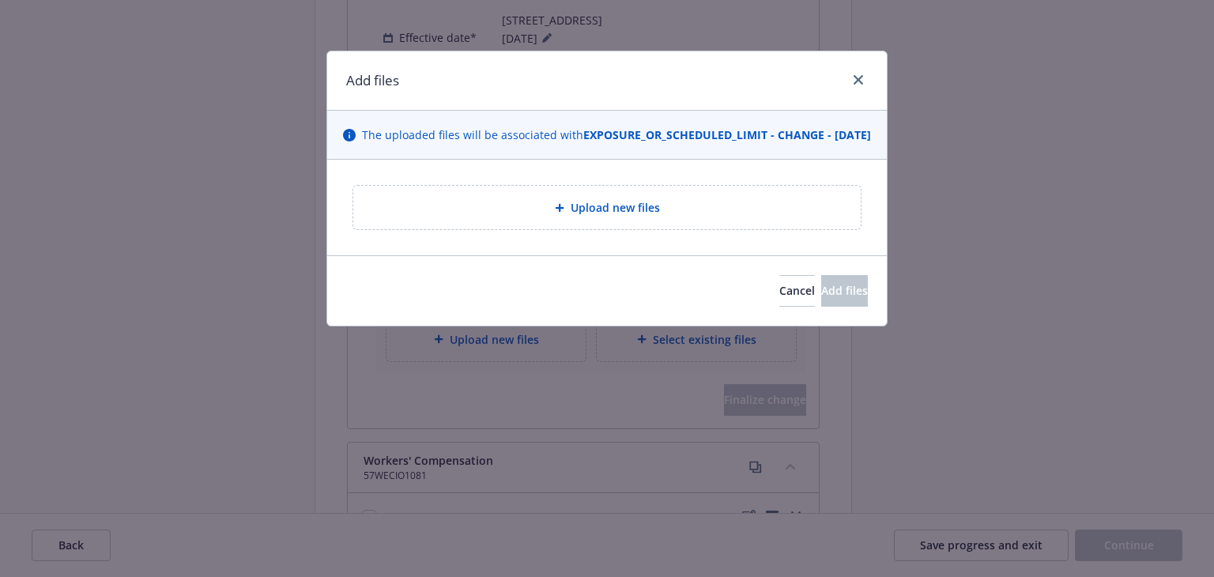
click at [566, 216] on div "Upload new files" at bounding box center [607, 207] width 482 height 18
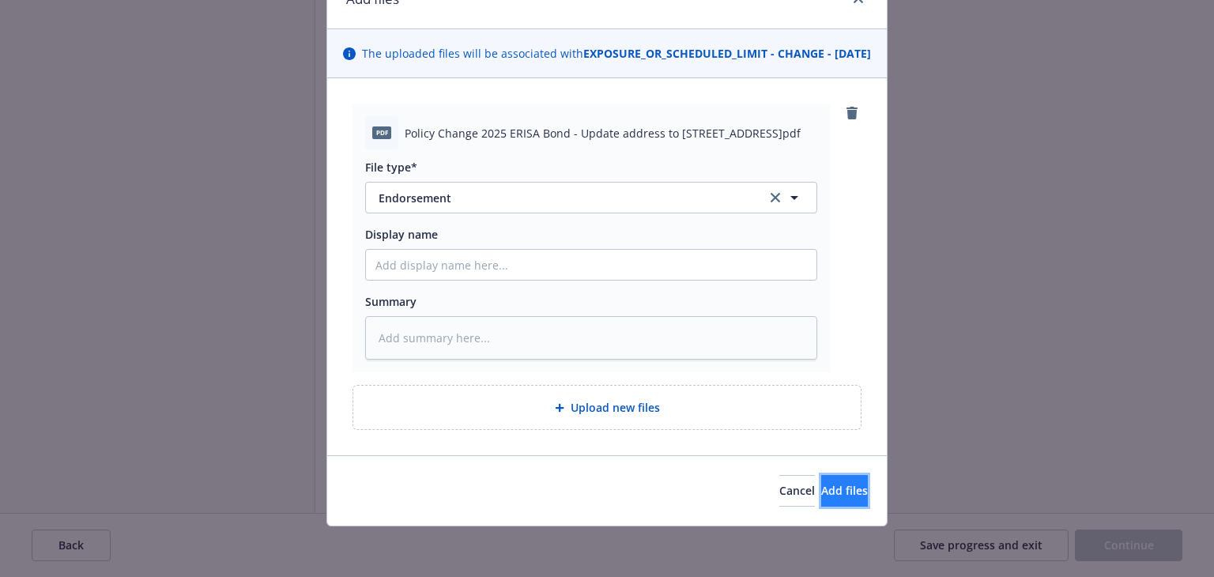
click at [821, 491] on span "Add files" at bounding box center [844, 490] width 47 height 15
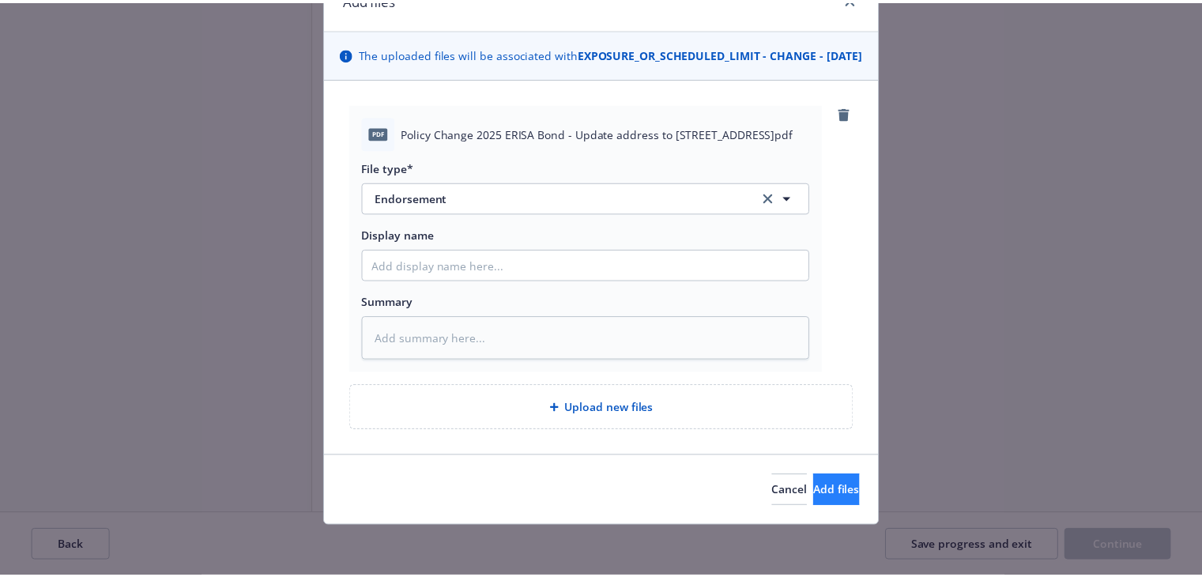
scroll to position [40, 0]
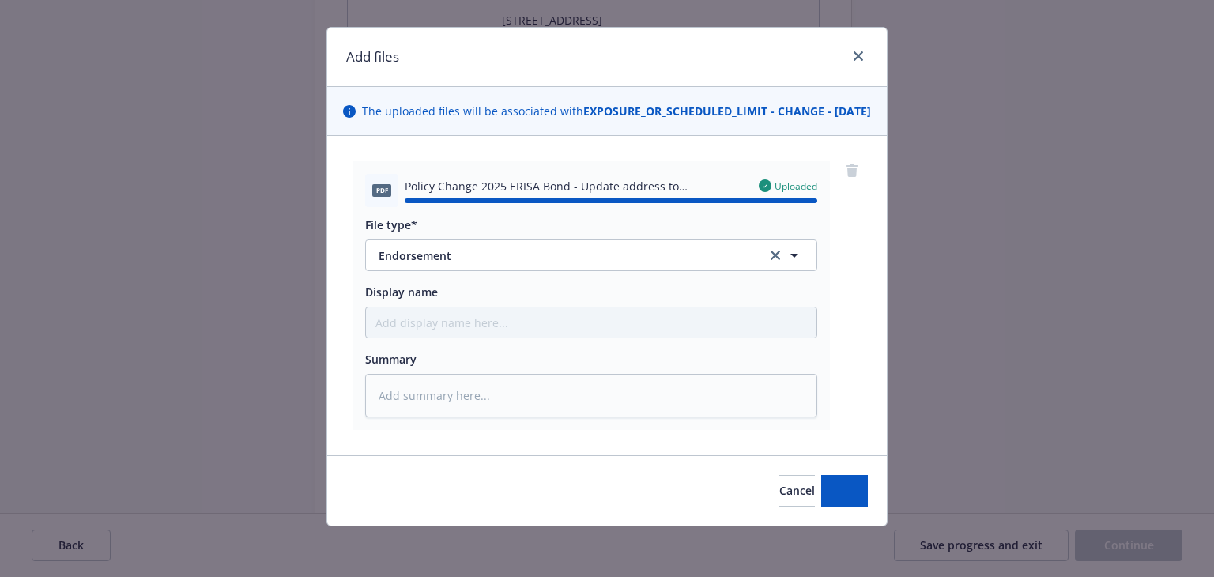
type textarea "x"
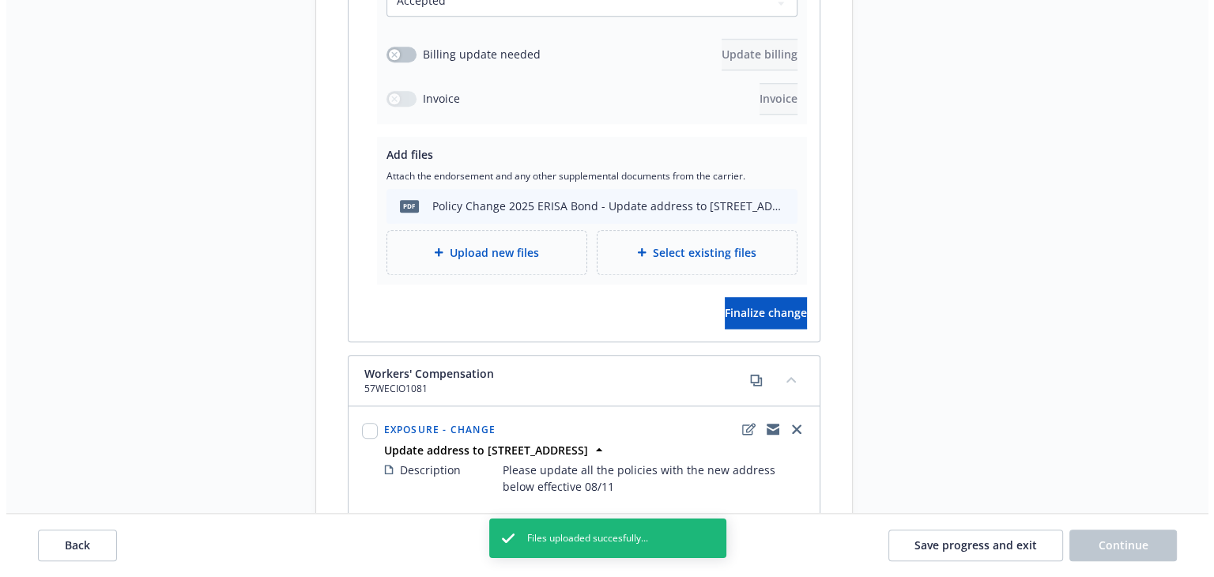
scroll to position [1817, 0]
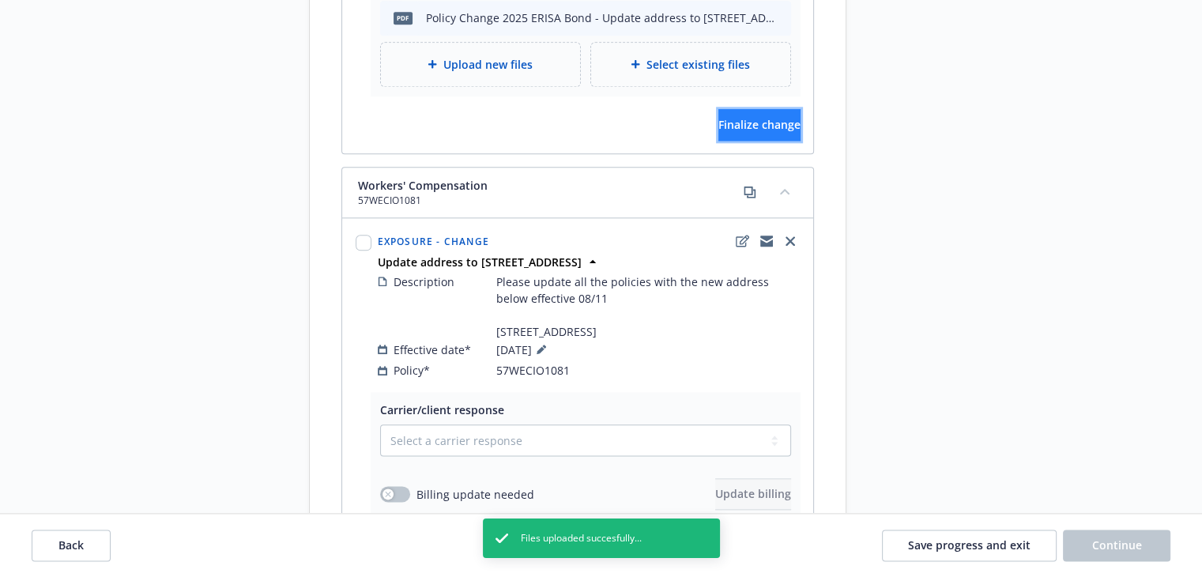
click at [760, 132] on span "Finalize change" at bounding box center [759, 124] width 82 height 15
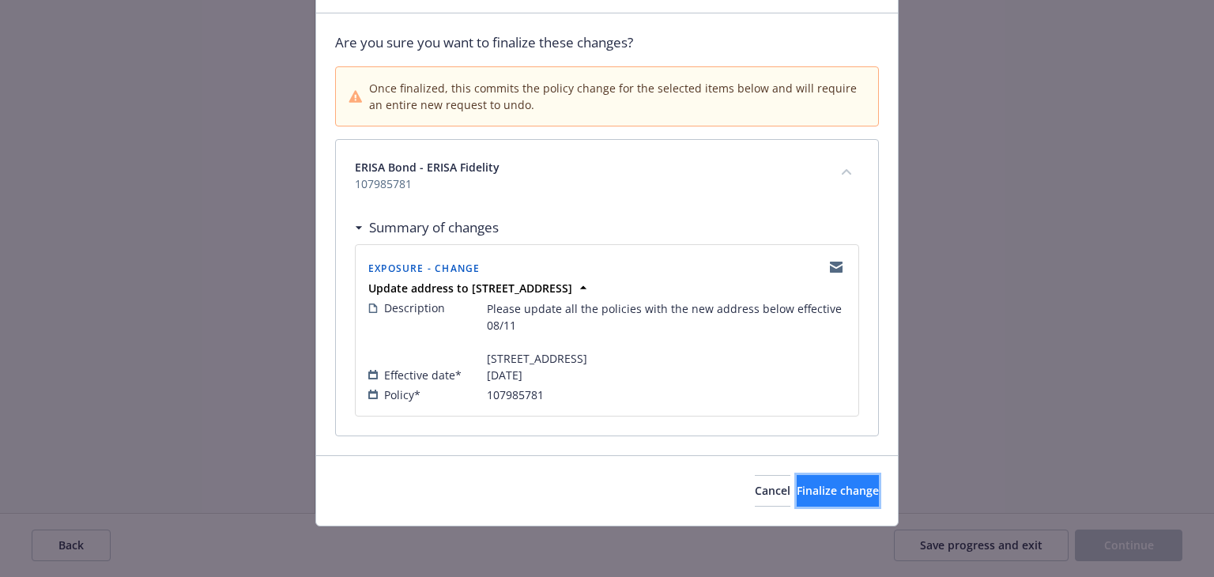
click at [801, 491] on span "Finalize change" at bounding box center [837, 490] width 82 height 15
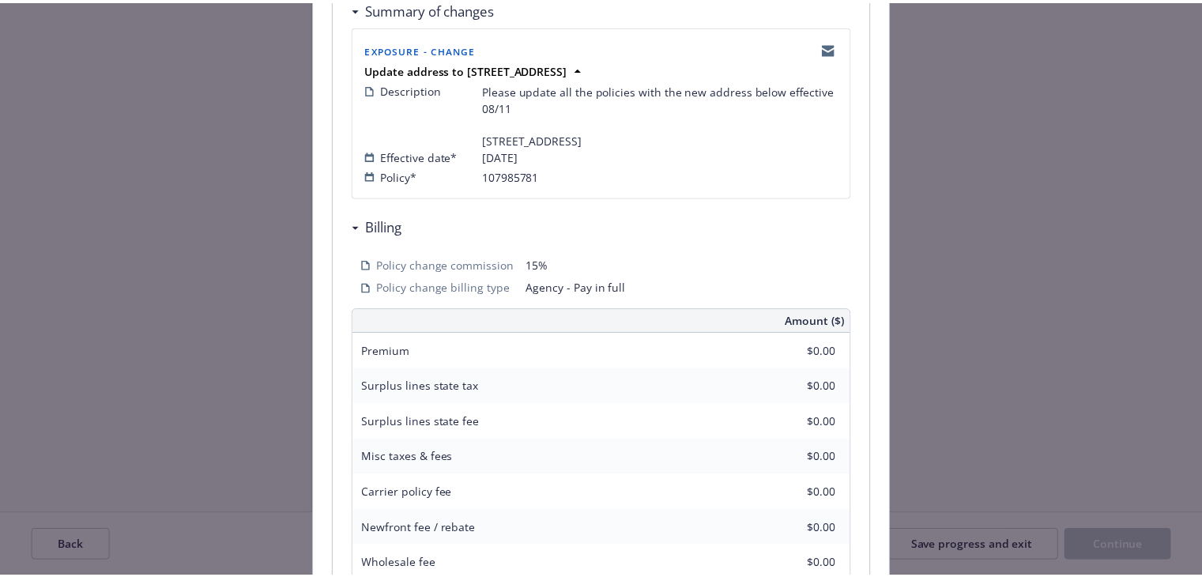
scroll to position [0, 0]
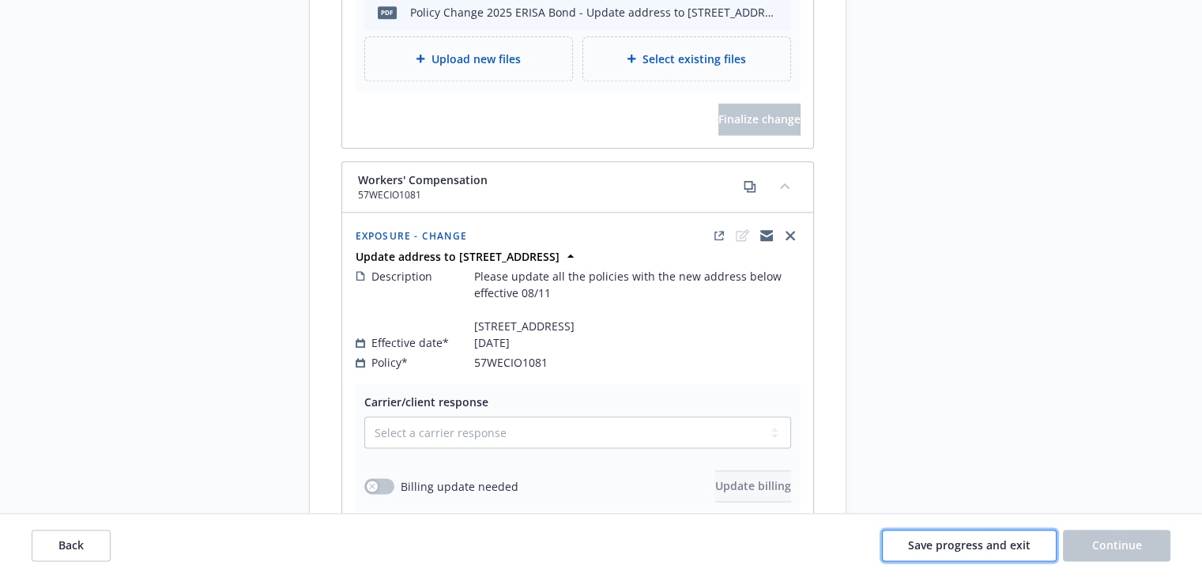
click at [991, 548] on span "Save progress and exit" at bounding box center [969, 544] width 122 height 15
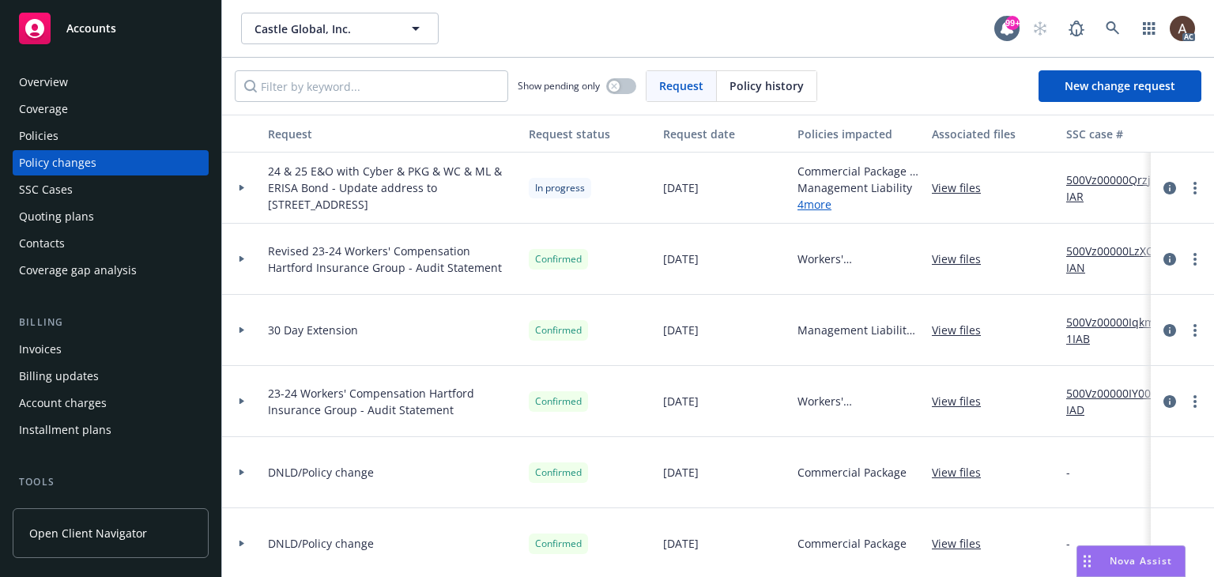
scroll to position [316, 0]
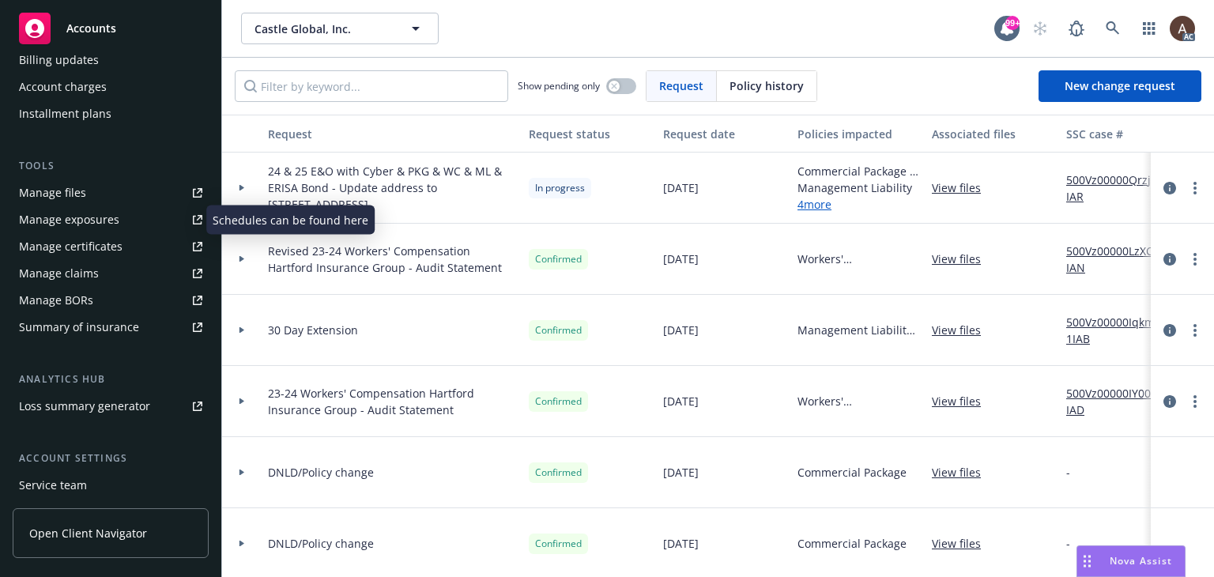
click at [99, 224] on div "Manage exposures" at bounding box center [69, 219] width 100 height 25
click at [240, 186] on icon at bounding box center [241, 188] width 5 height 6
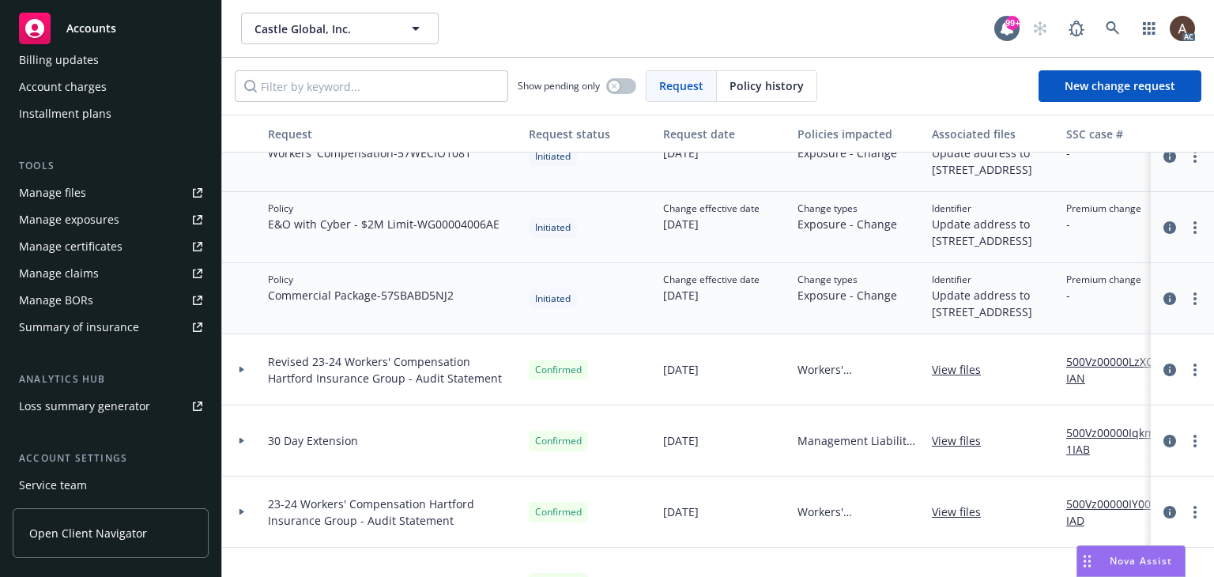
scroll to position [158, 0]
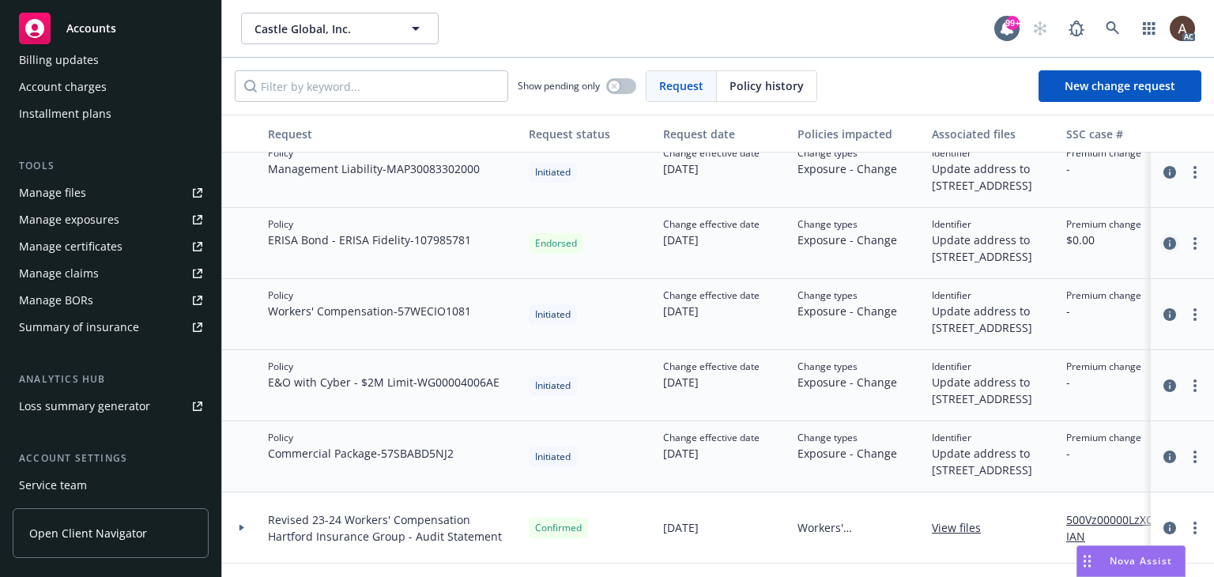
click at [1163, 250] on icon "circleInformation" at bounding box center [1169, 243] width 13 height 13
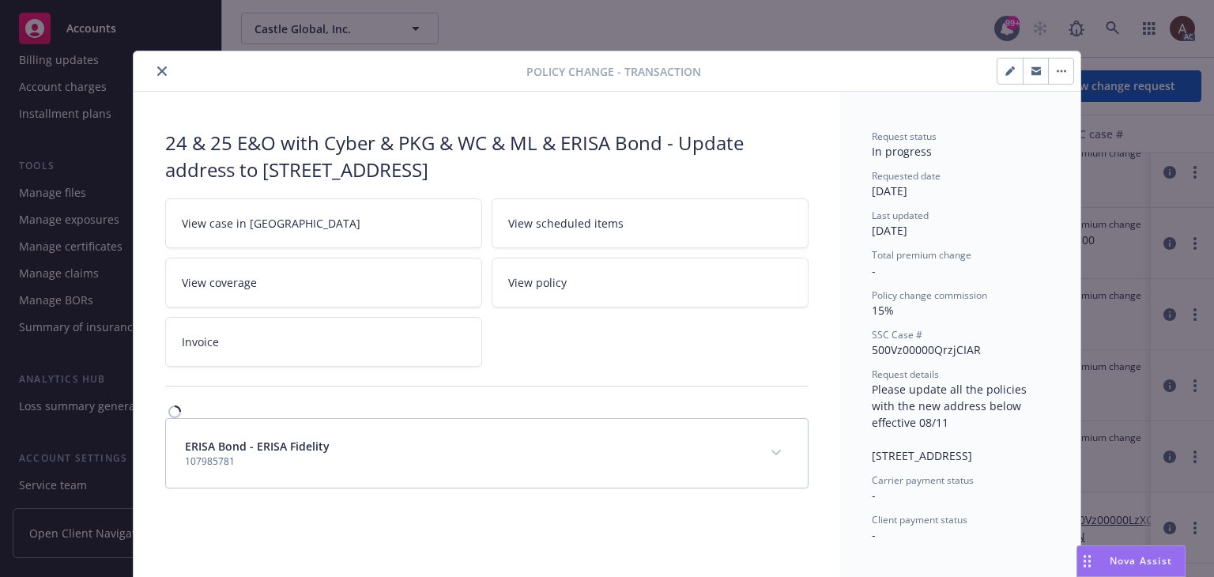
scroll to position [16, 0]
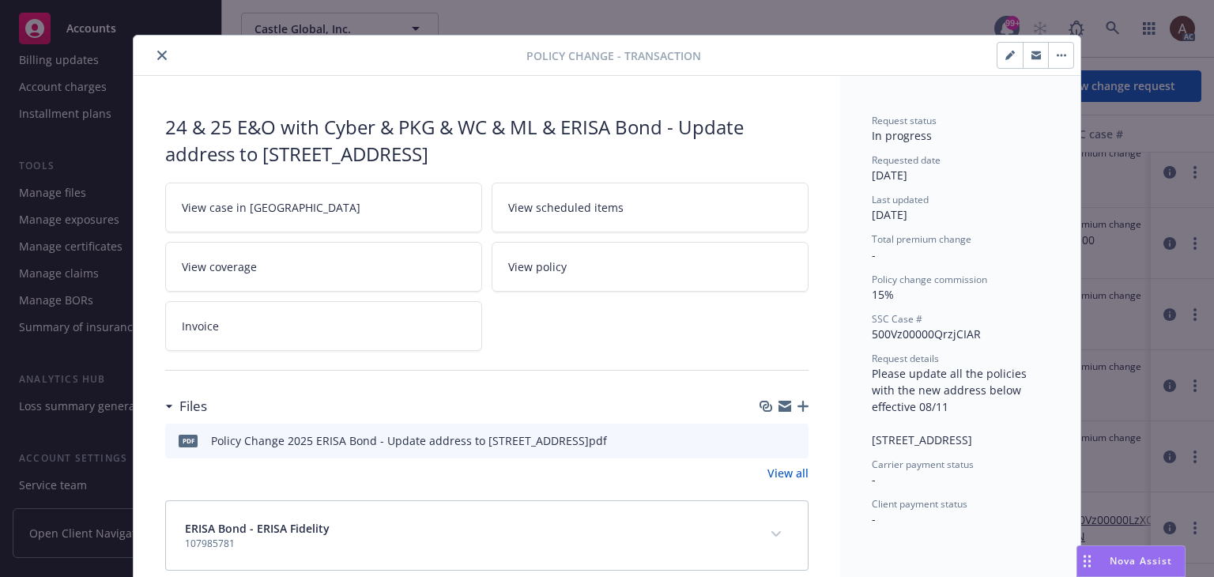
click at [157, 56] on icon "close" at bounding box center [161, 55] width 9 height 9
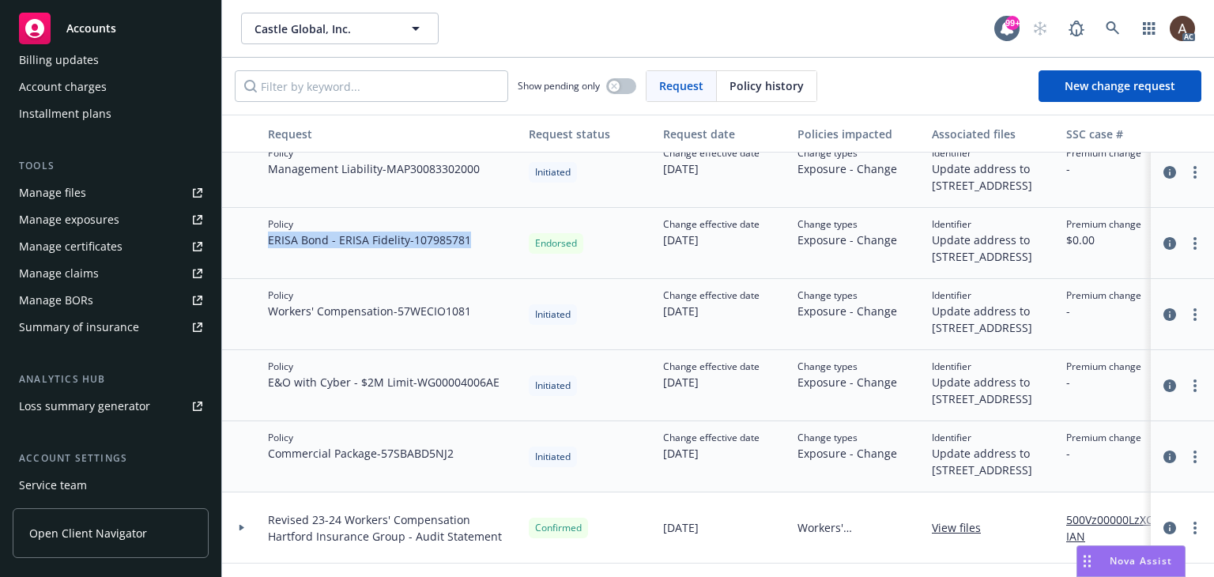
drag, startPoint x: 266, startPoint y: 299, endPoint x: 475, endPoint y: 307, distance: 208.8
click at [475, 279] on div "Policy ERISA Bond - ERISA Fidelity - 107985781" at bounding box center [392, 243] width 261 height 71
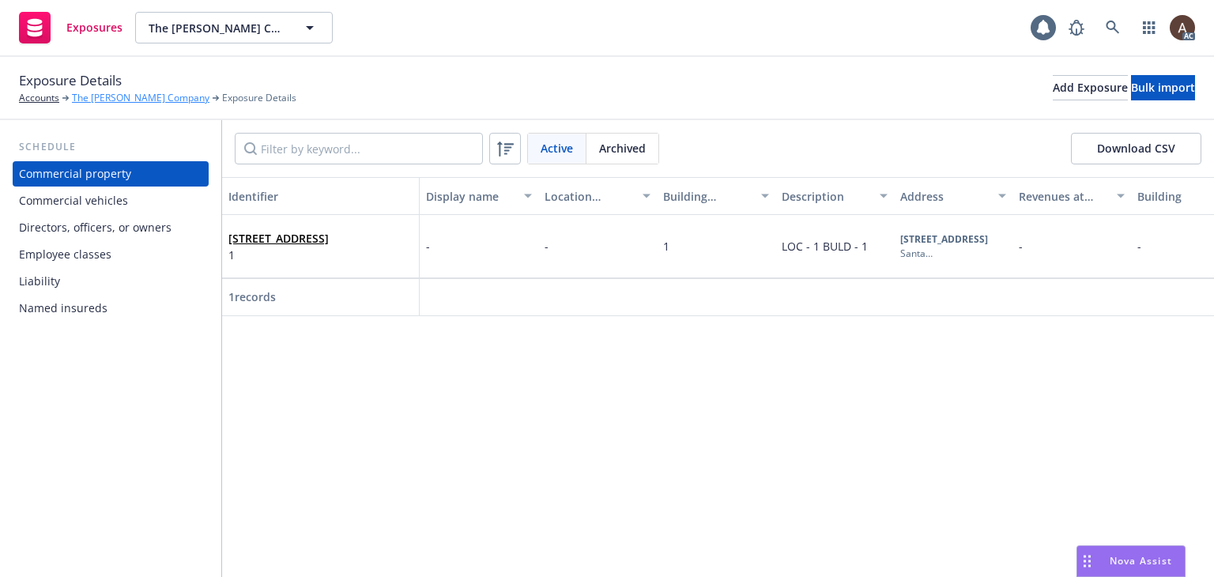
click at [111, 99] on link "The [PERSON_NAME] Company" at bounding box center [140, 98] width 137 height 14
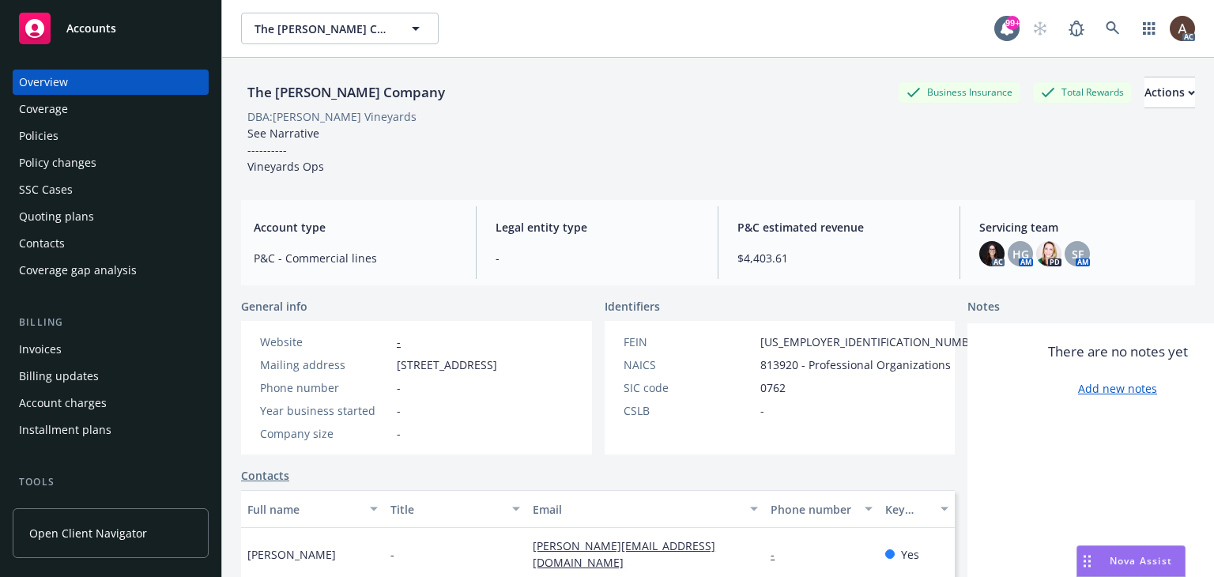
click at [82, 165] on div "Policy changes" at bounding box center [57, 162] width 77 height 25
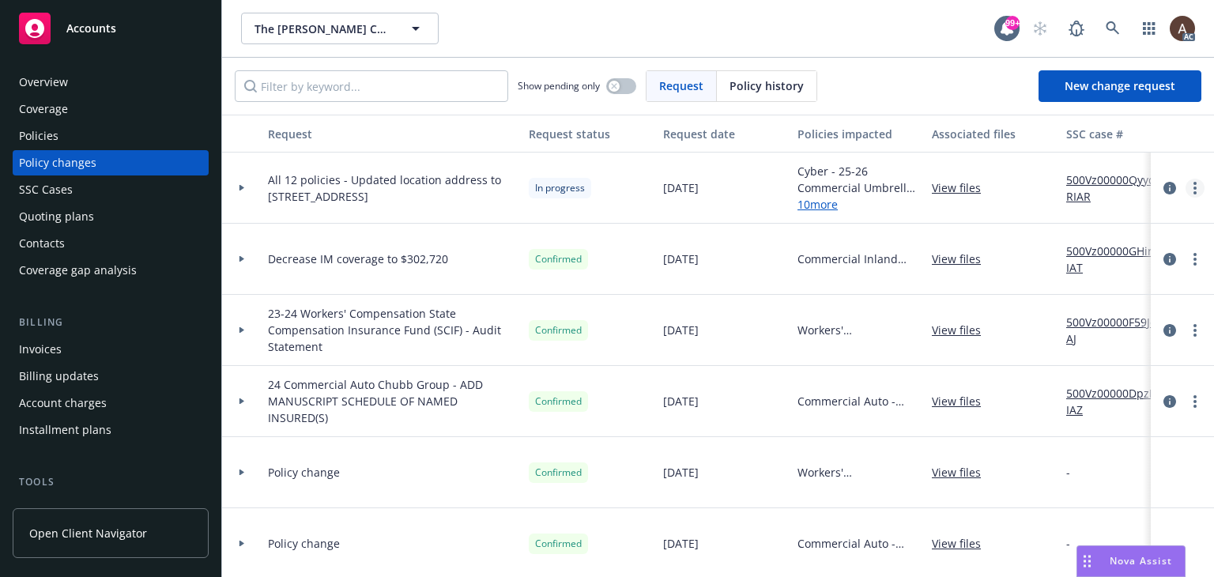
click at [1185, 186] on link "more" at bounding box center [1194, 188] width 19 height 19
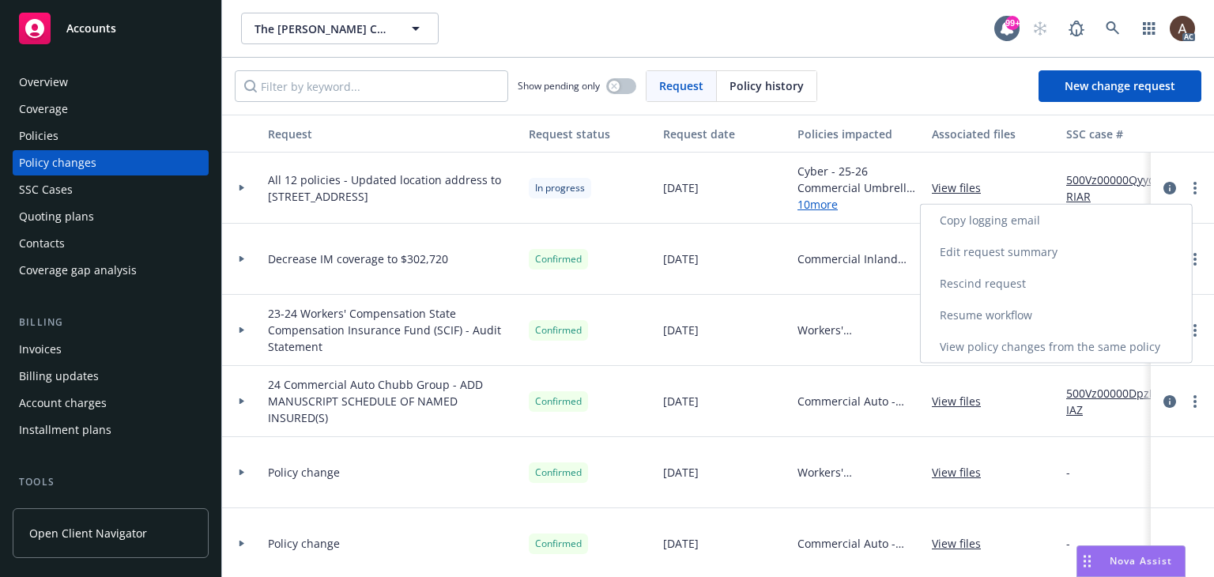
drag, startPoint x: 1044, startPoint y: 216, endPoint x: 898, endPoint y: 216, distance: 146.2
click at [1044, 216] on link "Copy logging email" at bounding box center [1055, 221] width 271 height 32
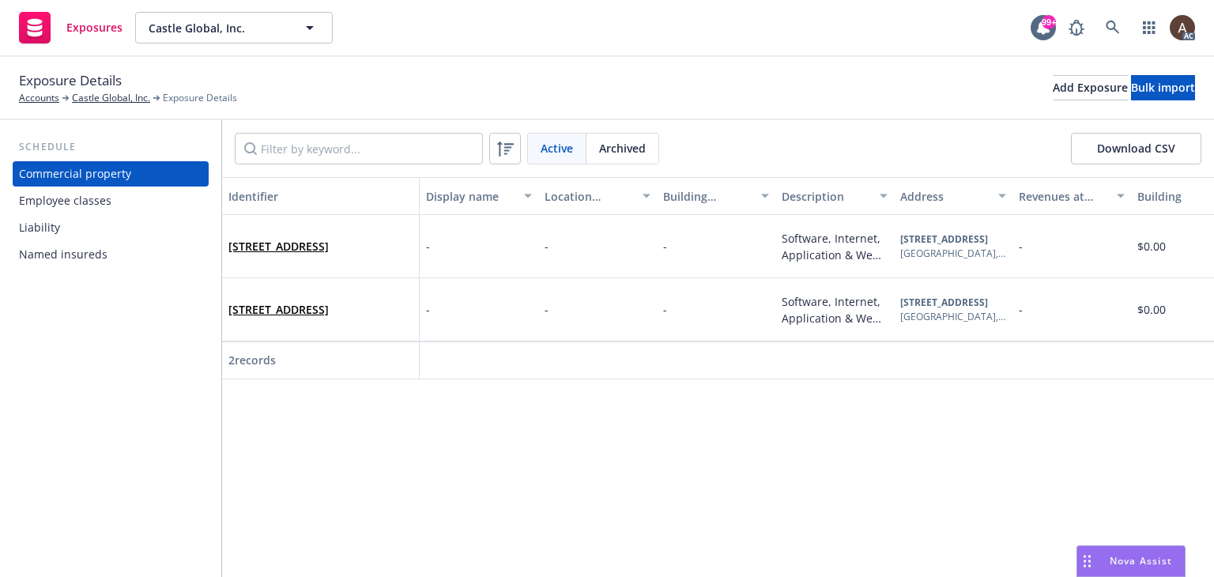
click at [339, 271] on div "[STREET_ADDRESS]" at bounding box center [321, 246] width 198 height 63
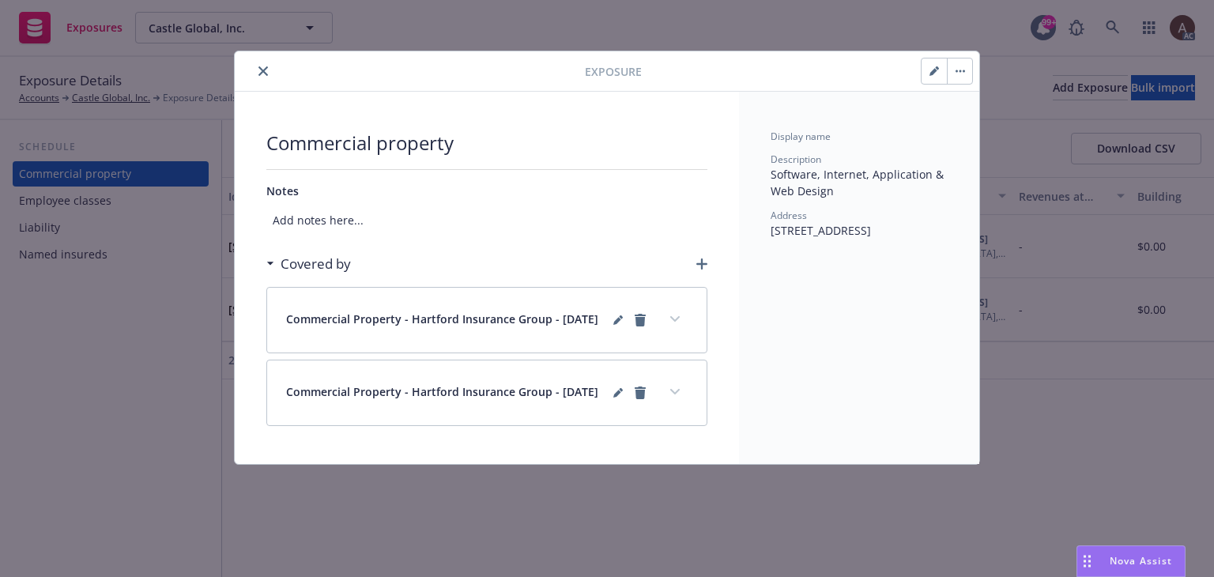
click at [704, 262] on icon "button" at bounding box center [701, 263] width 11 height 11
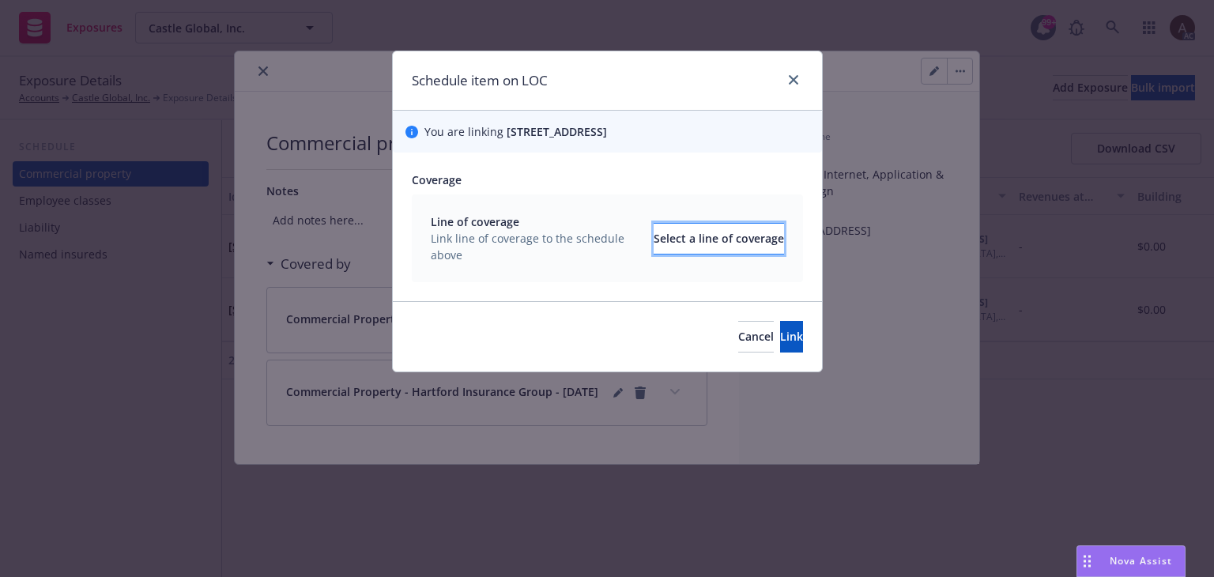
click at [653, 254] on div "Select a line of coverage" at bounding box center [718, 239] width 130 height 30
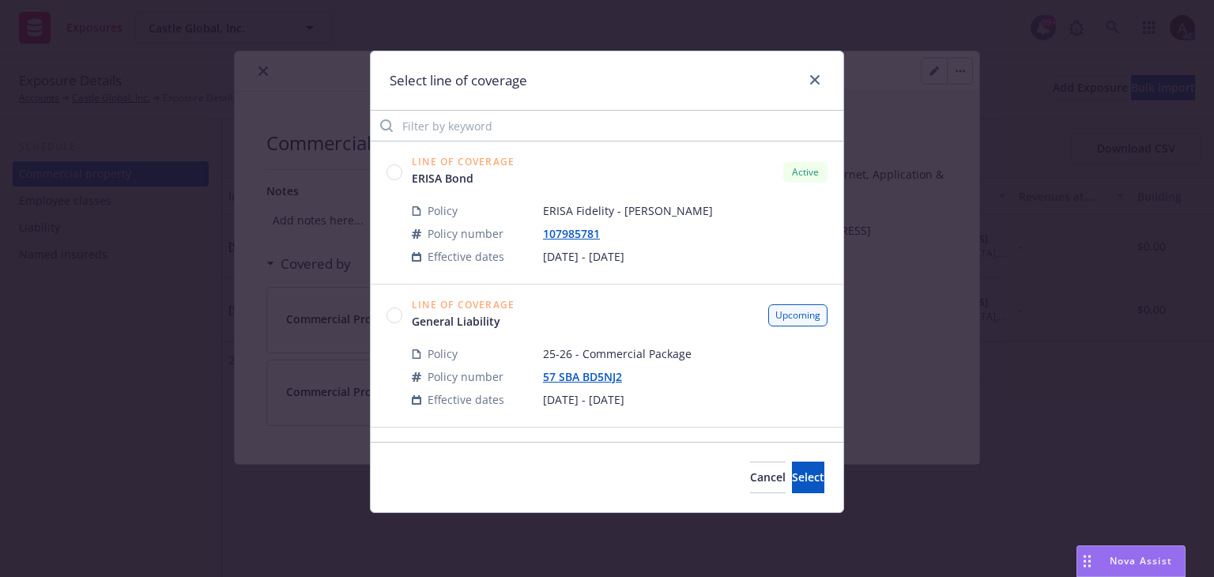
click at [396, 175] on circle at bounding box center [394, 171] width 15 height 15
click at [792, 481] on span "Select" at bounding box center [808, 476] width 32 height 15
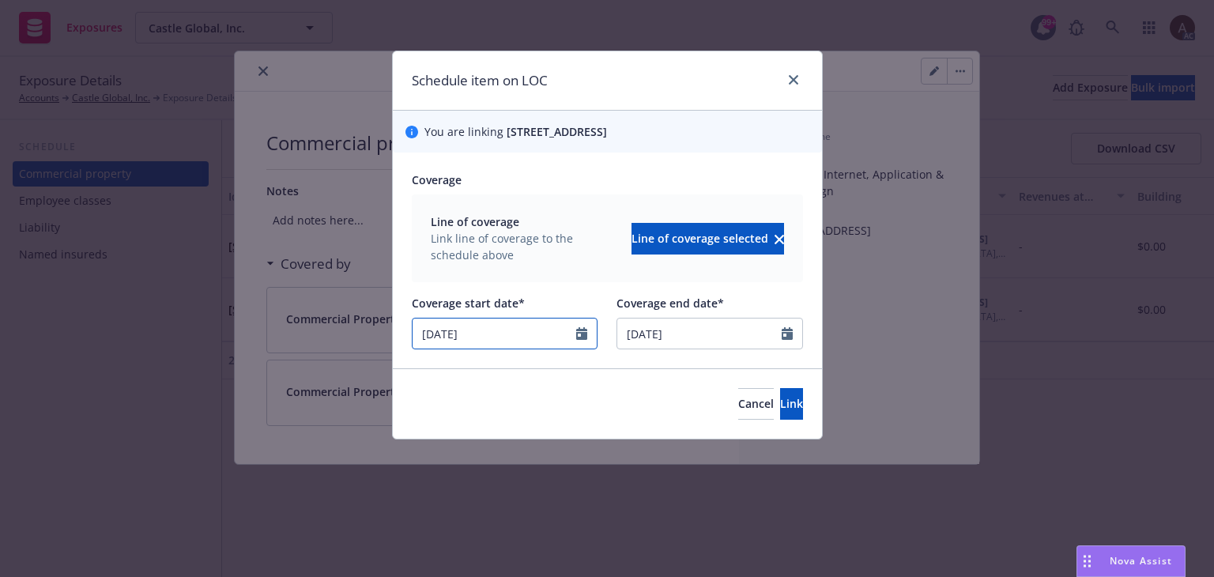
select select "3"
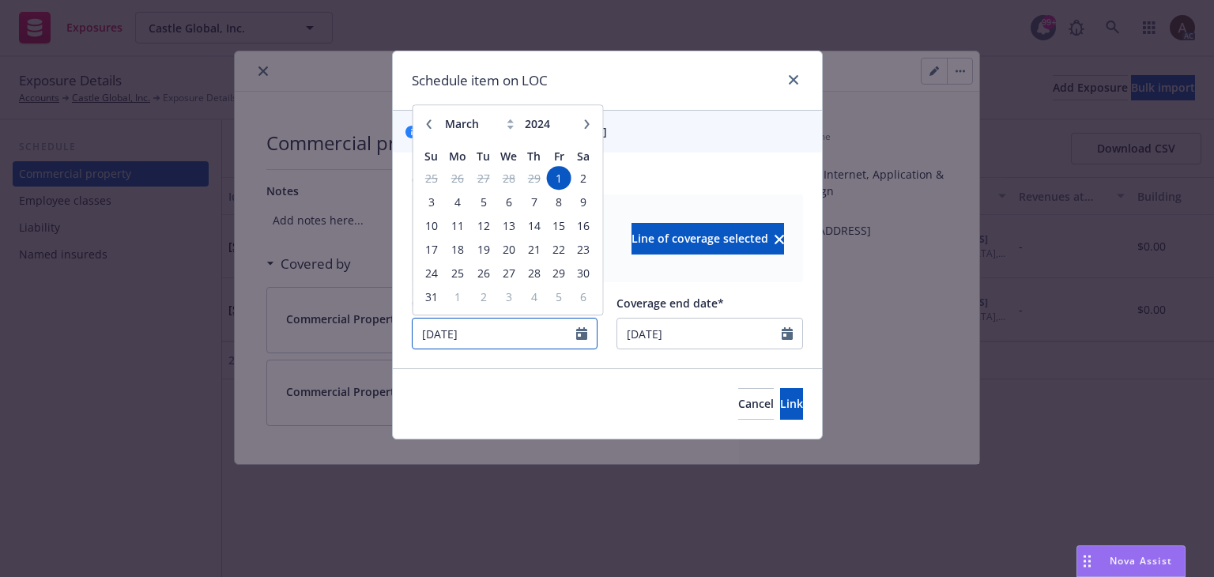
drag, startPoint x: 521, startPoint y: 352, endPoint x: 292, endPoint y: 359, distance: 229.2
click at [292, 359] on div "Schedule item on LOC You are linking 100 FIRST STREET, FLOORS # 9-11, SAN FRANC…" at bounding box center [607, 288] width 1214 height 577
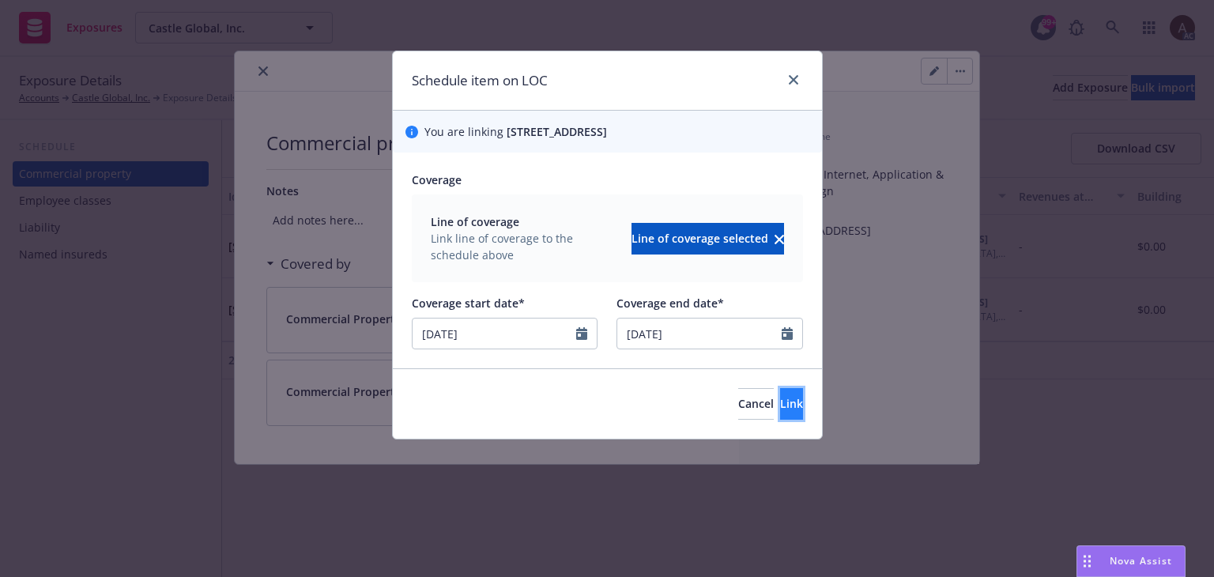
type input "08/11/2025"
click at [780, 411] on span "Link" at bounding box center [791, 403] width 23 height 15
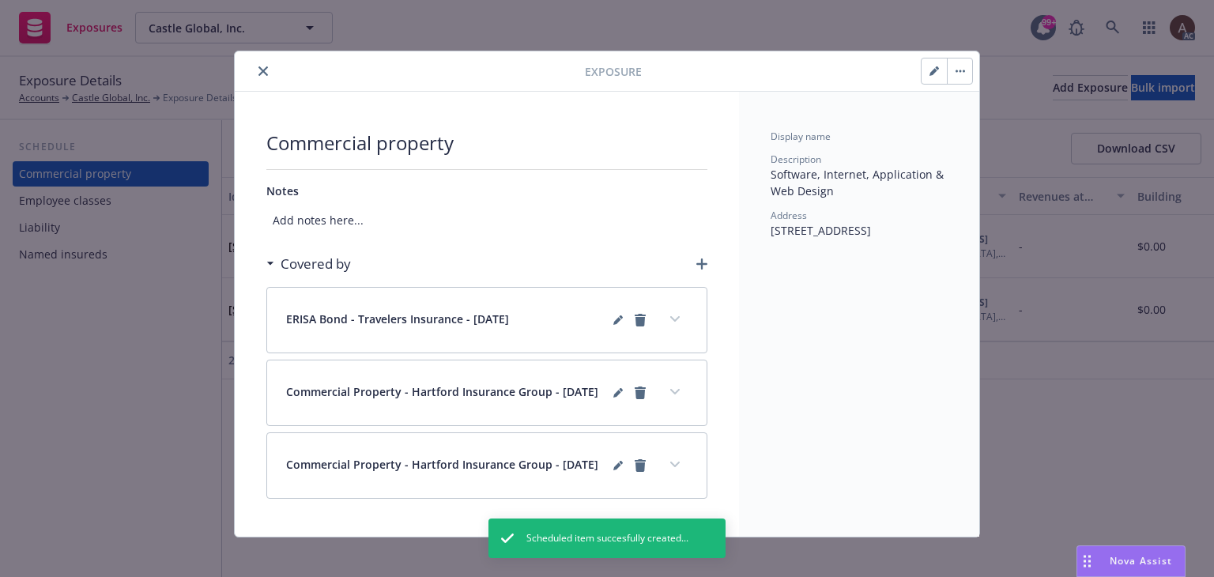
click at [258, 70] on icon "close" at bounding box center [262, 70] width 9 height 9
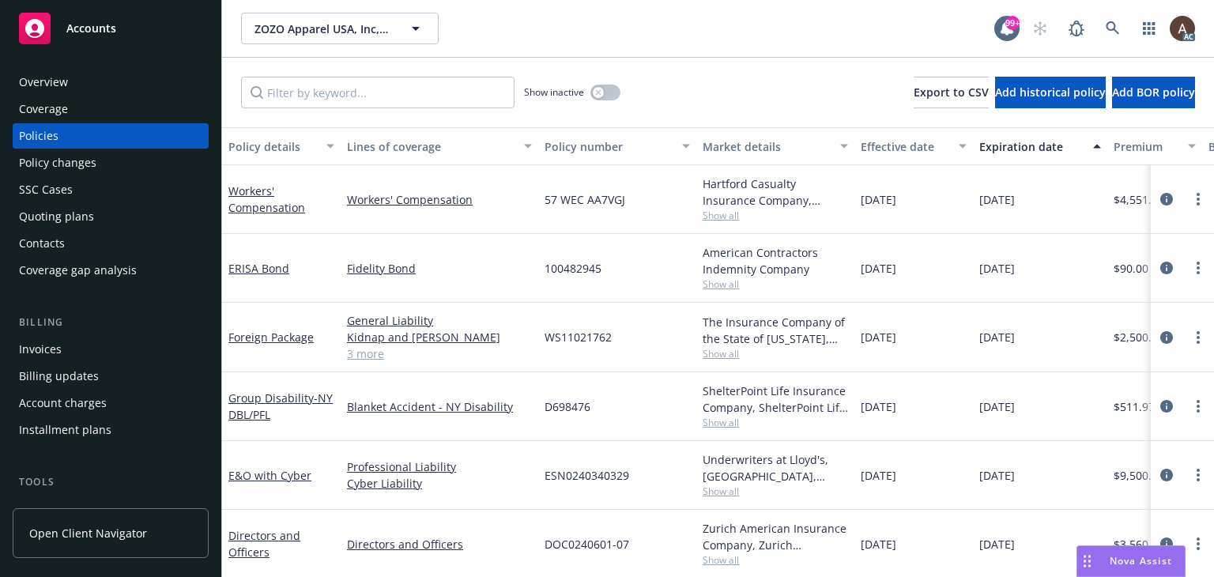
click at [120, 165] on div "Policy changes" at bounding box center [110, 162] width 183 height 25
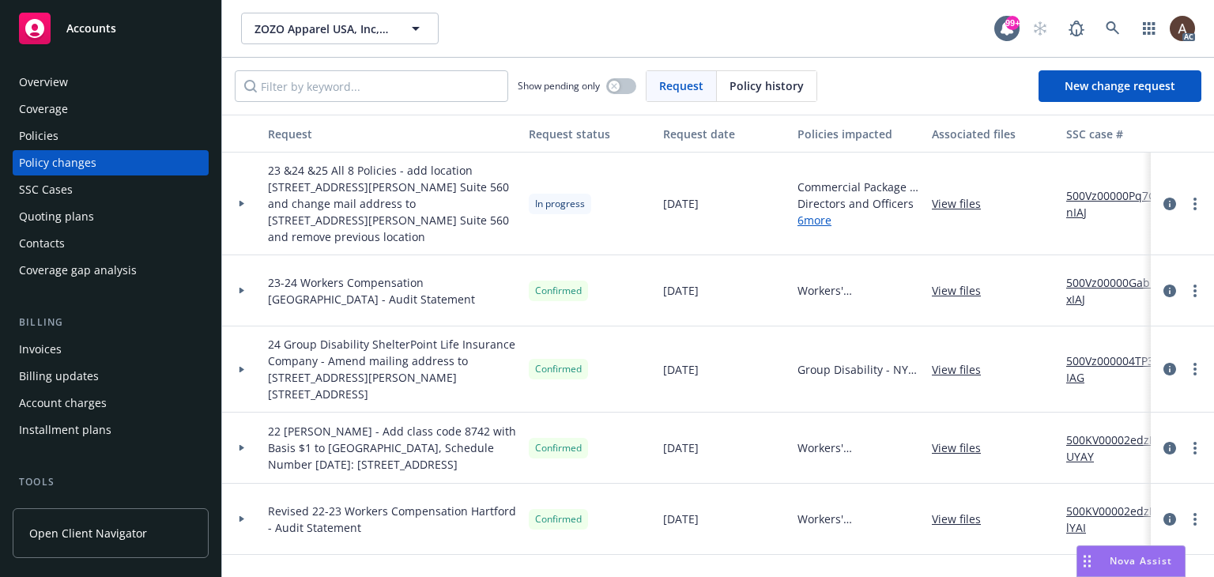
click at [239, 201] on icon at bounding box center [242, 204] width 6 height 6
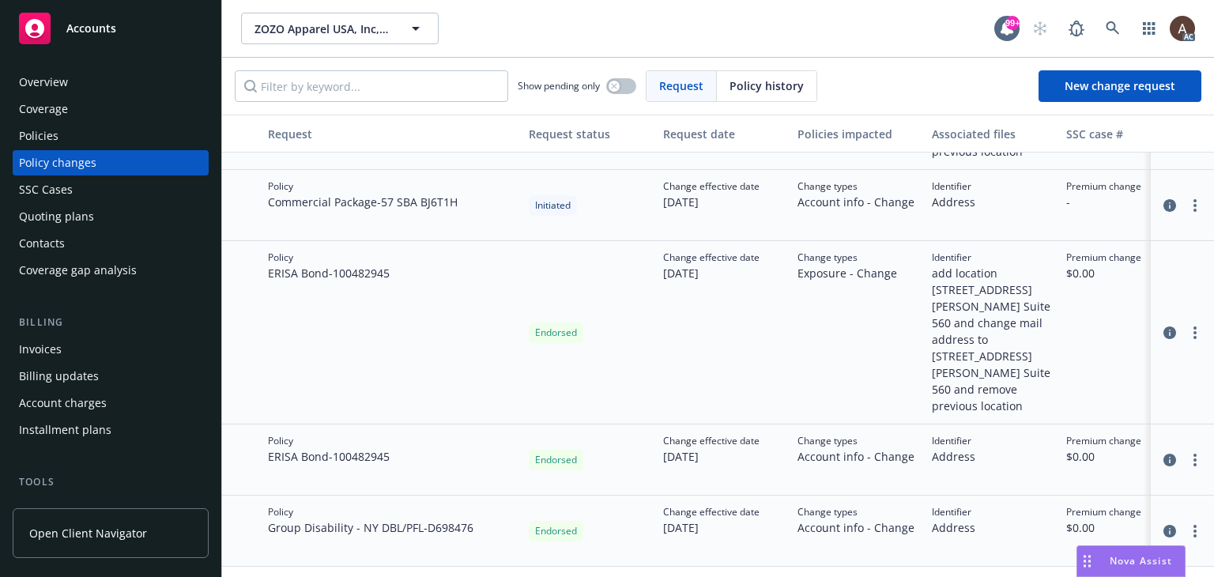
scroll to position [869, 0]
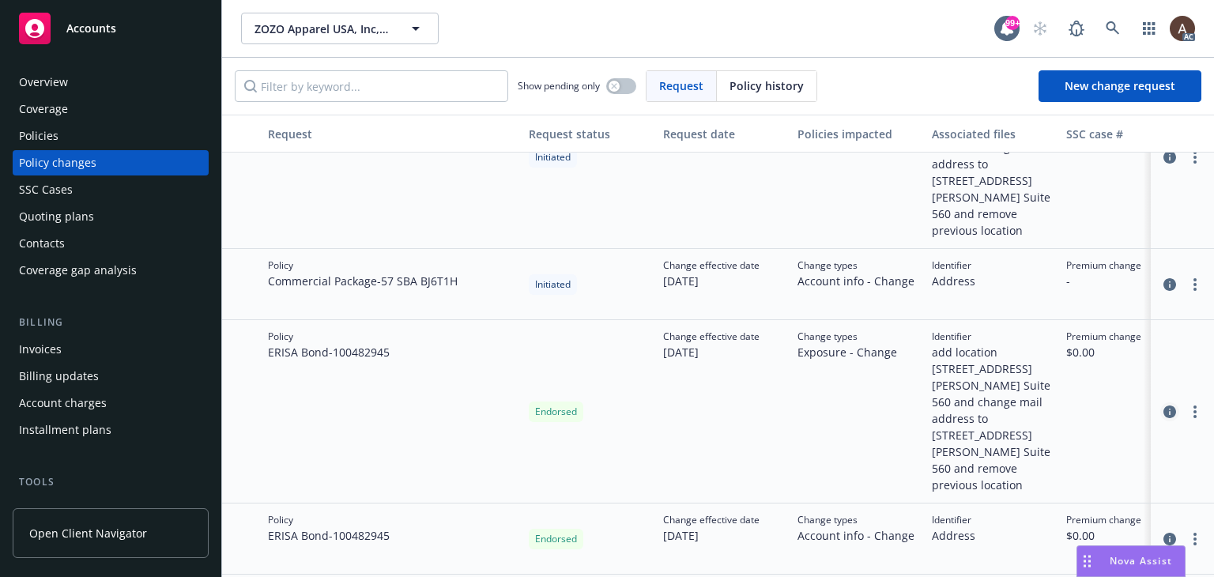
click at [1163, 405] on icon "circleInformation" at bounding box center [1169, 411] width 13 height 13
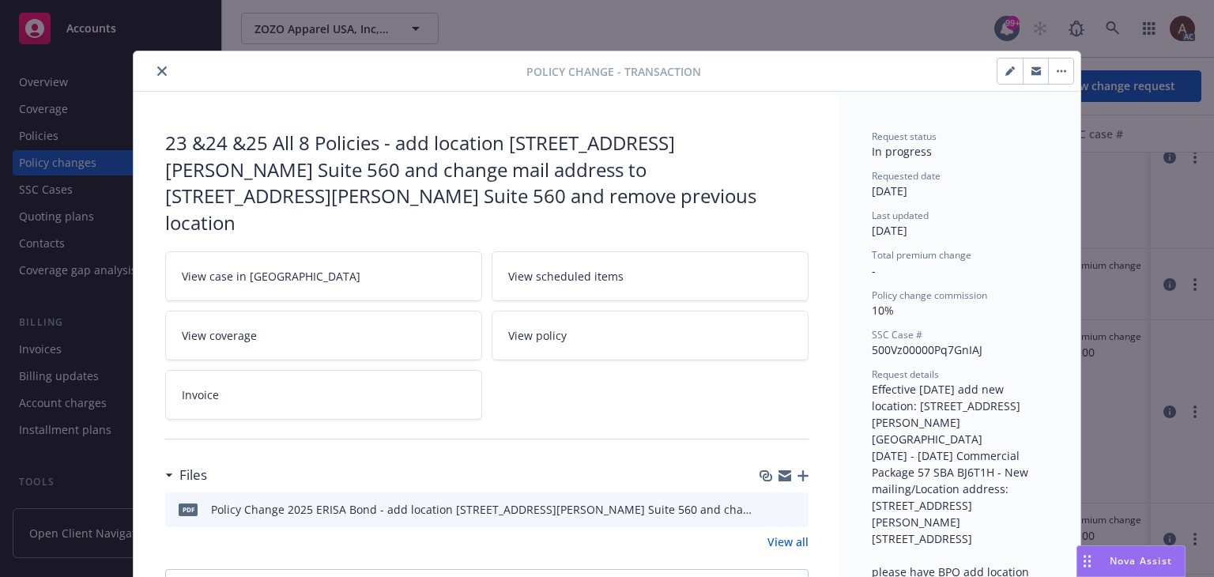
scroll to position [47, 0]
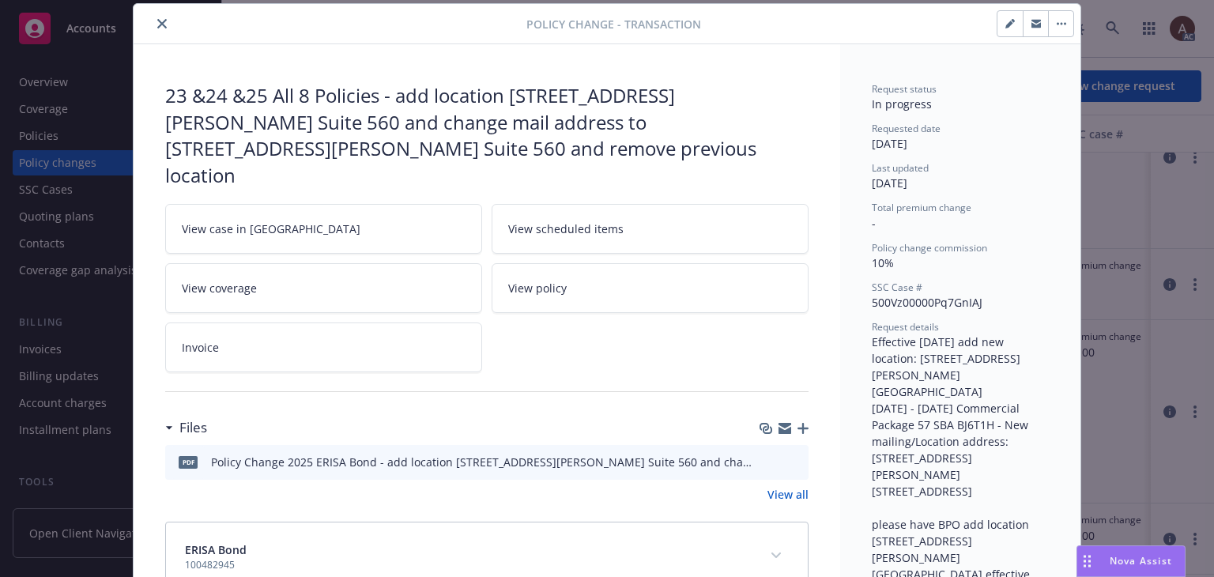
click at [786, 455] on icon "preview file" at bounding box center [793, 460] width 14 height 11
click at [790, 455] on icon "preview file" at bounding box center [793, 460] width 14 height 11
click at [157, 23] on icon "close" at bounding box center [161, 23] width 9 height 9
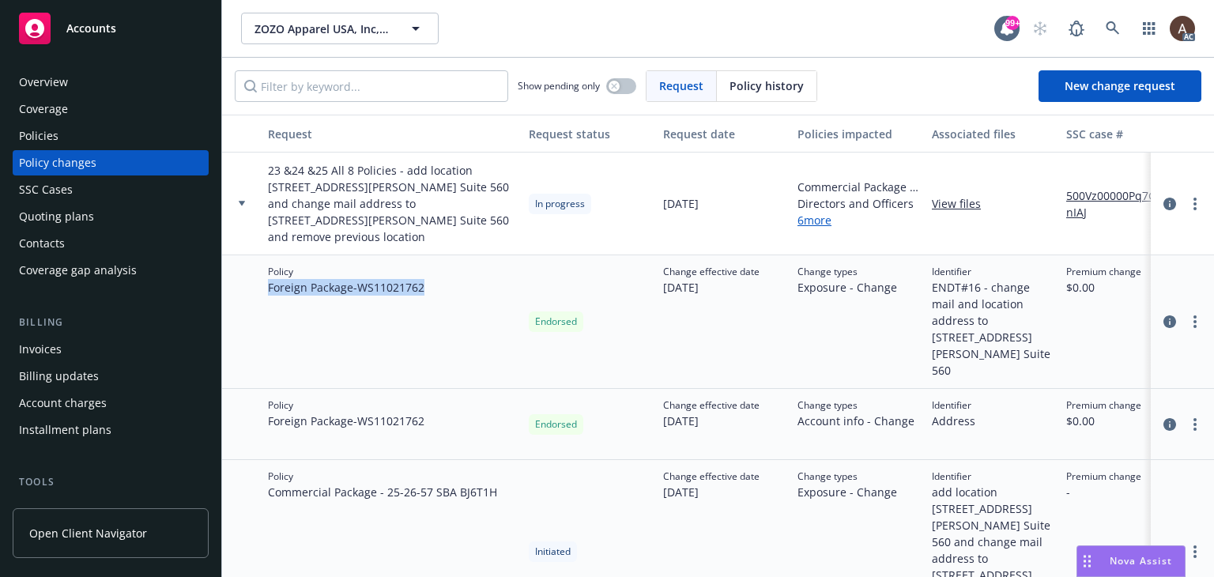
drag, startPoint x: 267, startPoint y: 272, endPoint x: 432, endPoint y: 280, distance: 165.3
click at [432, 280] on div "Policy Foreign Package - WS11021762" at bounding box center [392, 322] width 261 height 134
copy span "Foreign Package - WS11021762"
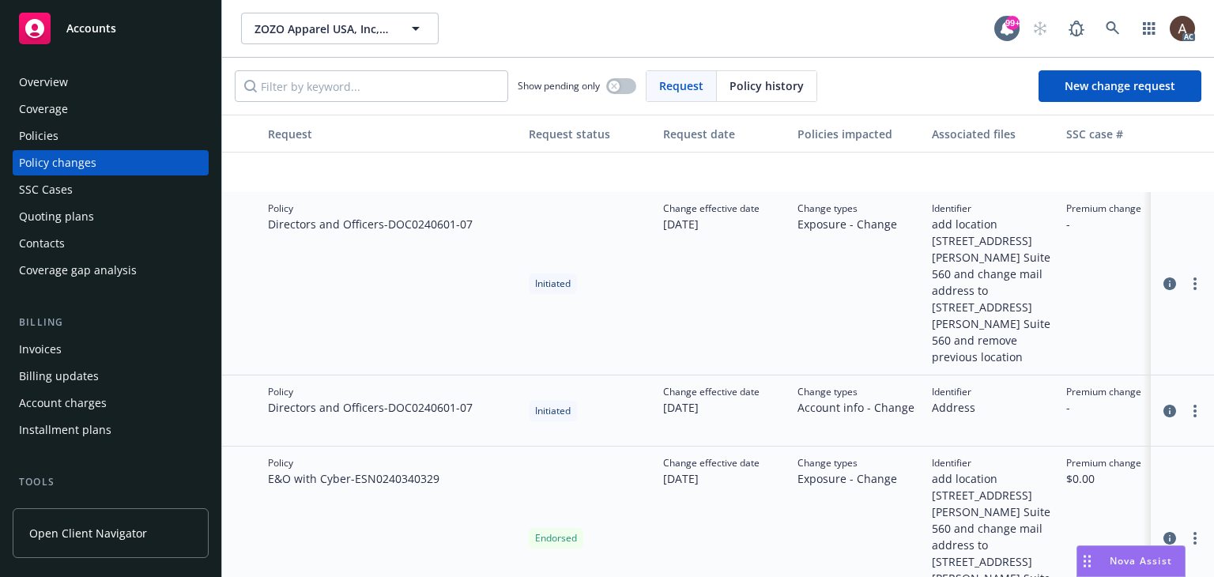
scroll to position [474, 0]
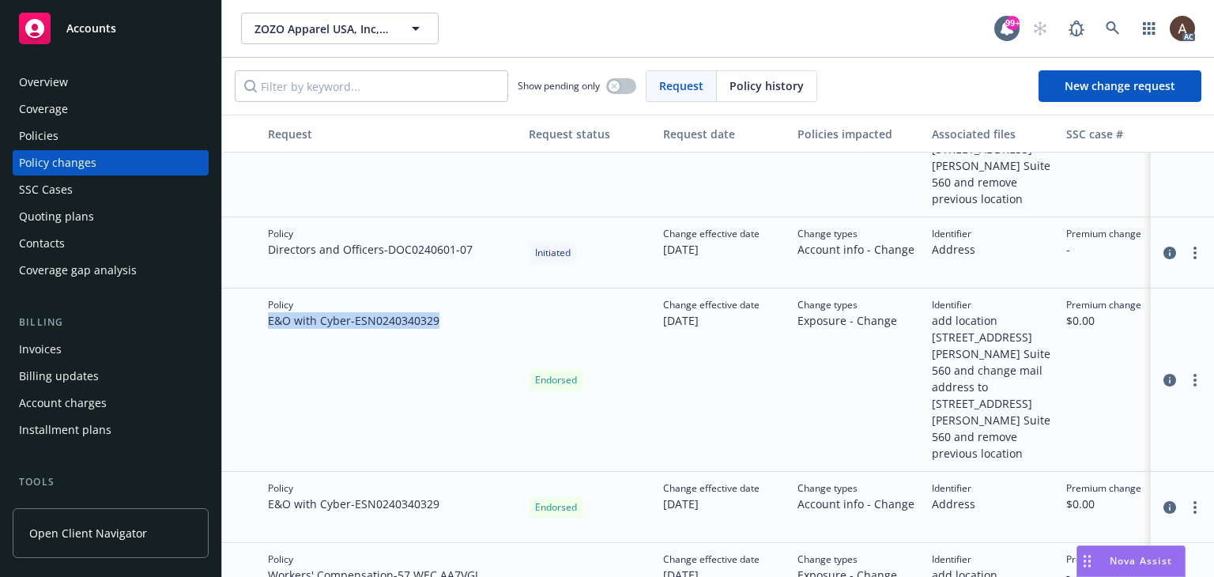
drag, startPoint x: 304, startPoint y: 292, endPoint x: 446, endPoint y: 298, distance: 142.3
click at [446, 298] on div "Policy E&O with Cyber - ESN0240340329" at bounding box center [392, 379] width 261 height 183
copy span "E&O with Cyber - ESN0240340329"
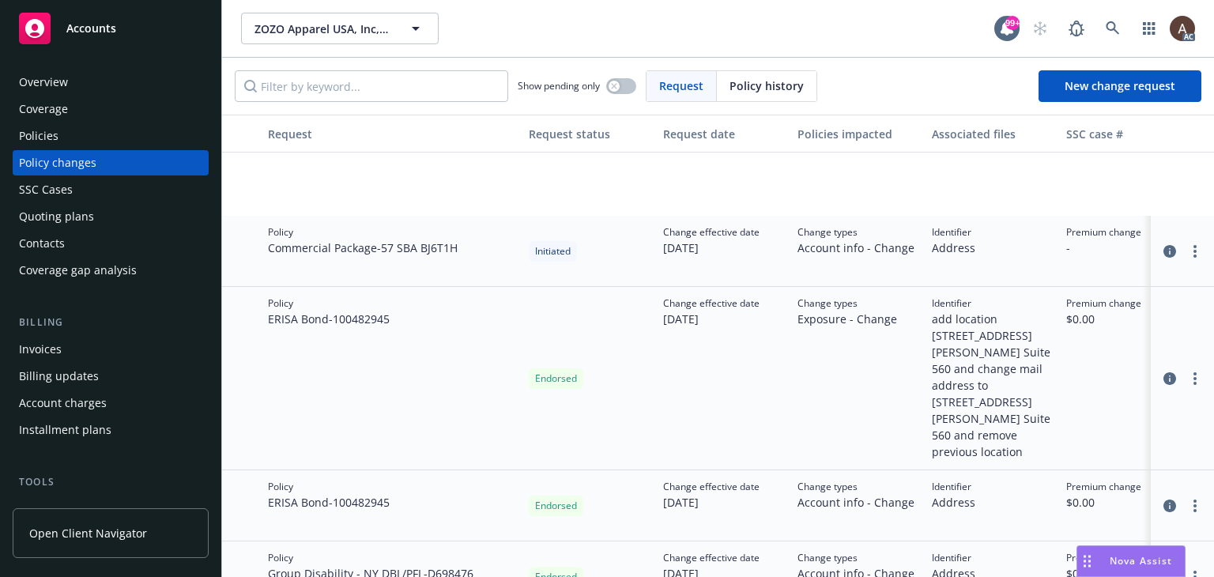
scroll to position [948, 0]
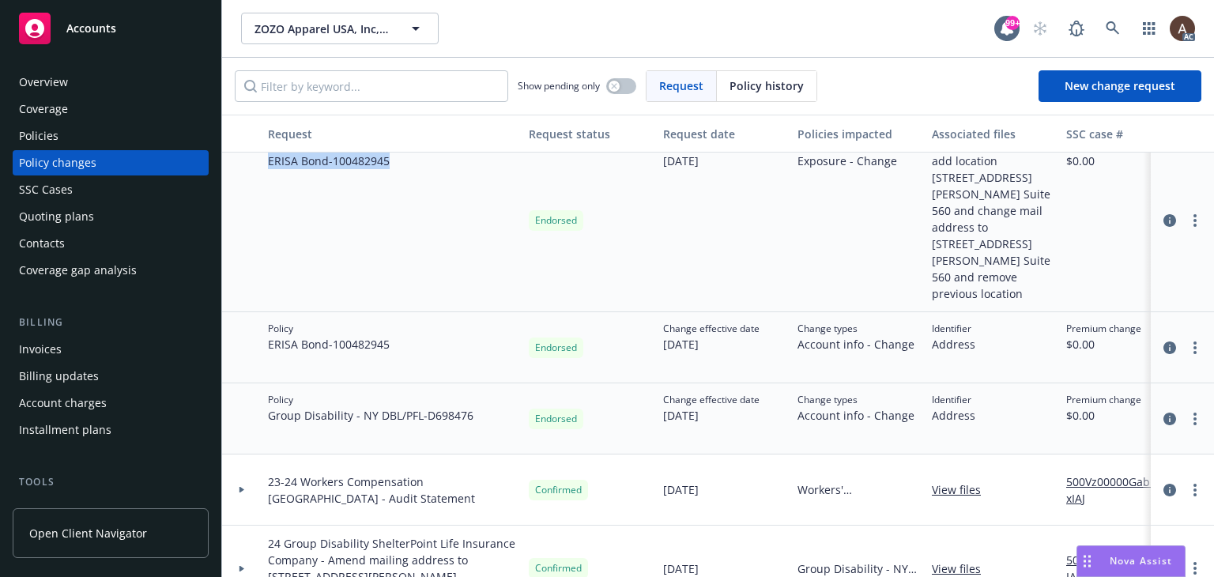
drag, startPoint x: 269, startPoint y: 164, endPoint x: 397, endPoint y: 164, distance: 128.0
click at [397, 164] on div "Policy [PERSON_NAME] - 100482945" at bounding box center [392, 220] width 261 height 183
copy span "ERISA Bond - 100482945"
drag, startPoint x: 265, startPoint y: 382, endPoint x: 478, endPoint y: 392, distance: 212.7
click at [478, 392] on div "Policy Group Disability - NY DBL/PFL - D698476" at bounding box center [392, 418] width 261 height 71
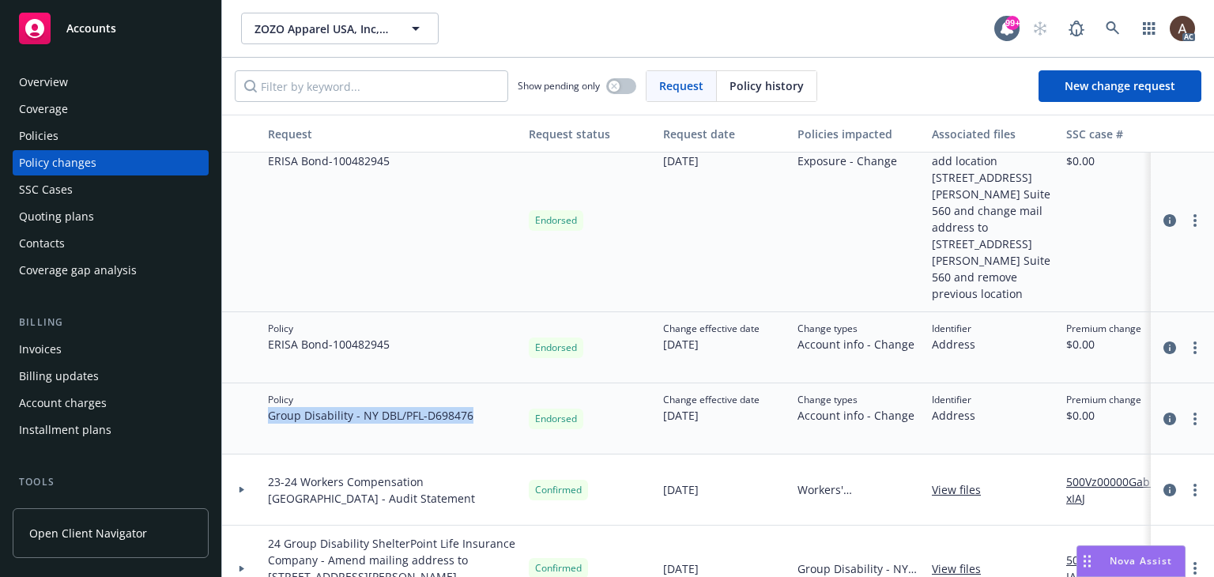
copy span "Group Disability - NY DBL/PFL - D698476"
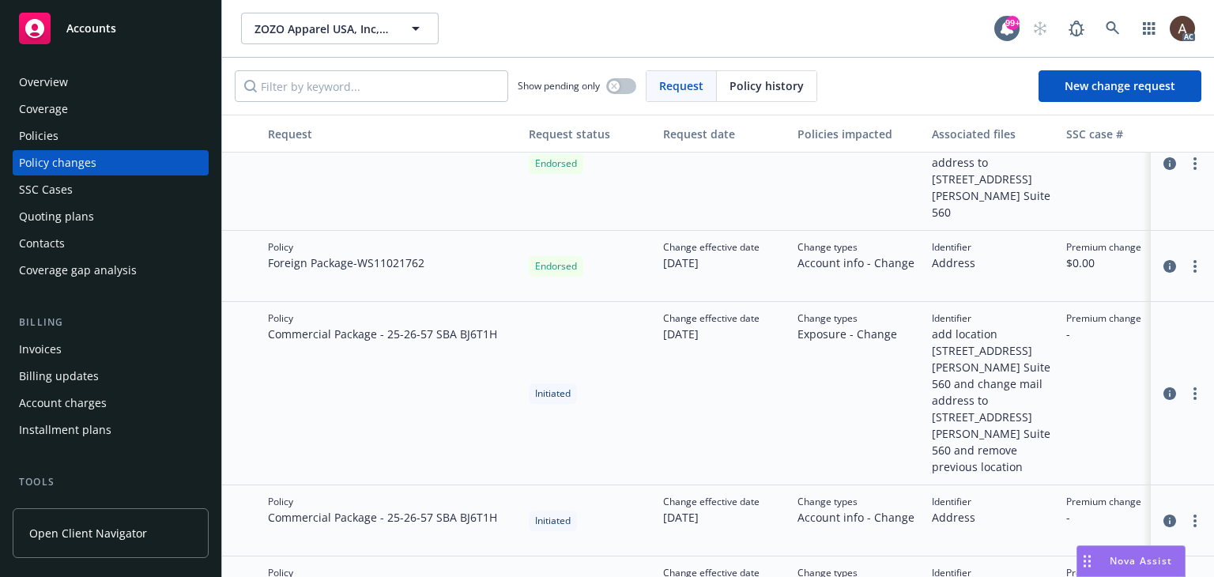
scroll to position [0, 0]
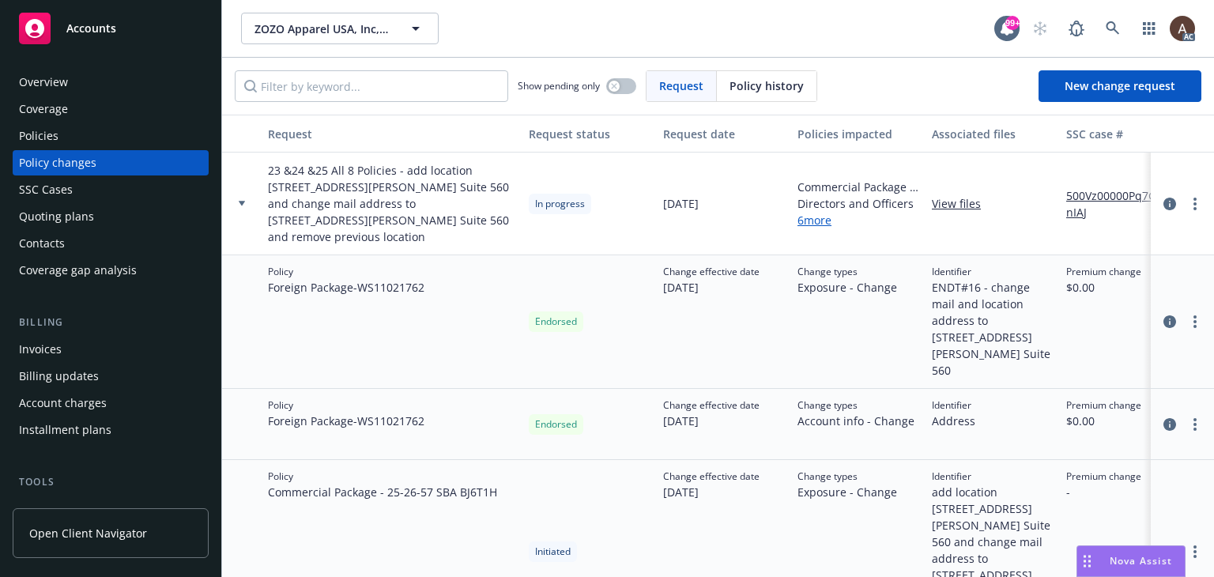
click at [82, 137] on div "Policies" at bounding box center [110, 135] width 183 height 25
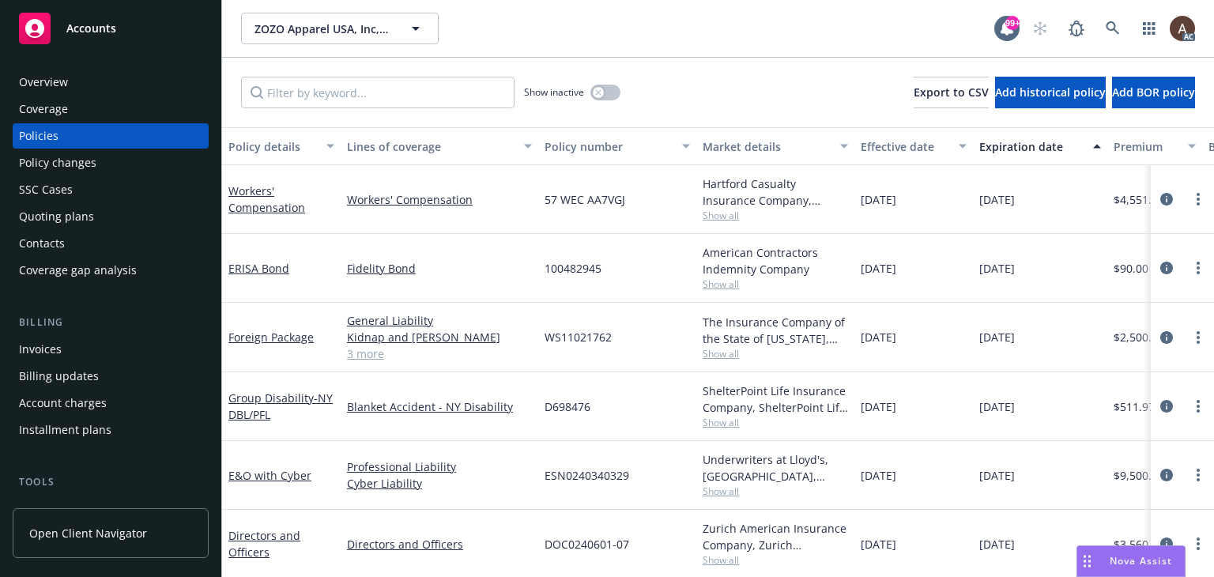
scroll to position [82, 0]
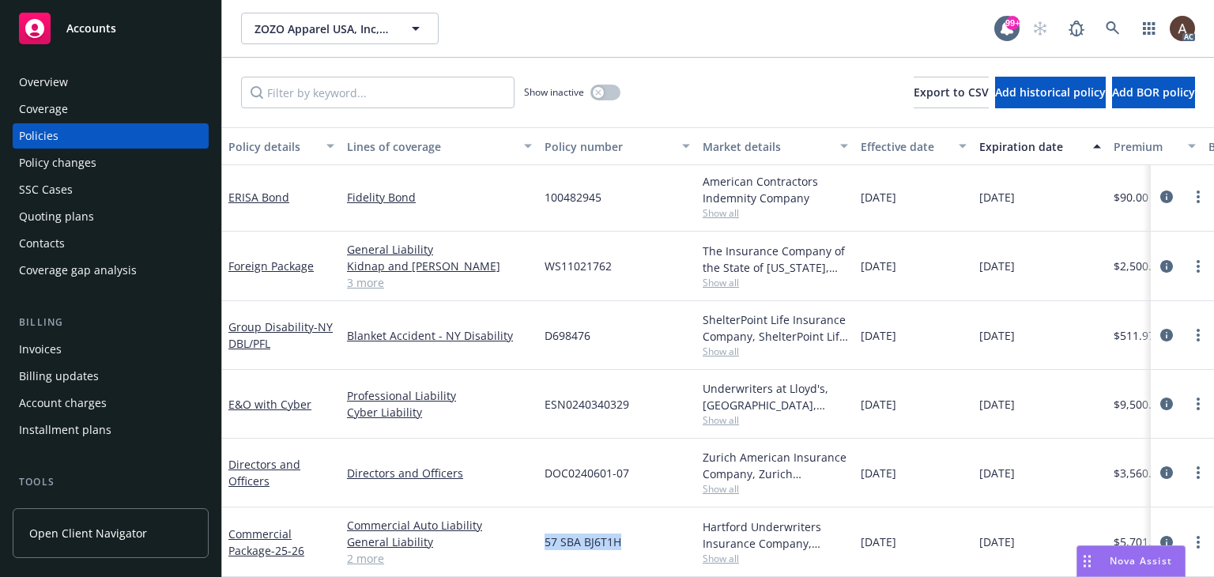
drag, startPoint x: 540, startPoint y: 529, endPoint x: 648, endPoint y: 534, distance: 107.6
click at [648, 534] on div "57 SBA BJ6T1H" at bounding box center [617, 542] width 158 height 70
copy span "57 SBA BJ6T1H"
drag, startPoint x: 565, startPoint y: 461, endPoint x: 589, endPoint y: 462, distance: 24.5
click at [589, 465] on span "DOC0240601-07" at bounding box center [586, 473] width 85 height 17
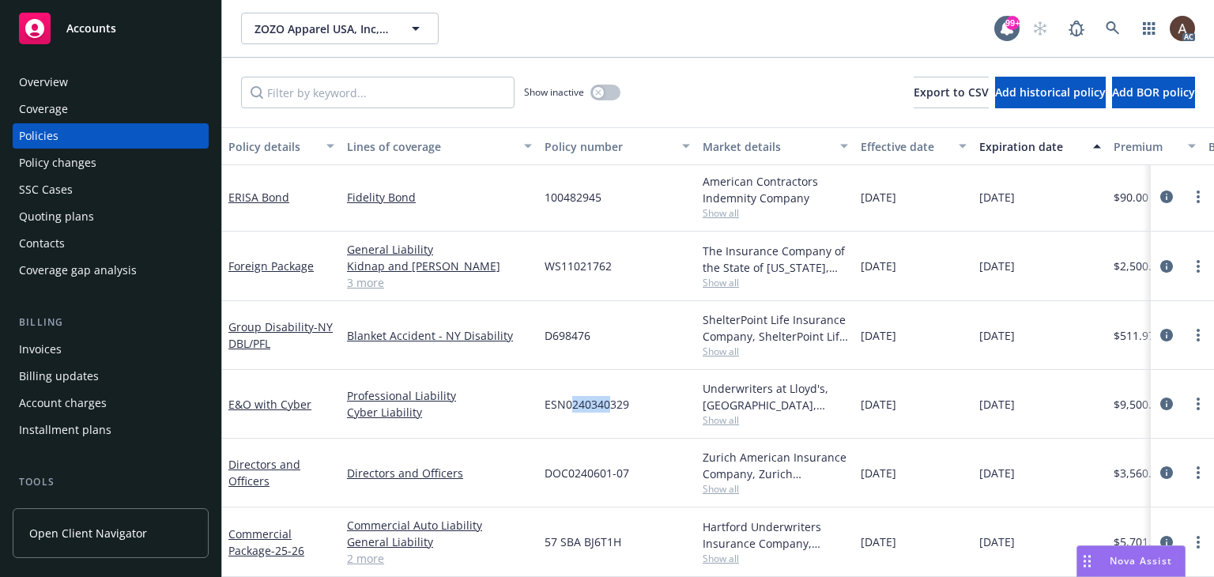
drag, startPoint x: 572, startPoint y: 401, endPoint x: 608, endPoint y: 402, distance: 36.4
click at [608, 402] on div "ESN0240340329" at bounding box center [617, 404] width 158 height 69
drag, startPoint x: 556, startPoint y: 314, endPoint x: 585, endPoint y: 320, distance: 29.9
click at [585, 320] on div "D698476" at bounding box center [617, 335] width 158 height 69
drag, startPoint x: 574, startPoint y: 247, endPoint x: 595, endPoint y: 254, distance: 21.5
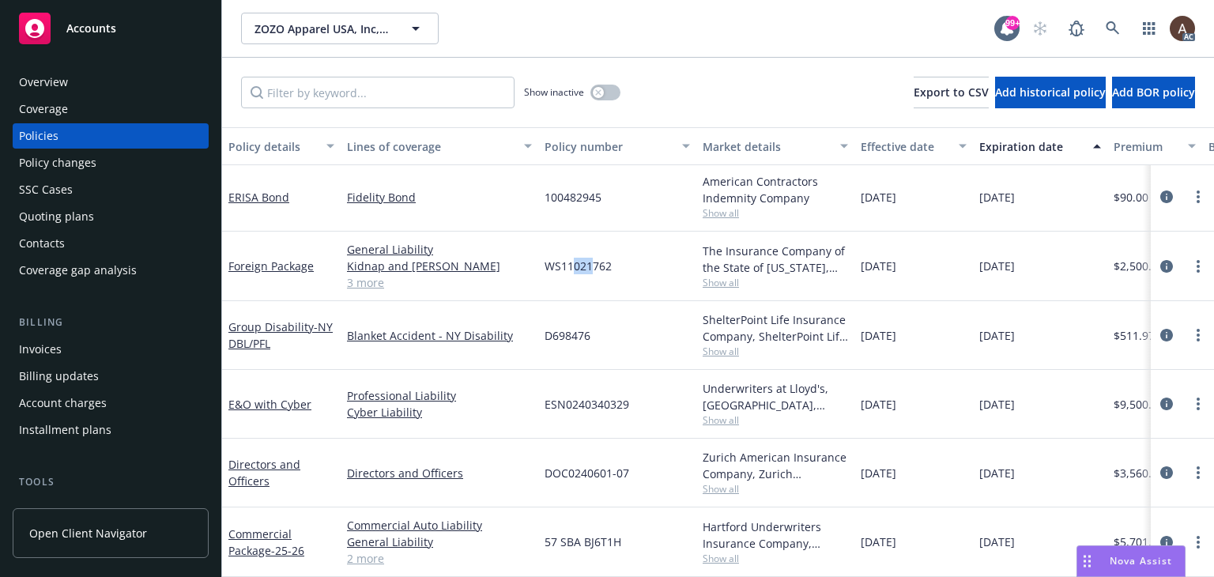
click at [595, 258] on span "WS11021762" at bounding box center [577, 266] width 67 height 17
drag, startPoint x: 585, startPoint y: 197, endPoint x: 594, endPoint y: 200, distance: 9.2
click at [594, 200] on div "100482945" at bounding box center [617, 197] width 158 height 69
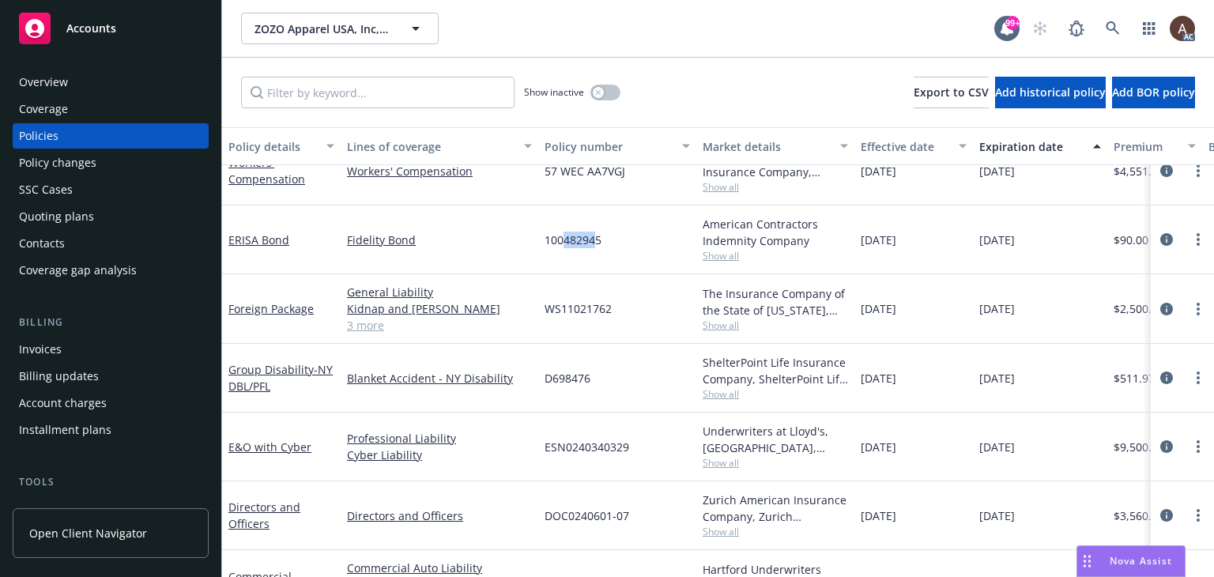
scroll to position [0, 0]
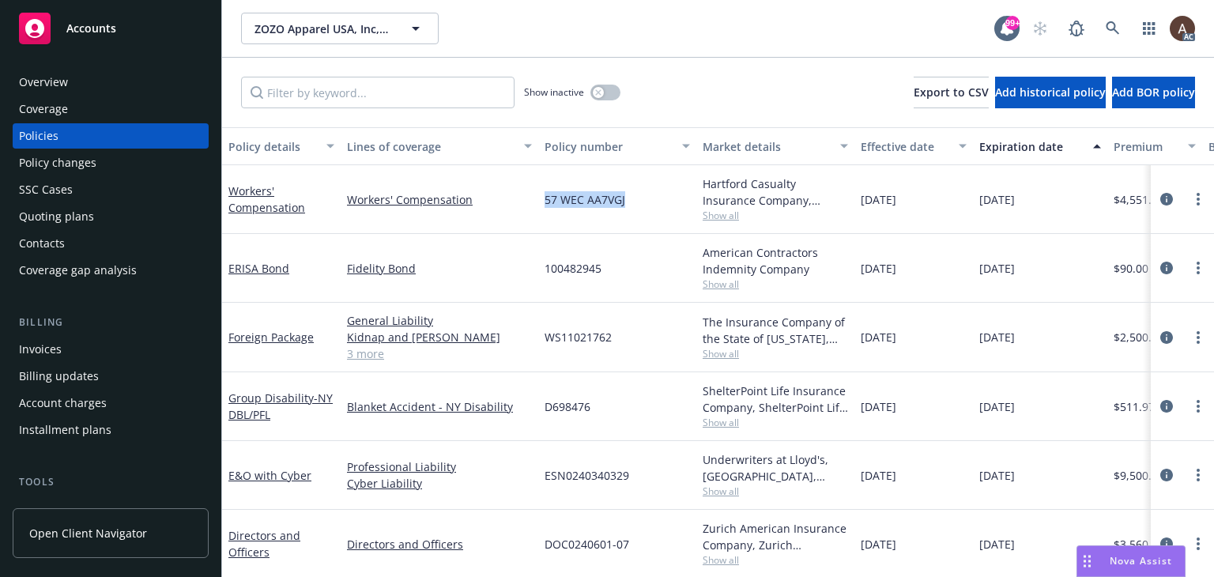
drag, startPoint x: 544, startPoint y: 201, endPoint x: 636, endPoint y: 201, distance: 92.4
click at [636, 201] on div "57 WEC AA7VGJ" at bounding box center [617, 199] width 158 height 69
copy span "57 WEC AA7VGJ"
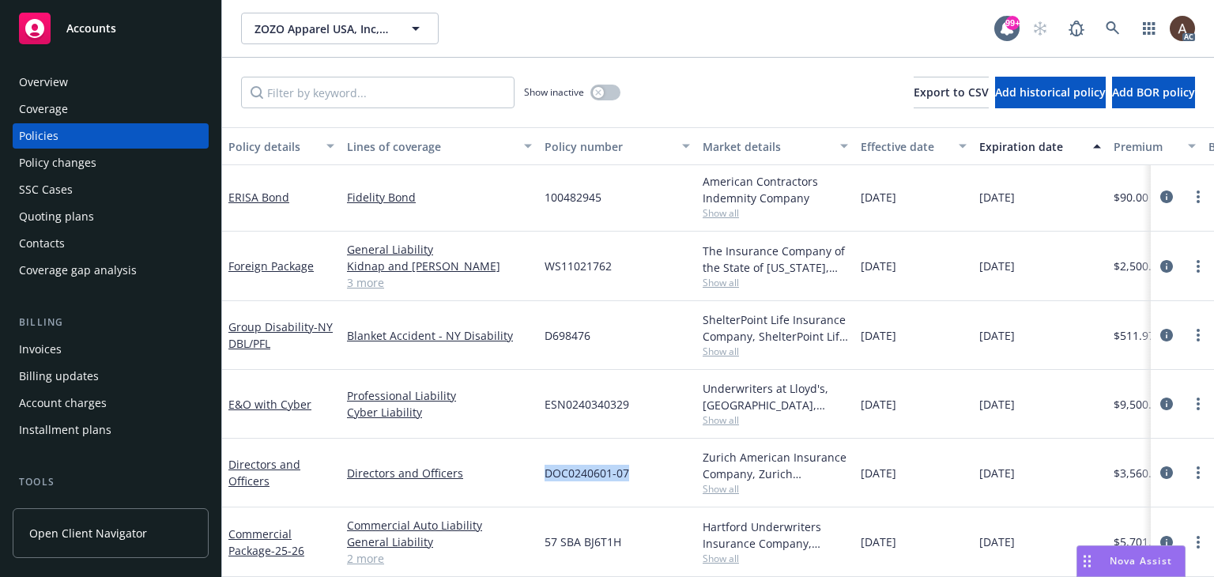
drag, startPoint x: 544, startPoint y: 461, endPoint x: 636, endPoint y: 469, distance: 92.0
click at [636, 469] on div "DOC0240601-07" at bounding box center [617, 473] width 158 height 69
copy span "DOC0240601-07"
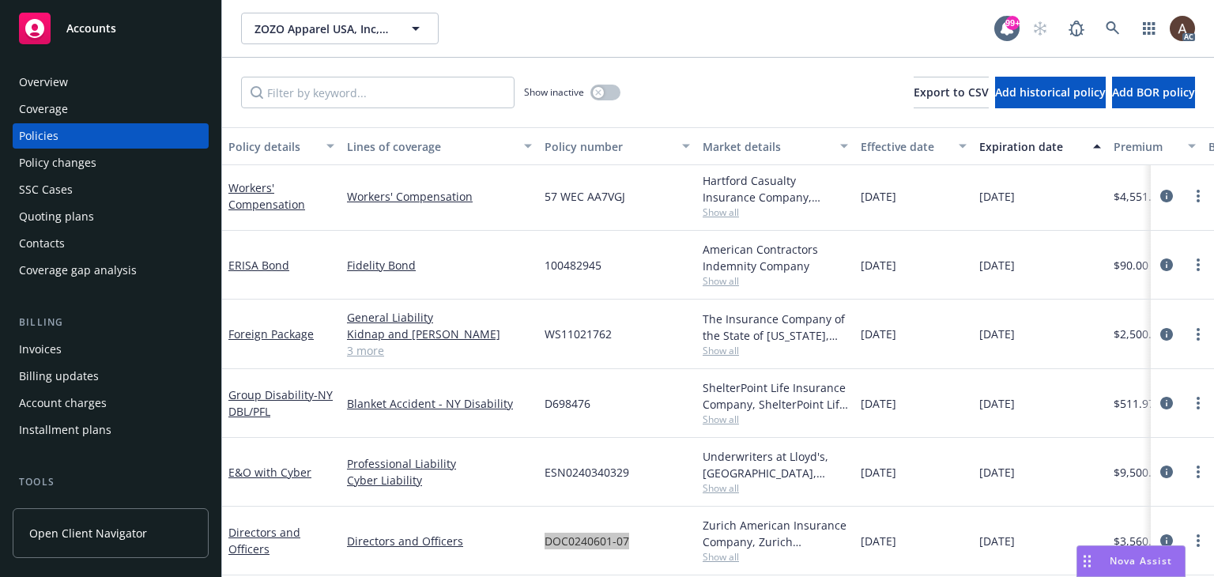
scroll to position [0, 0]
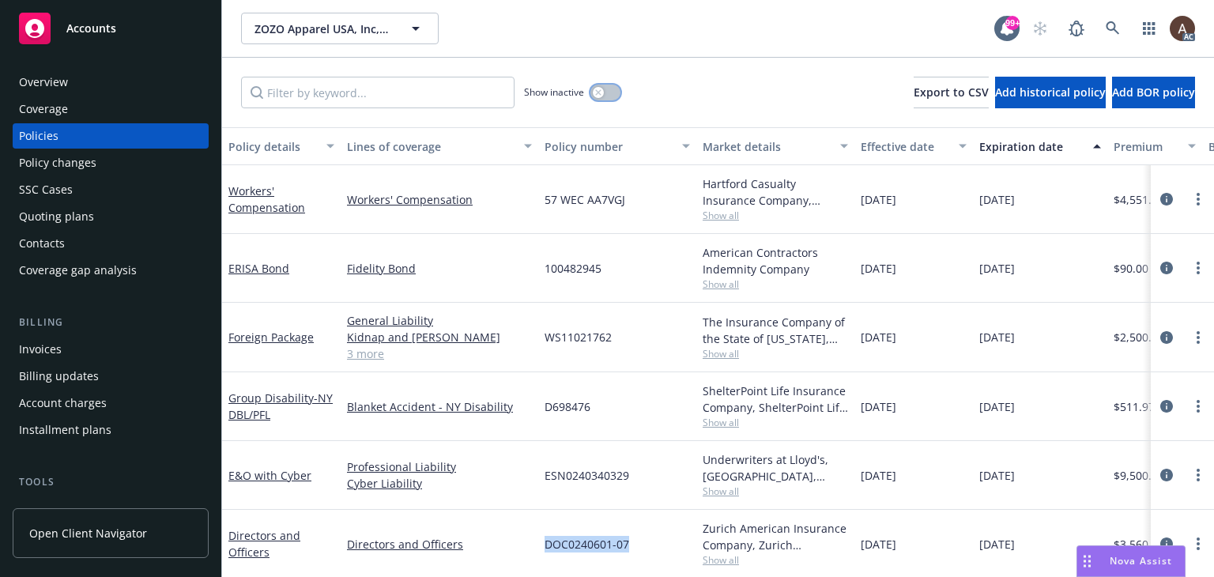
click at [595, 92] on icon "button" at bounding box center [598, 92] width 6 height 6
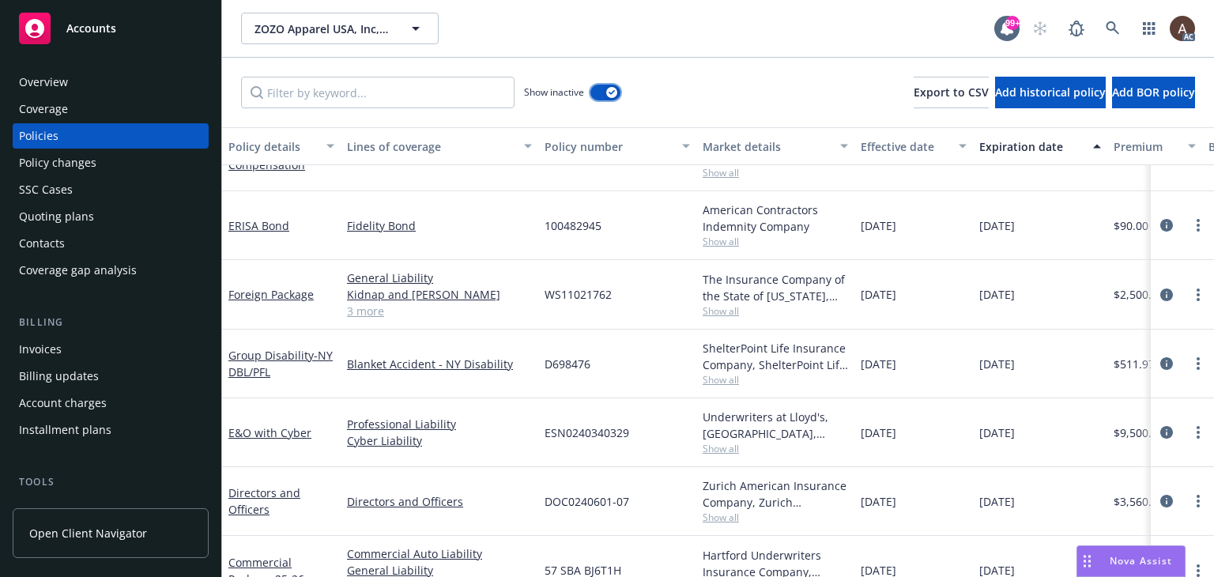
scroll to position [2927, 0]
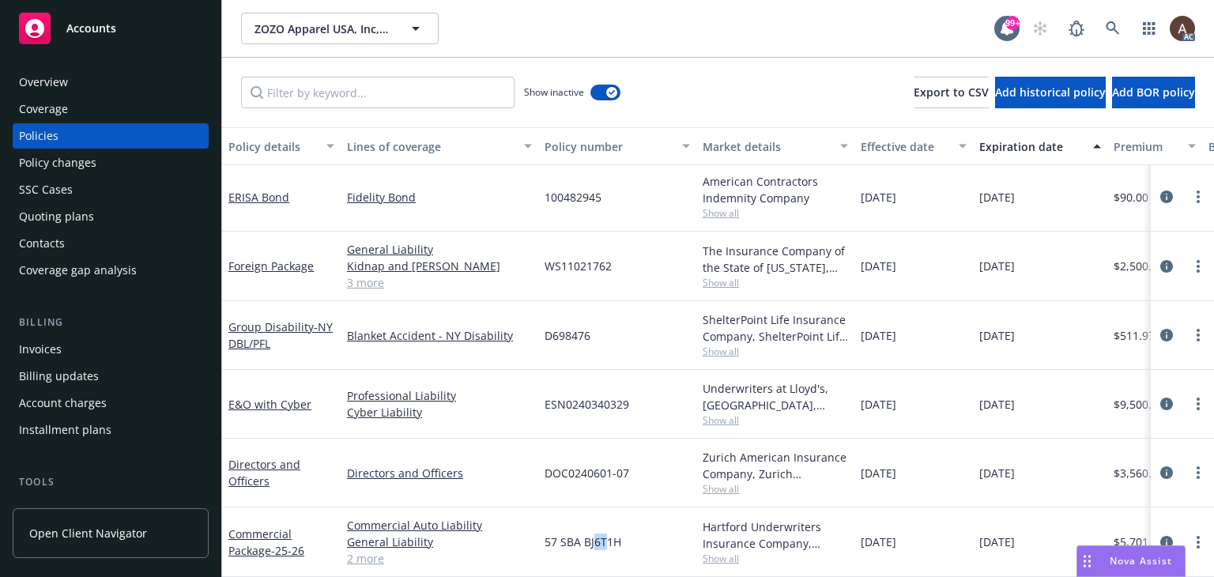
drag, startPoint x: 591, startPoint y: 525, endPoint x: 607, endPoint y: 527, distance: 16.0
click at [607, 533] on span "57 SBA BJ6T1H" at bounding box center [582, 541] width 77 height 17
drag, startPoint x: 572, startPoint y: 462, endPoint x: 597, endPoint y: 461, distance: 25.3
click at [597, 465] on span "DOC0240601-07" at bounding box center [586, 473] width 85 height 17
drag, startPoint x: 563, startPoint y: 390, endPoint x: 582, endPoint y: 391, distance: 19.8
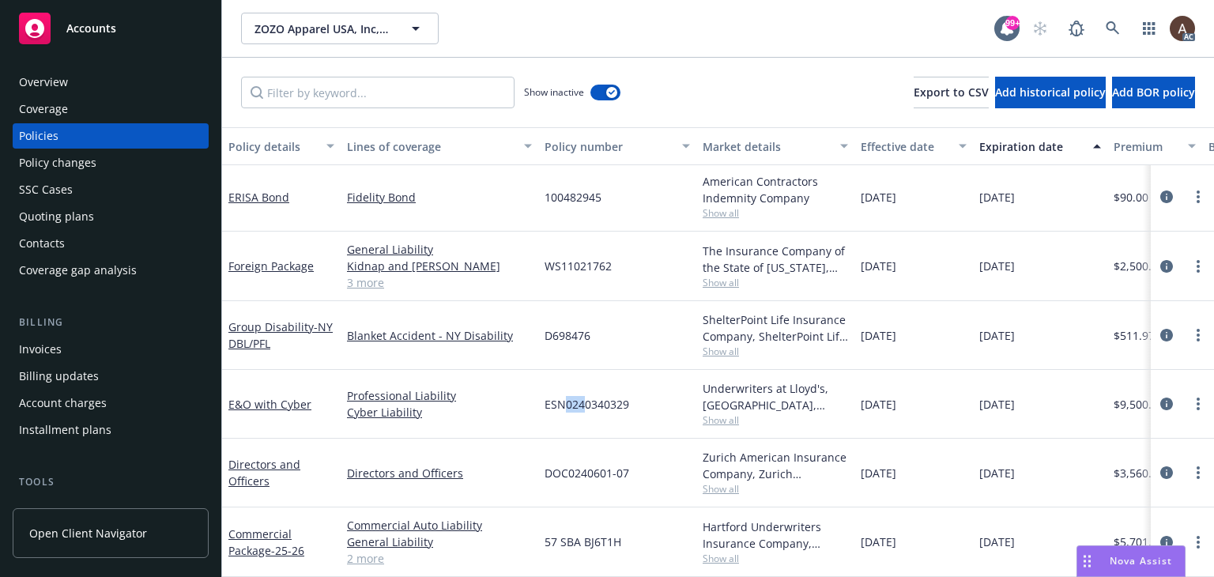
click at [582, 396] on span "ESN0240340329" at bounding box center [586, 404] width 85 height 17
drag, startPoint x: 547, startPoint y: 326, endPoint x: 566, endPoint y: 329, distance: 19.2
click at [566, 329] on span "D698476" at bounding box center [567, 335] width 46 height 17
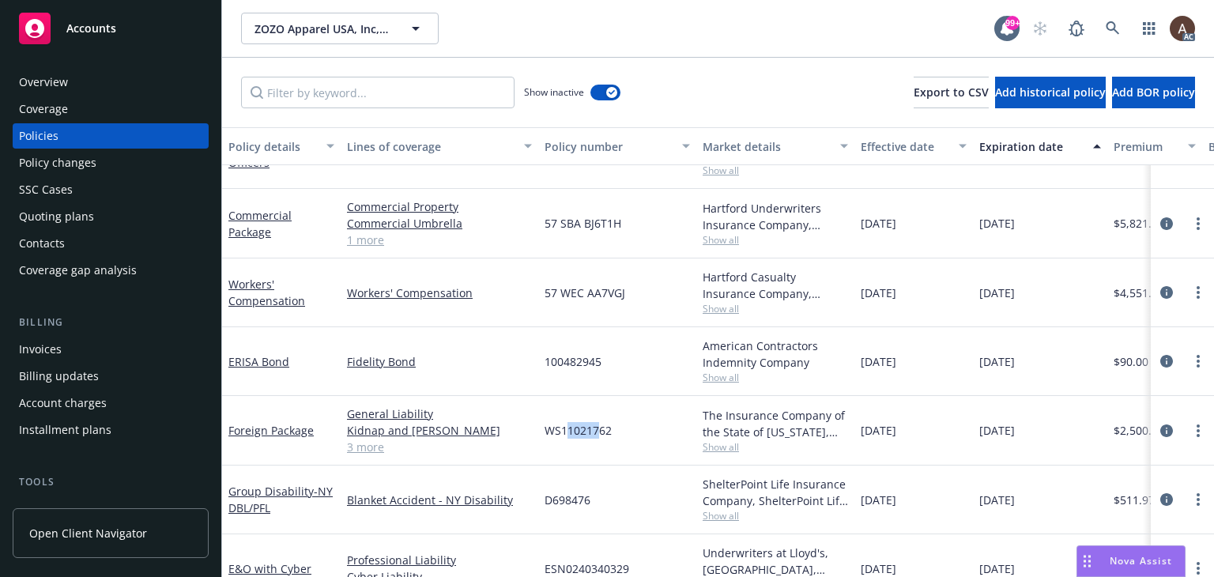
drag, startPoint x: 569, startPoint y: 432, endPoint x: 597, endPoint y: 435, distance: 27.8
click at [597, 435] on span "WS11021762" at bounding box center [577, 430] width 67 height 17
drag, startPoint x: 562, startPoint y: 360, endPoint x: 582, endPoint y: 361, distance: 19.8
click at [582, 361] on span "100482945" at bounding box center [572, 361] width 57 height 17
drag, startPoint x: 564, startPoint y: 295, endPoint x: 591, endPoint y: 299, distance: 27.2
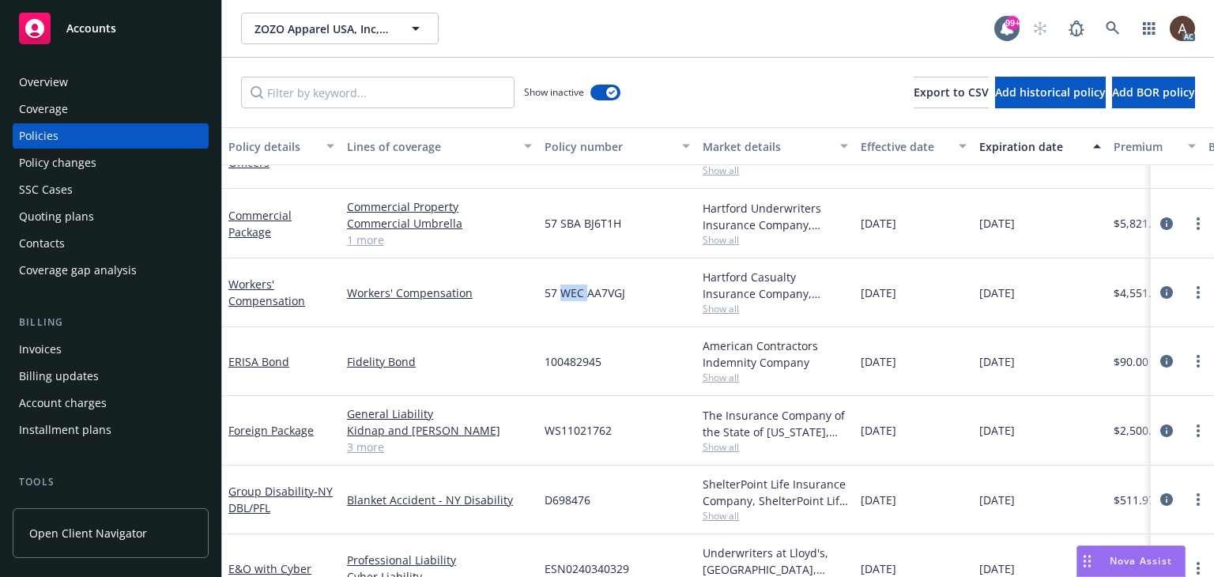
click at [590, 298] on span "57 WEC AA7VGJ" at bounding box center [584, 292] width 81 height 17
drag, startPoint x: 570, startPoint y: 228, endPoint x: 599, endPoint y: 231, distance: 29.4
click at [599, 231] on div "57 SBA BJ6T1H" at bounding box center [617, 224] width 158 height 70
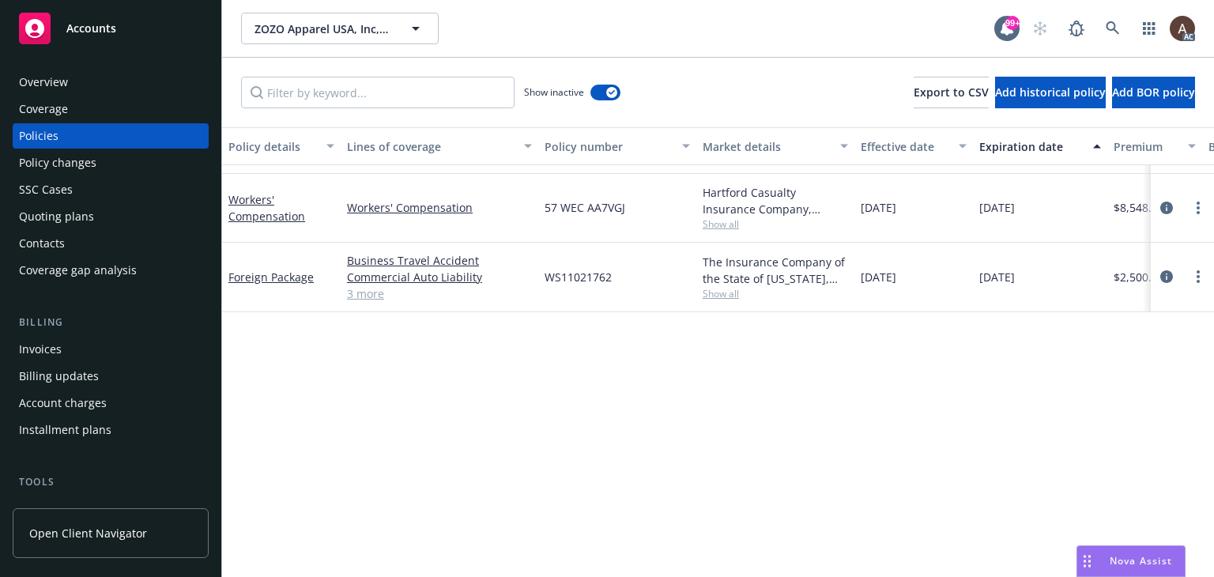
scroll to position [2057, 0]
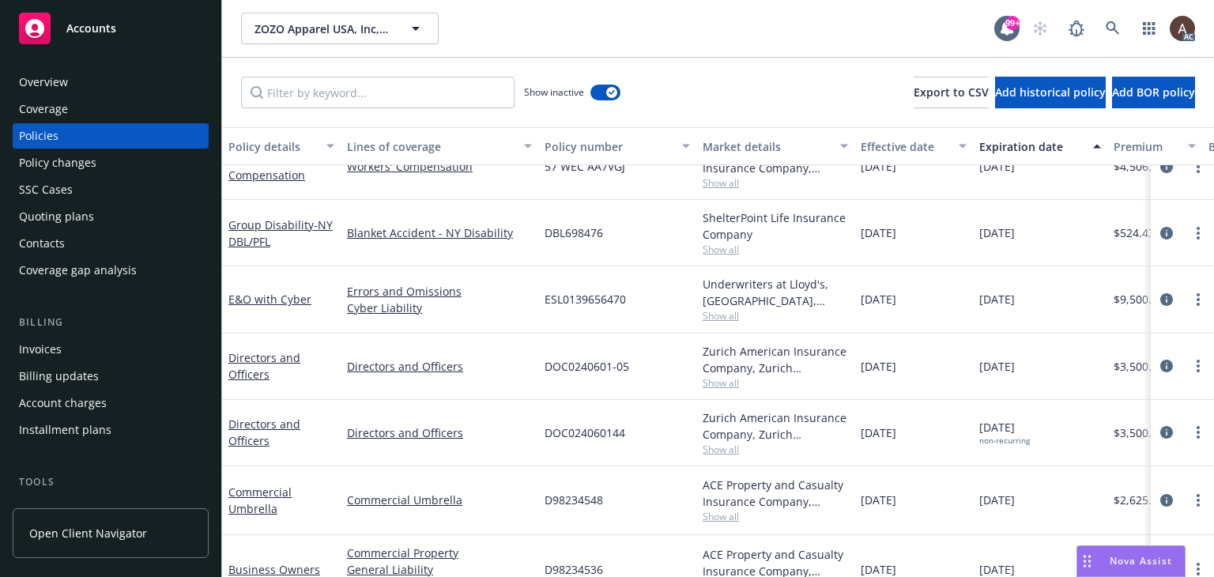
click at [97, 167] on div "Policy changes" at bounding box center [110, 162] width 183 height 25
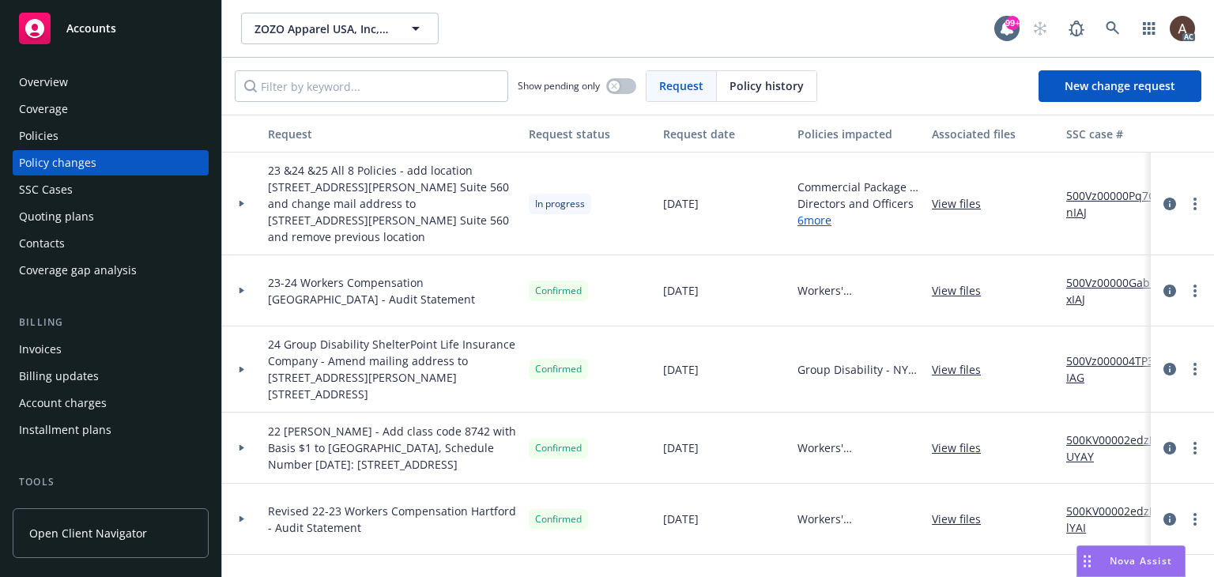
click at [239, 201] on icon at bounding box center [242, 204] width 6 height 6
